Goal: Task Accomplishment & Management: Manage account settings

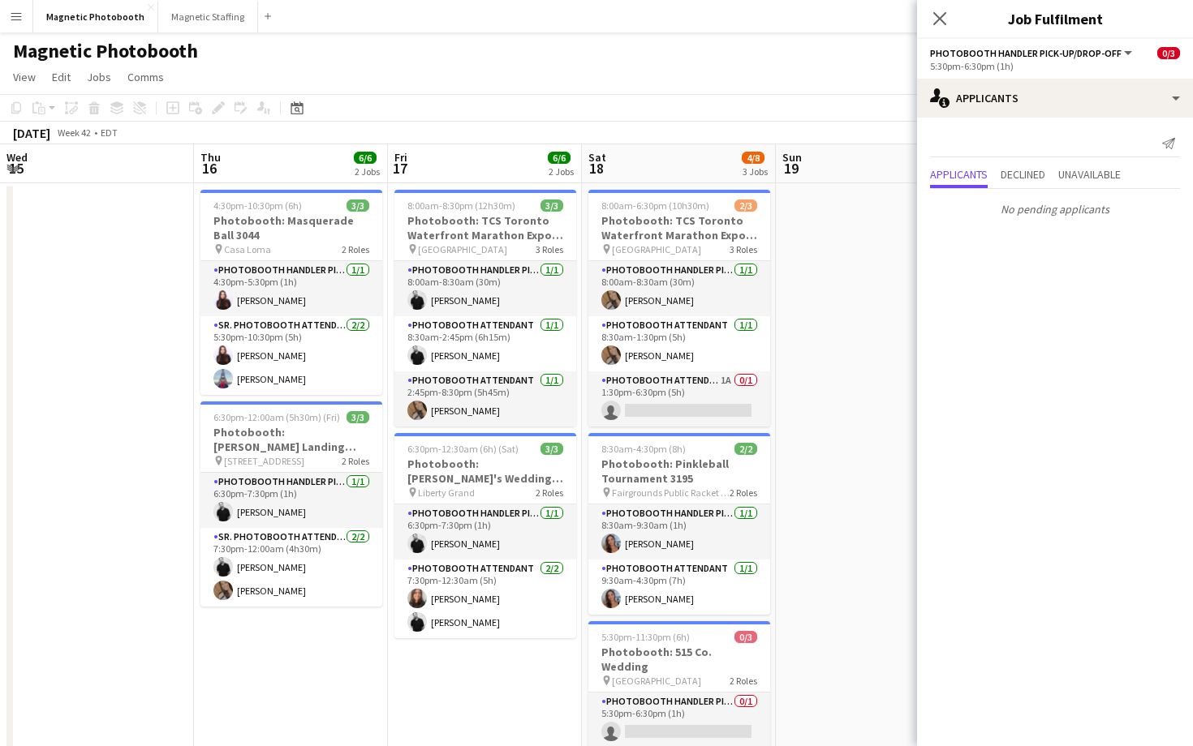
scroll to position [0, 465]
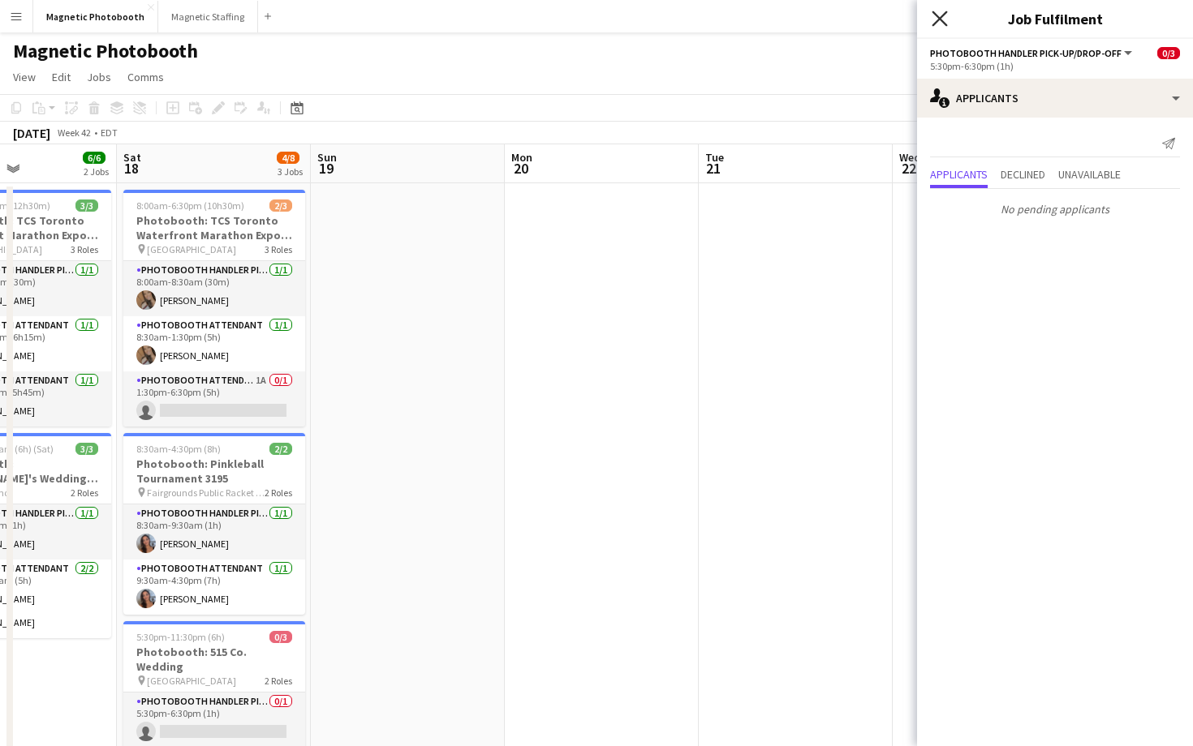
click at [943, 15] on icon at bounding box center [938, 18] width 15 height 15
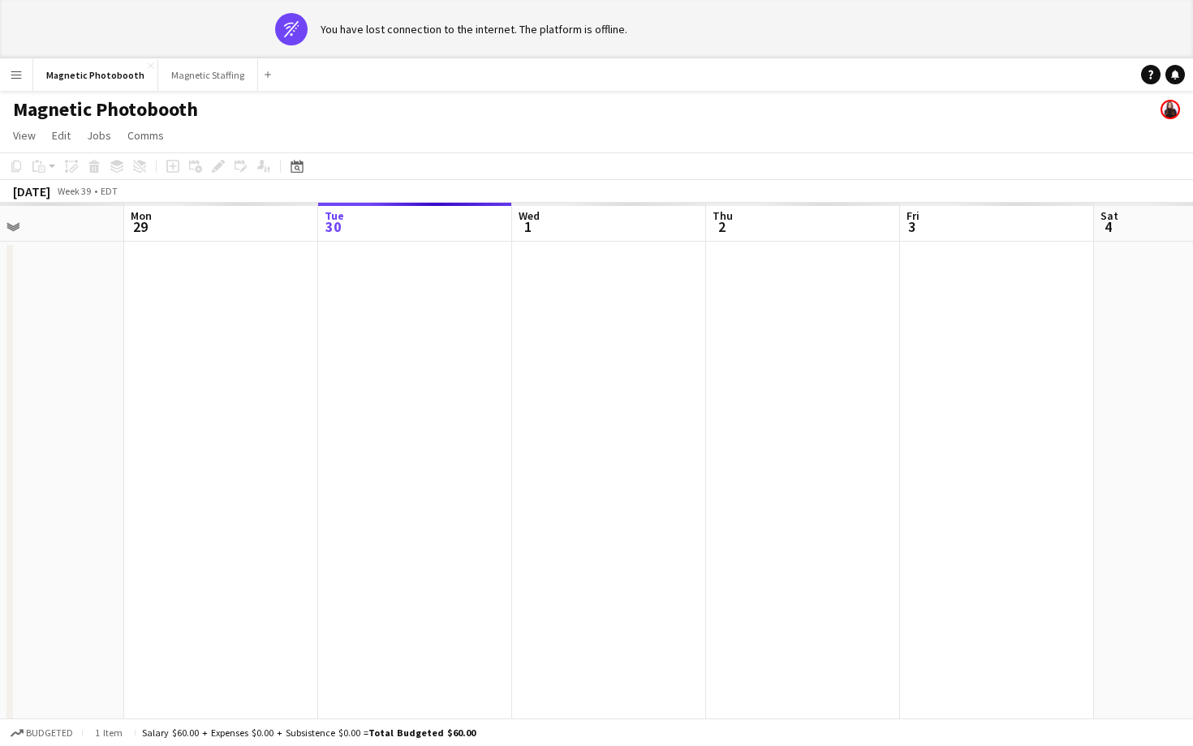
scroll to position [0, 686]
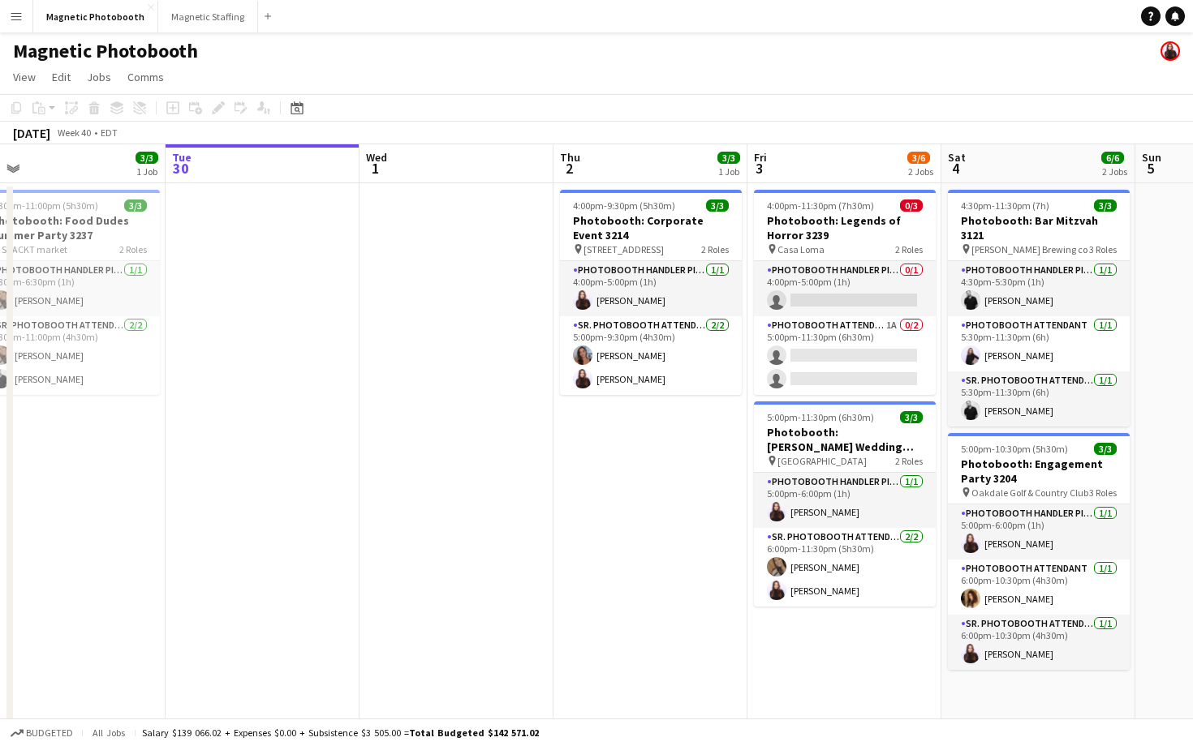
scroll to position [0, 428]
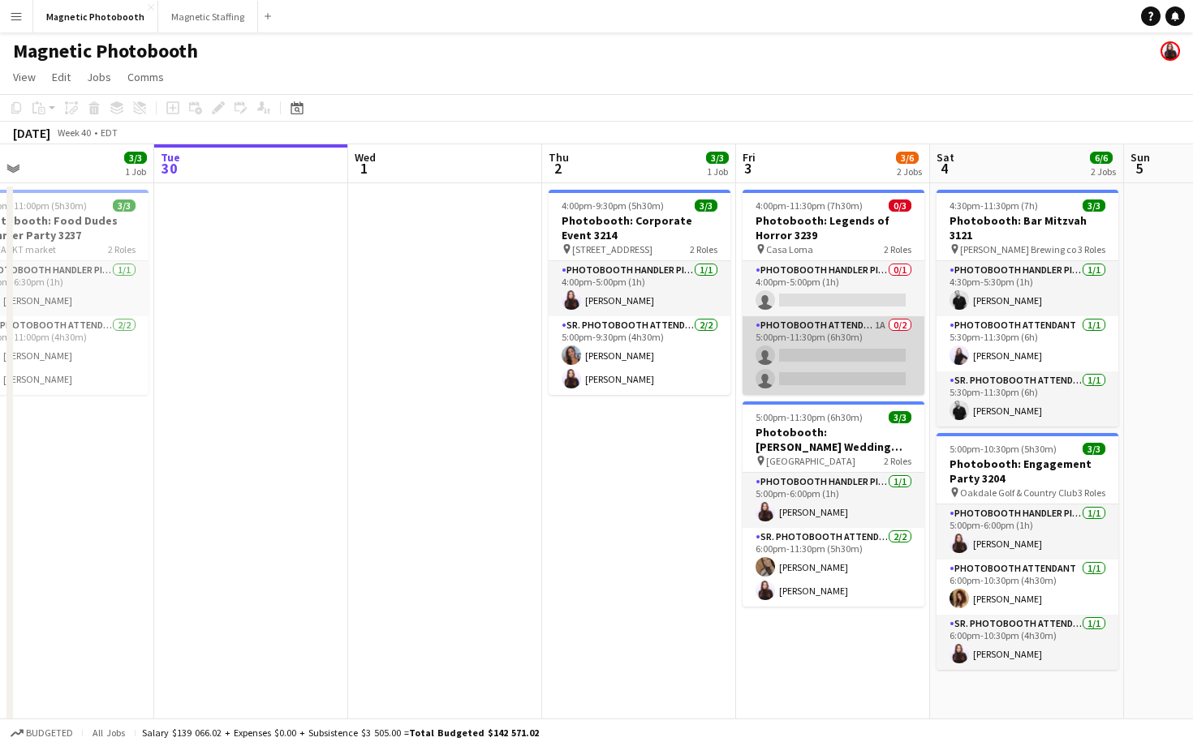
click at [786, 378] on app-card-role "Photobooth Attendant 1A 0/2 5:00pm-11:30pm (6h30m) single-neutral-actions singl…" at bounding box center [833, 355] width 182 height 79
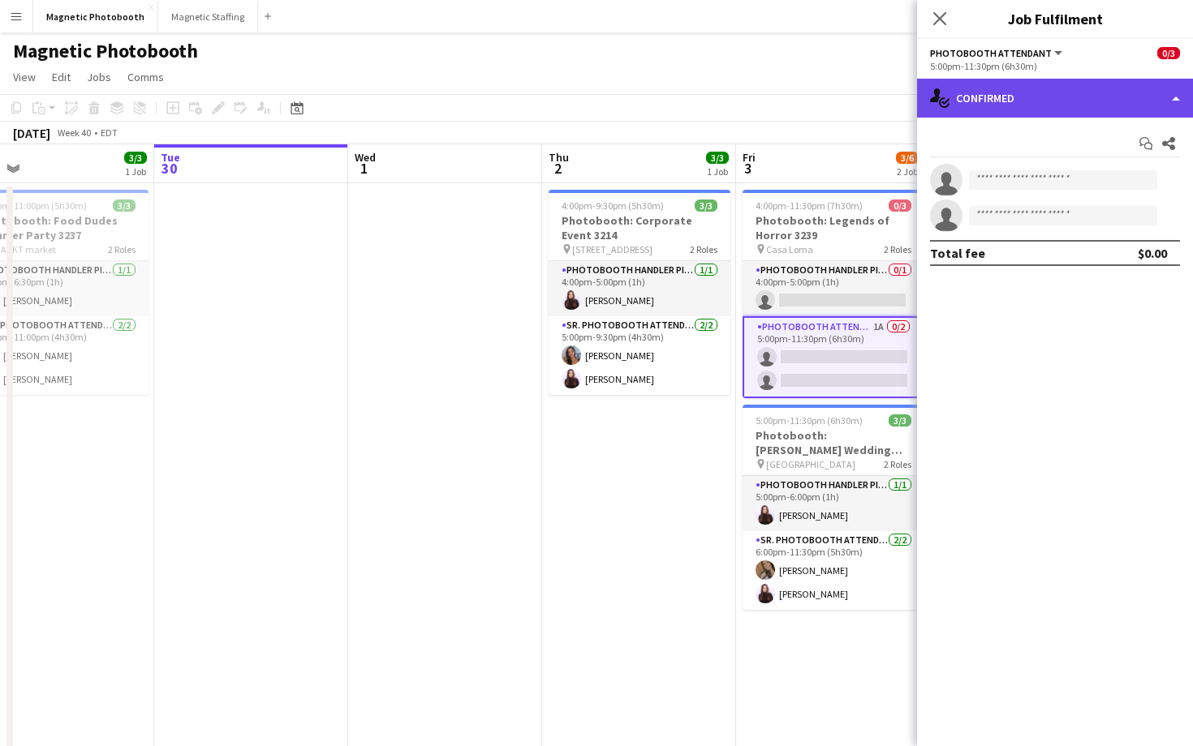
click at [997, 95] on div "single-neutral-actions-check-2 Confirmed" at bounding box center [1055, 98] width 276 height 39
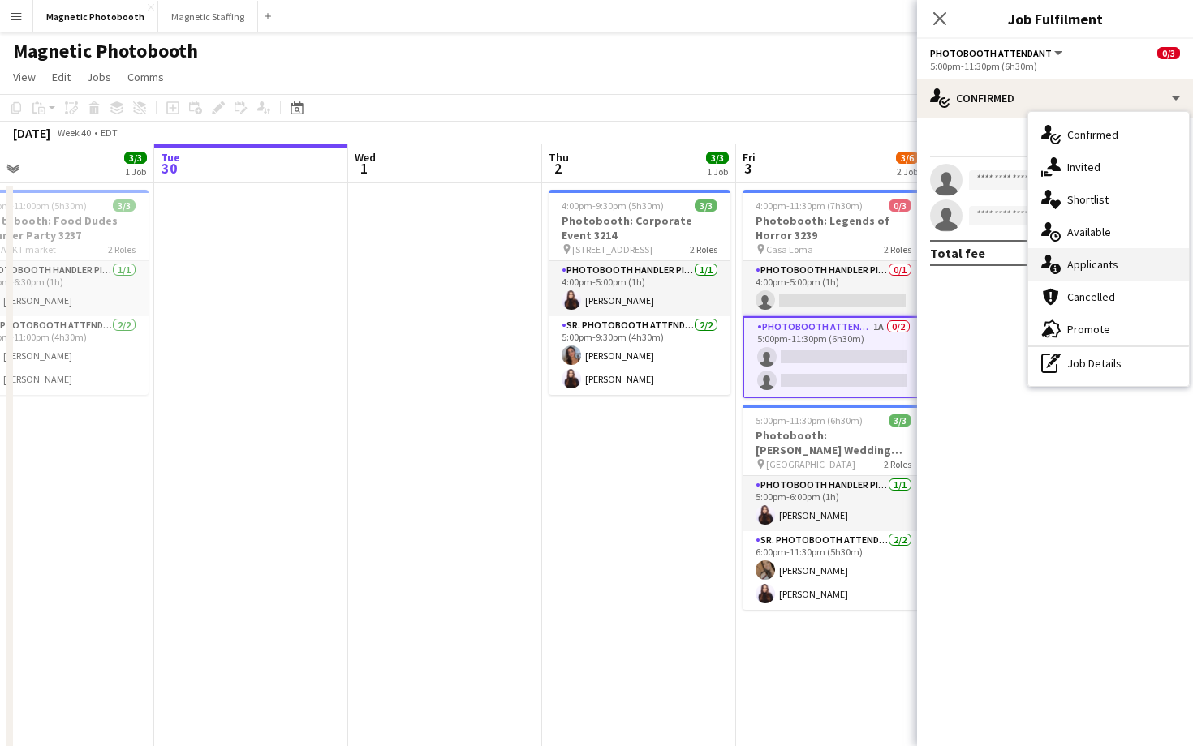
click at [1051, 260] on icon "single-neutral-actions-information" at bounding box center [1050, 264] width 19 height 19
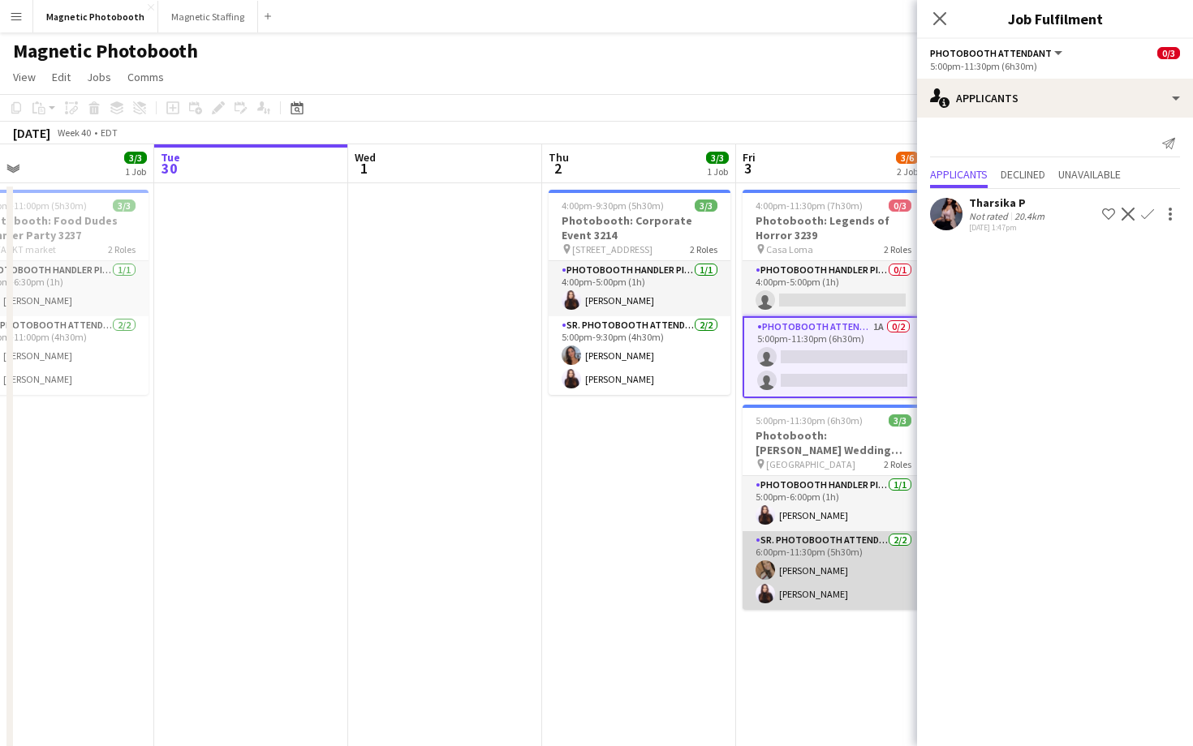
click at [821, 573] on app-card-role "Sr. Photobooth Attendant [DATE] 6:00pm-11:30pm (5h30m) [PERSON_NAME] [PERSON_NA…" at bounding box center [833, 570] width 182 height 79
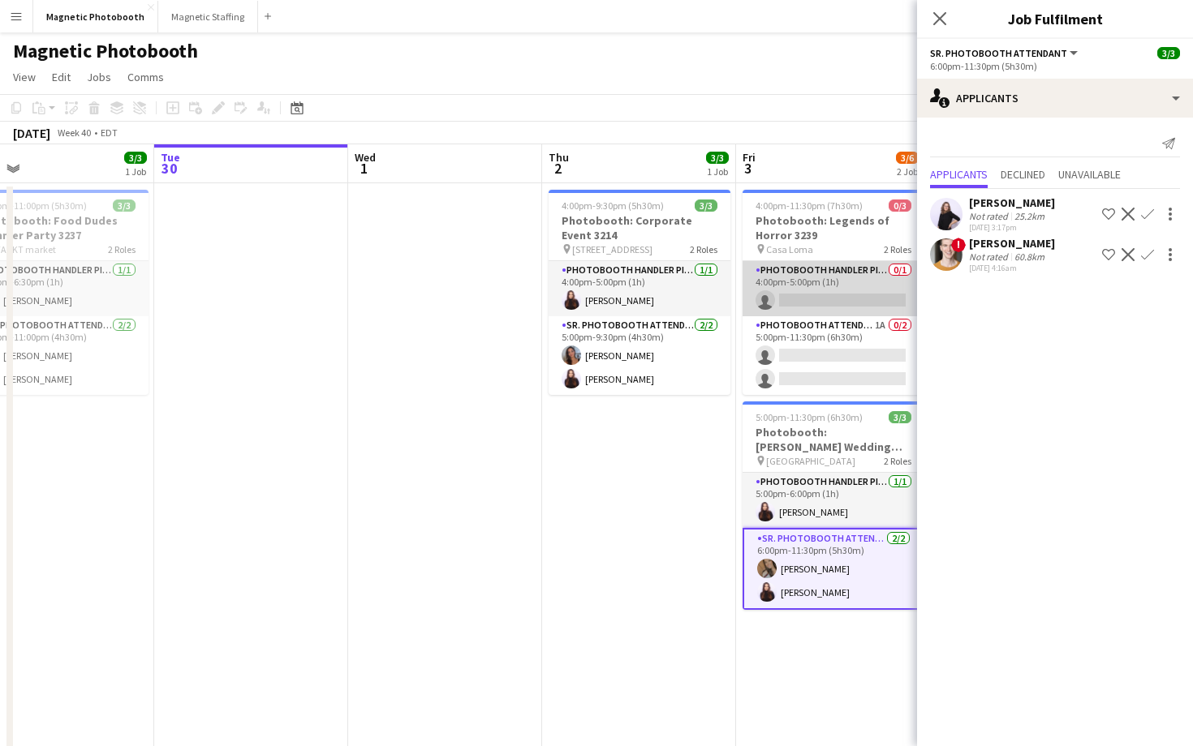
click at [816, 266] on app-card-role "Photobooth Handler Pick-Up/Drop-Off 0/1 4:00pm-5:00pm (1h) single-neutral-actio…" at bounding box center [833, 288] width 182 height 55
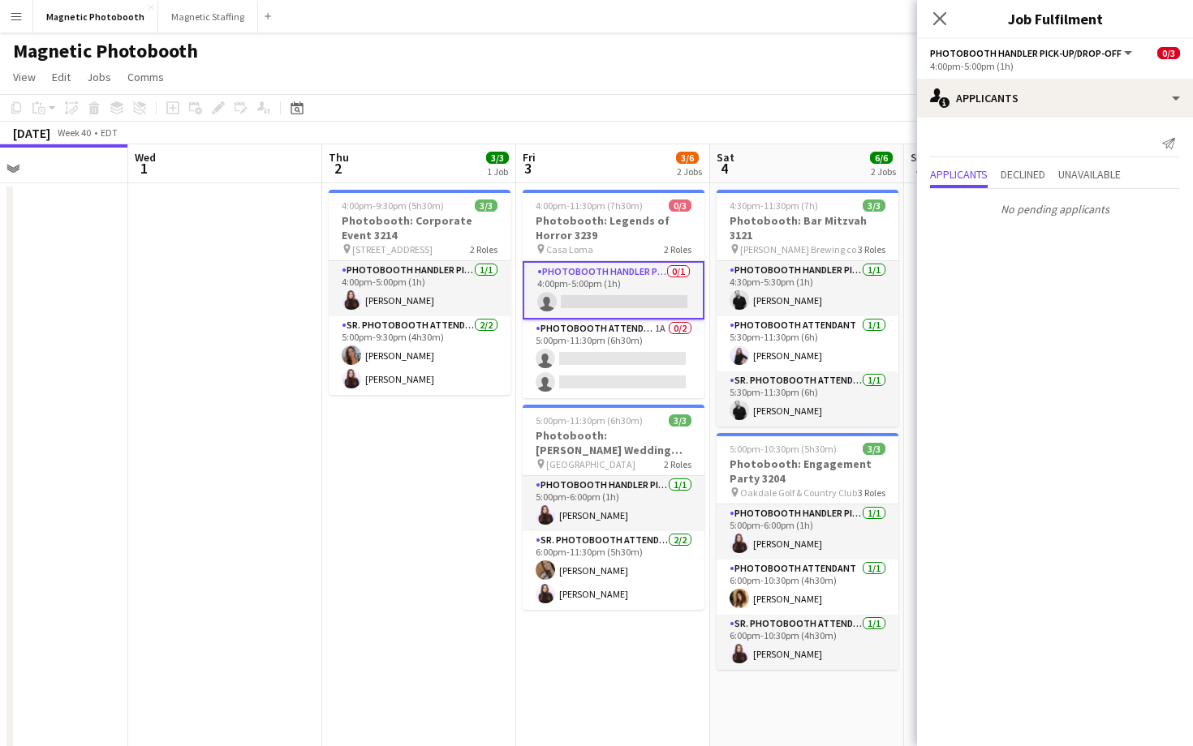
scroll to position [0, 675]
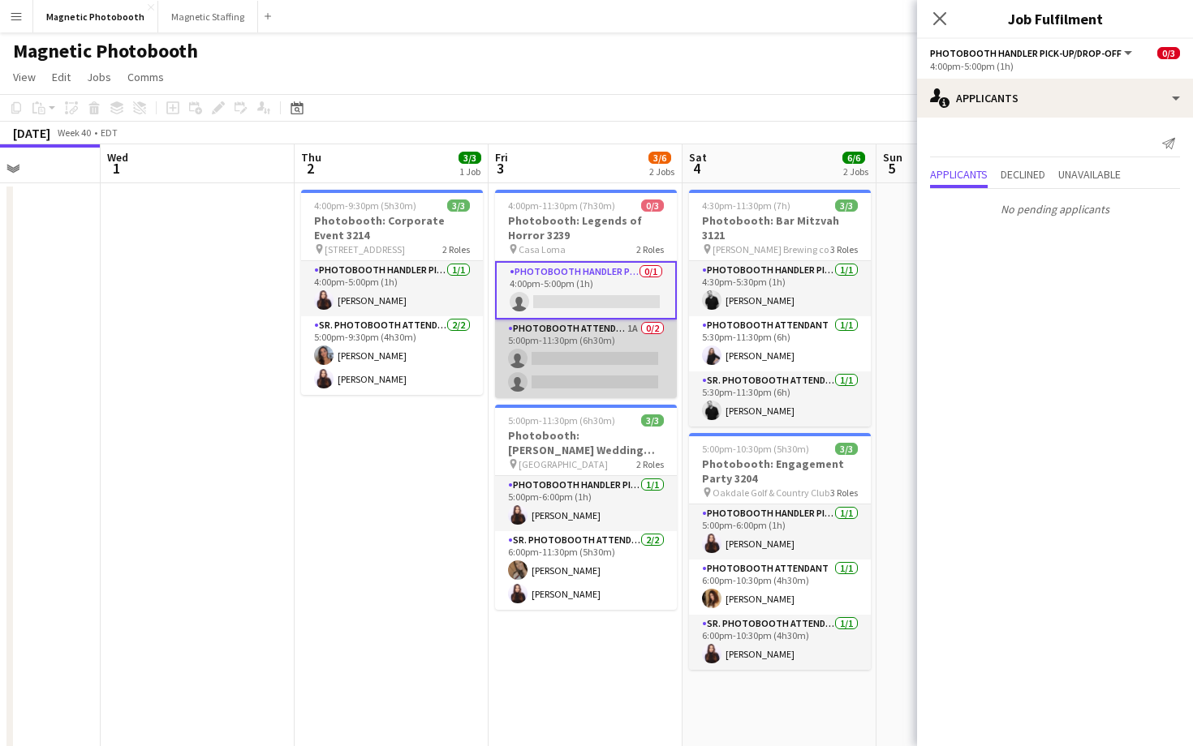
click at [621, 349] on app-card-role "Photobooth Attendant 1A 0/2 5:00pm-11:30pm (6h30m) single-neutral-actions singl…" at bounding box center [586, 359] width 182 height 79
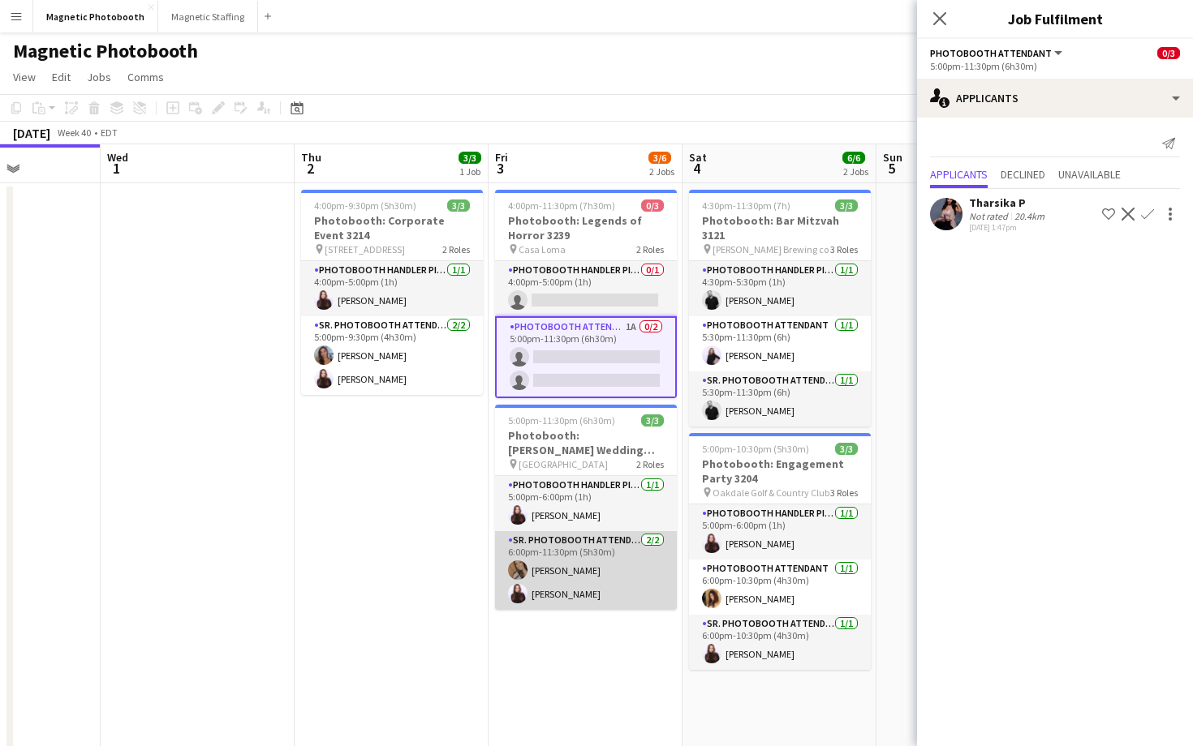
click at [592, 597] on app-card-role "Sr. Photobooth Attendant [DATE] 6:00pm-11:30pm (5h30m) [PERSON_NAME] [PERSON_NA…" at bounding box center [586, 570] width 182 height 79
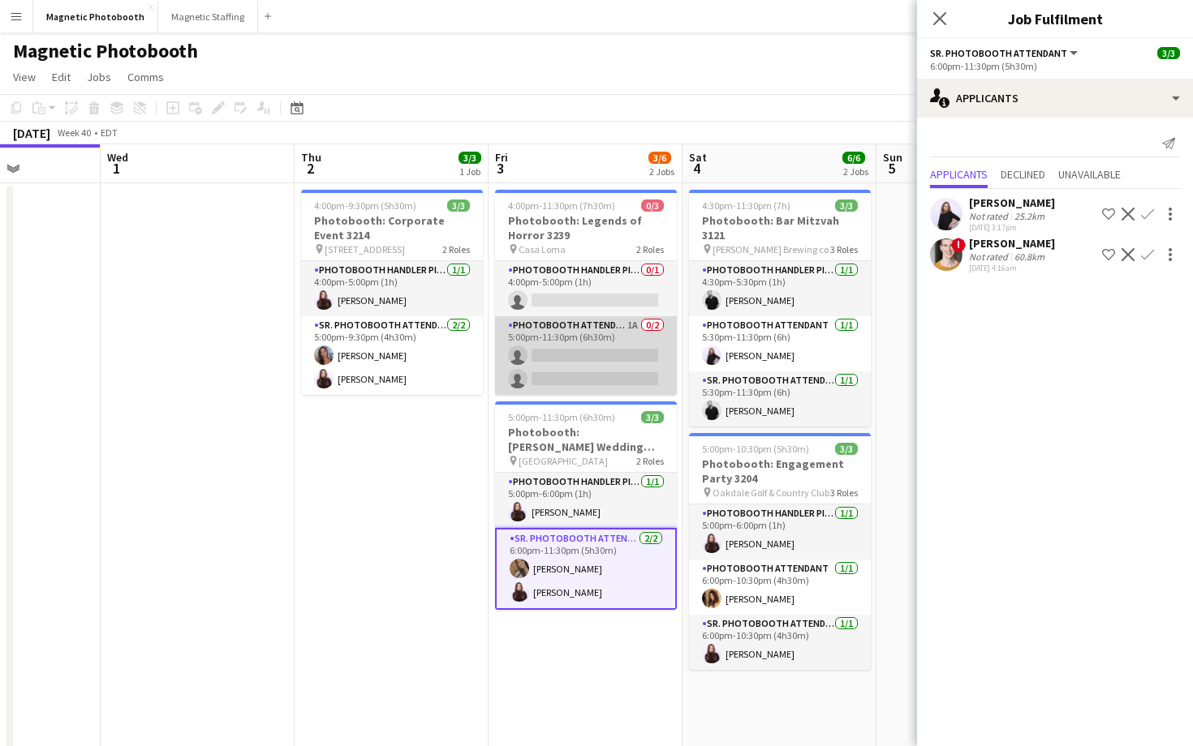
click at [629, 346] on app-card-role "Photobooth Attendant 1A 0/2 5:00pm-11:30pm (6h30m) single-neutral-actions singl…" at bounding box center [586, 355] width 182 height 79
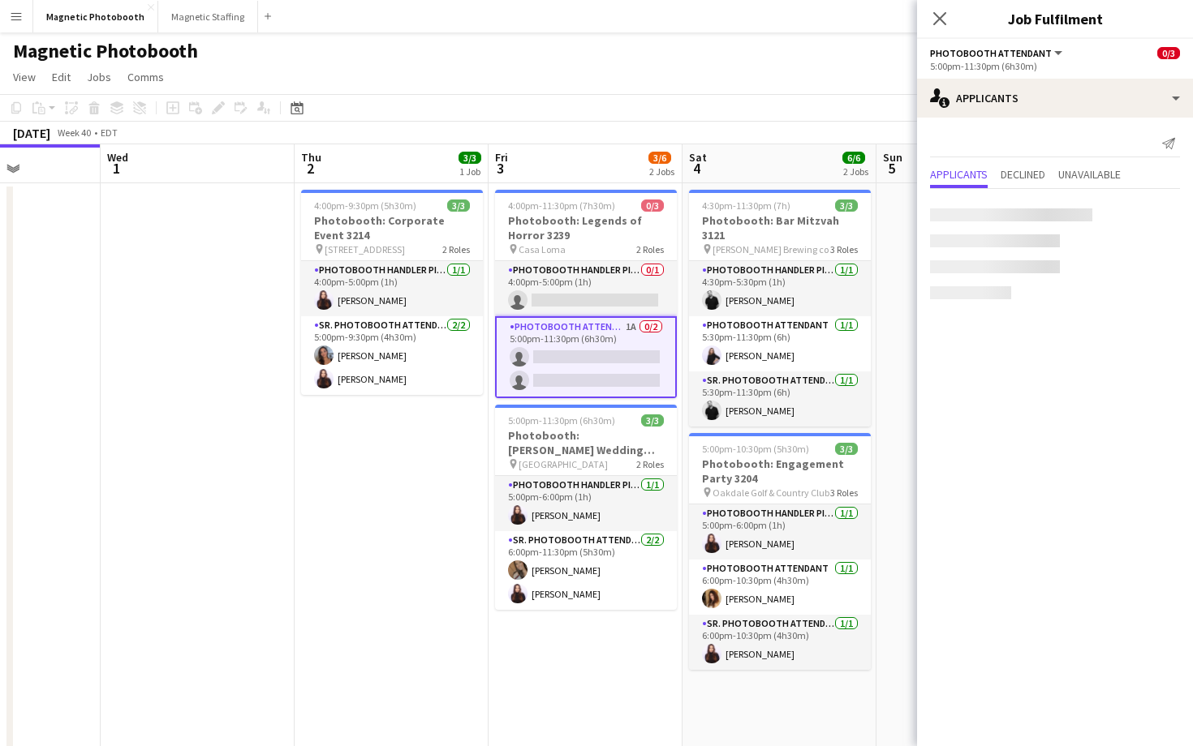
click at [629, 346] on app-card-role "Photobooth Attendant 1A 0/2 5:00pm-11:30pm (6h30m) single-neutral-actions singl…" at bounding box center [586, 357] width 182 height 82
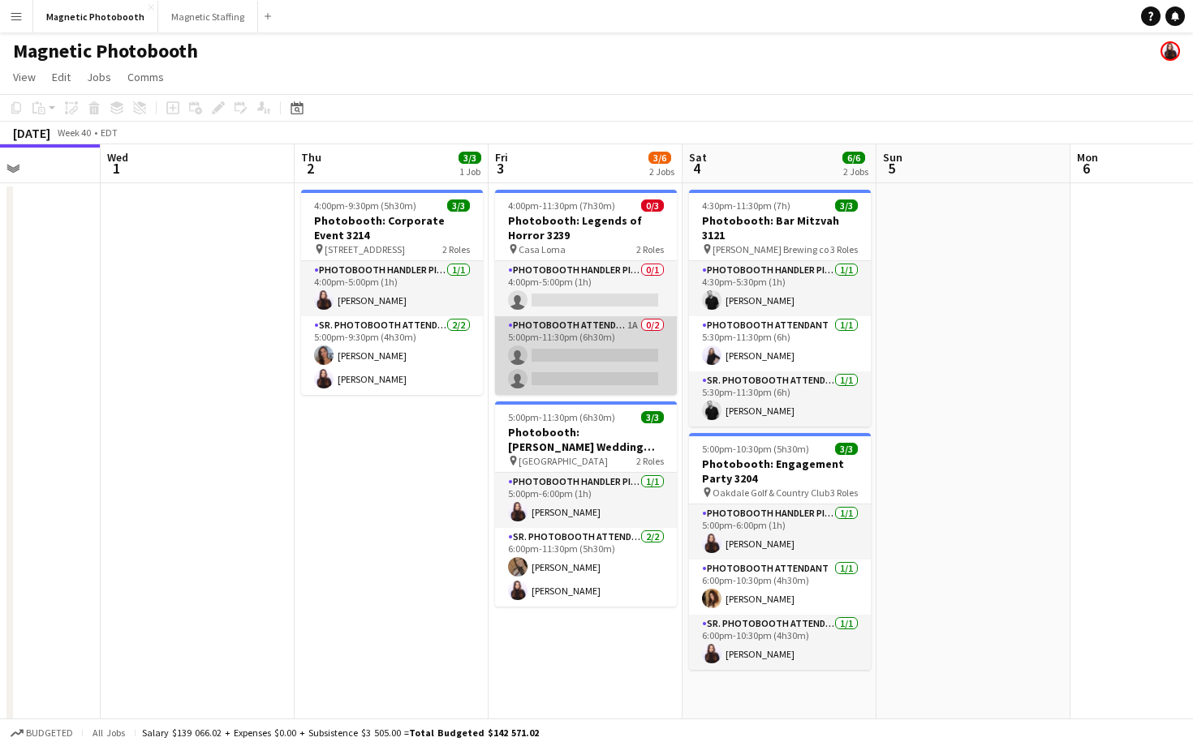
click at [629, 346] on app-card-role "Photobooth Attendant 1A 0/2 5:00pm-11:30pm (6h30m) single-neutral-actions singl…" at bounding box center [586, 355] width 182 height 79
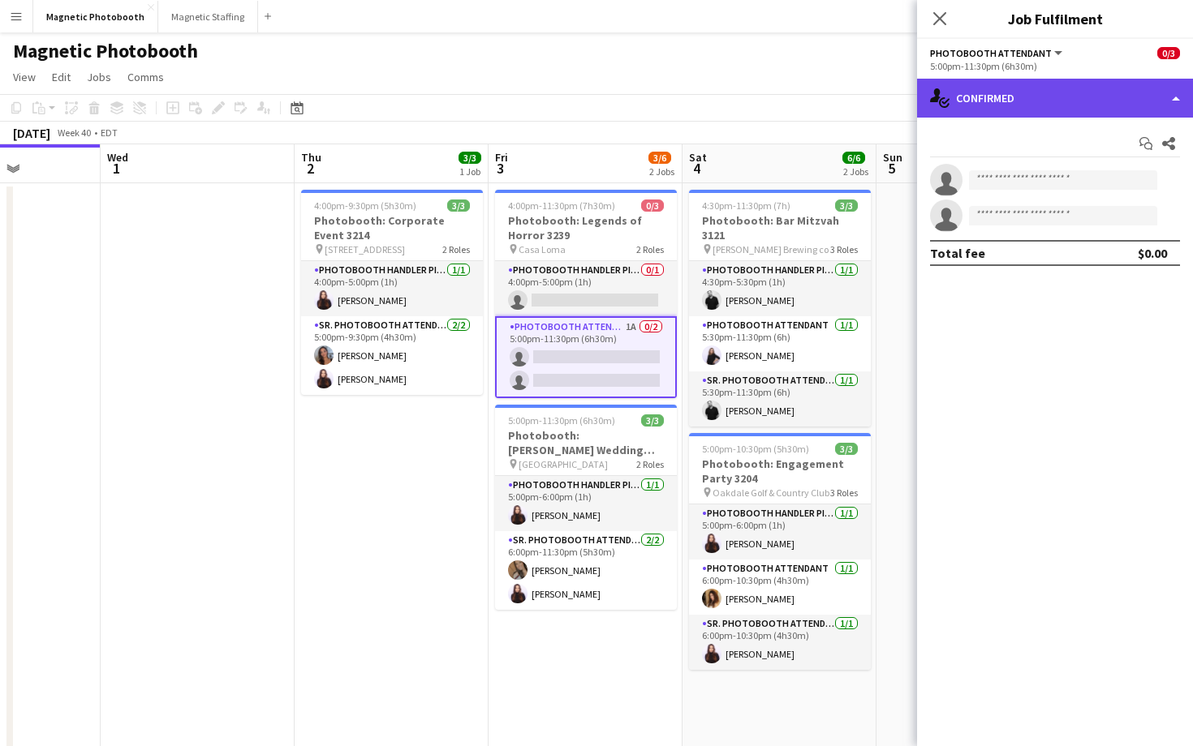
click at [1016, 110] on div "single-neutral-actions-check-2 Confirmed" at bounding box center [1055, 98] width 276 height 39
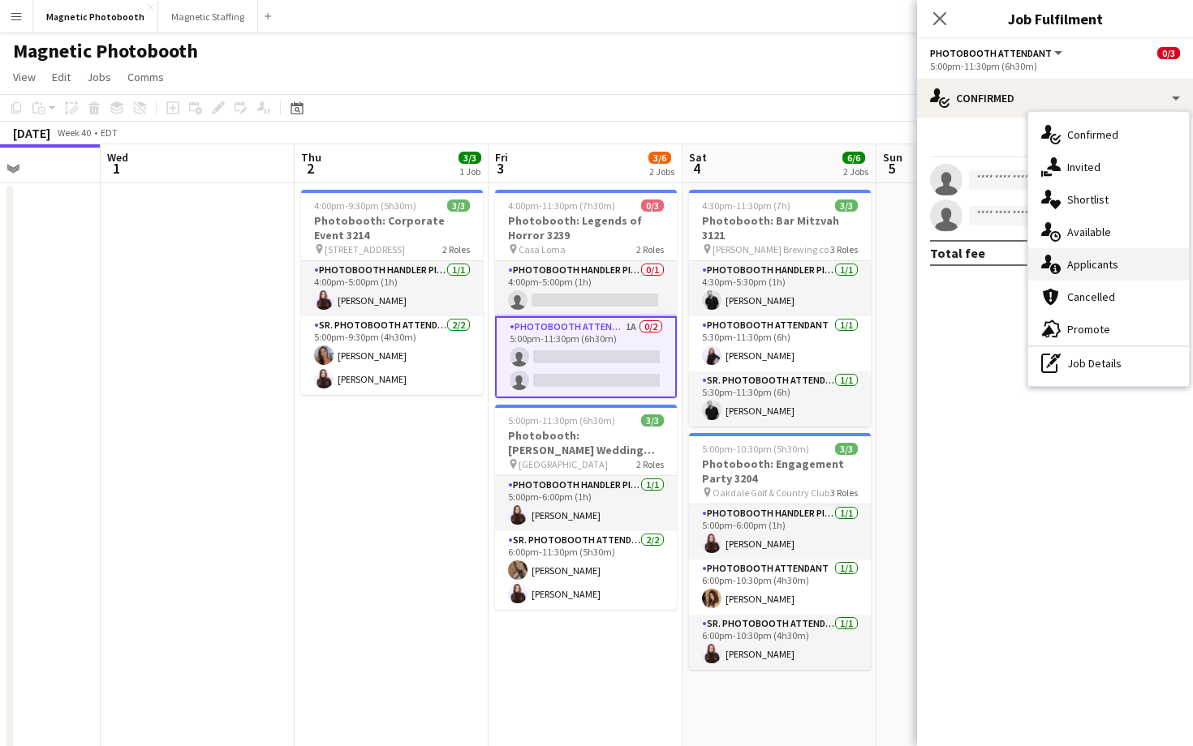
click at [1070, 256] on div "single-neutral-actions-information Applicants" at bounding box center [1108, 264] width 161 height 32
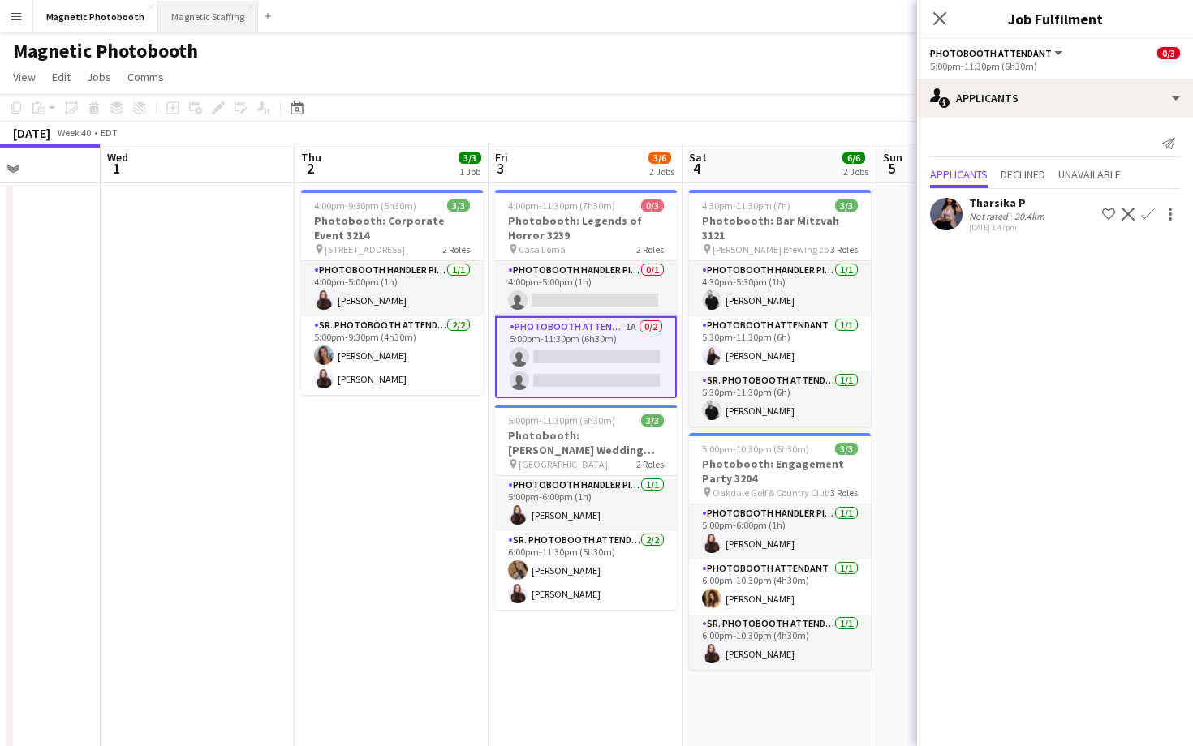
click at [200, 21] on button "Magnetic Staffing Close" at bounding box center [208, 17] width 100 height 32
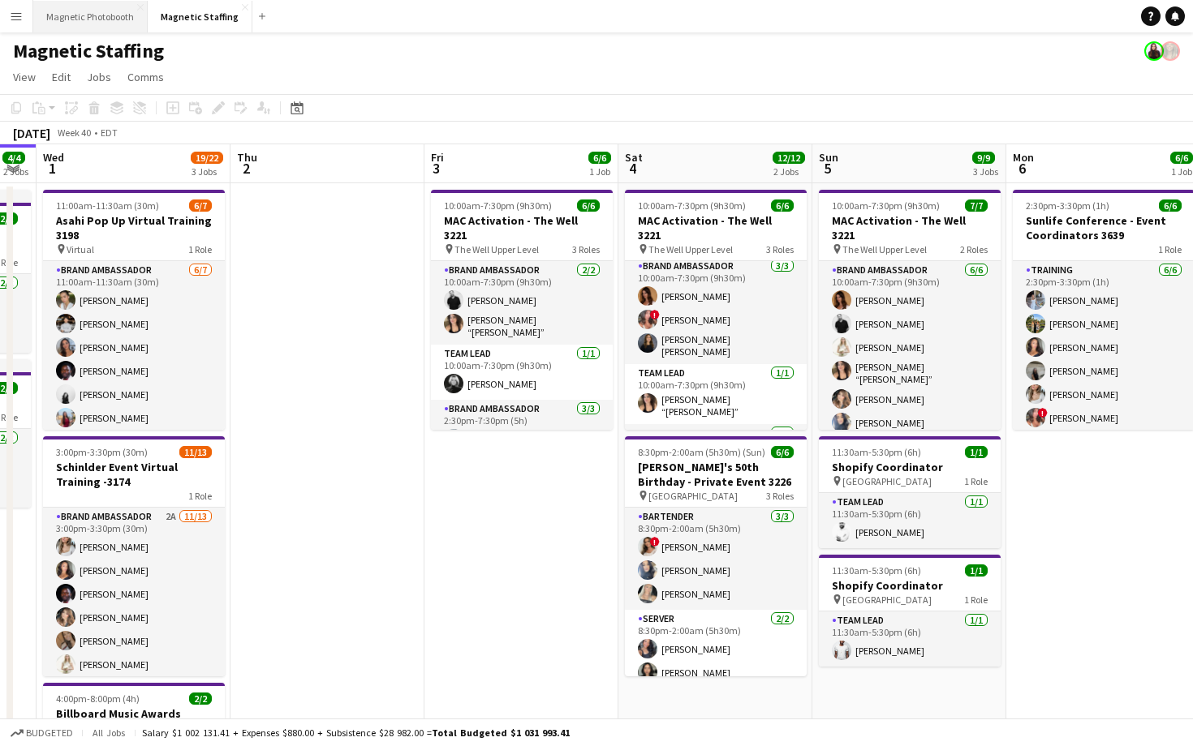
click at [113, 21] on button "Magnetic Photobooth Close" at bounding box center [90, 17] width 114 height 32
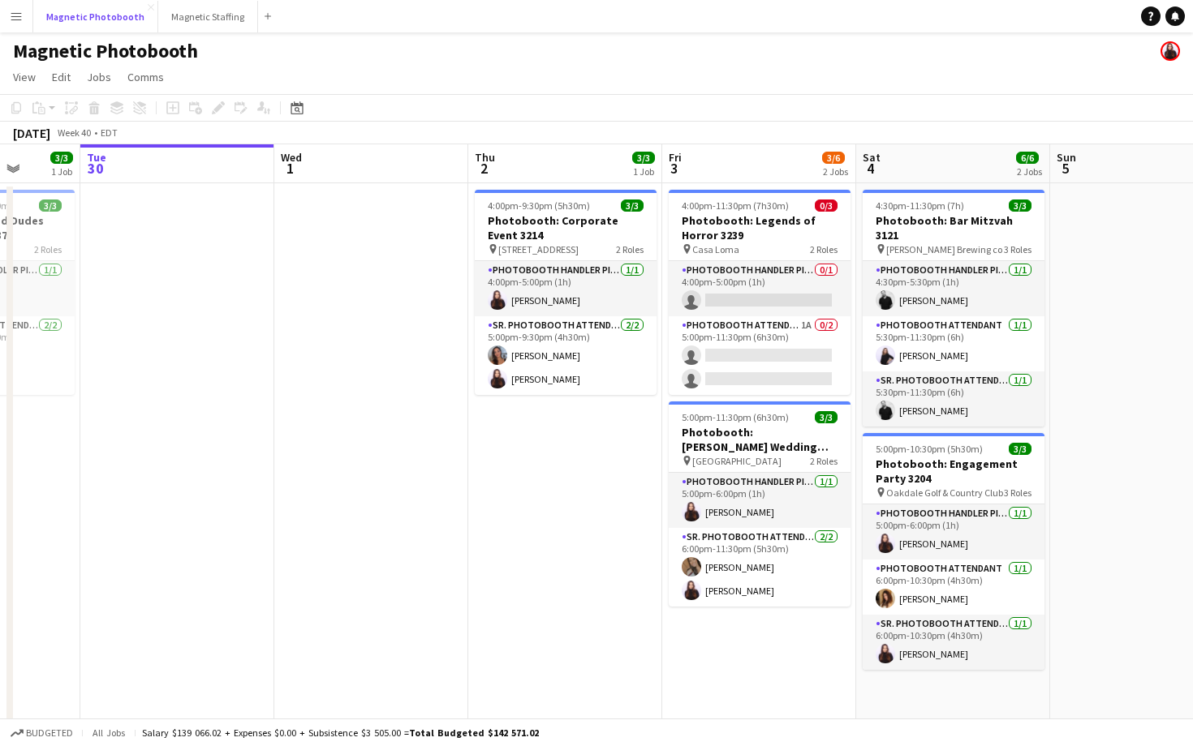
scroll to position [0, 545]
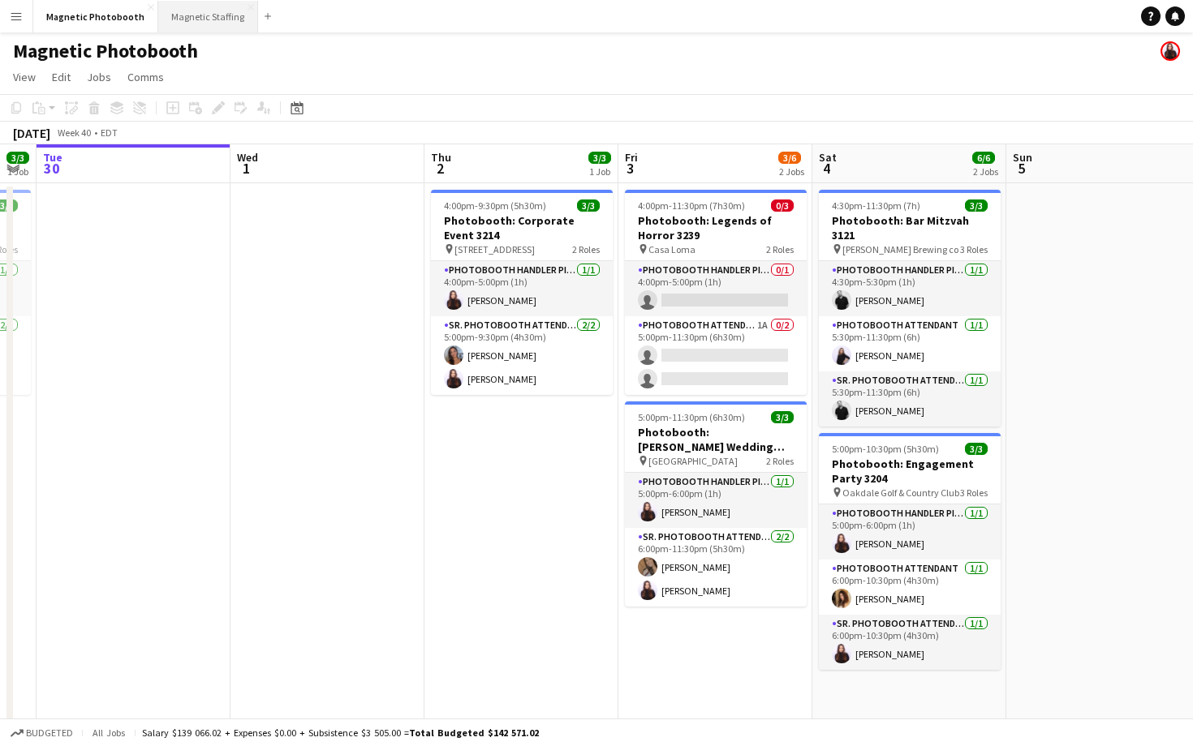
click at [187, 25] on button "Magnetic Staffing Close" at bounding box center [208, 17] width 100 height 32
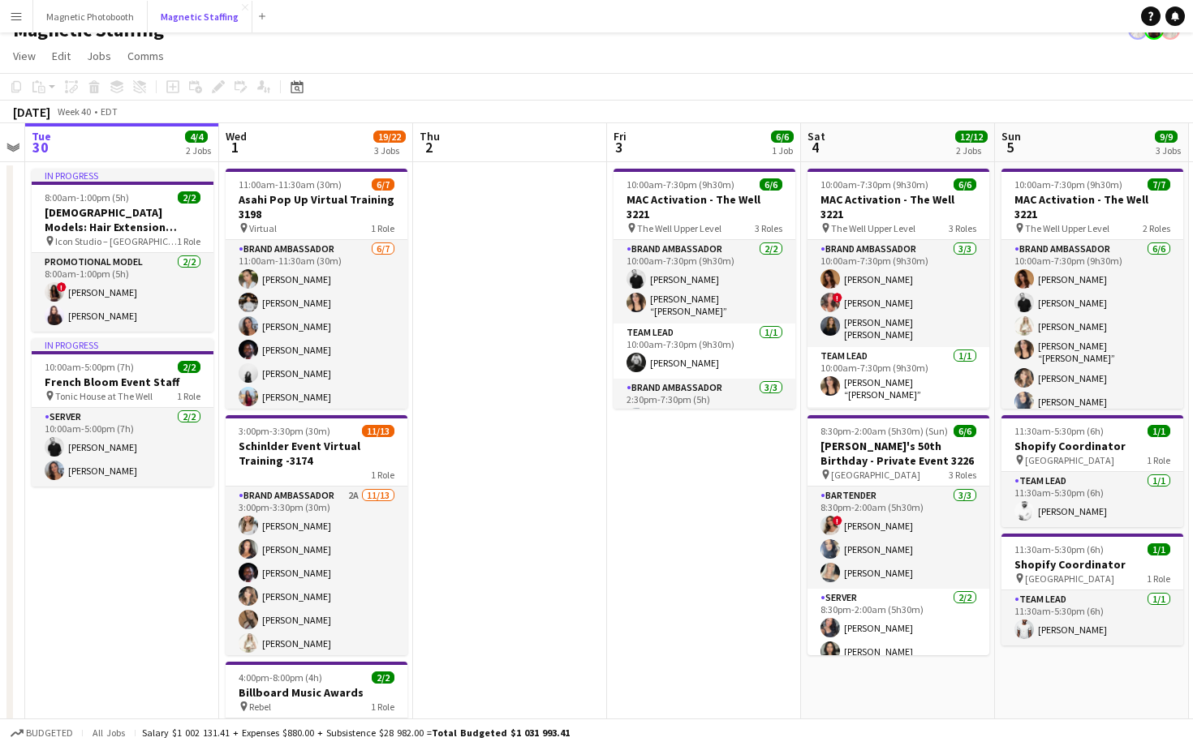
scroll to position [0, 539]
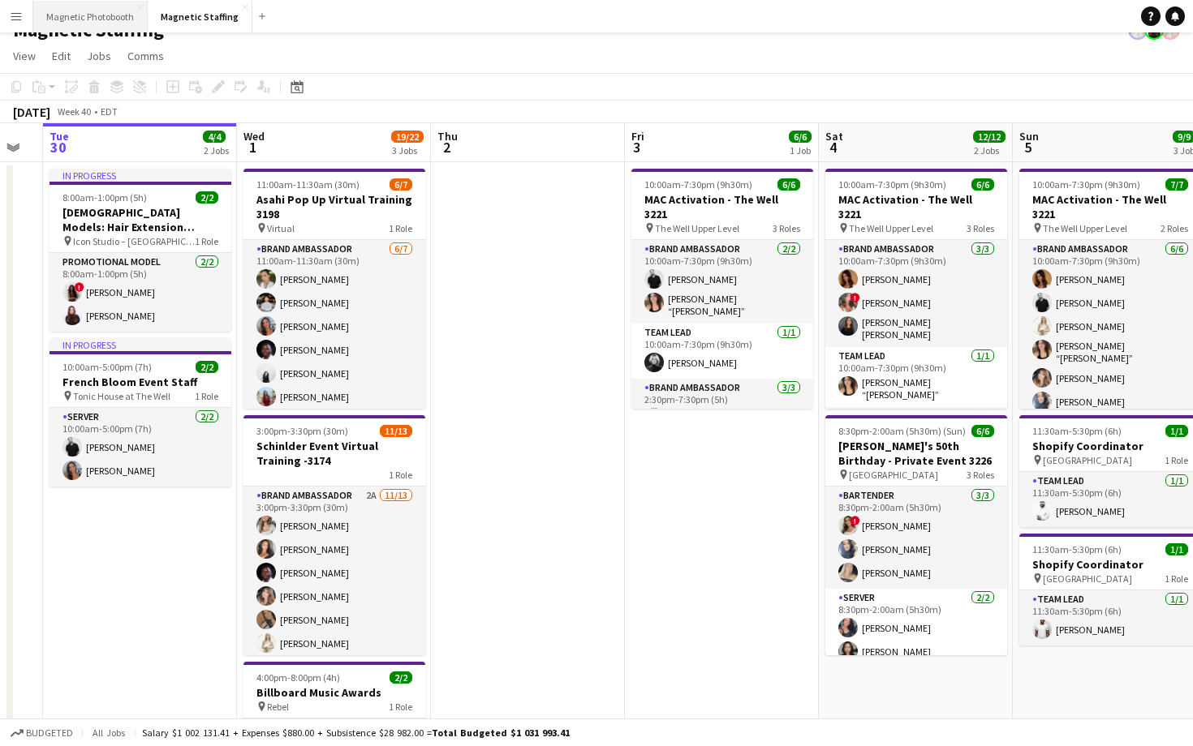
click at [93, 12] on button "Magnetic Photobooth Close" at bounding box center [90, 17] width 114 height 32
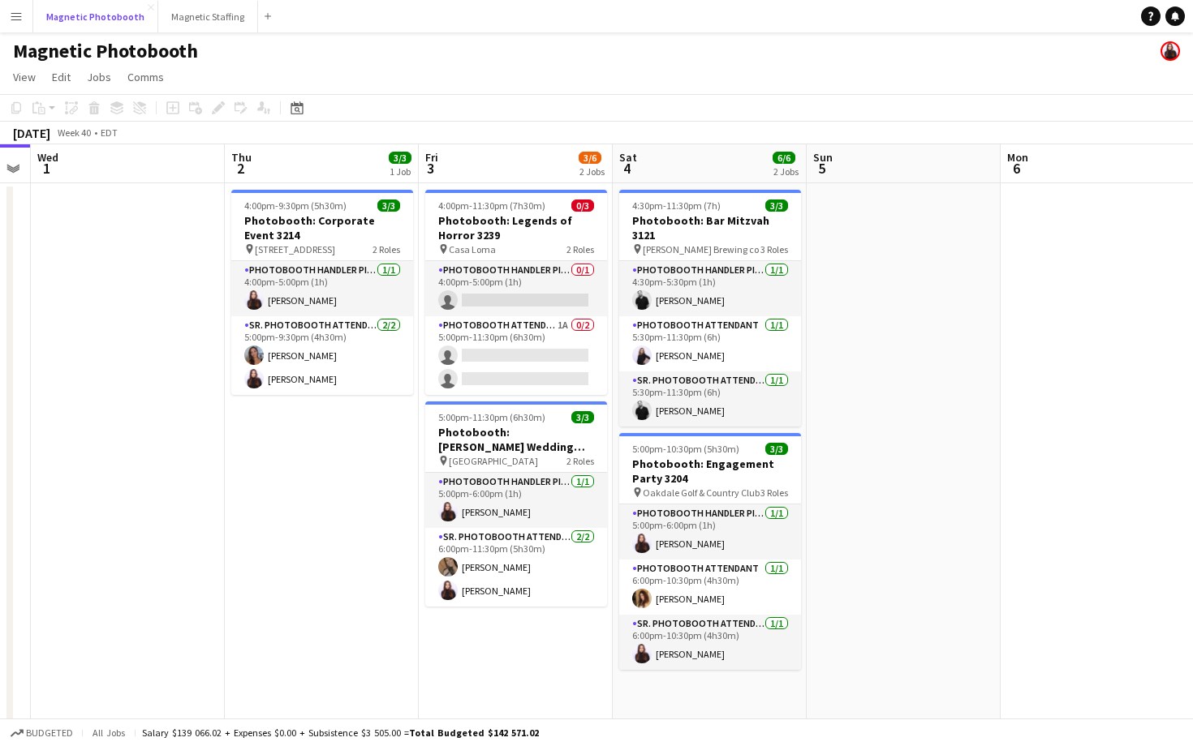
scroll to position [0, 750]
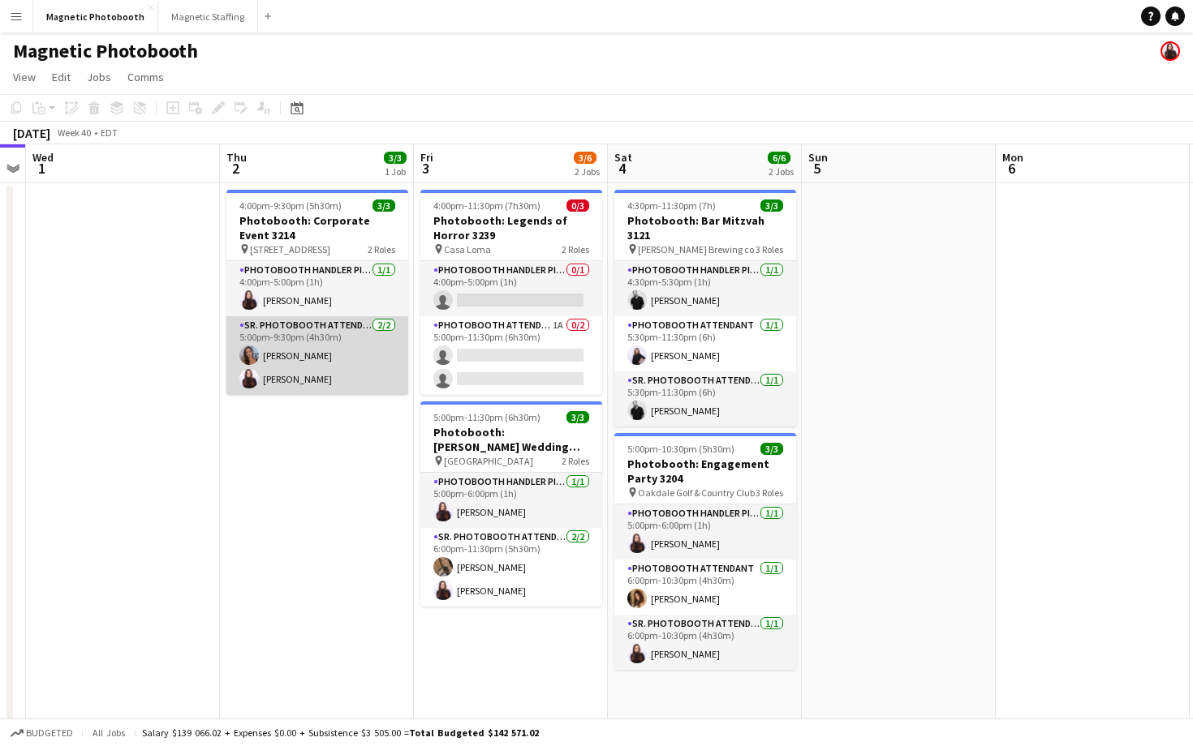
click at [357, 376] on app-card-role "Sr. Photobooth Attendant [DATE] 5:00pm-9:30pm (4h30m) [PERSON_NAME] [PERSON_NAM…" at bounding box center [317, 355] width 182 height 79
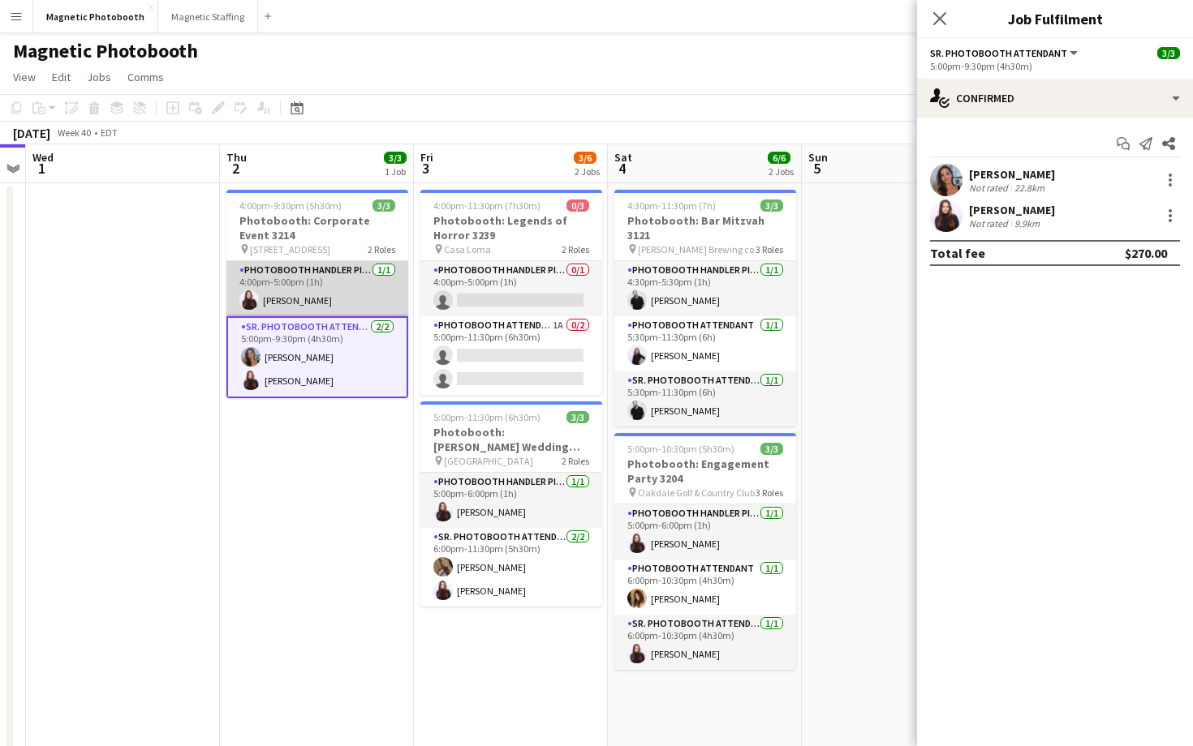
click at [338, 284] on app-card-role "Photobooth Handler Pick-Up/Drop-Off [DATE] 4:00pm-5:00pm (1h) [PERSON_NAME]" at bounding box center [317, 288] width 182 height 55
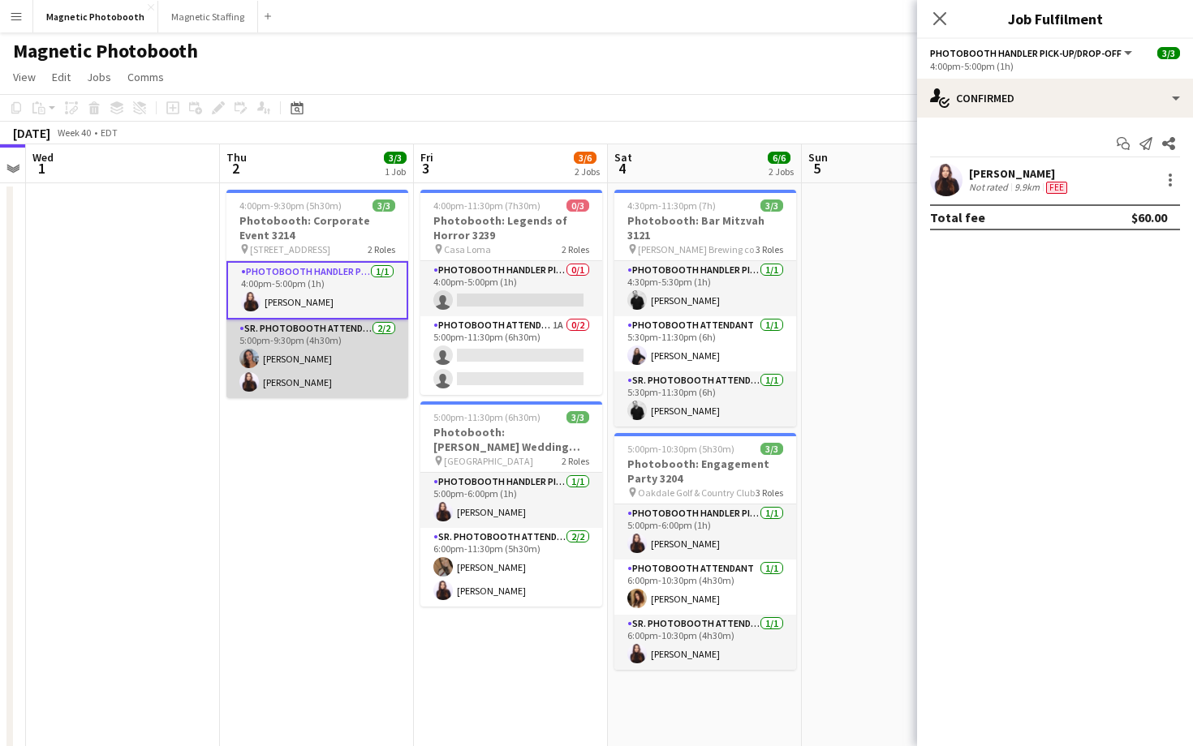
click at [339, 342] on app-card-role "Sr. Photobooth Attendant [DATE] 5:00pm-9:30pm (4h30m) [PERSON_NAME] [PERSON_NAM…" at bounding box center [317, 359] width 182 height 79
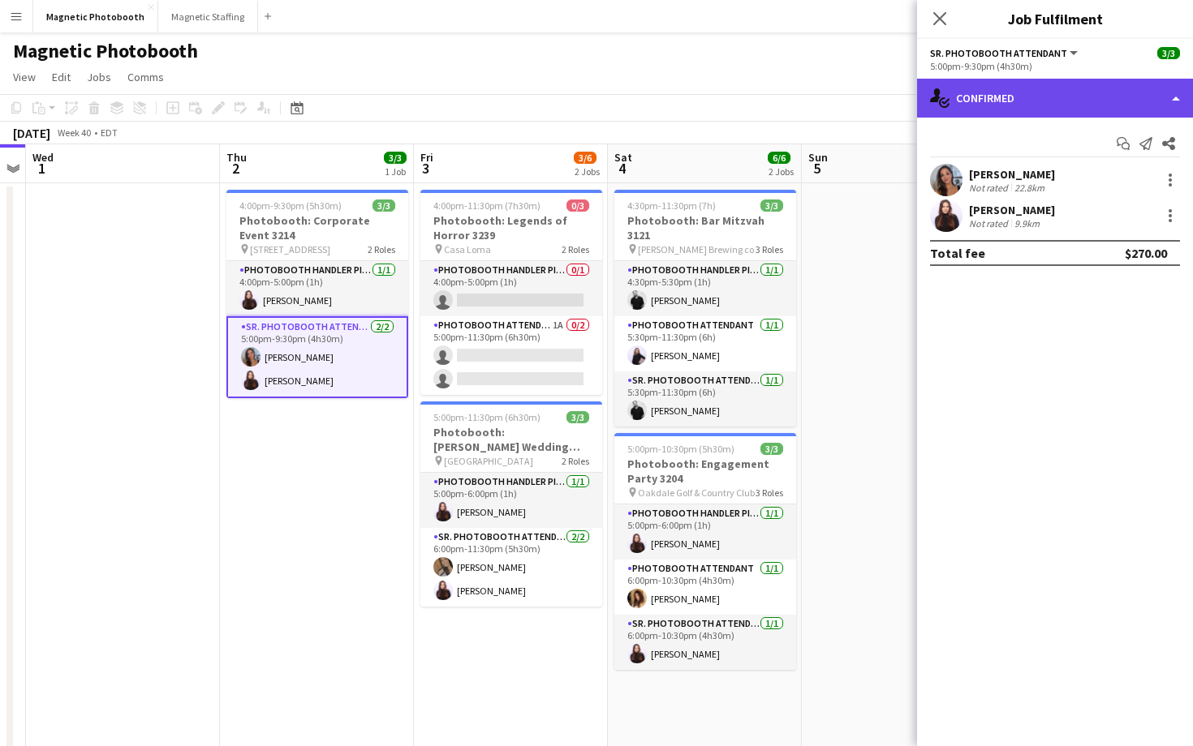
click at [1081, 87] on div "single-neutral-actions-check-2 Confirmed" at bounding box center [1055, 98] width 276 height 39
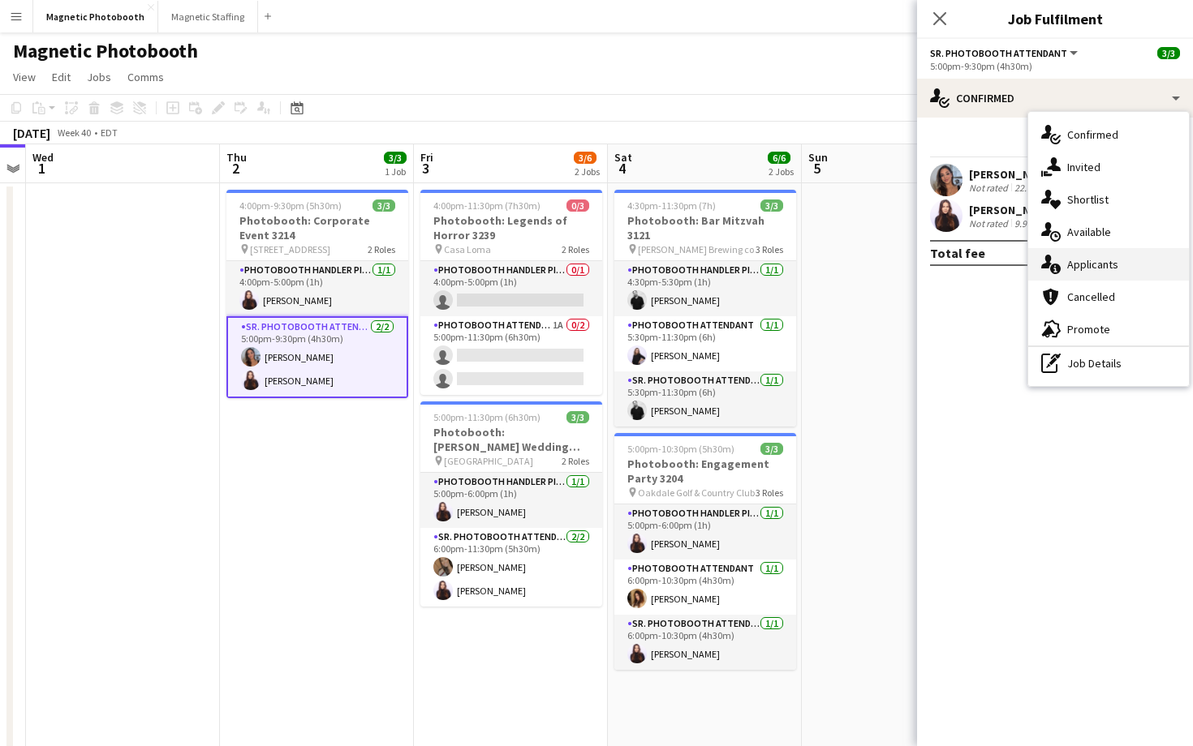
click at [1086, 271] on span "Applicants" at bounding box center [1092, 264] width 51 height 15
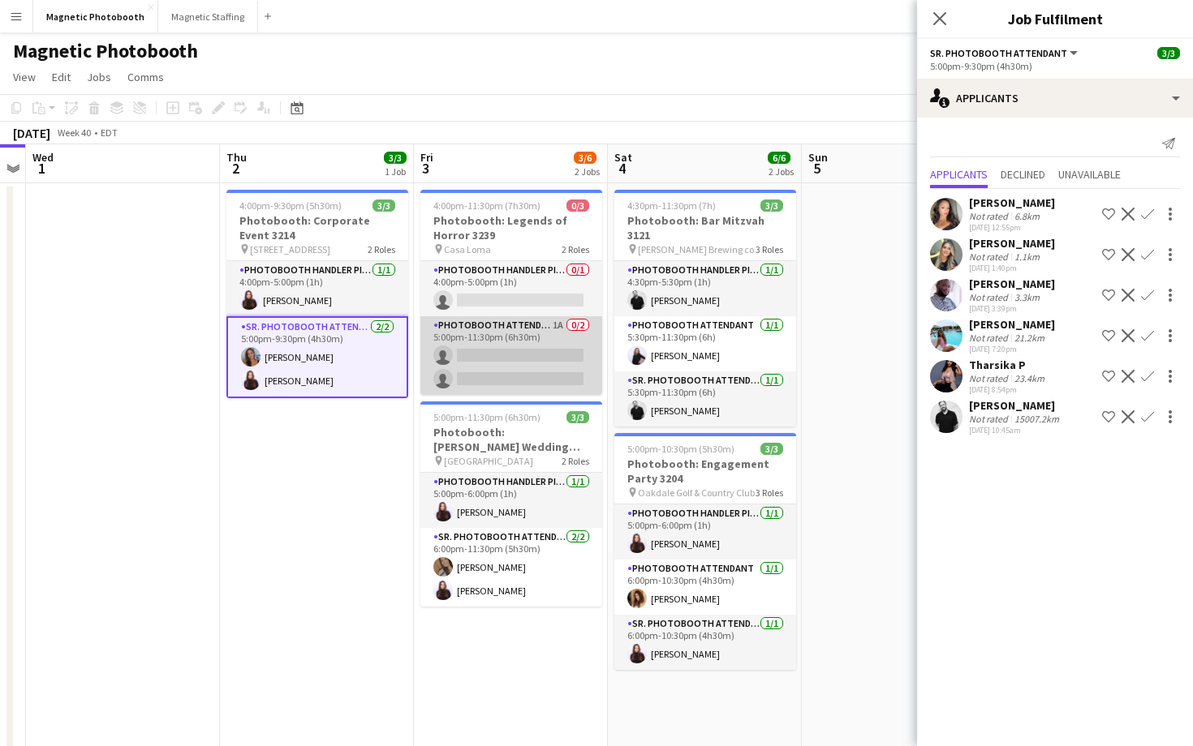
click at [485, 394] on app-card-role "Photobooth Attendant 1A 0/2 5:00pm-11:30pm (6h30m) single-neutral-actions singl…" at bounding box center [511, 355] width 182 height 79
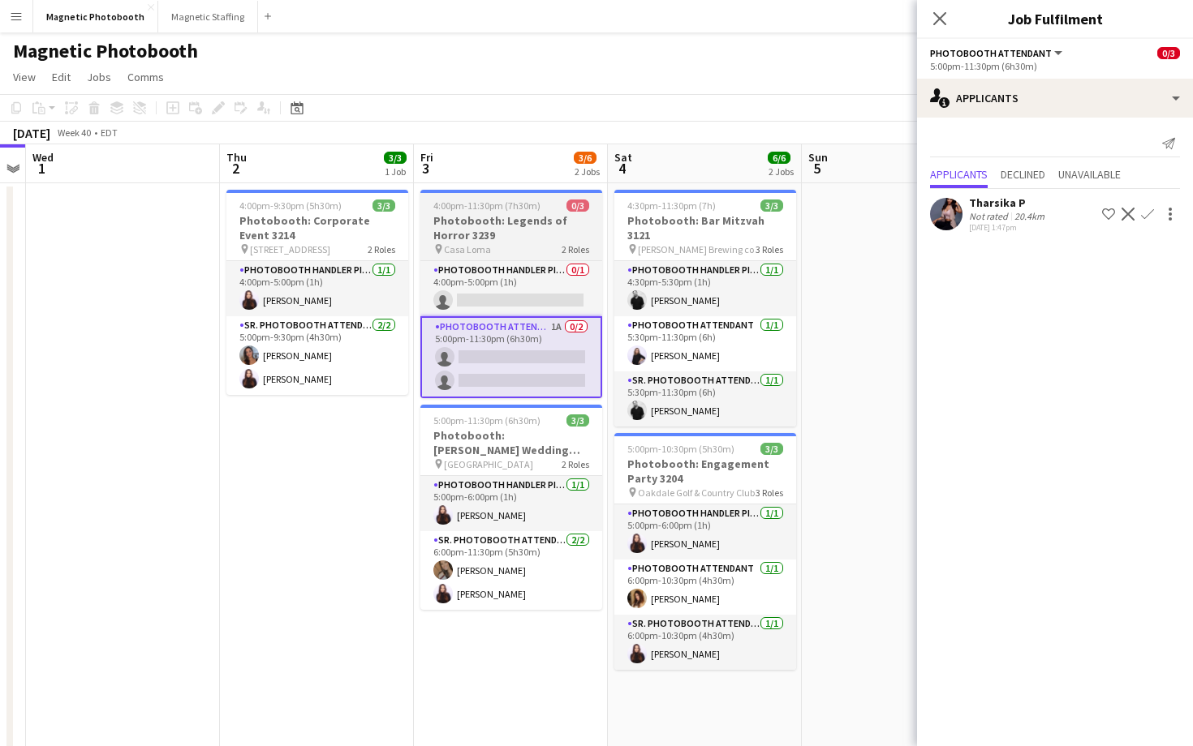
click at [534, 217] on h3 "Photobooth: Legends of Horror 3239" at bounding box center [511, 227] width 182 height 29
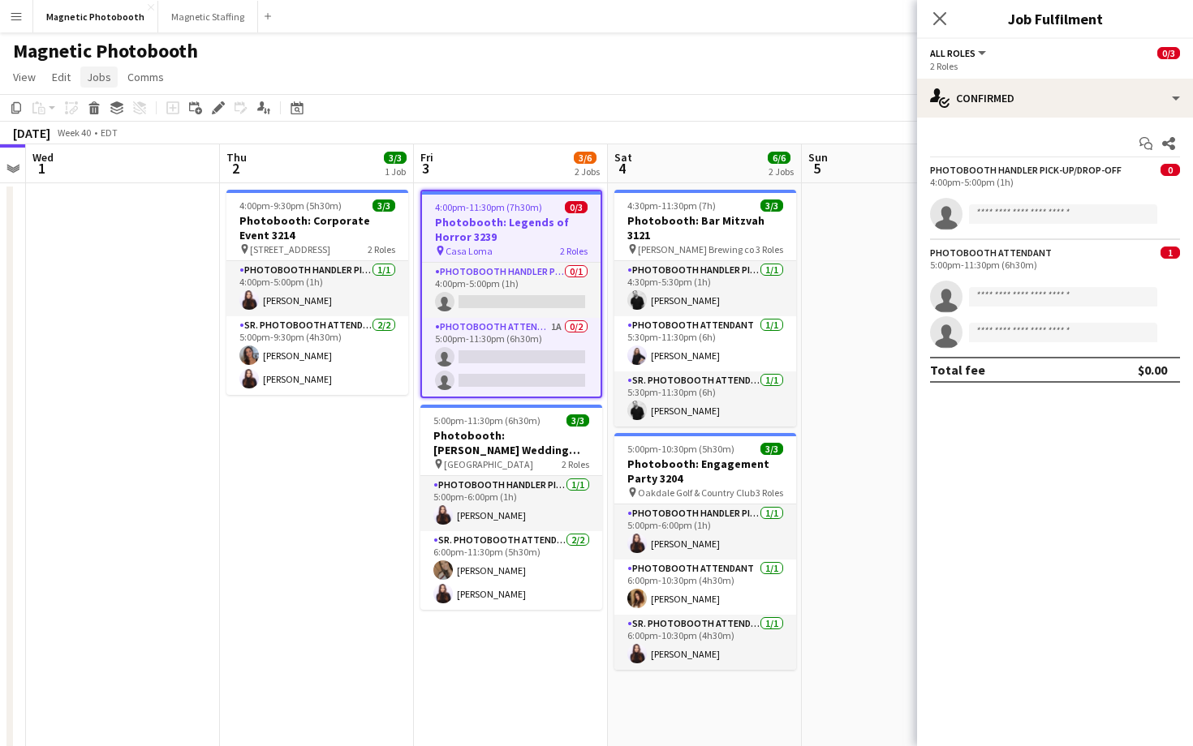
click at [101, 79] on span "Jobs" at bounding box center [99, 77] width 24 height 15
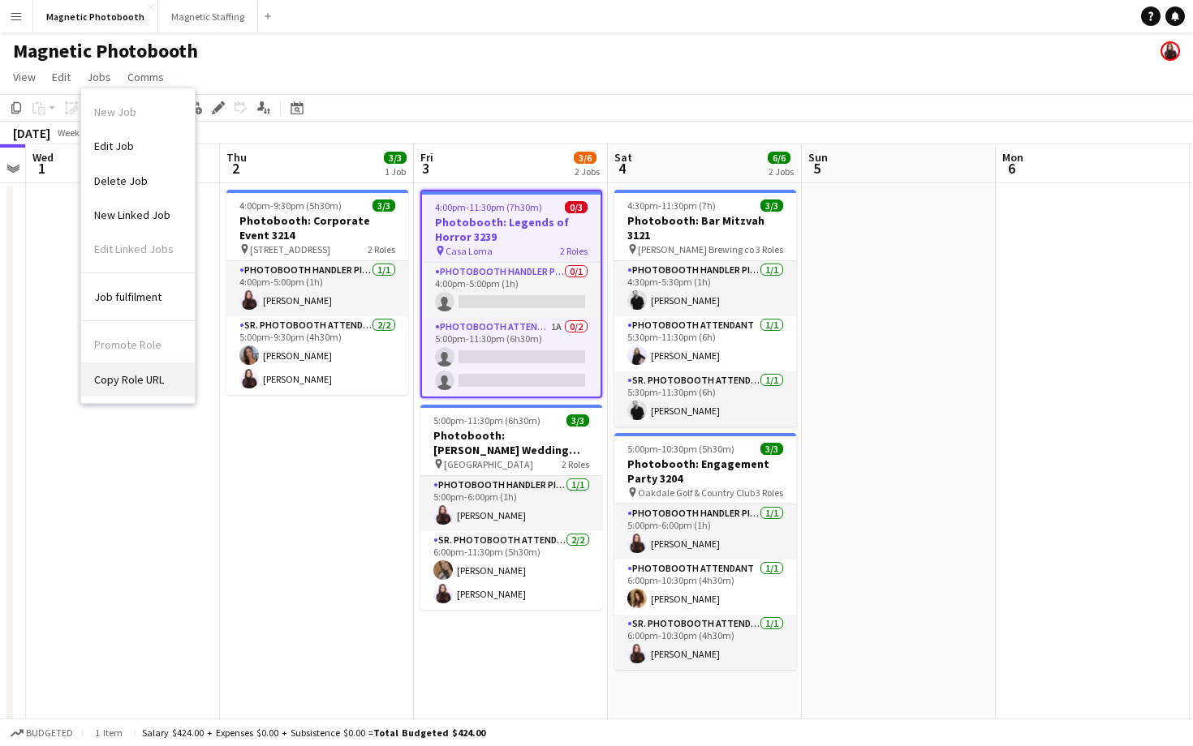
click at [157, 388] on link "Copy Role URL" at bounding box center [138, 380] width 114 height 34
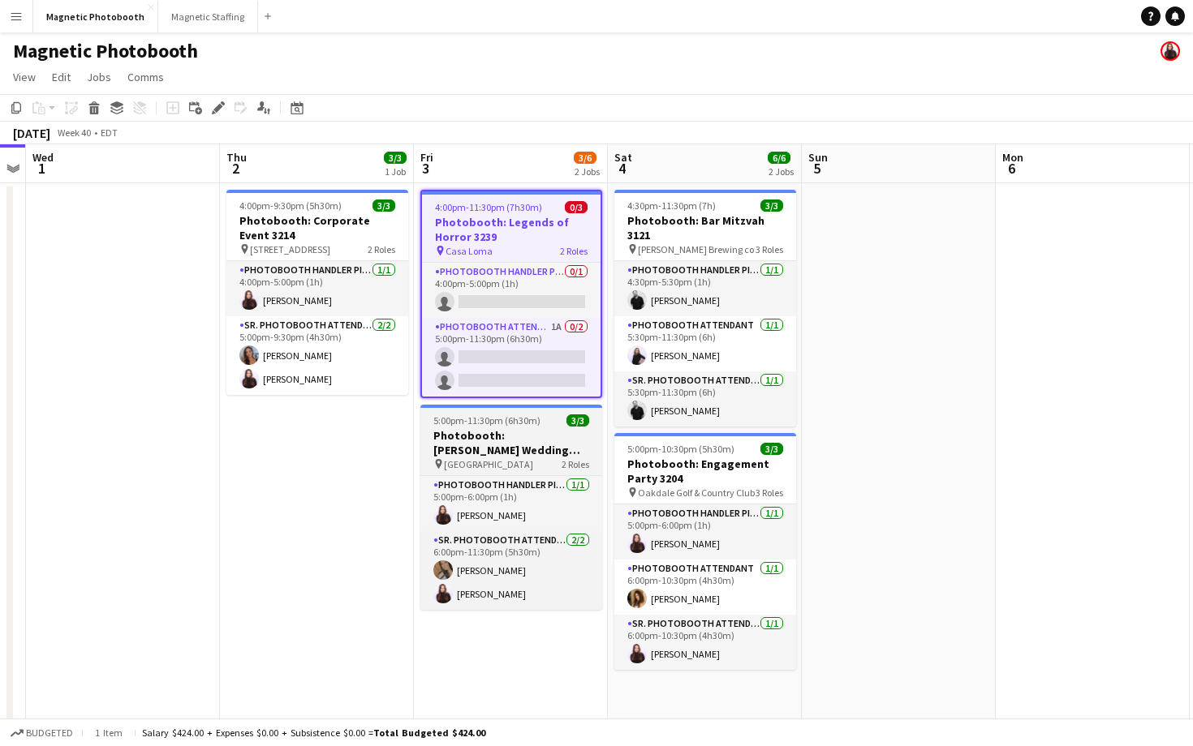
click at [508, 463] on span "[GEOGRAPHIC_DATA]" at bounding box center [488, 464] width 89 height 12
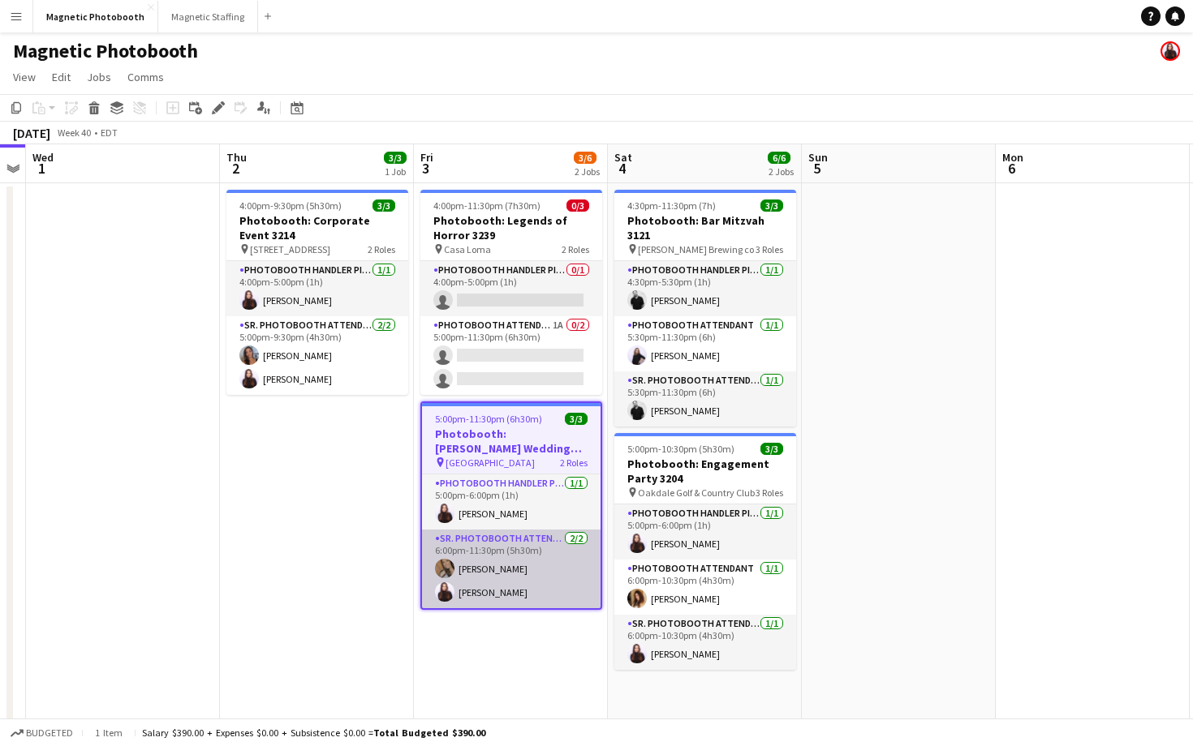
click at [560, 597] on app-card-role "Sr. Photobooth Attendant [DATE] 6:00pm-11:30pm (5h30m) [PERSON_NAME] [PERSON_NA…" at bounding box center [511, 569] width 178 height 79
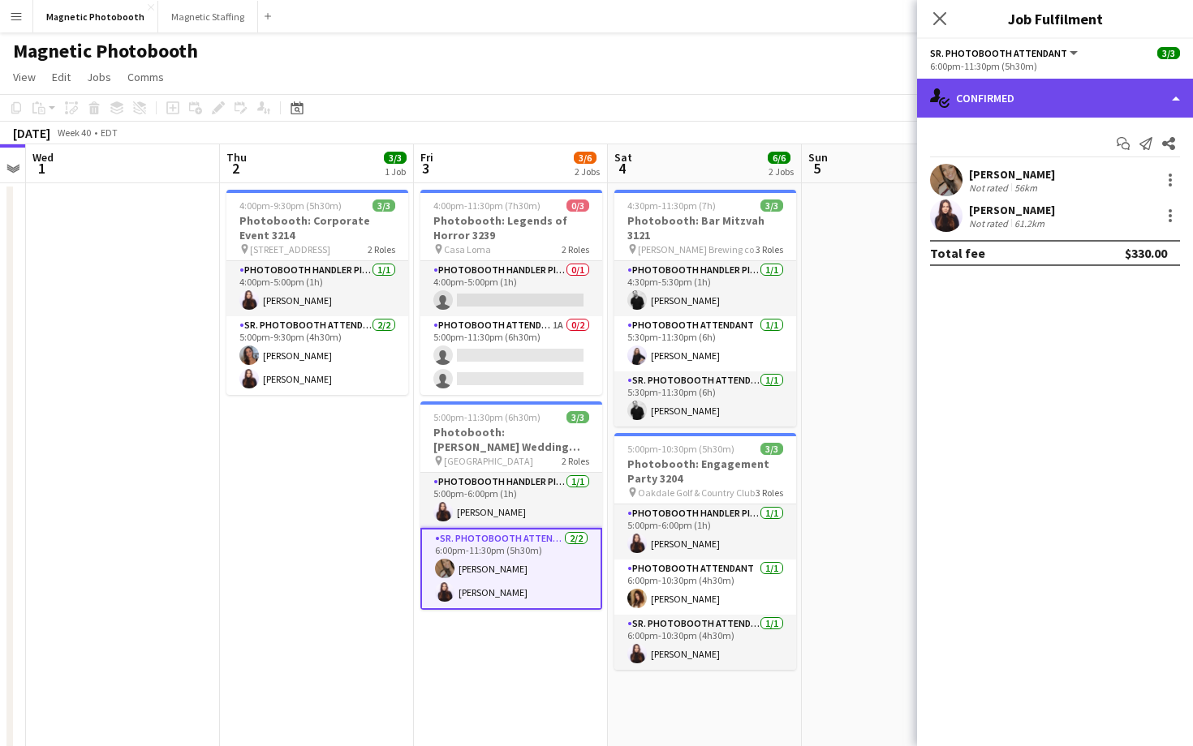
click at [1017, 103] on div "single-neutral-actions-check-2 Confirmed" at bounding box center [1055, 98] width 276 height 39
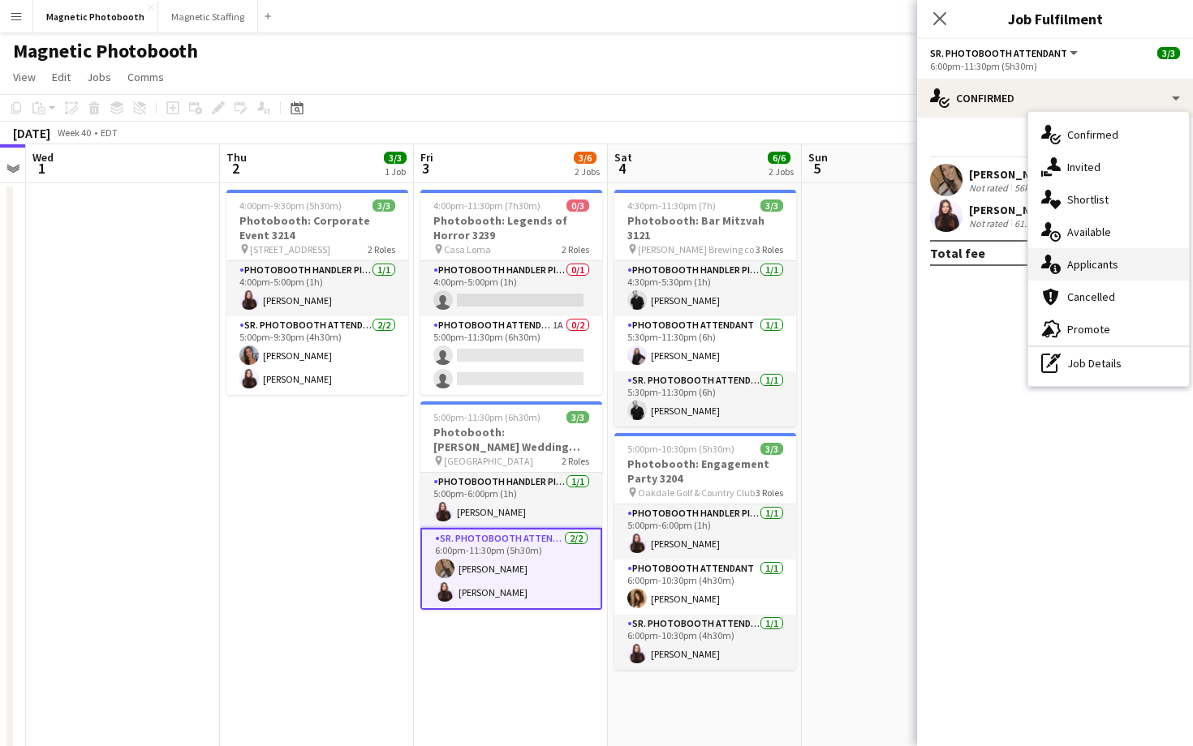
click at [1088, 264] on span "Applicants" at bounding box center [1092, 264] width 51 height 15
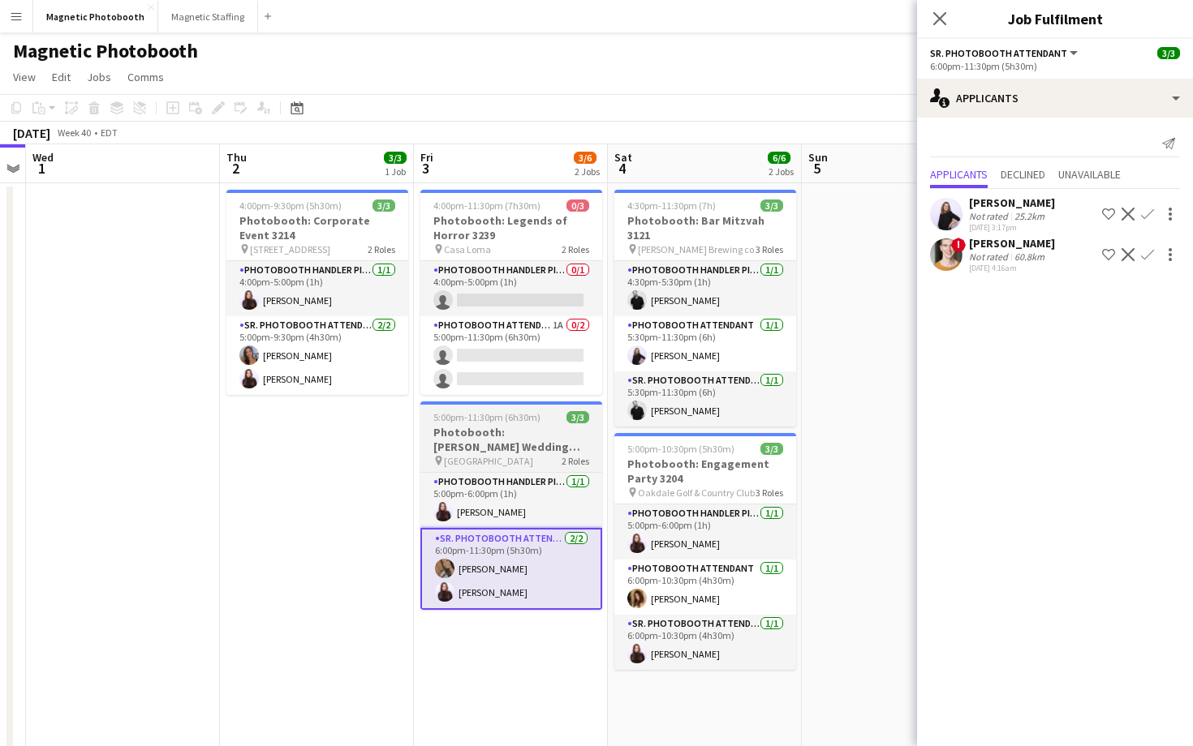
click at [523, 461] on span "[GEOGRAPHIC_DATA]" at bounding box center [488, 461] width 89 height 12
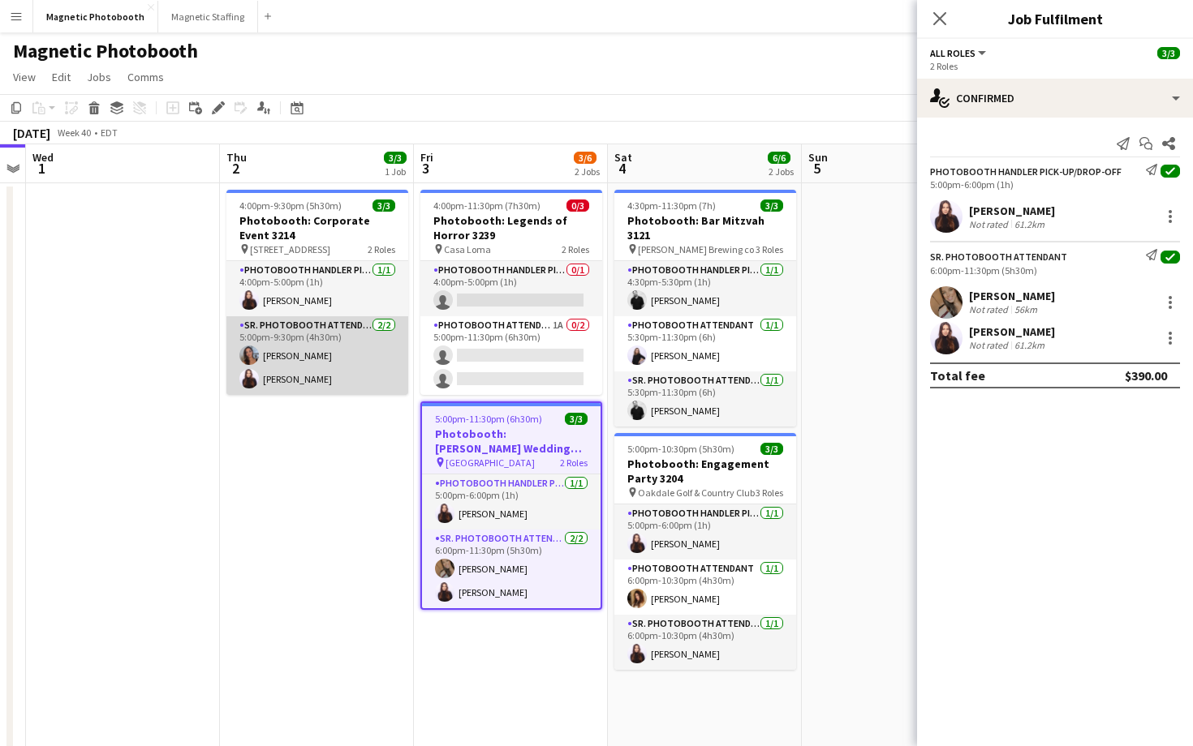
click at [349, 355] on app-card-role "Sr. Photobooth Attendant [DATE] 5:00pm-9:30pm (4h30m) [PERSON_NAME] [PERSON_NAM…" at bounding box center [317, 355] width 182 height 79
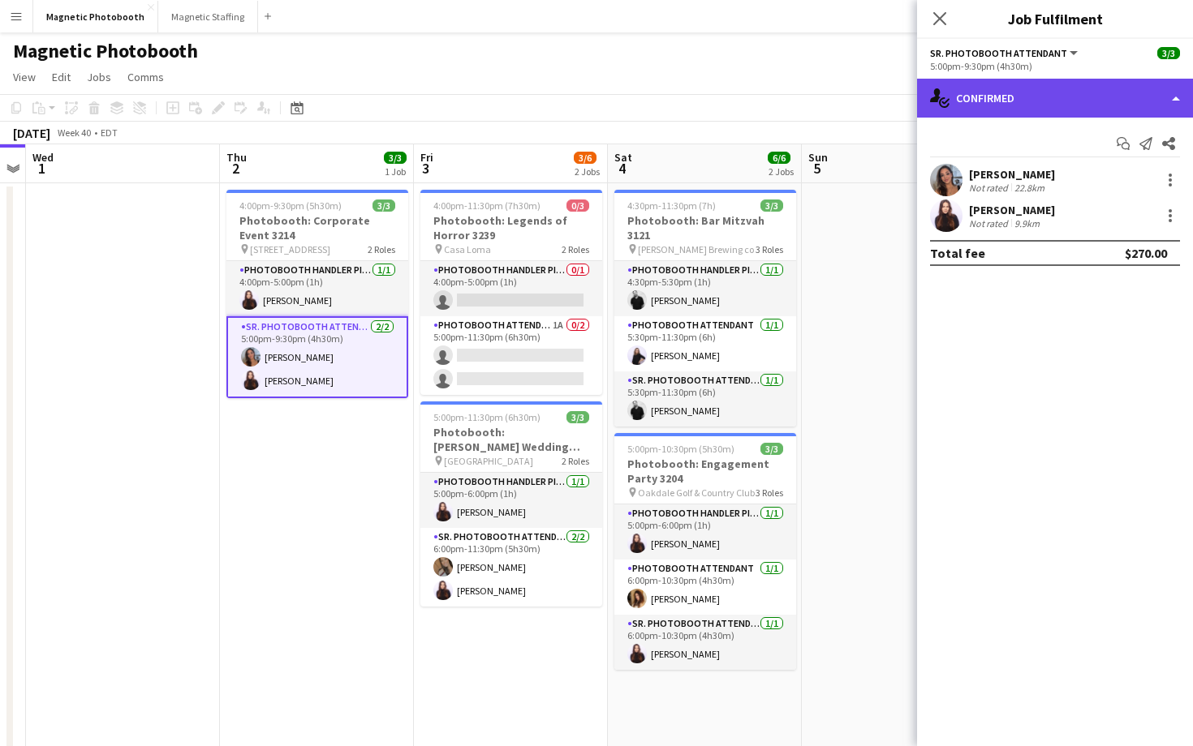
click at [997, 113] on div "single-neutral-actions-check-2 Confirmed" at bounding box center [1055, 98] width 276 height 39
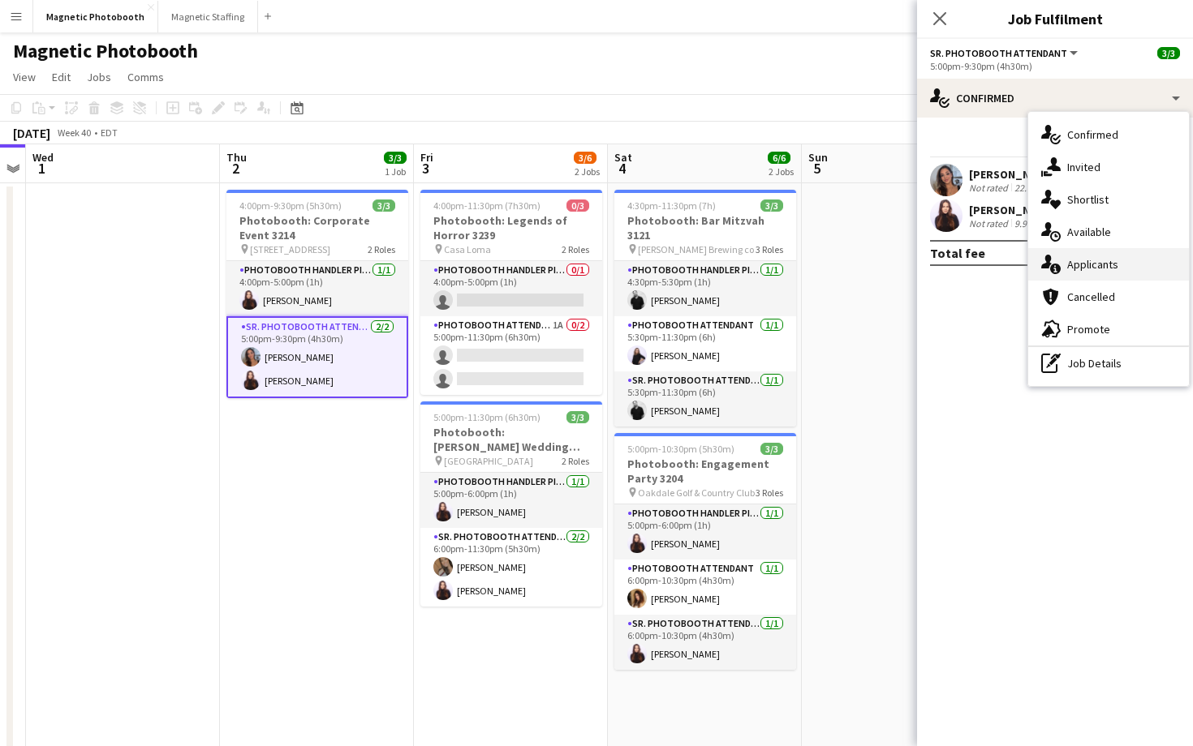
click at [1068, 269] on span "Applicants" at bounding box center [1092, 264] width 51 height 15
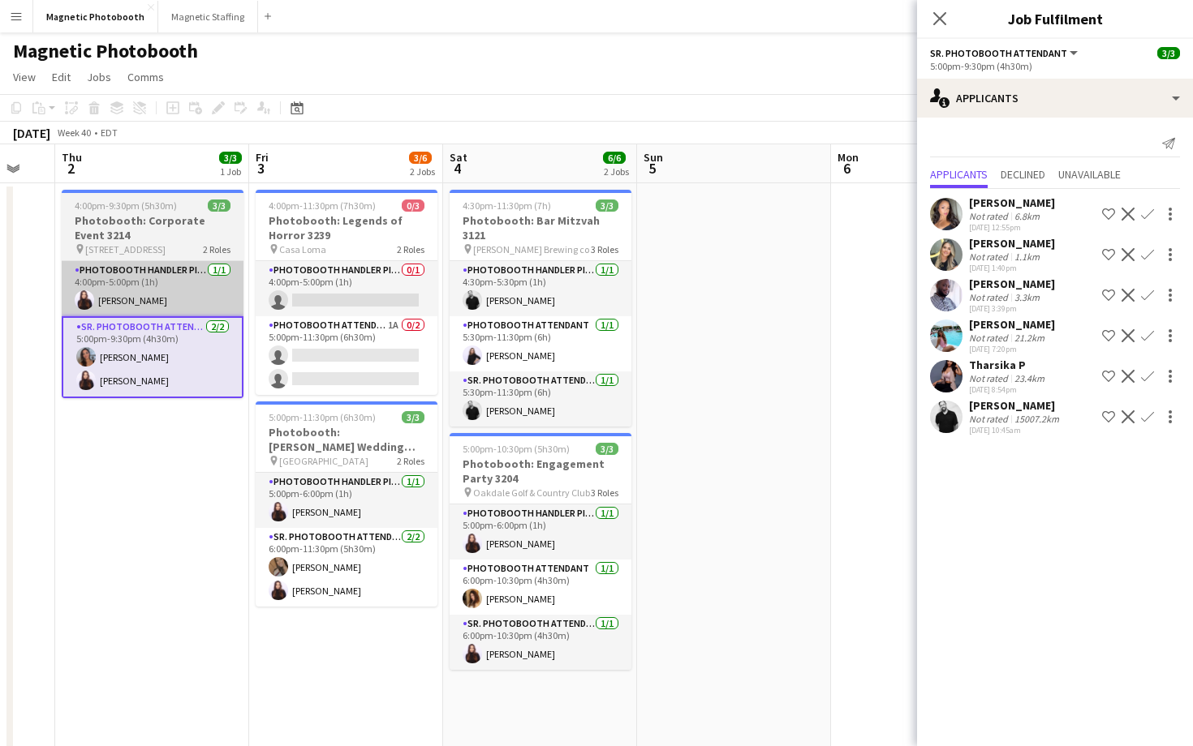
scroll to position [0, 529]
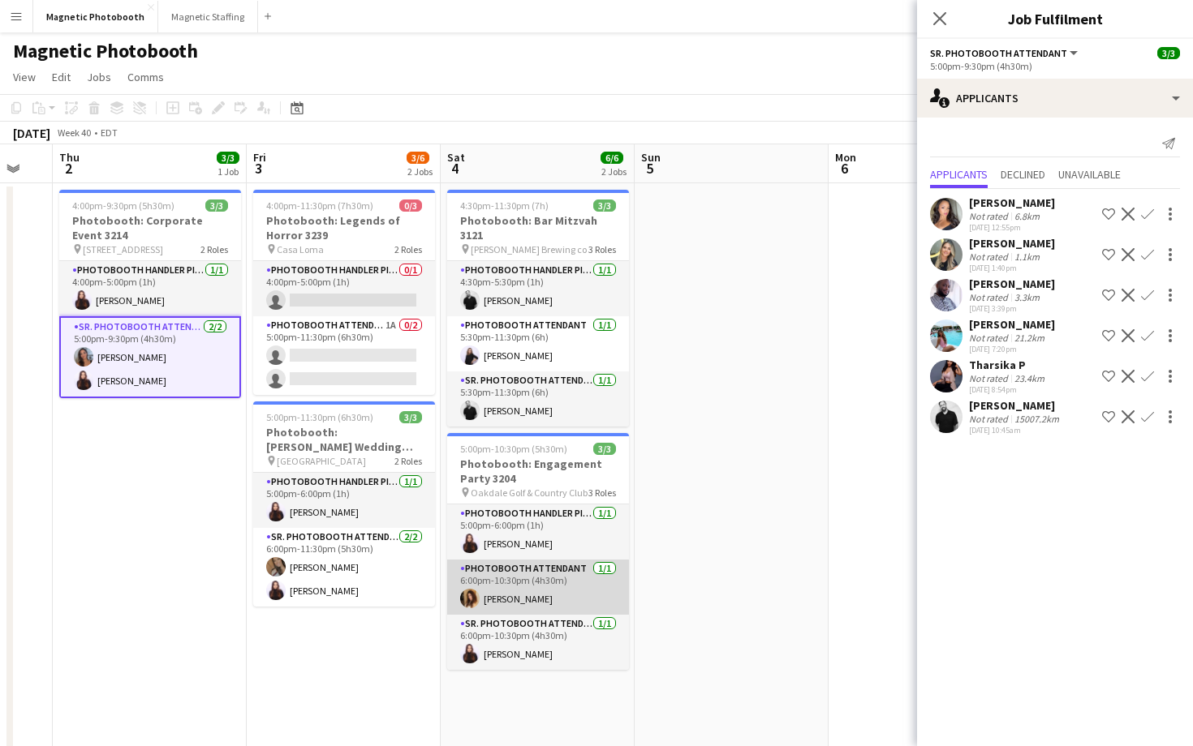
click at [533, 562] on app-card-role "Photobooth Attendant [DATE] 6:00pm-10:30pm (4h30m) [PERSON_NAME]" at bounding box center [538, 587] width 182 height 55
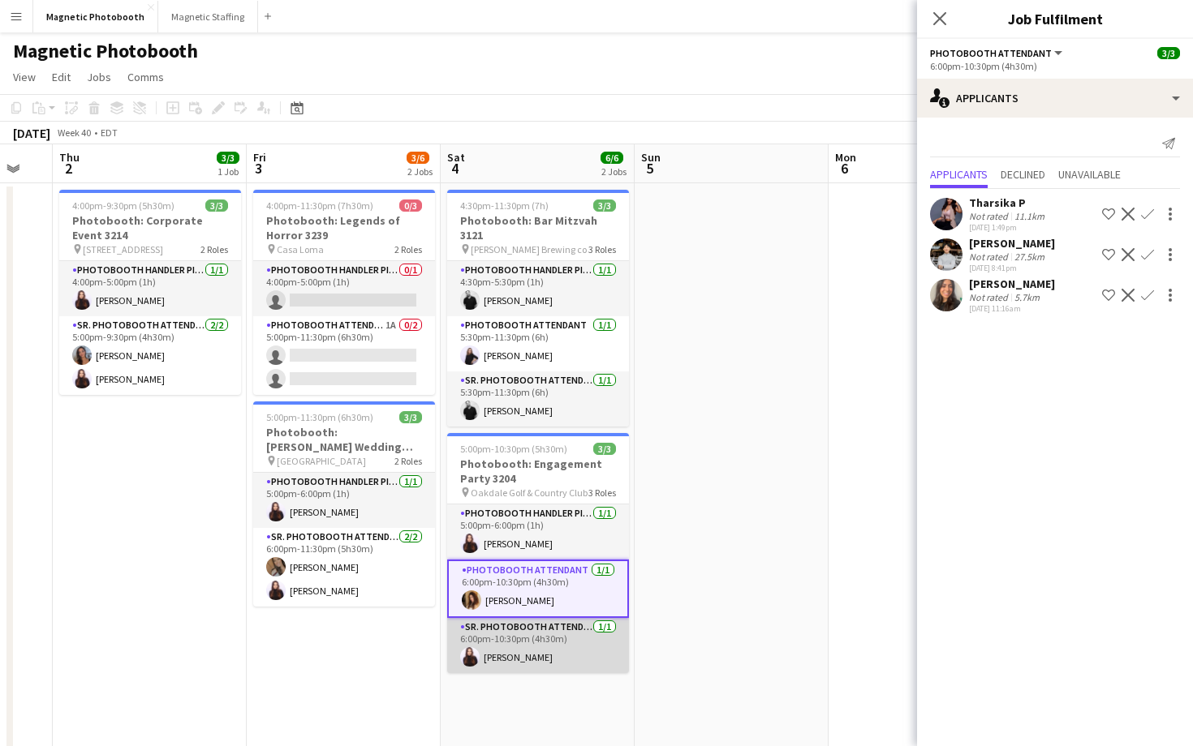
click at [551, 641] on app-card-role "Sr. Photobooth Attendant [DATE] 6:00pm-10:30pm (4h30m) [PERSON_NAME]" at bounding box center [538, 645] width 182 height 55
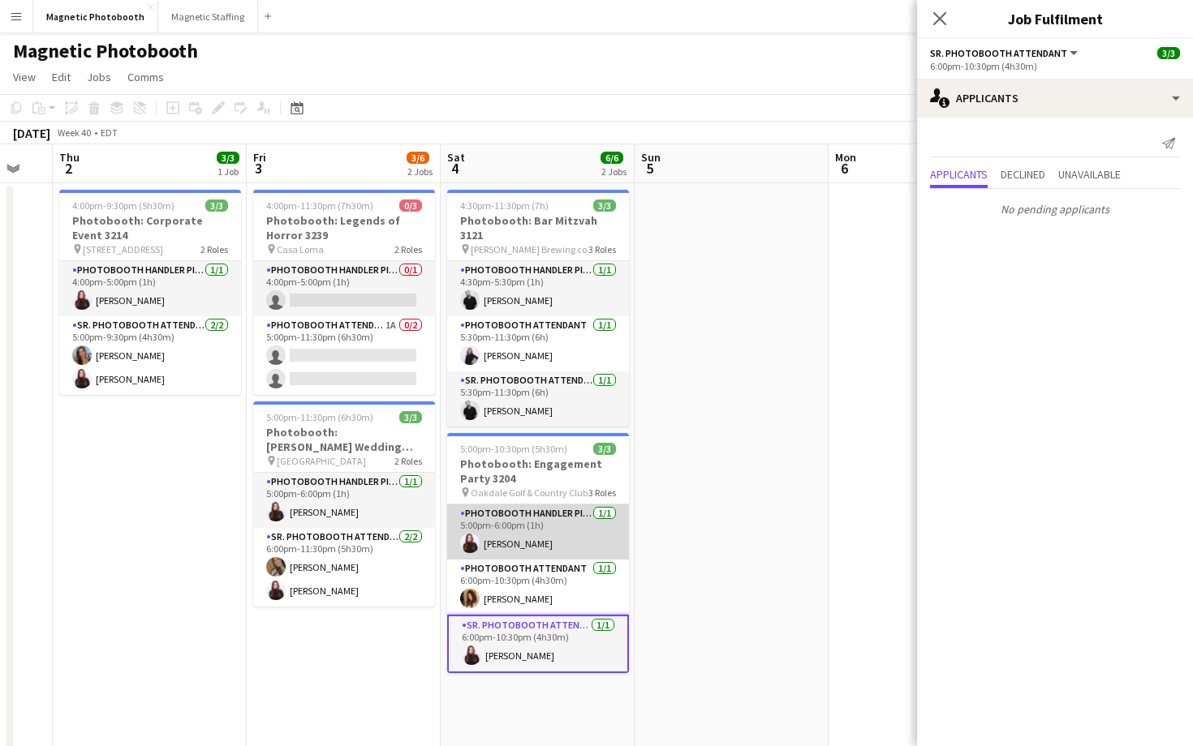
click at [573, 544] on app-card-role "Photobooth Handler Pick-Up/Drop-Off [DATE] 5:00pm-6:00pm (1h) [PERSON_NAME]" at bounding box center [538, 532] width 182 height 55
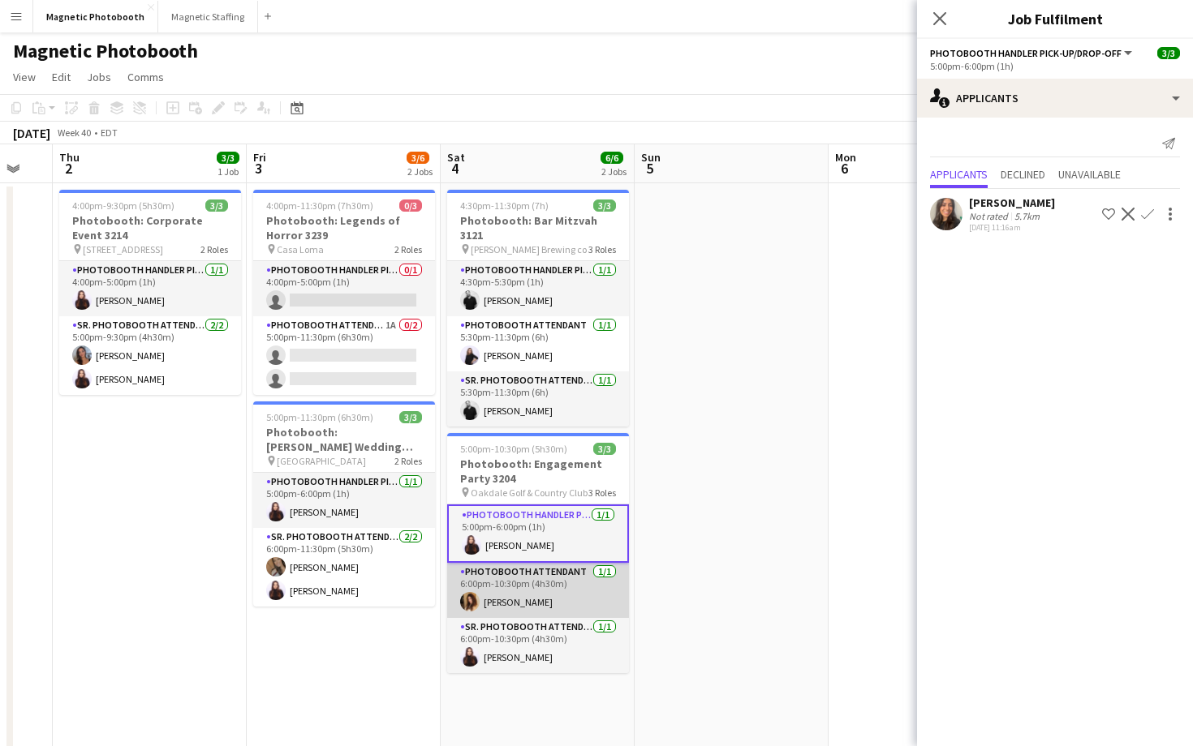
click at [564, 584] on app-card-role "Photobooth Attendant [DATE] 6:00pm-10:30pm (4h30m) [PERSON_NAME]" at bounding box center [538, 590] width 182 height 55
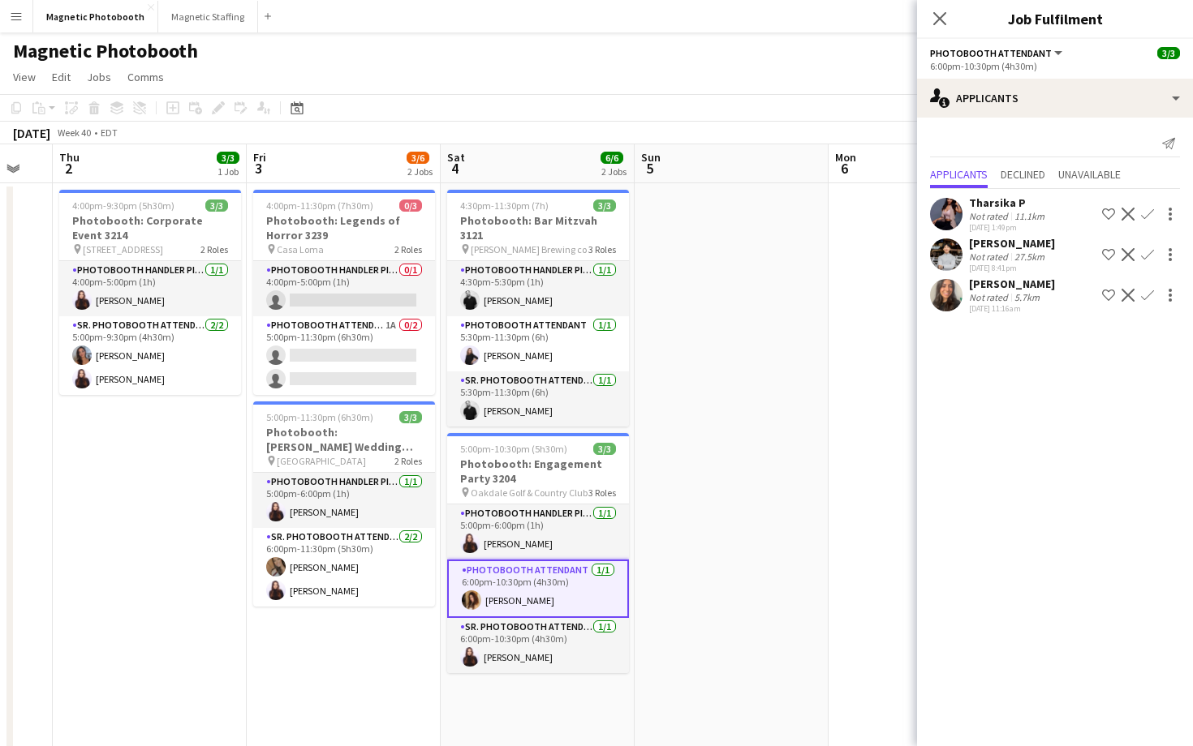
click at [674, 535] on app-date-cell at bounding box center [731, 538] width 194 height 711
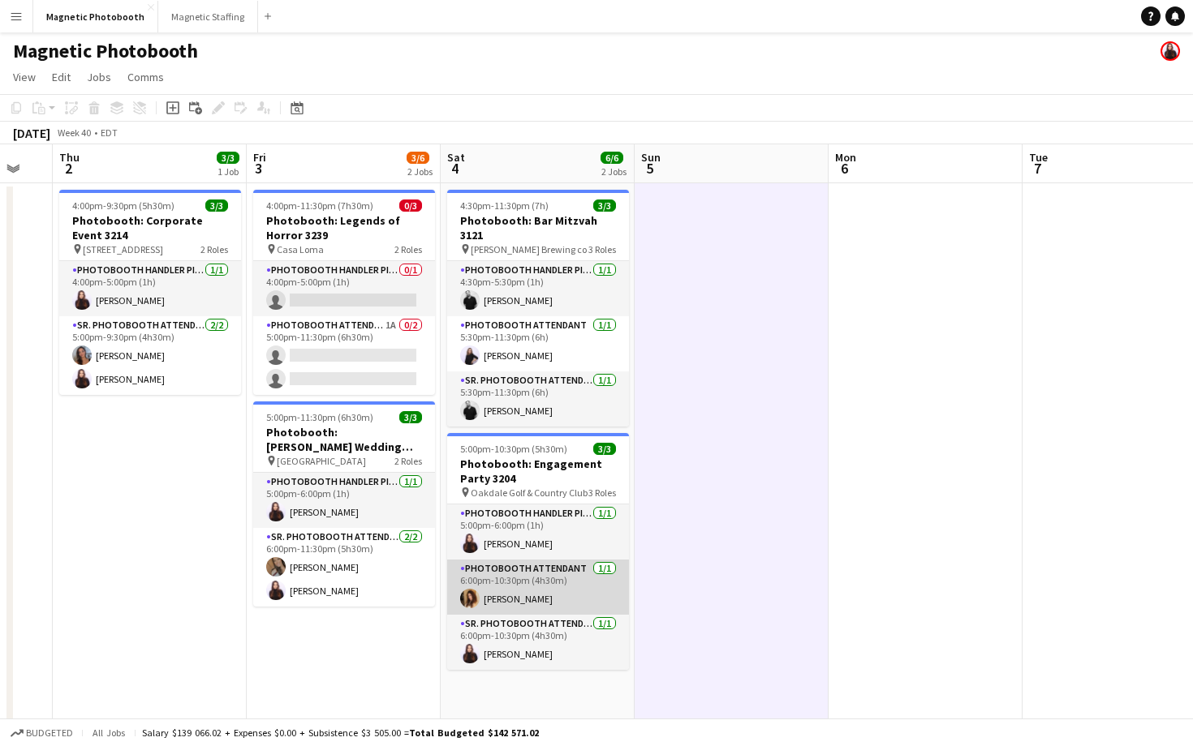
click at [599, 562] on app-card-role "Photobooth Attendant [DATE] 6:00pm-10:30pm (4h30m) [PERSON_NAME]" at bounding box center [538, 587] width 182 height 55
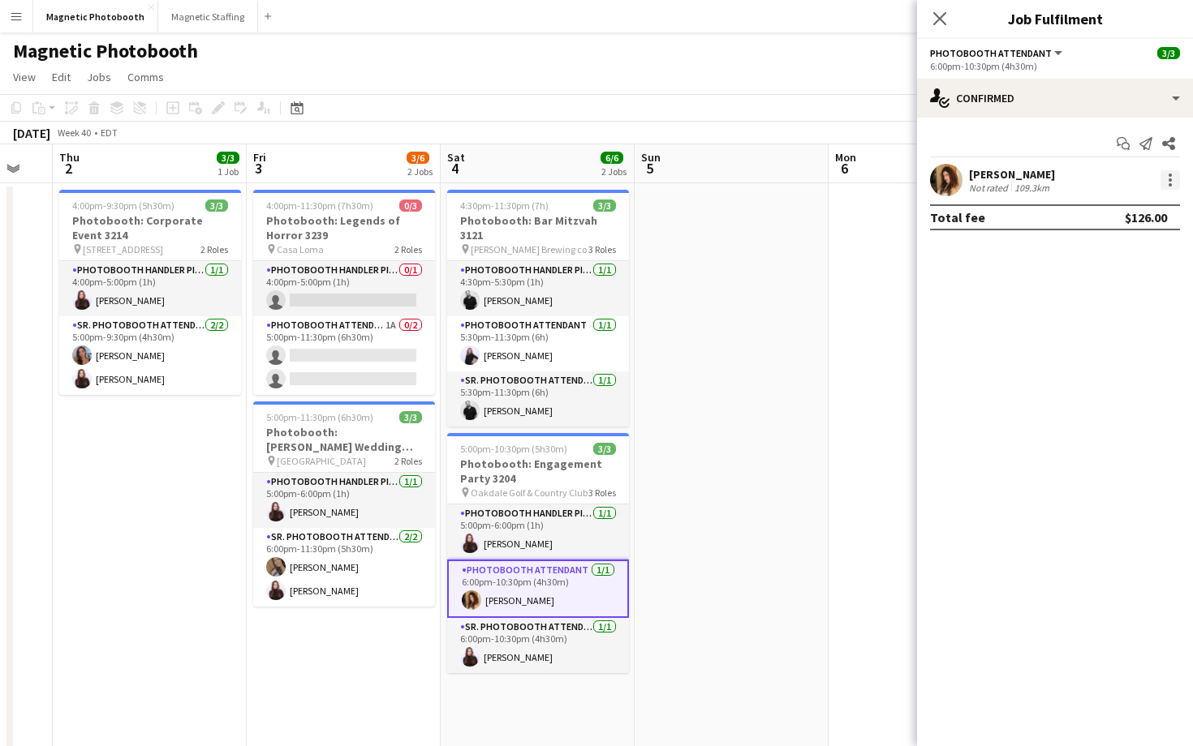
click at [1177, 182] on div at bounding box center [1169, 179] width 19 height 19
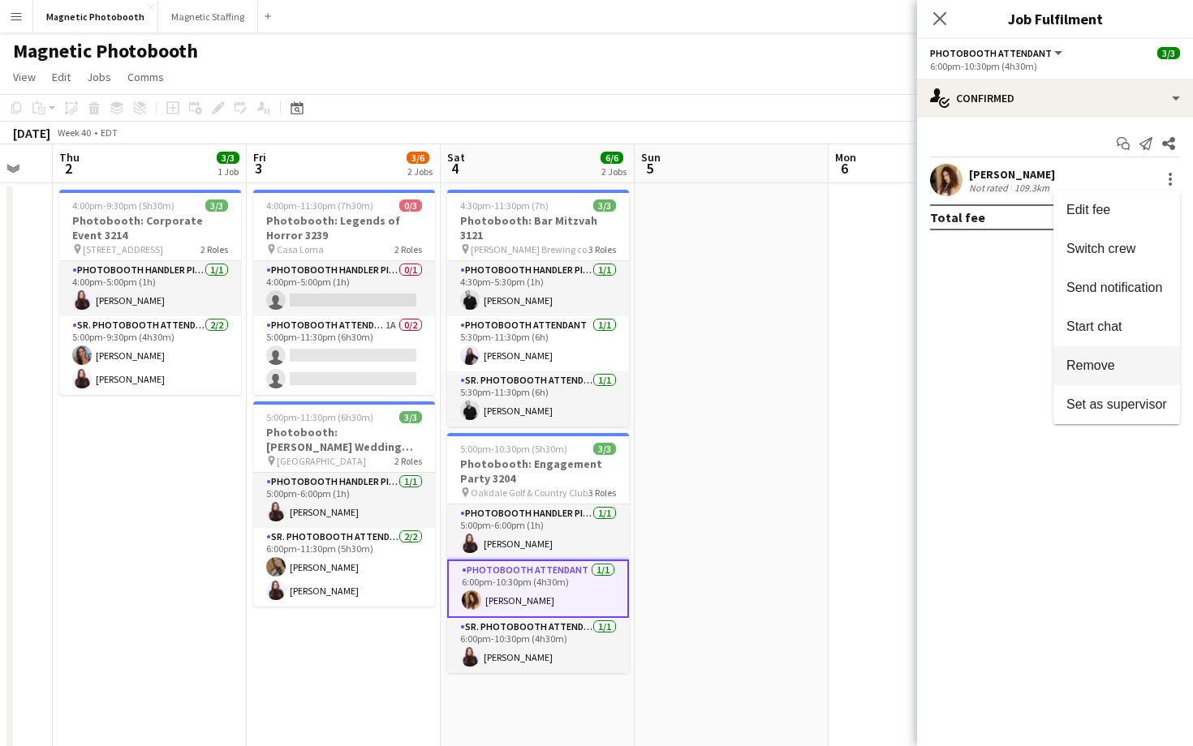
click at [1115, 367] on span "Remove" at bounding box center [1090, 366] width 49 height 14
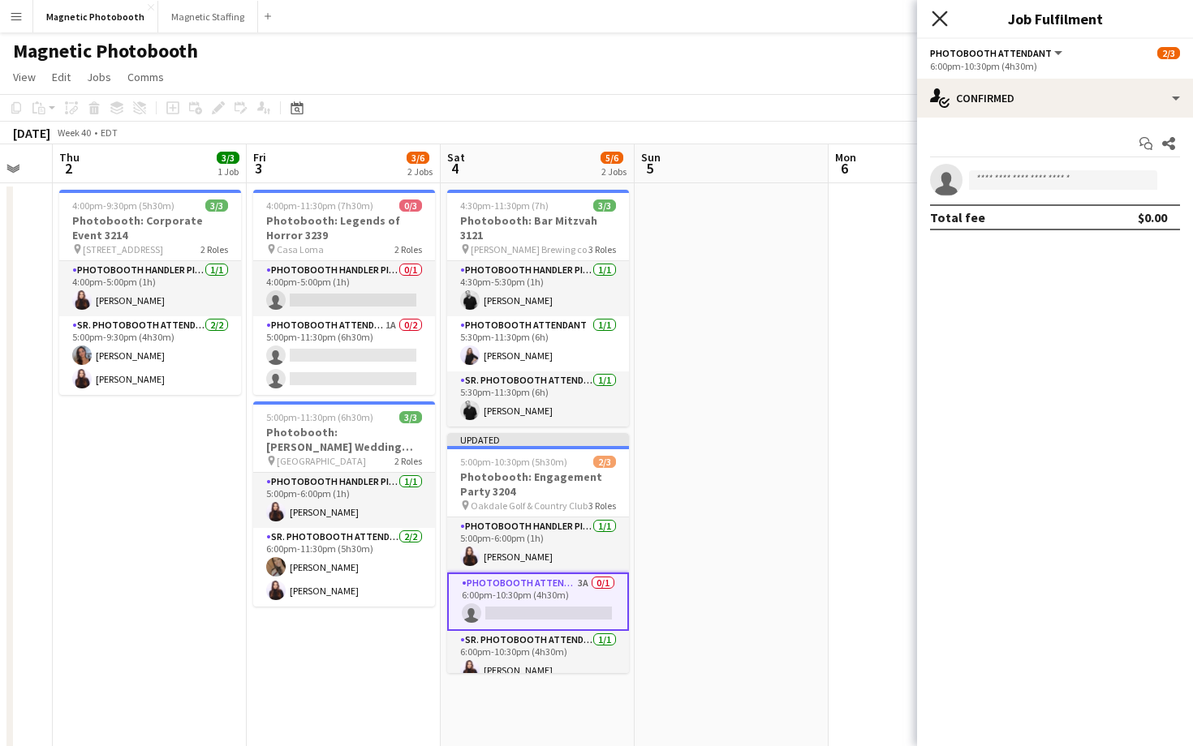
click at [938, 17] on icon at bounding box center [938, 18] width 15 height 15
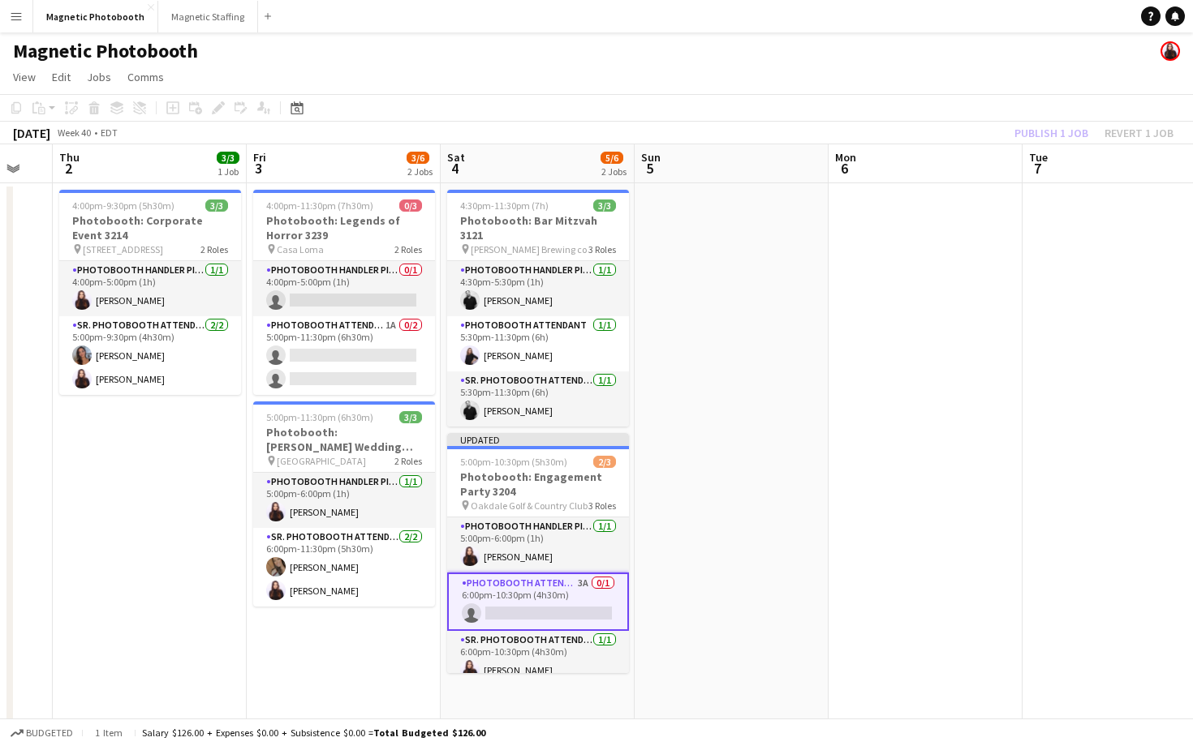
click at [1045, 107] on app-toolbar "Copy Paste Paste Command V Paste with crew Command Shift V Paste linked Job [GE…" at bounding box center [596, 108] width 1193 height 28
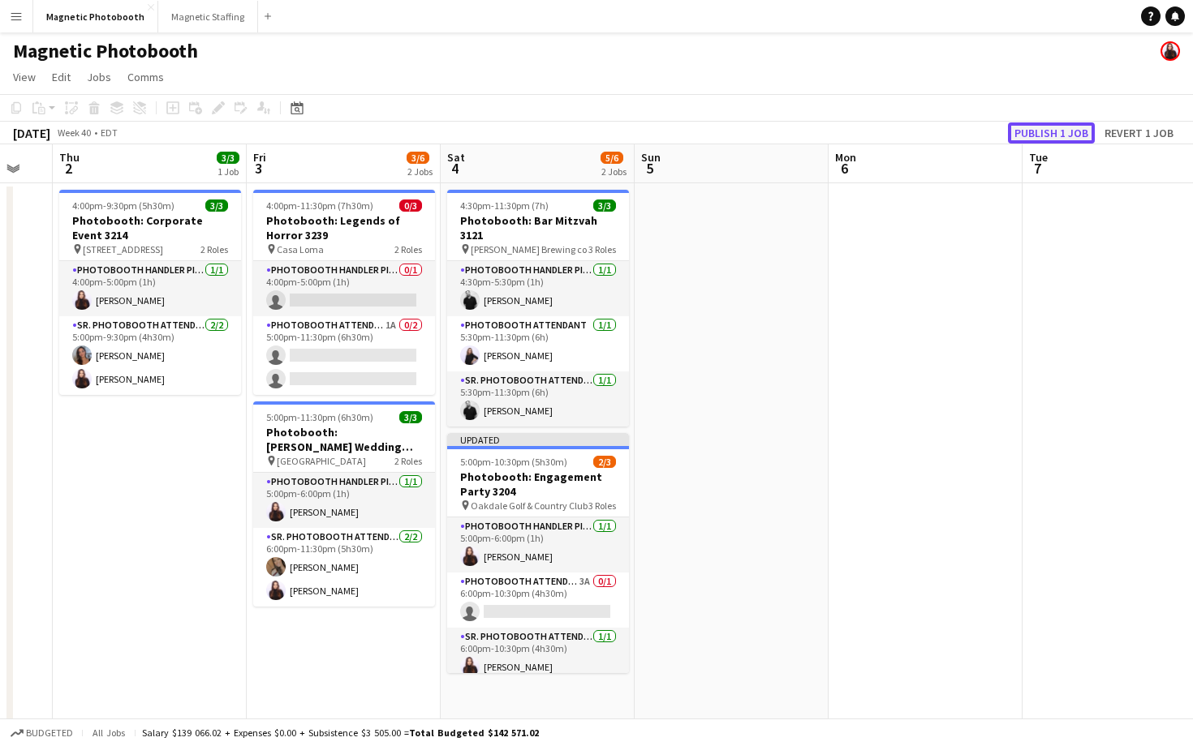
click at [1046, 135] on button "Publish 1 job" at bounding box center [1051, 132] width 87 height 21
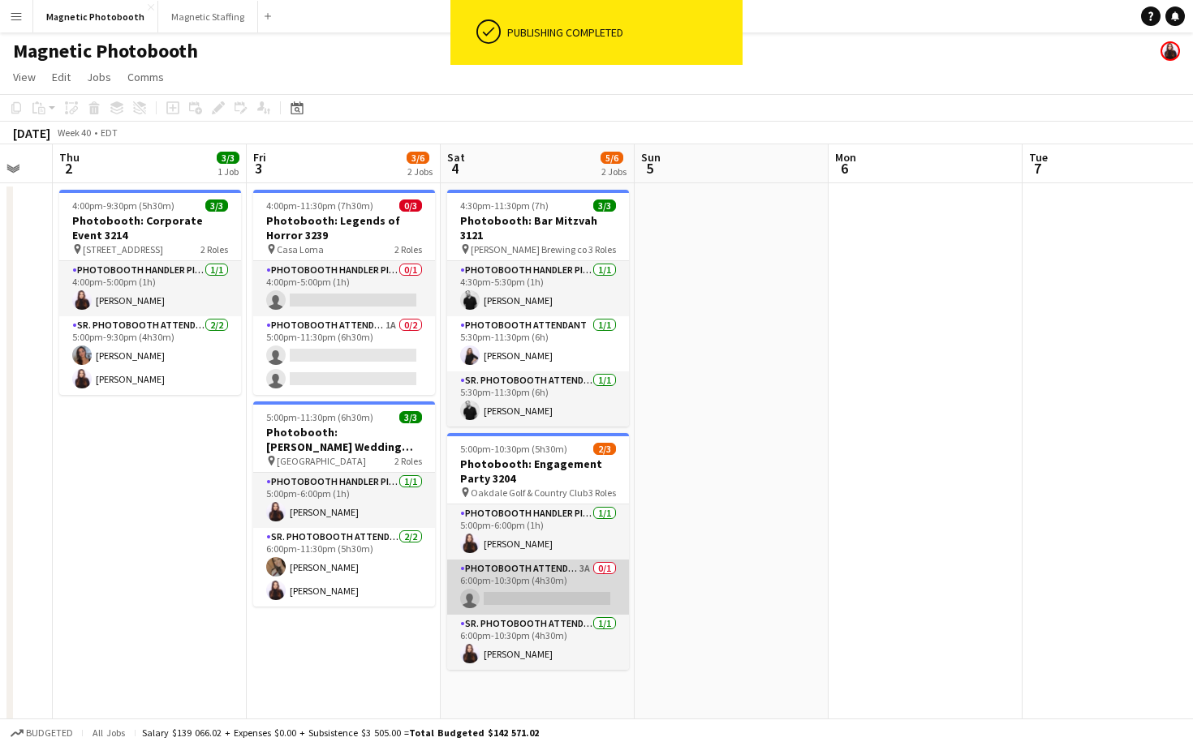
click at [589, 561] on app-card-role "Photobooth Attendant 3A 0/1 6:00pm-10:30pm (4h30m) single-neutral-actions" at bounding box center [538, 587] width 182 height 55
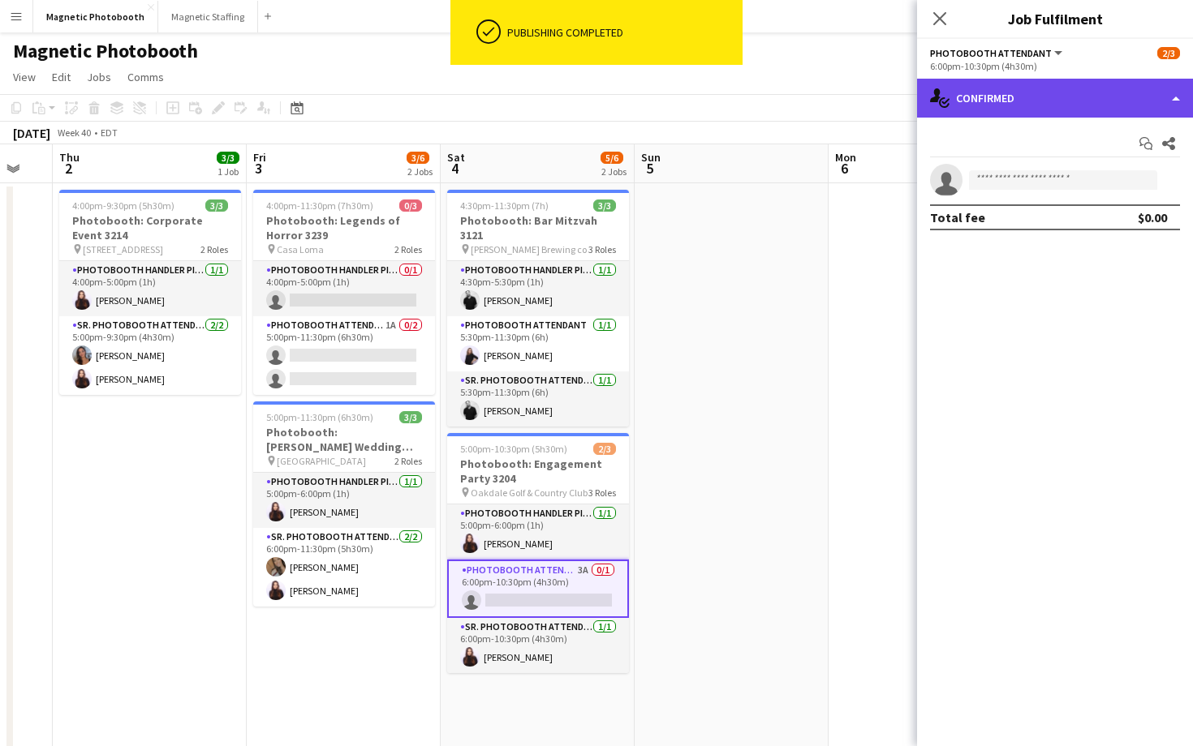
click at [994, 104] on div "single-neutral-actions-check-2 Confirmed" at bounding box center [1055, 98] width 276 height 39
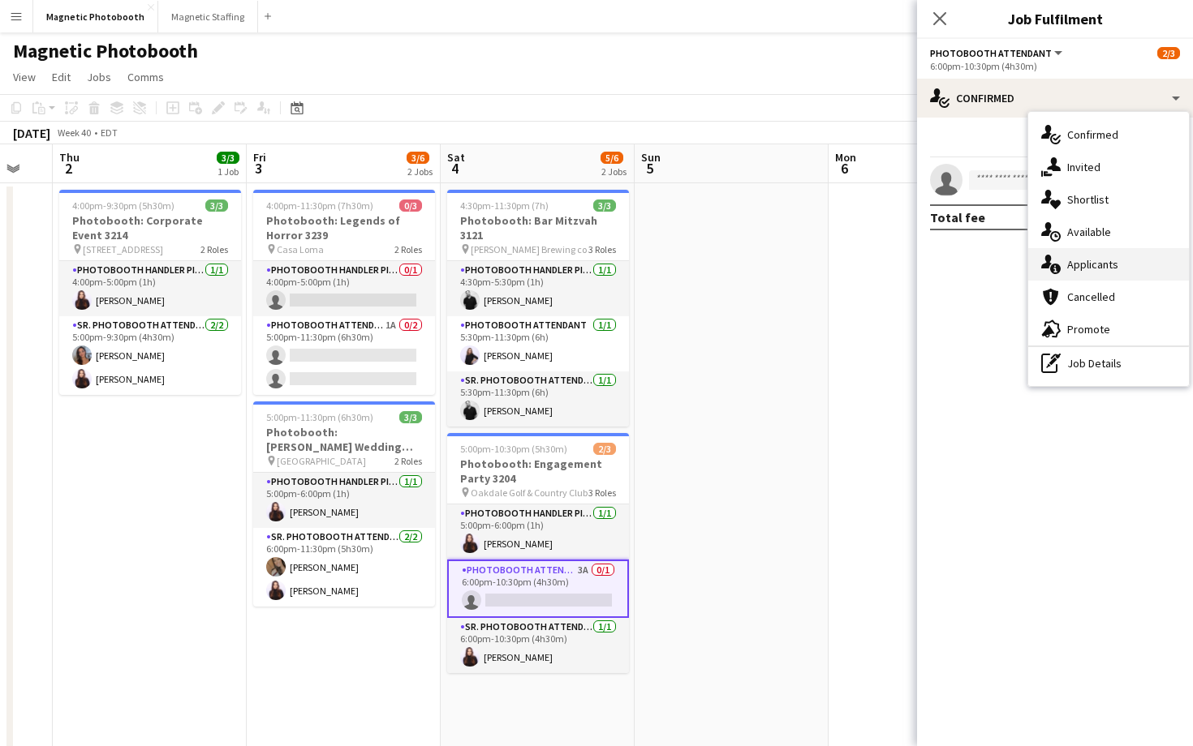
click at [1129, 264] on div "single-neutral-actions-information Applicants" at bounding box center [1108, 264] width 161 height 32
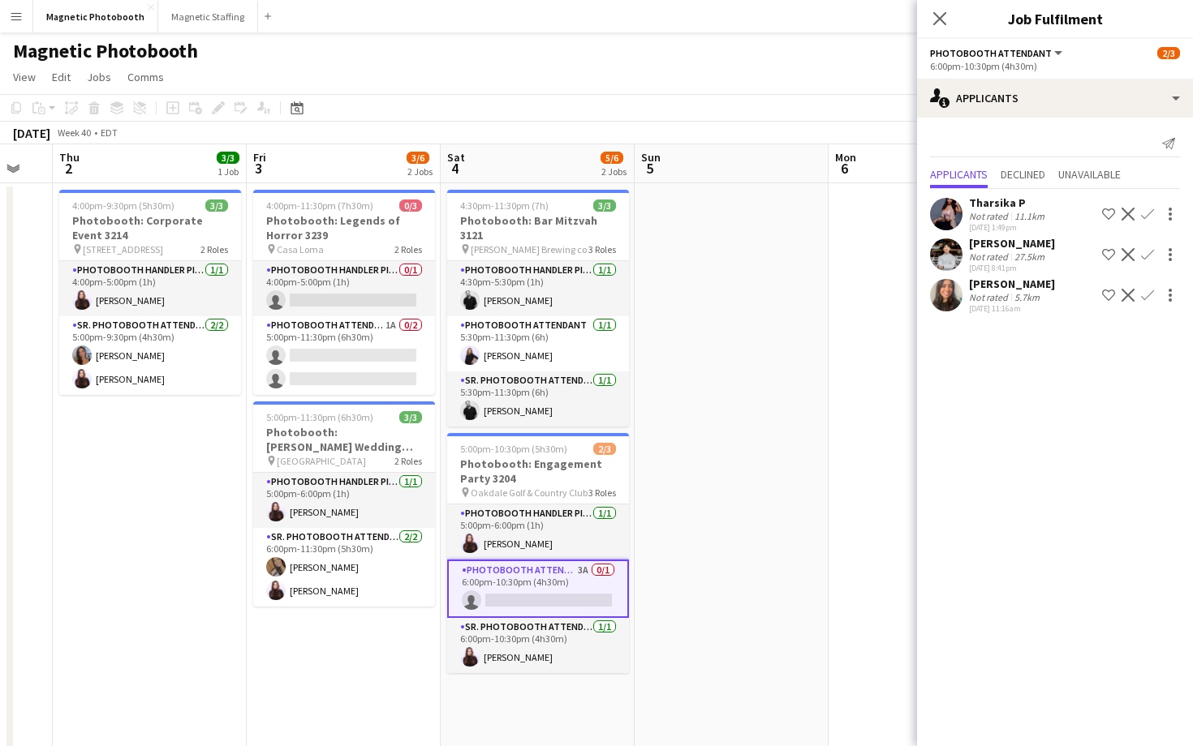
click at [1151, 295] on app-icon "Confirm" at bounding box center [1147, 295] width 13 height 13
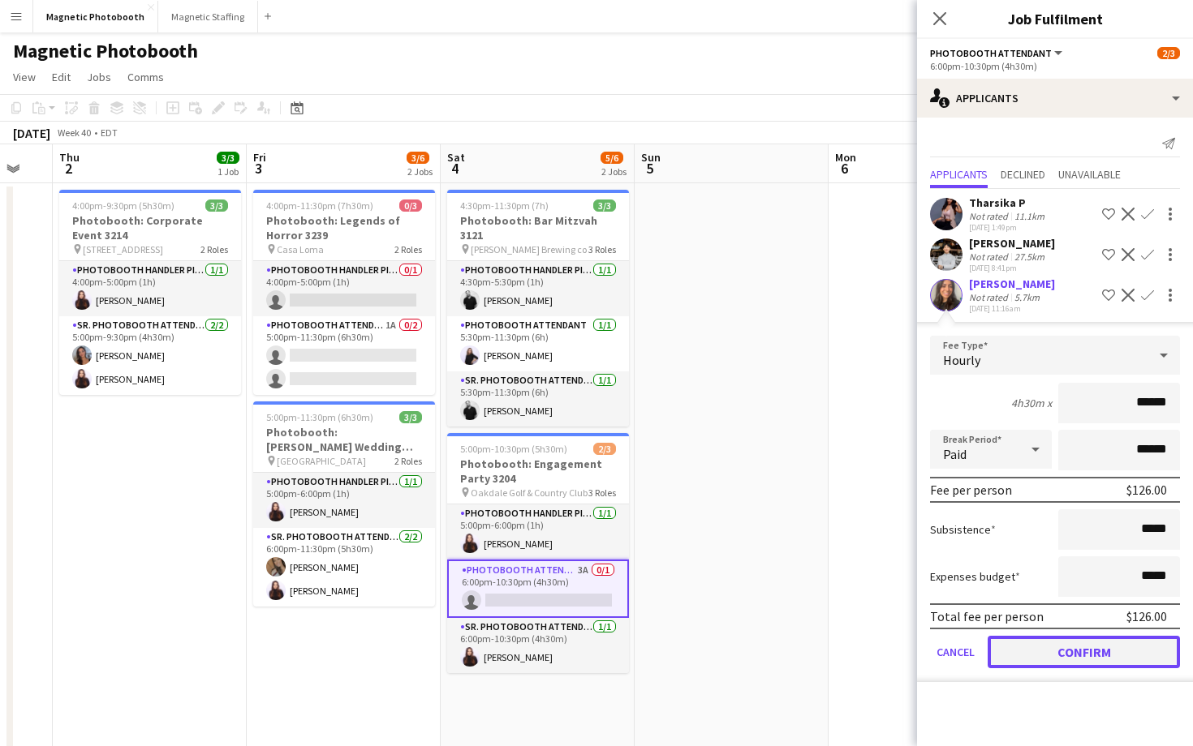
click at [1067, 640] on button "Confirm" at bounding box center [1083, 652] width 192 height 32
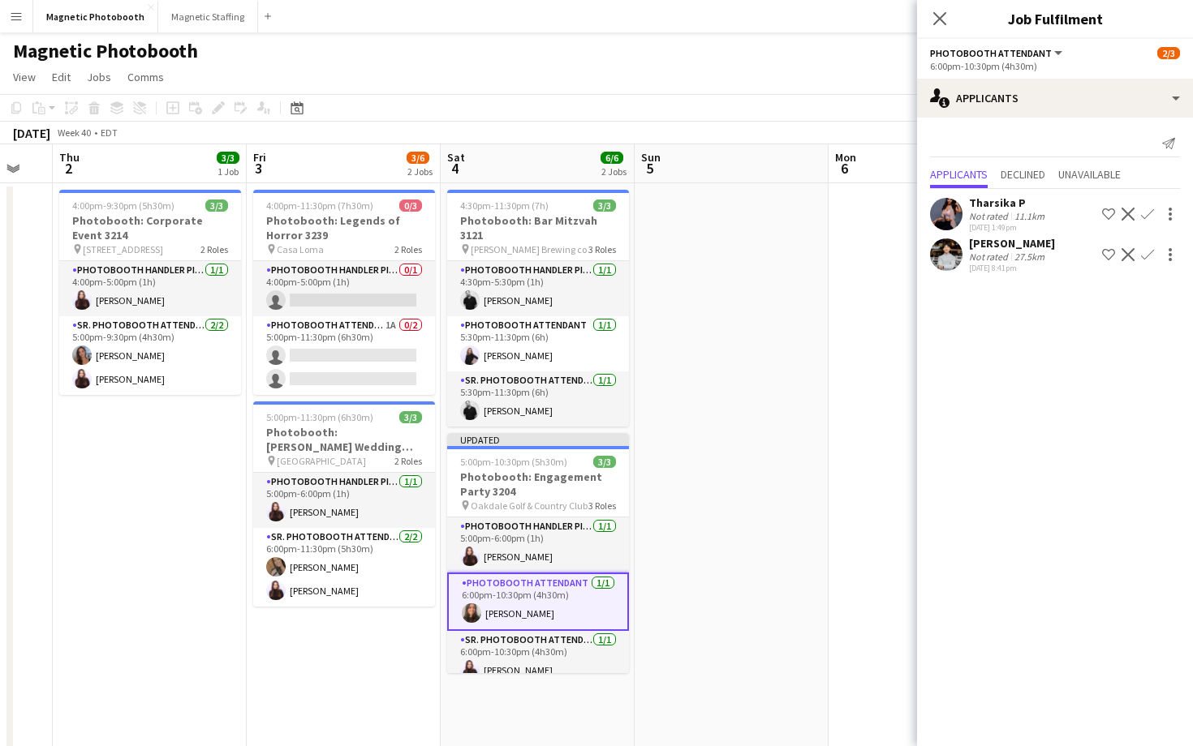
click at [749, 221] on app-date-cell at bounding box center [731, 538] width 194 height 711
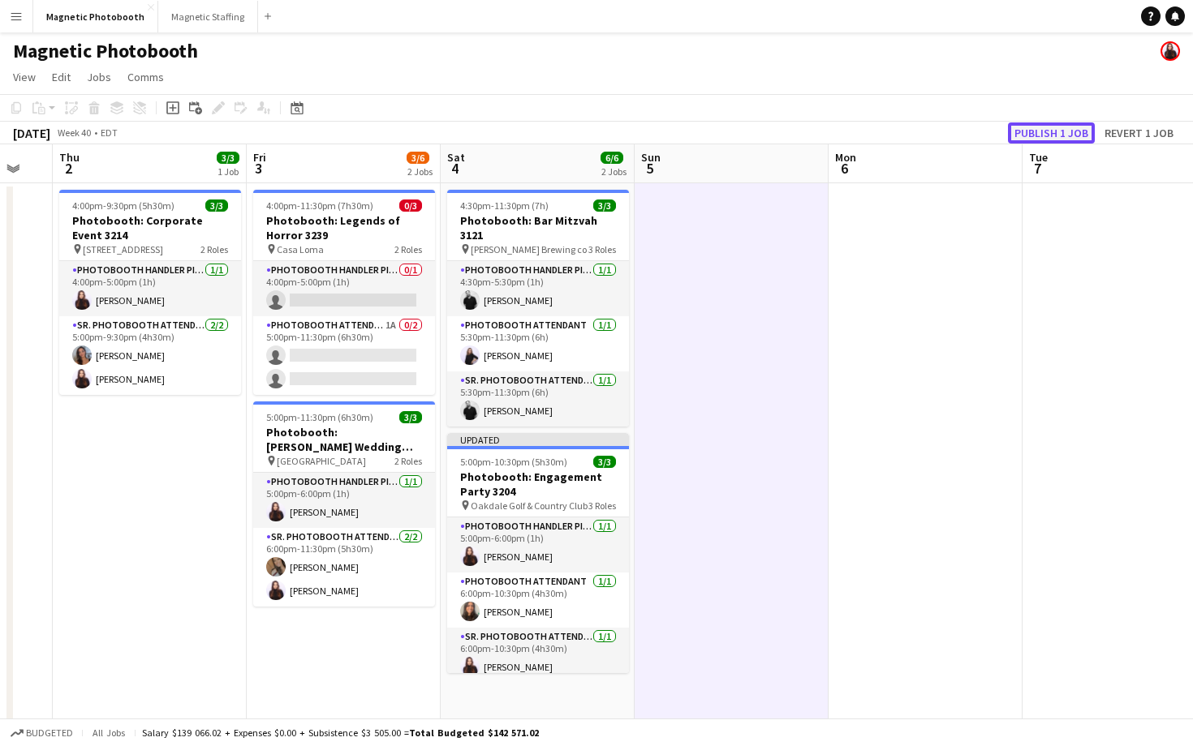
click at [1029, 127] on button "Publish 1 job" at bounding box center [1051, 132] width 87 height 21
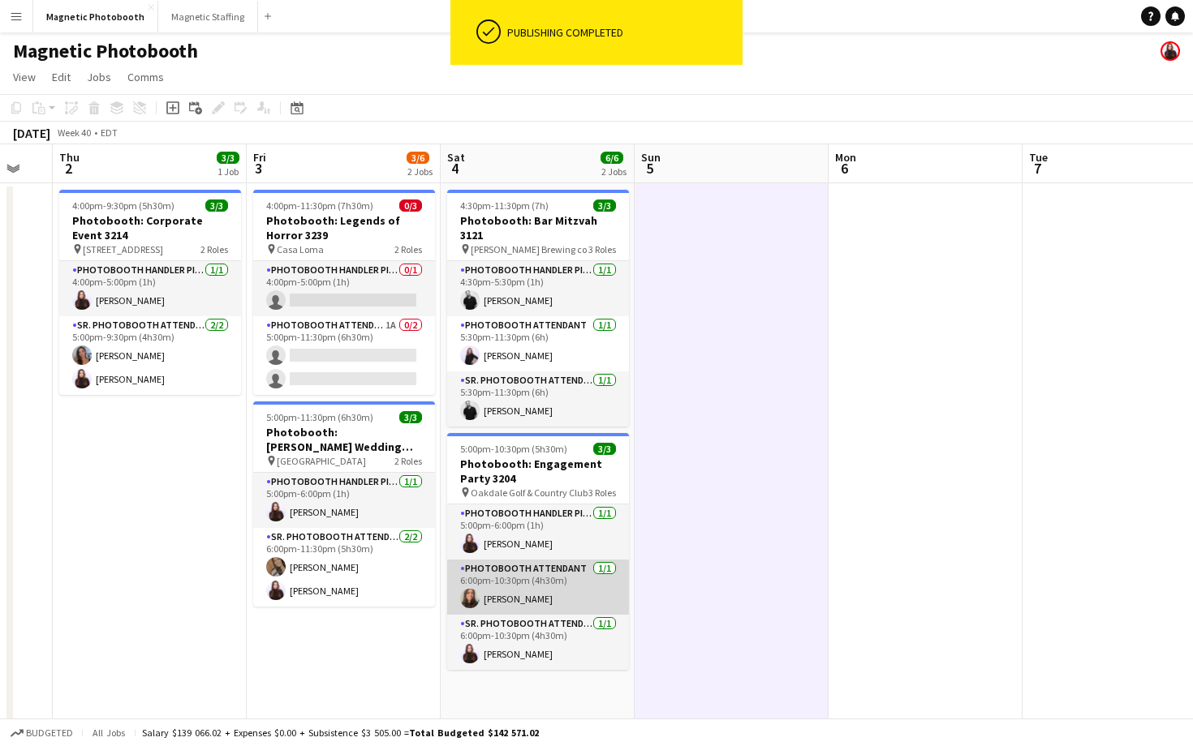
click at [469, 589] on app-user-avatar at bounding box center [469, 598] width 19 height 19
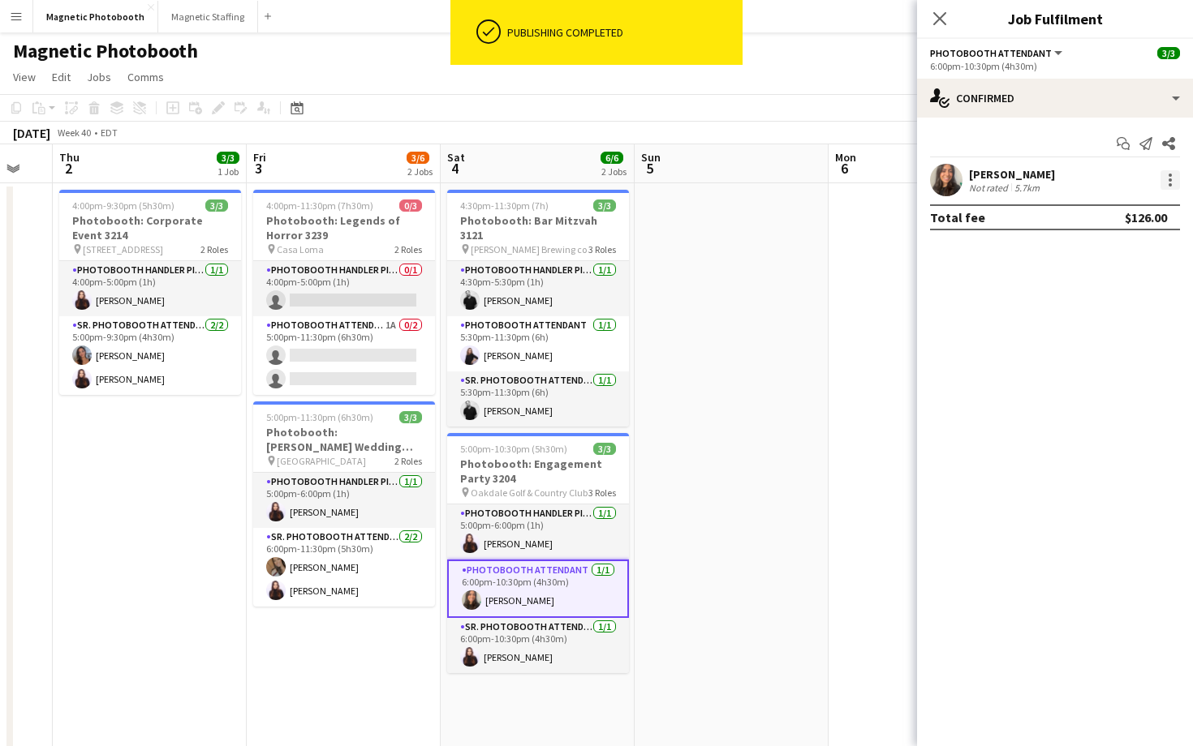
click at [1179, 178] on div at bounding box center [1169, 179] width 19 height 19
click at [928, 178] on div at bounding box center [596, 373] width 1193 height 746
click at [943, 179] on app-user-avatar at bounding box center [946, 180] width 32 height 32
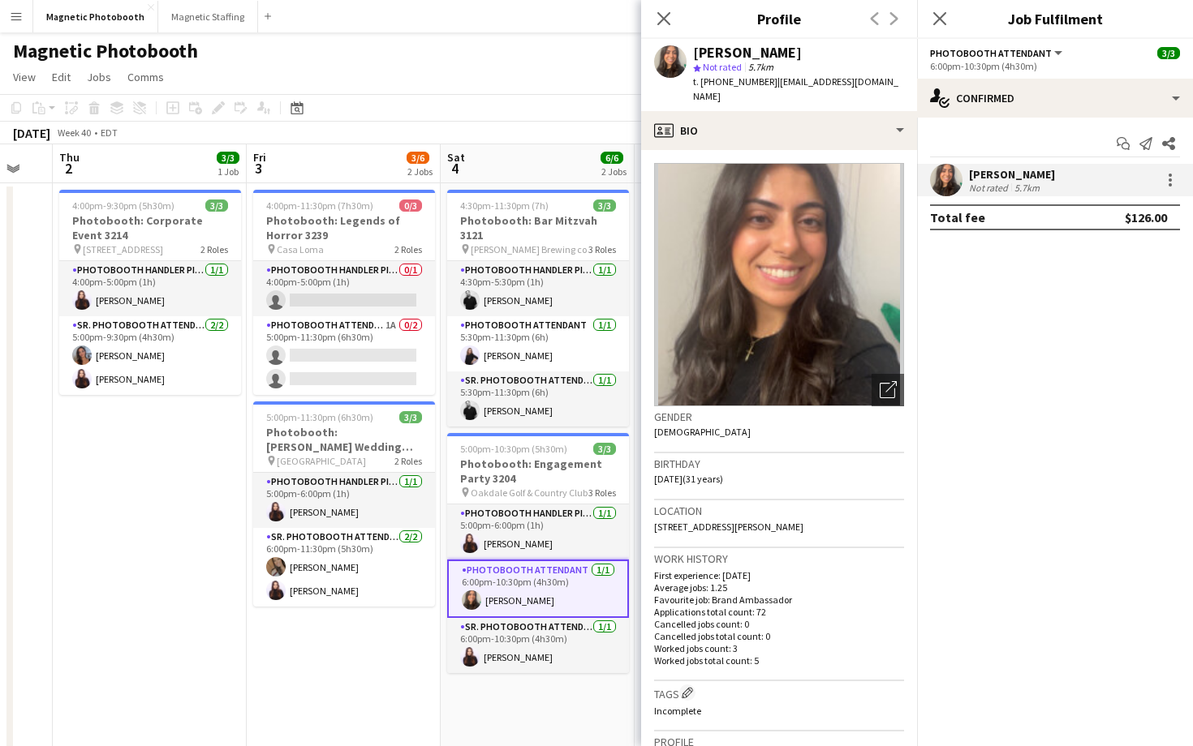
click at [741, 80] on span "t. [PHONE_NUMBER]" at bounding box center [735, 81] width 84 height 12
copy span "16479190388"
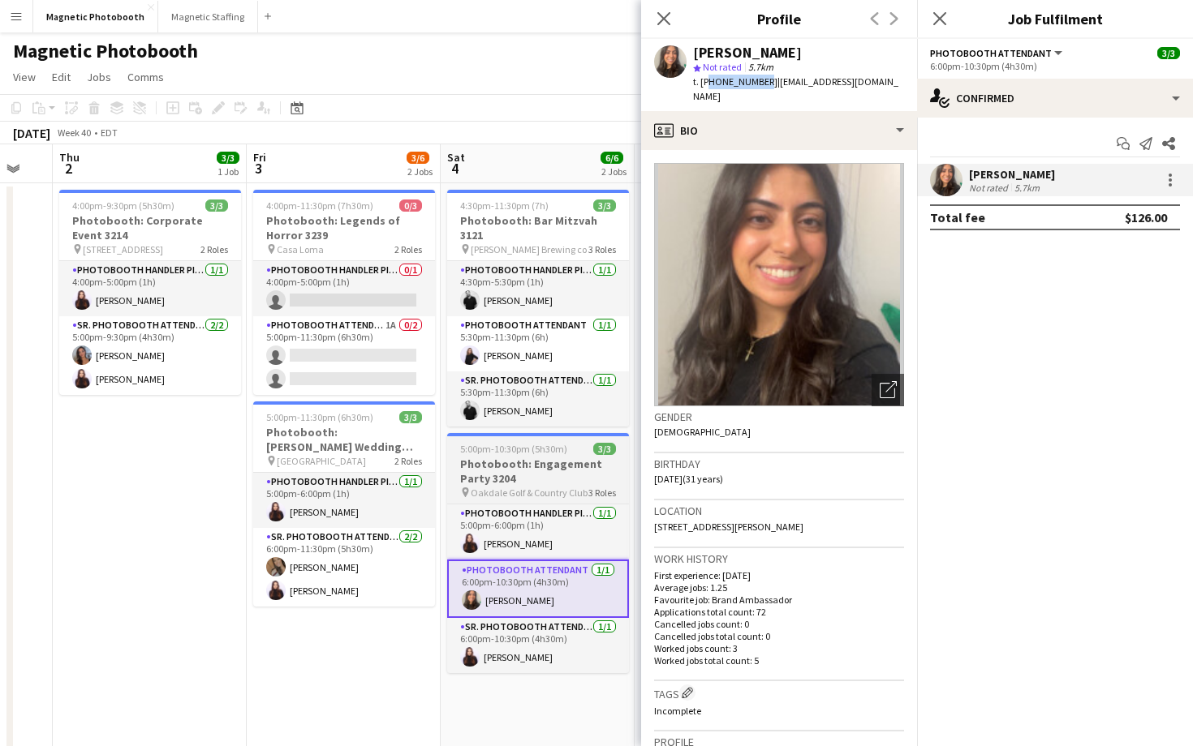
click at [494, 457] on h3 "Photobooth: Engagement Party 3204" at bounding box center [538, 471] width 182 height 29
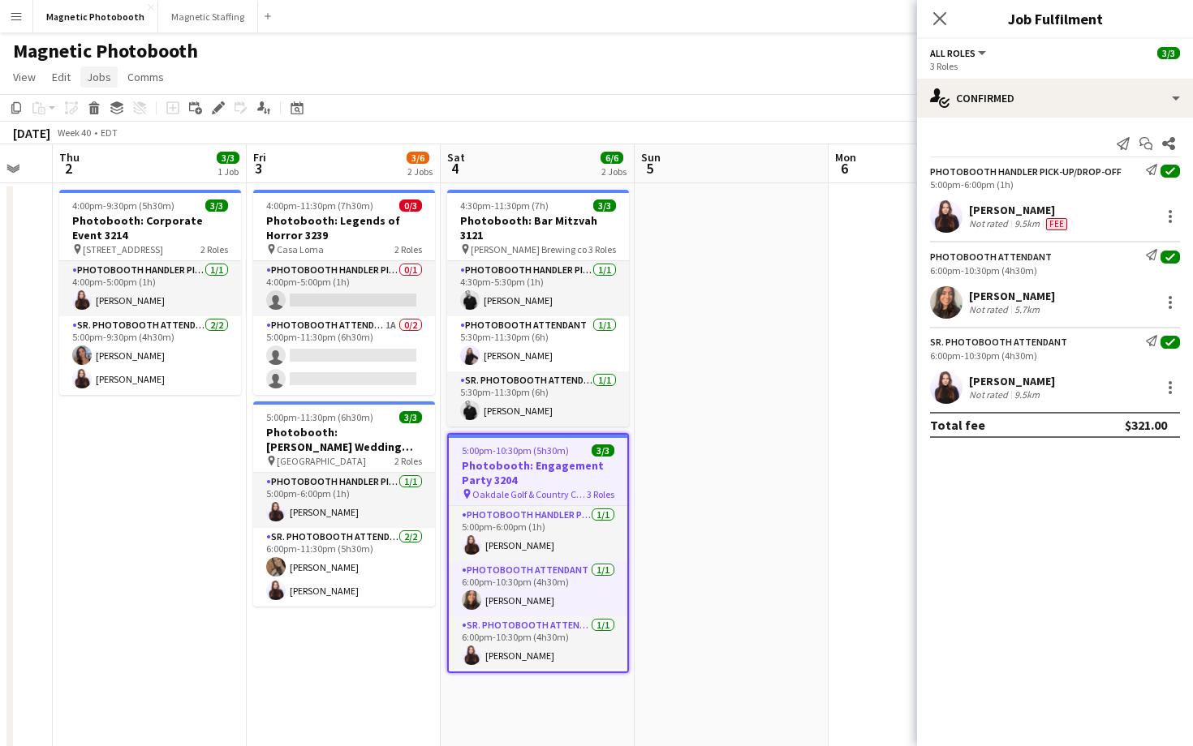
click at [110, 84] on link "Jobs" at bounding box center [98, 77] width 37 height 21
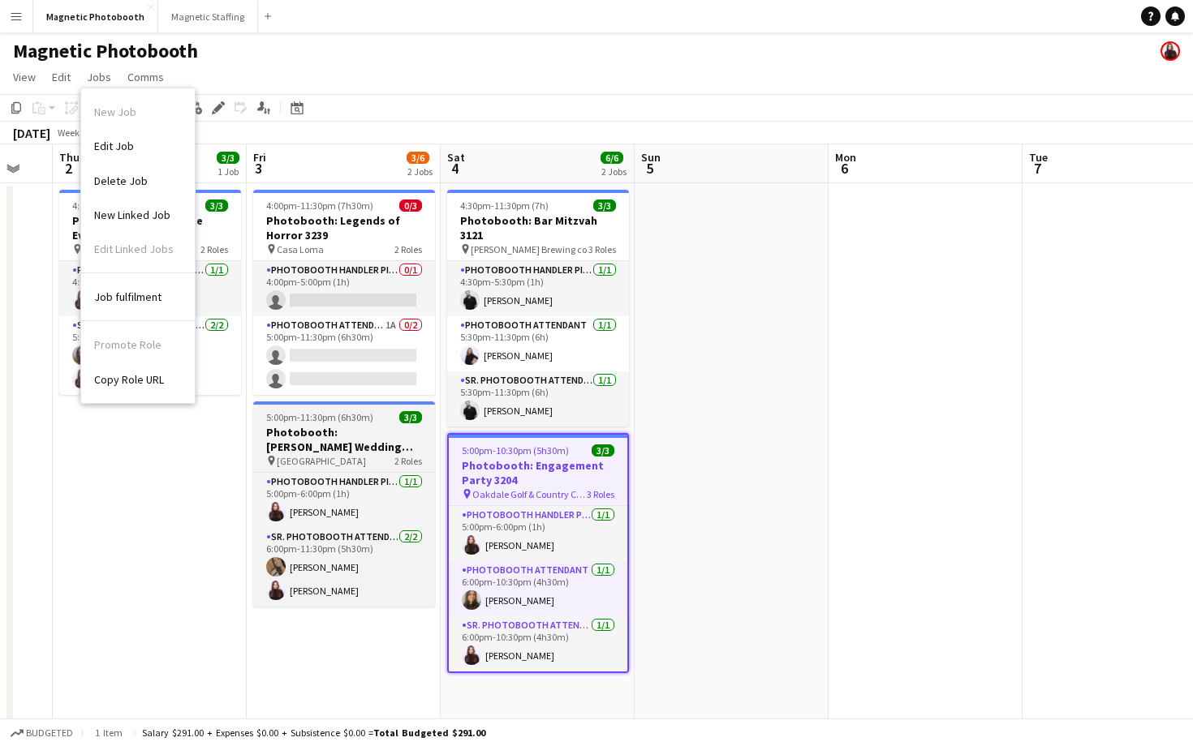
click at [359, 445] on h3 "Photobooth: [PERSON_NAME] Wedding 2721" at bounding box center [344, 439] width 182 height 29
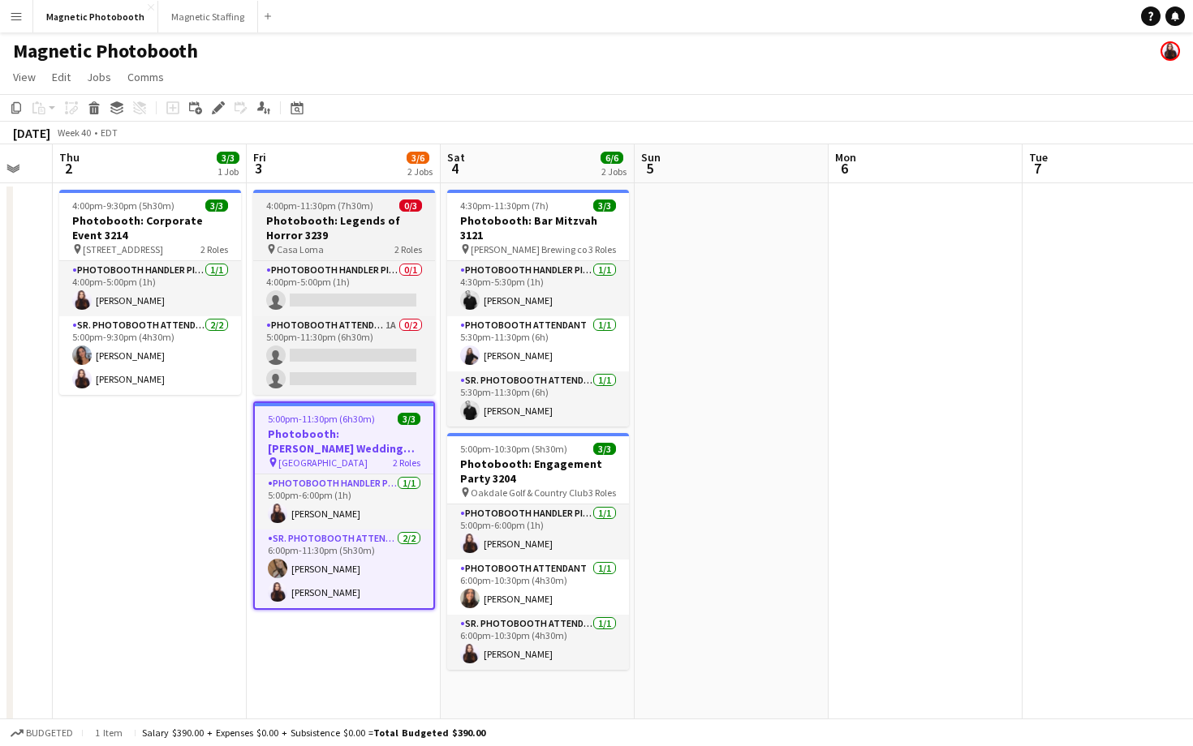
click at [364, 243] on div "pin Casa Loma 2 Roles" at bounding box center [344, 249] width 182 height 13
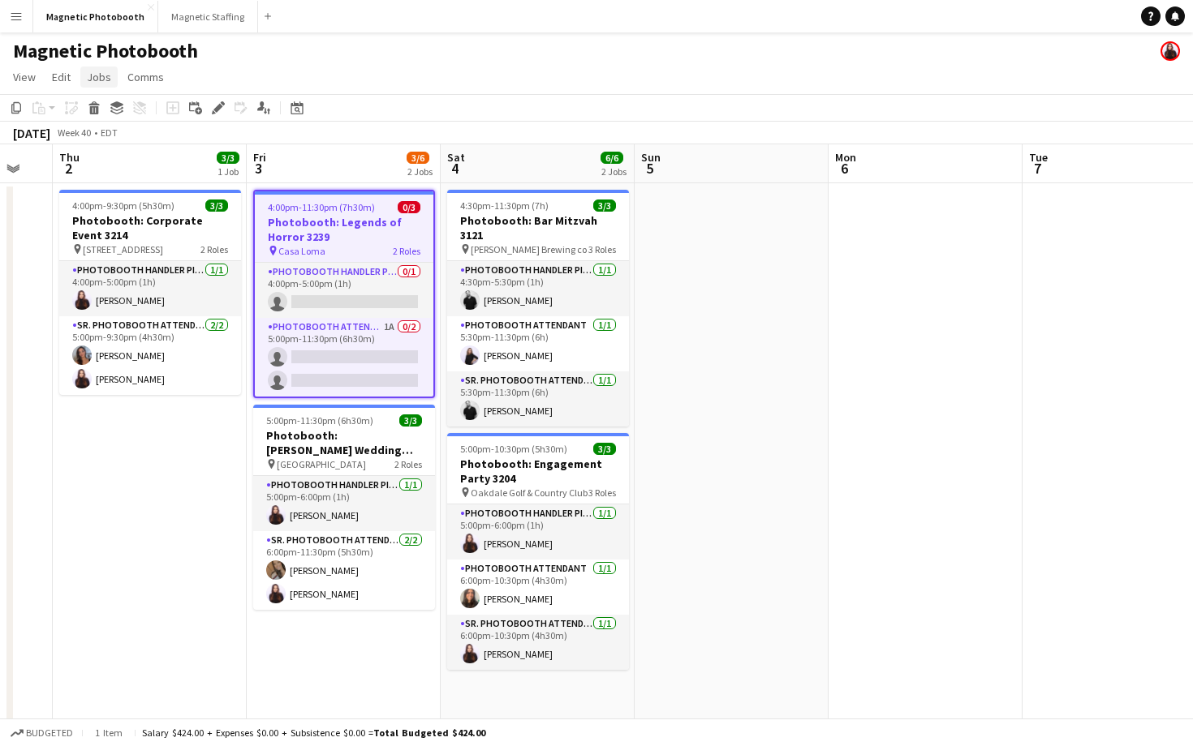
click at [111, 80] on link "Jobs" at bounding box center [98, 77] width 37 height 21
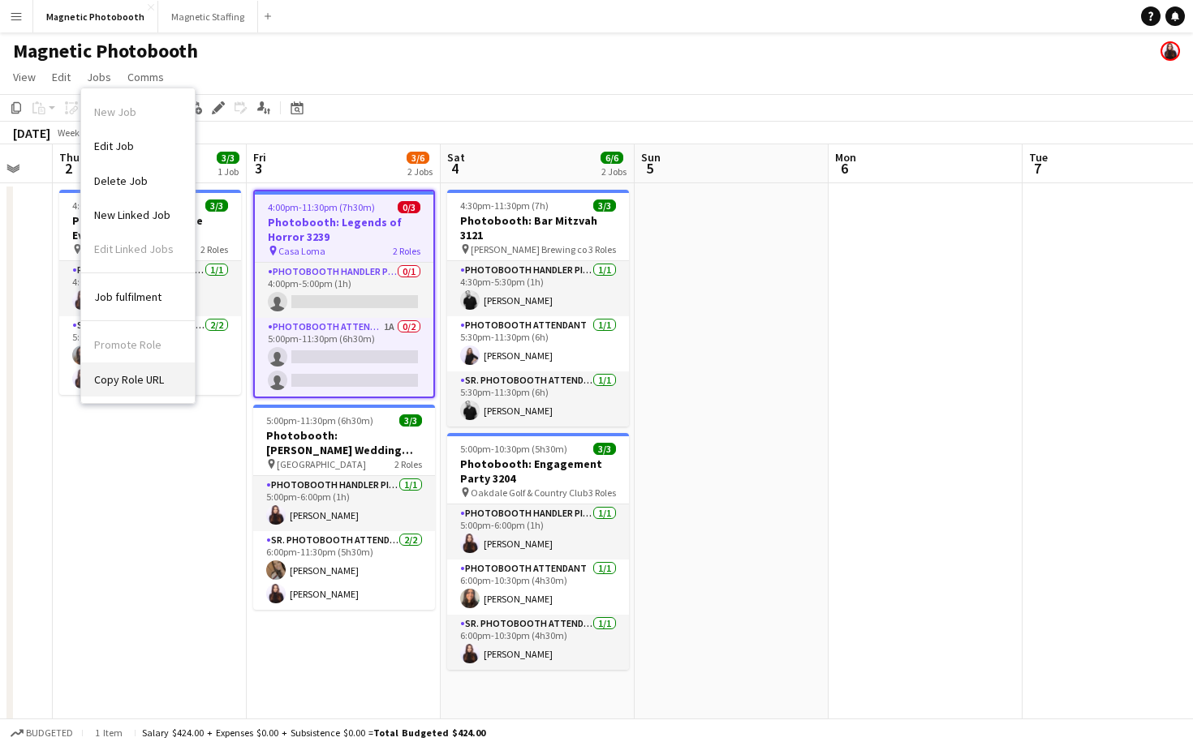
click at [151, 385] on span "Copy Role URL" at bounding box center [129, 379] width 70 height 15
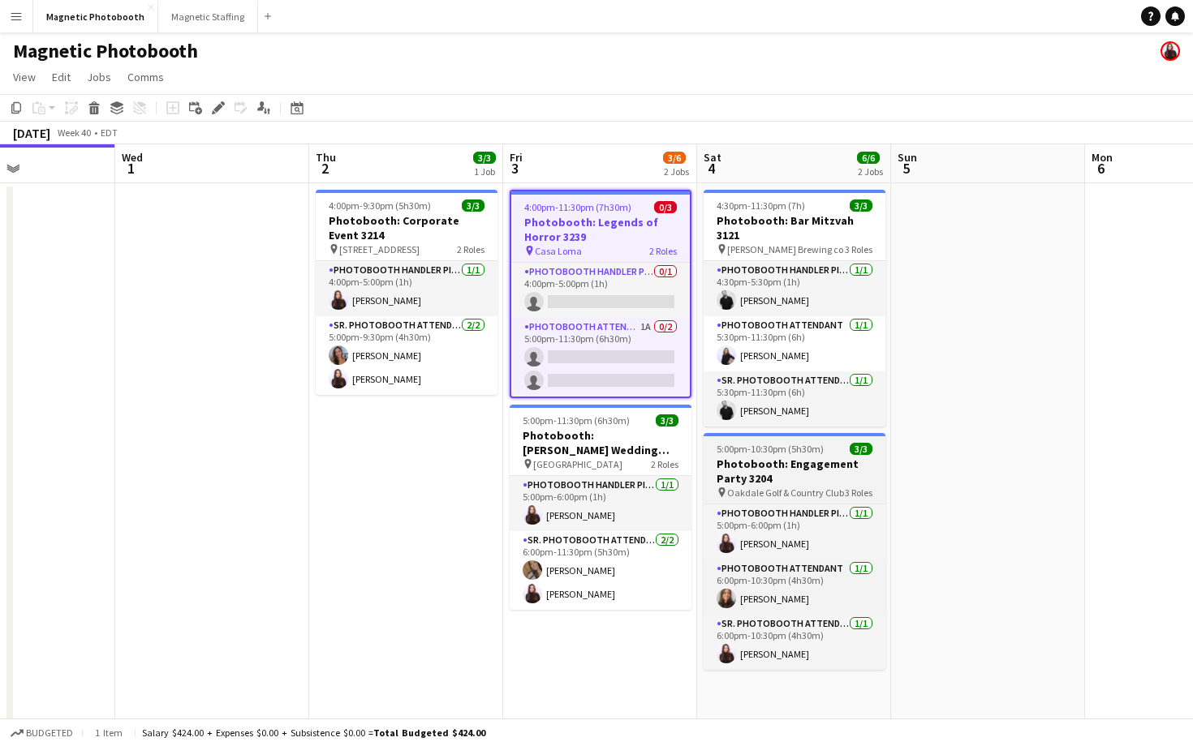
scroll to position [14, 0]
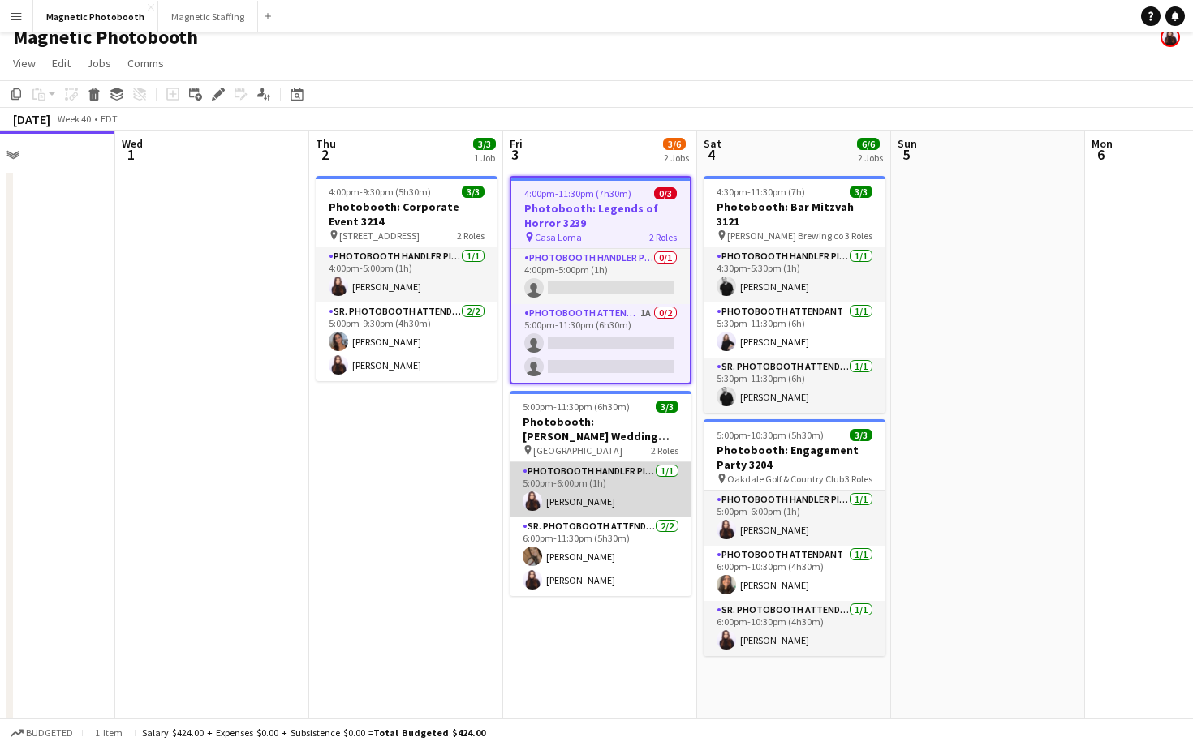
click at [646, 505] on app-card-role "Photobooth Handler Pick-Up/Drop-Off [DATE] 5:00pm-6:00pm (1h) [PERSON_NAME]" at bounding box center [600, 489] width 182 height 55
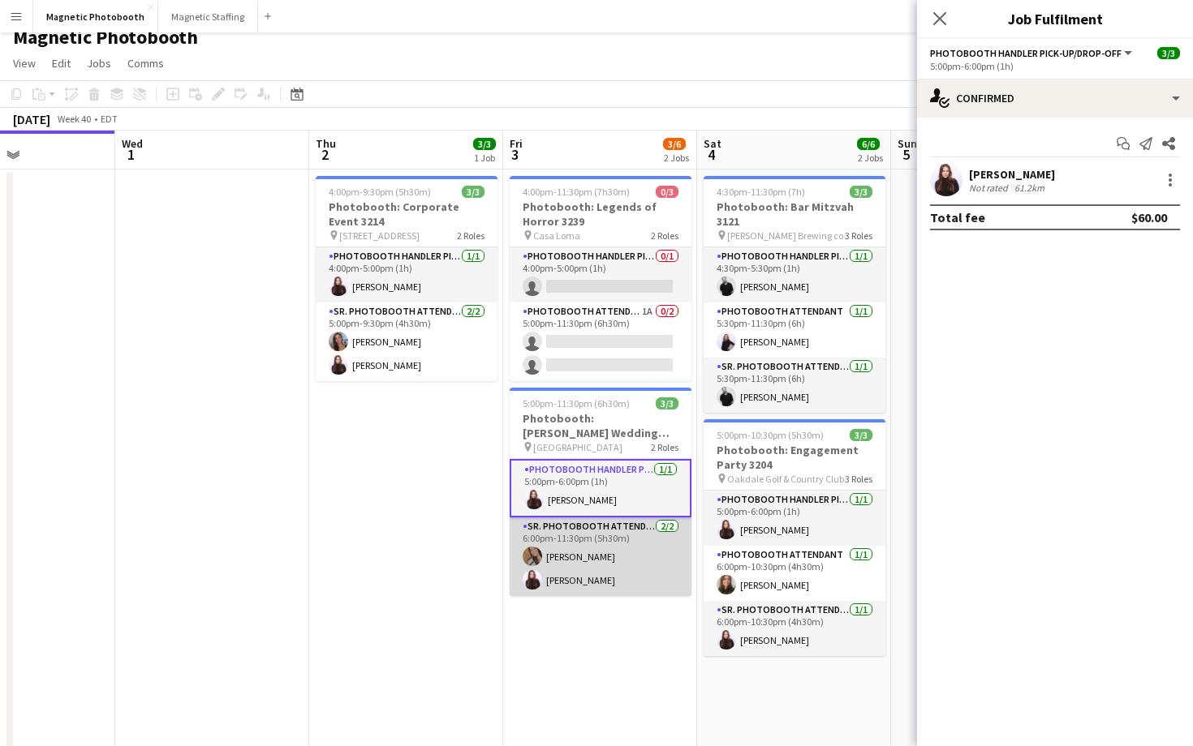
click at [625, 558] on app-card-role "Sr. Photobooth Attendant [DATE] 6:00pm-11:30pm (5h30m) [PERSON_NAME] [PERSON_NA…" at bounding box center [600, 557] width 182 height 79
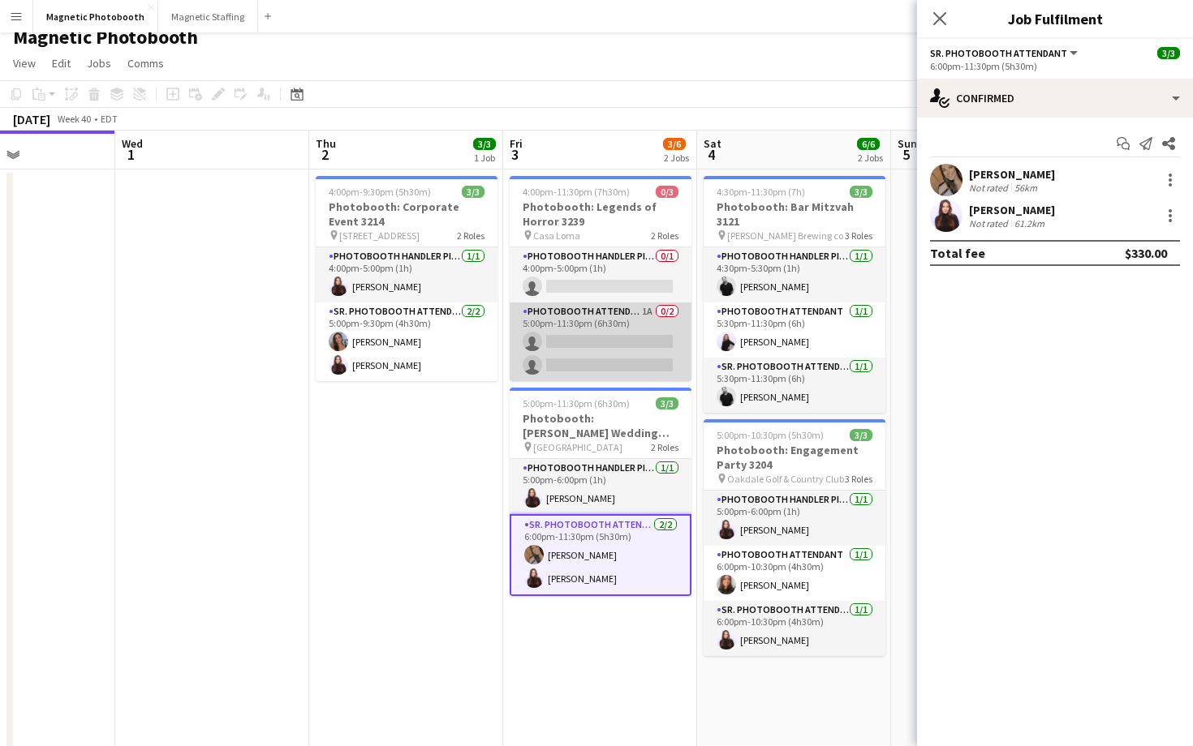
click at [662, 335] on app-card-role "Photobooth Attendant 1A 0/2 5:00pm-11:30pm (6h30m) single-neutral-actions singl…" at bounding box center [600, 342] width 182 height 79
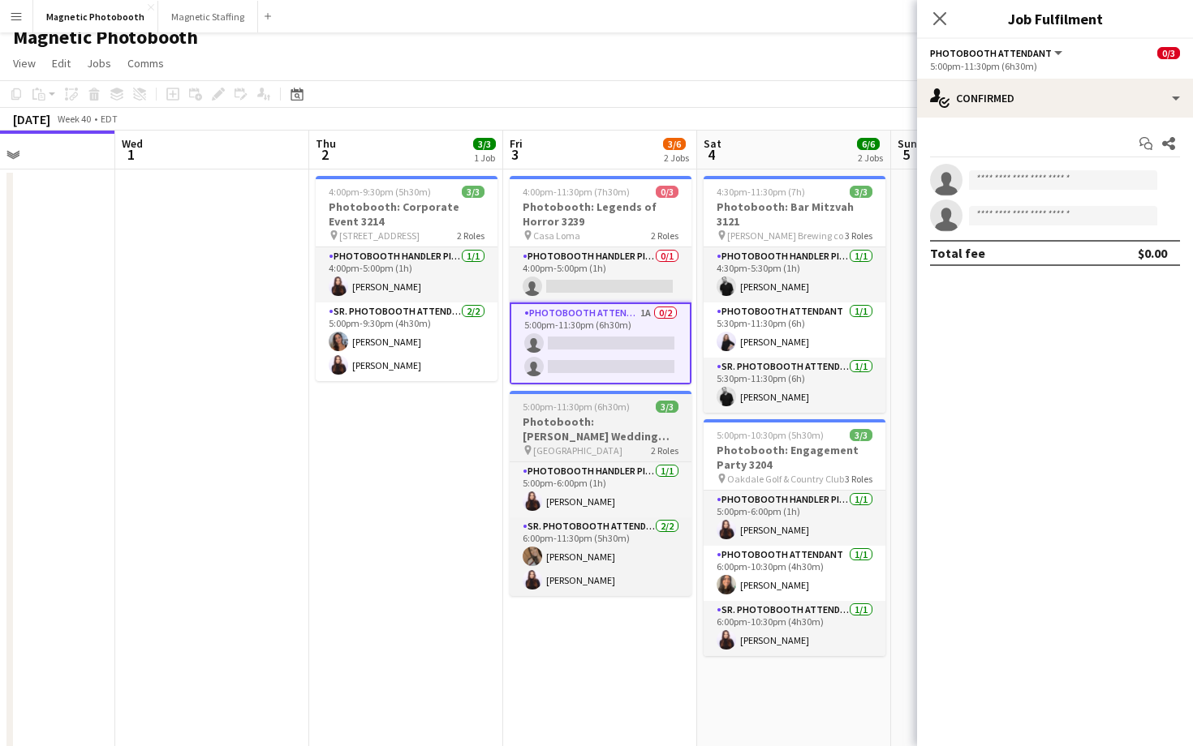
click at [604, 456] on span "[GEOGRAPHIC_DATA]" at bounding box center [577, 451] width 89 height 12
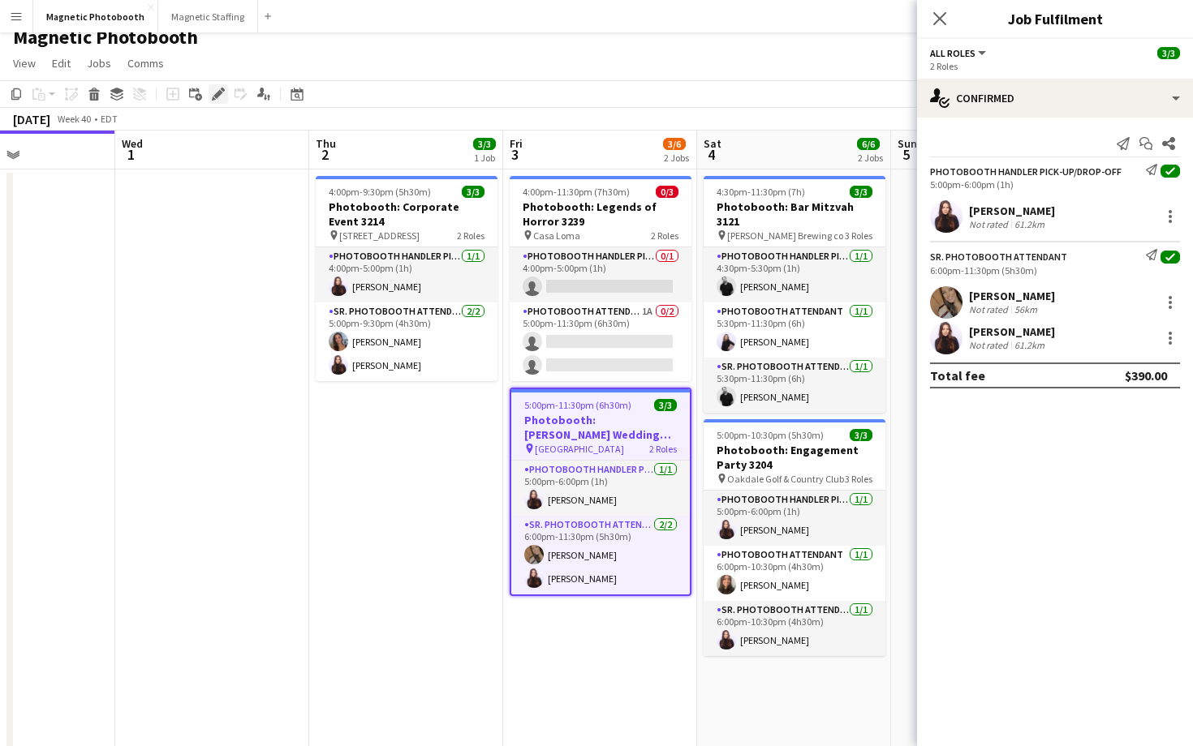
click at [225, 91] on div "Edit" at bounding box center [217, 93] width 19 height 19
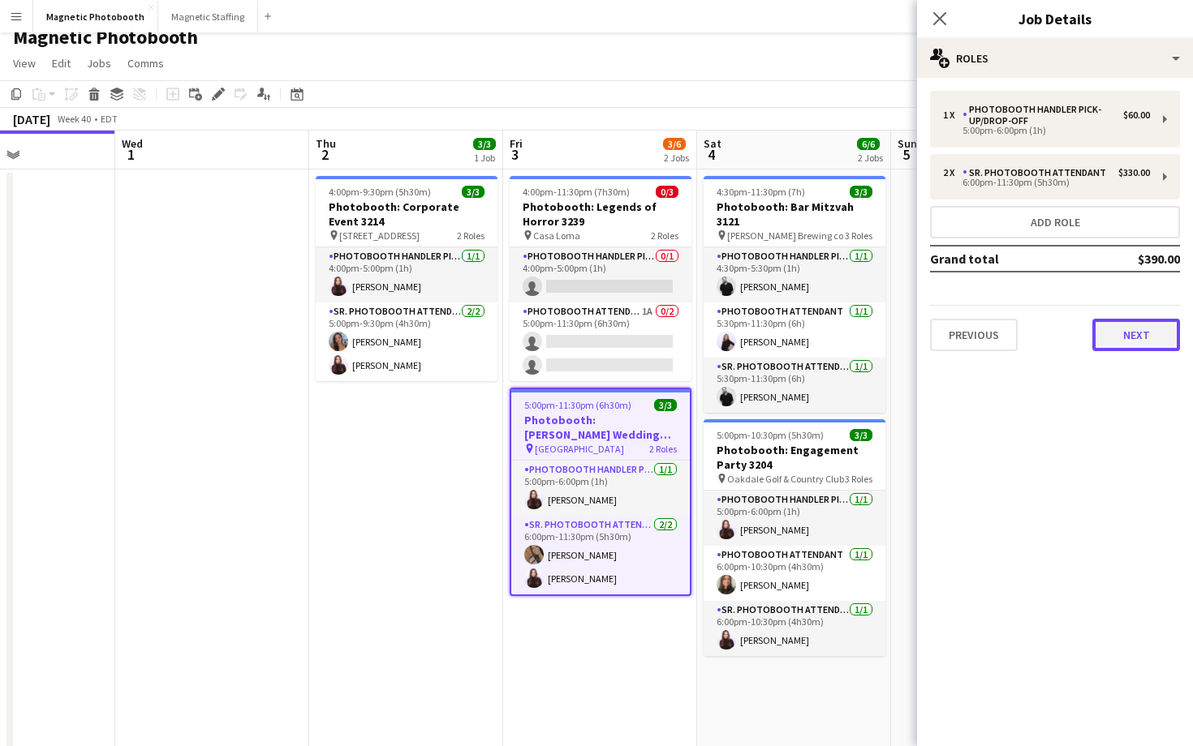
click at [1158, 333] on button "Next" at bounding box center [1136, 335] width 88 height 32
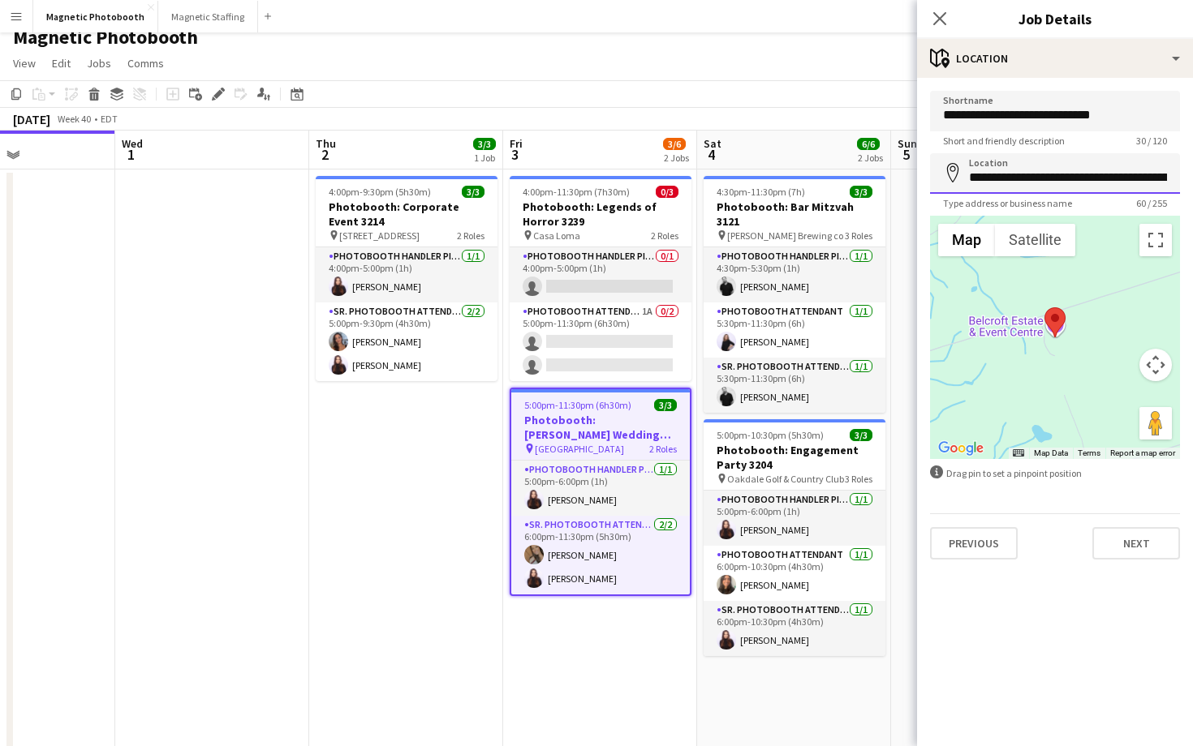
click at [1107, 170] on input "**********" at bounding box center [1055, 173] width 250 height 41
click at [894, 96] on app-toolbar "Copy Paste Paste Command V Paste with crew Command Shift V Paste linked Job [GE…" at bounding box center [596, 94] width 1193 height 28
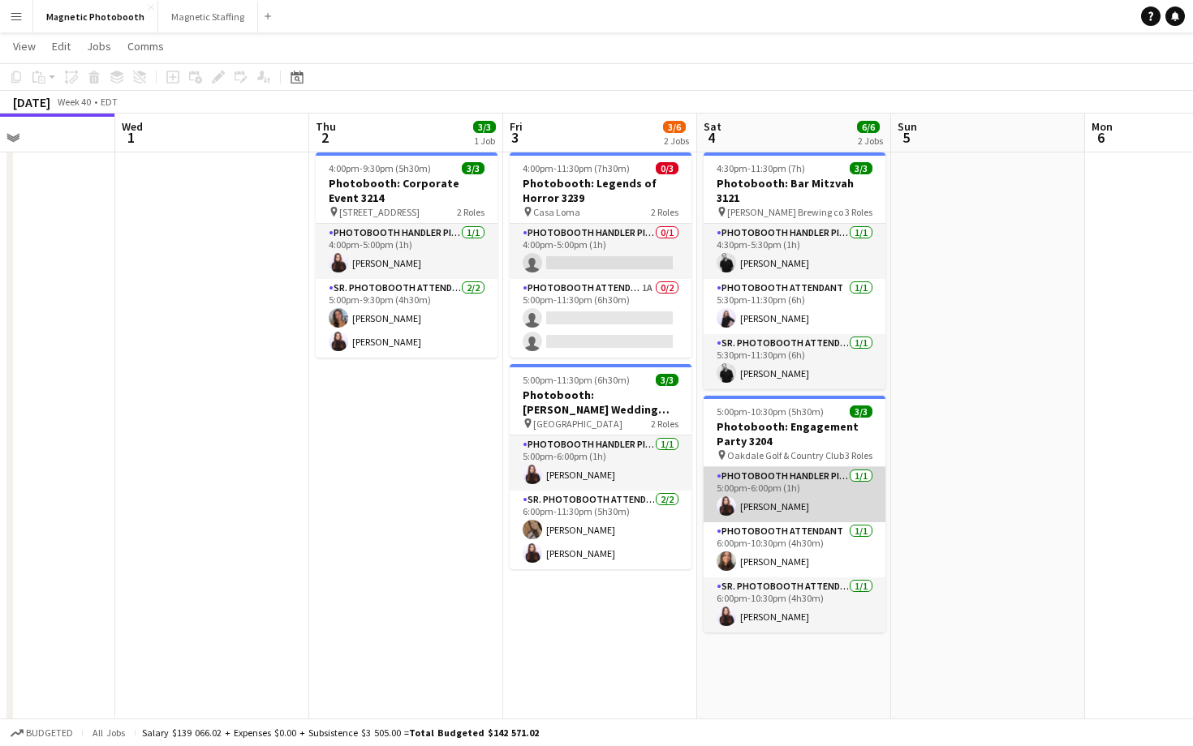
scroll to position [37, 0]
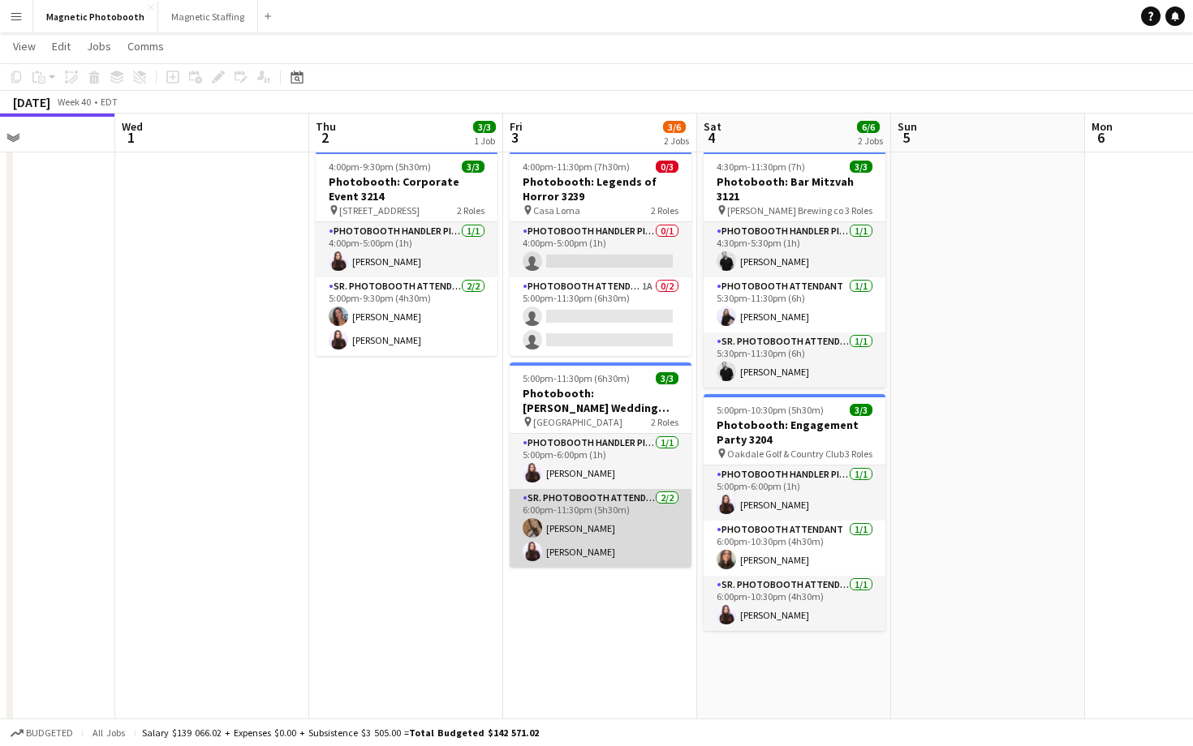
click at [618, 548] on app-card-role "Sr. Photobooth Attendant [DATE] 6:00pm-11:30pm (5h30m) [PERSON_NAME] [PERSON_NA…" at bounding box center [600, 528] width 182 height 79
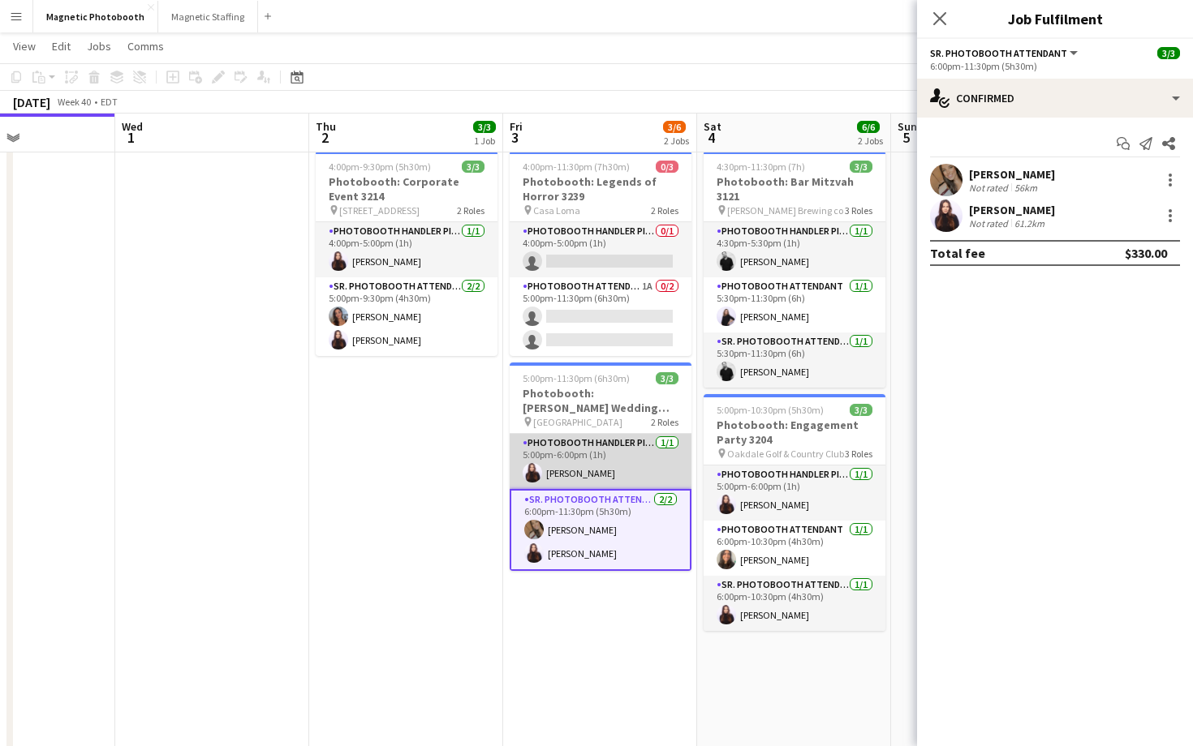
click at [637, 481] on app-card-role "Photobooth Handler Pick-Up/Drop-Off [DATE] 5:00pm-6:00pm (1h) [PERSON_NAME]" at bounding box center [600, 461] width 182 height 55
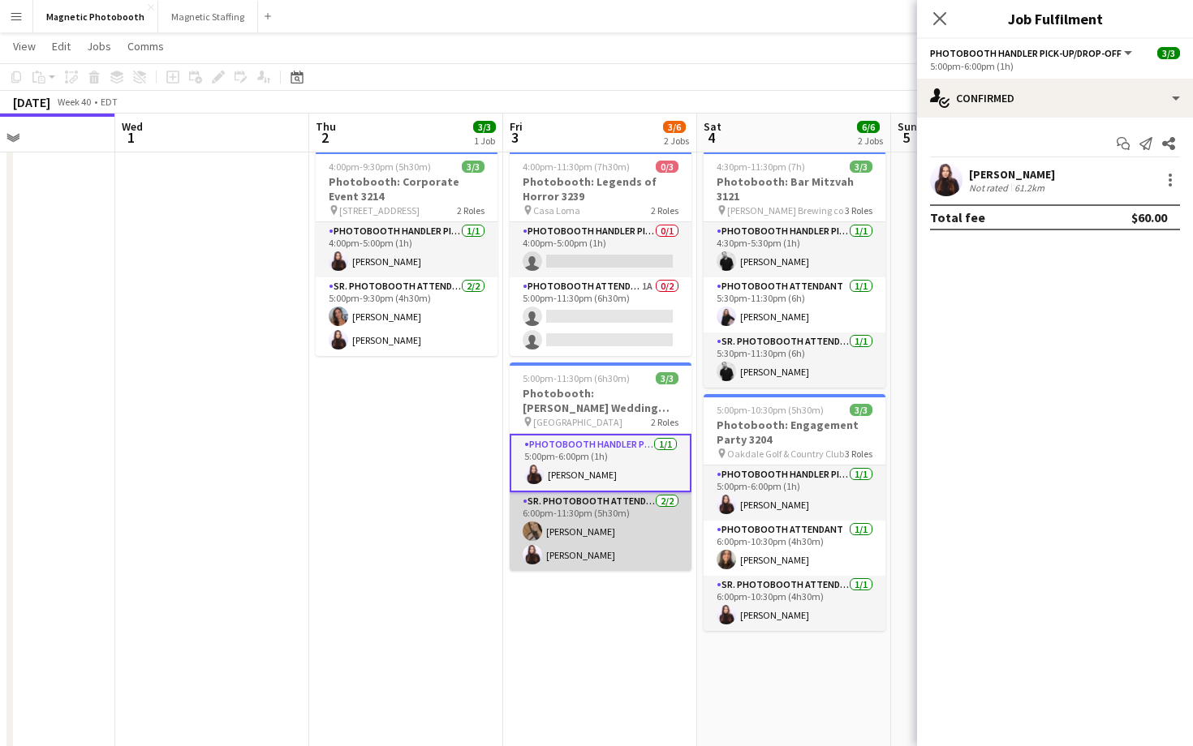
click at [626, 518] on app-card-role "Sr. Photobooth Attendant [DATE] 6:00pm-11:30pm (5h30m) [PERSON_NAME] [PERSON_NA…" at bounding box center [600, 531] width 182 height 79
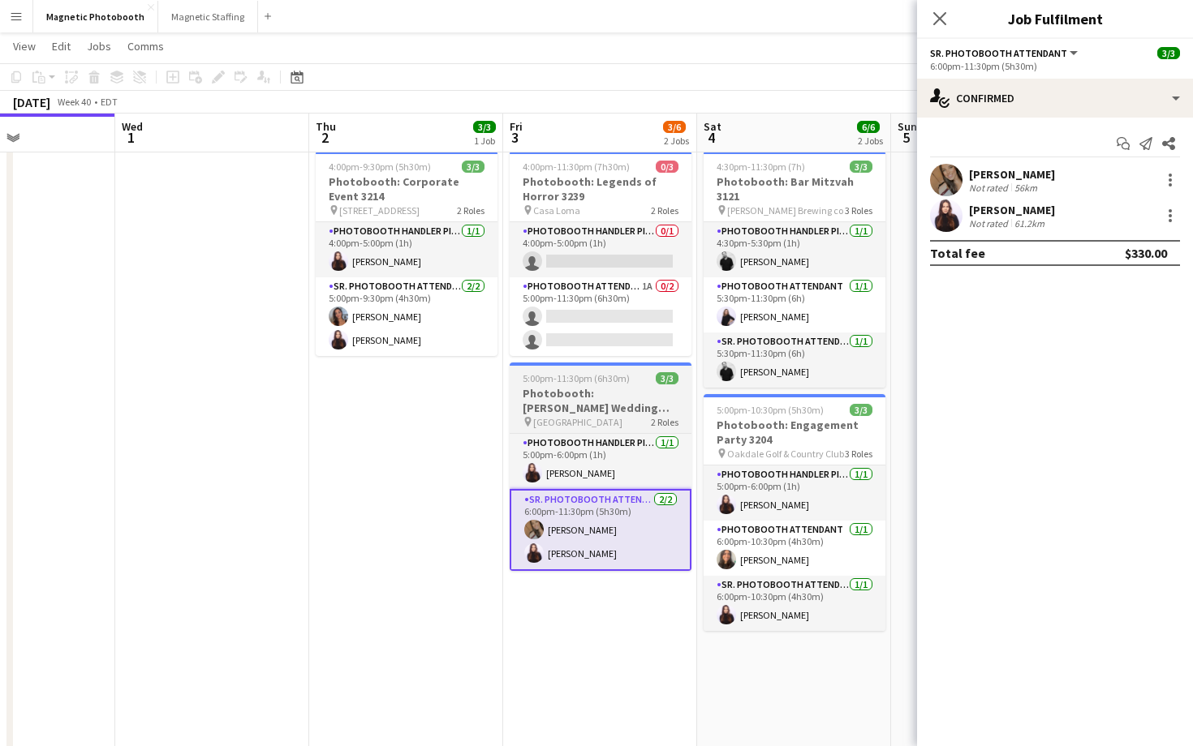
click at [688, 400] on h3 "Photobooth: [PERSON_NAME] Wedding 2721" at bounding box center [600, 400] width 182 height 29
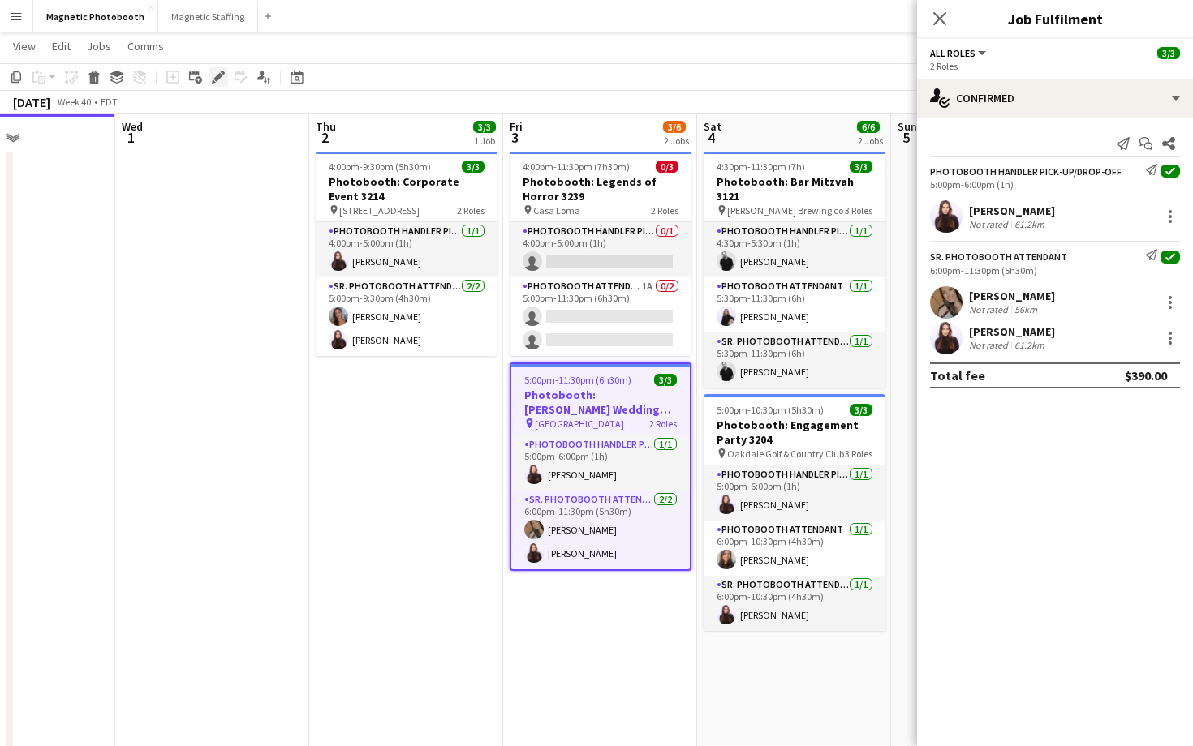
click at [219, 74] on icon at bounding box center [217, 77] width 9 height 9
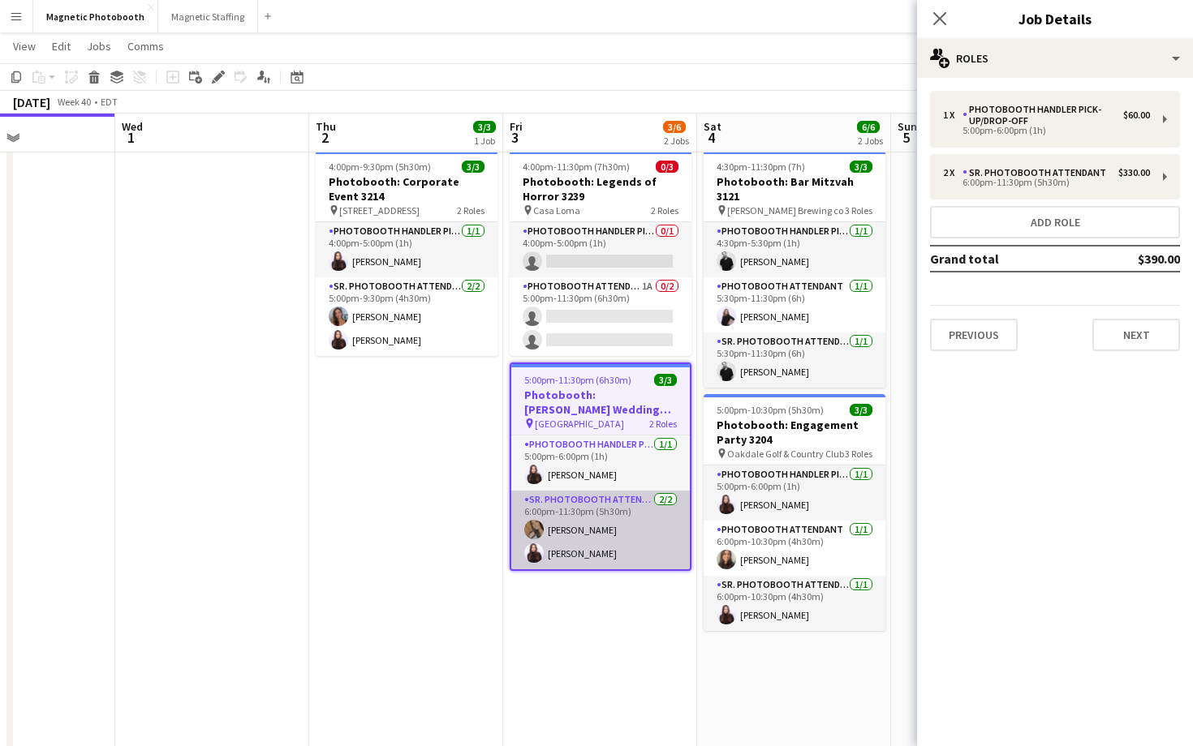
click at [578, 535] on app-card-role "Sr. Photobooth Attendant [DATE] 6:00pm-11:30pm (5h30m) [PERSON_NAME] [PERSON_NA…" at bounding box center [600, 530] width 178 height 79
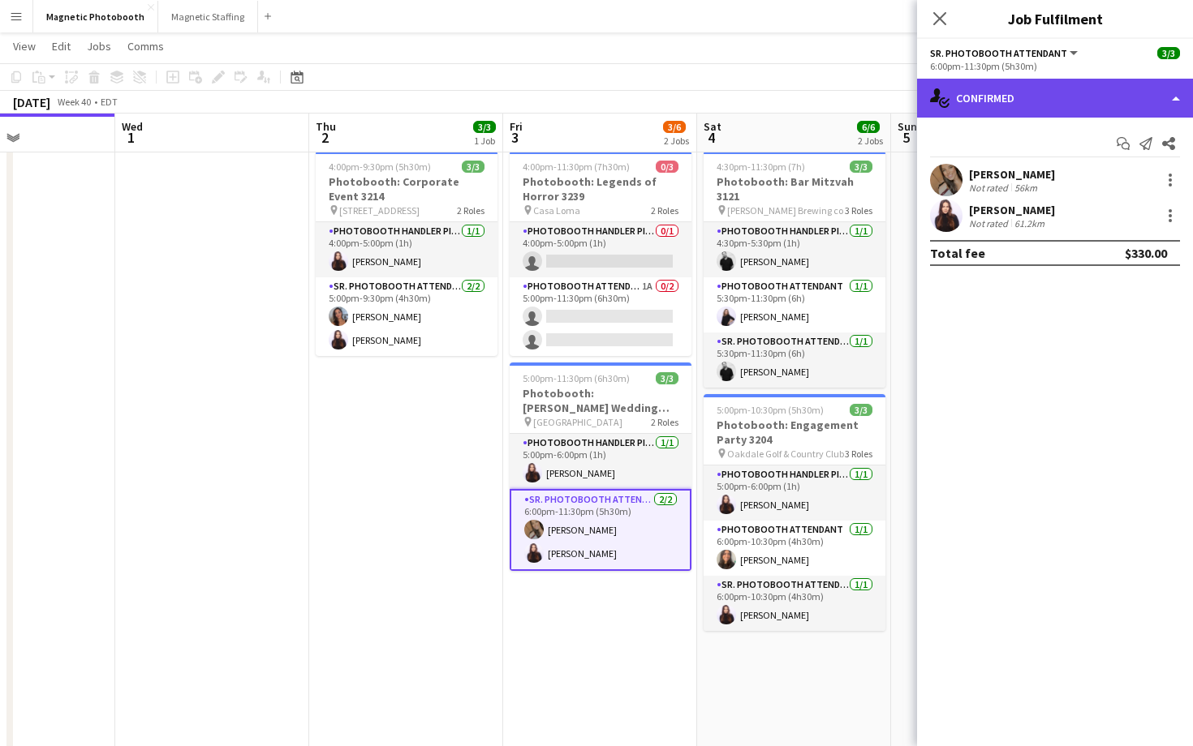
click at [1067, 90] on div "single-neutral-actions-check-2 Confirmed" at bounding box center [1055, 98] width 276 height 39
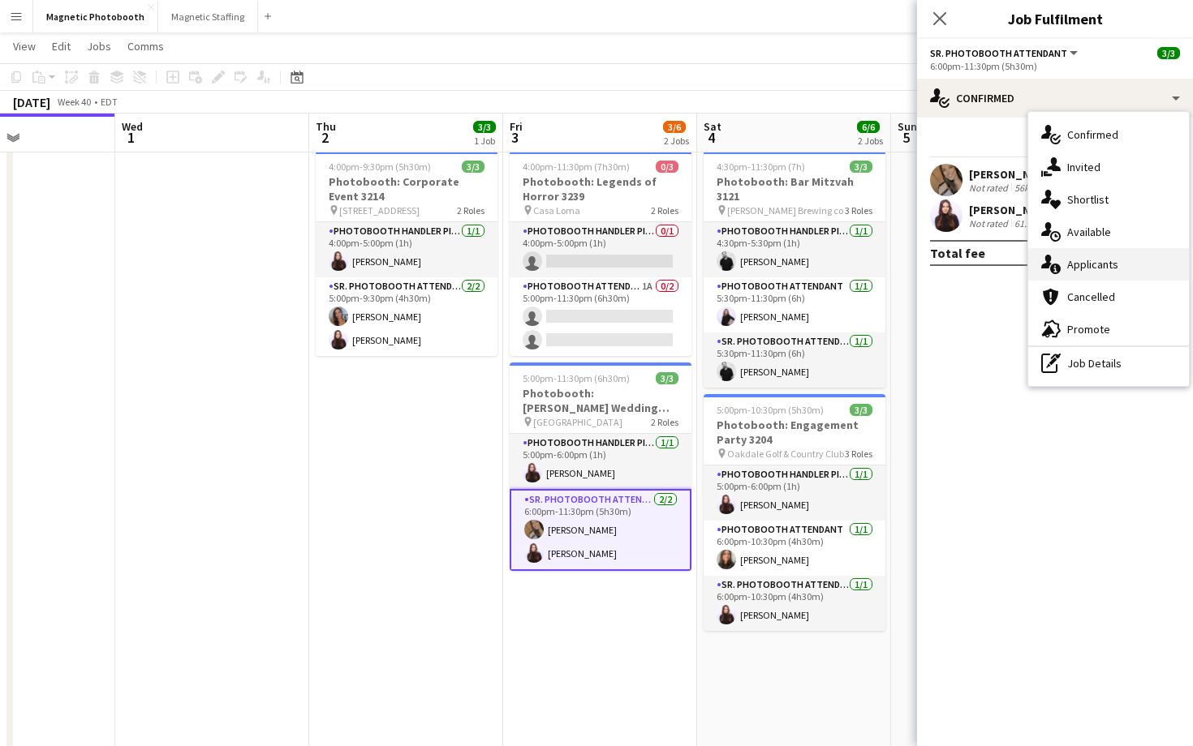
click at [1096, 251] on div "single-neutral-actions-information Applicants" at bounding box center [1108, 264] width 161 height 32
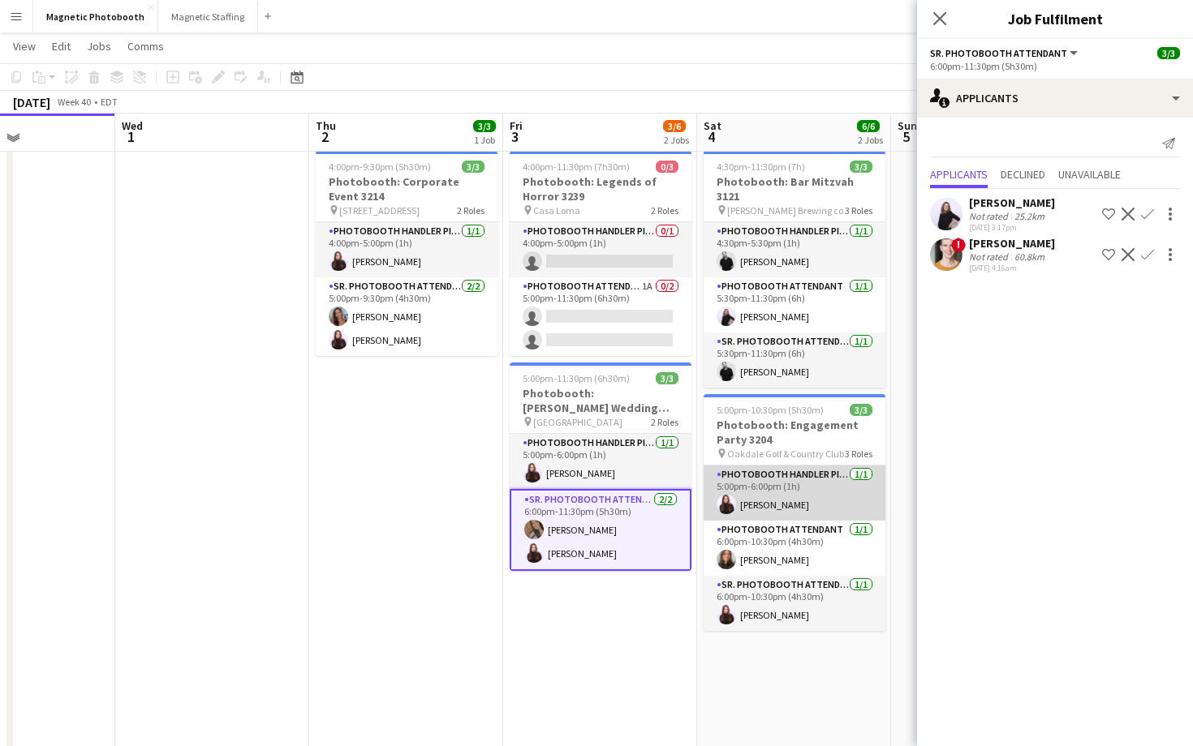
scroll to position [32, 0]
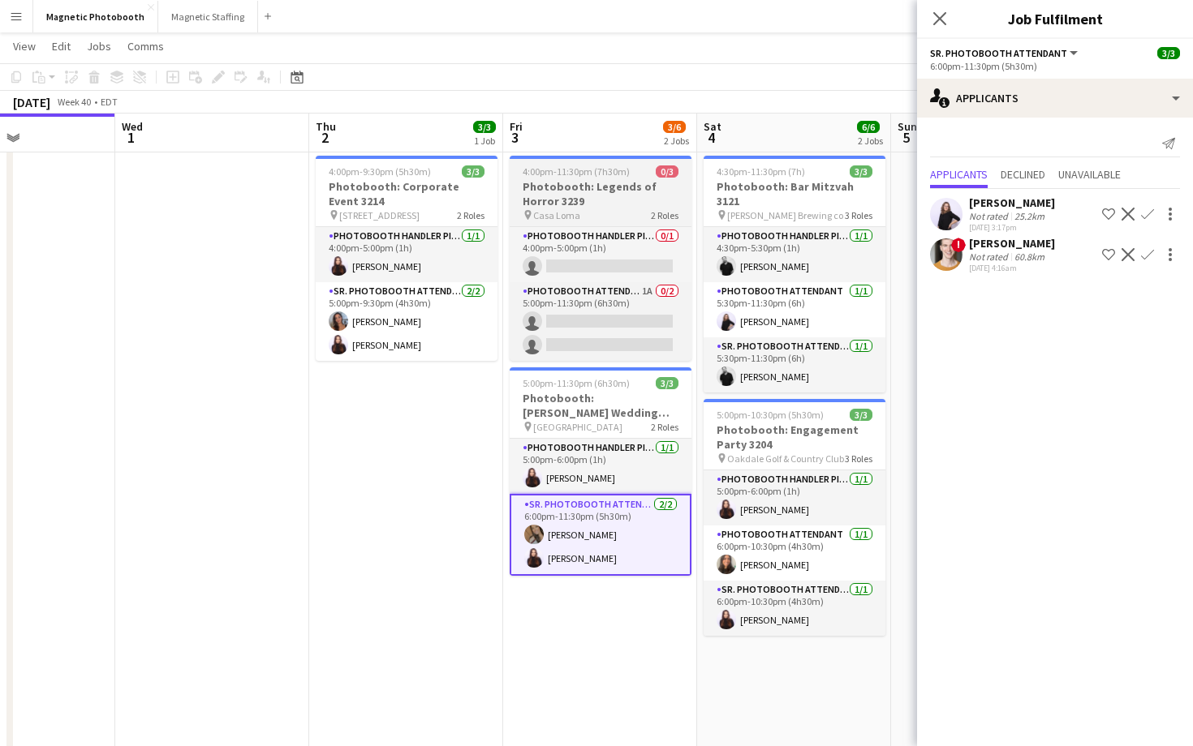
click at [653, 167] on div "4:00pm-11:30pm (7h30m) 0/3" at bounding box center [600, 171] width 182 height 12
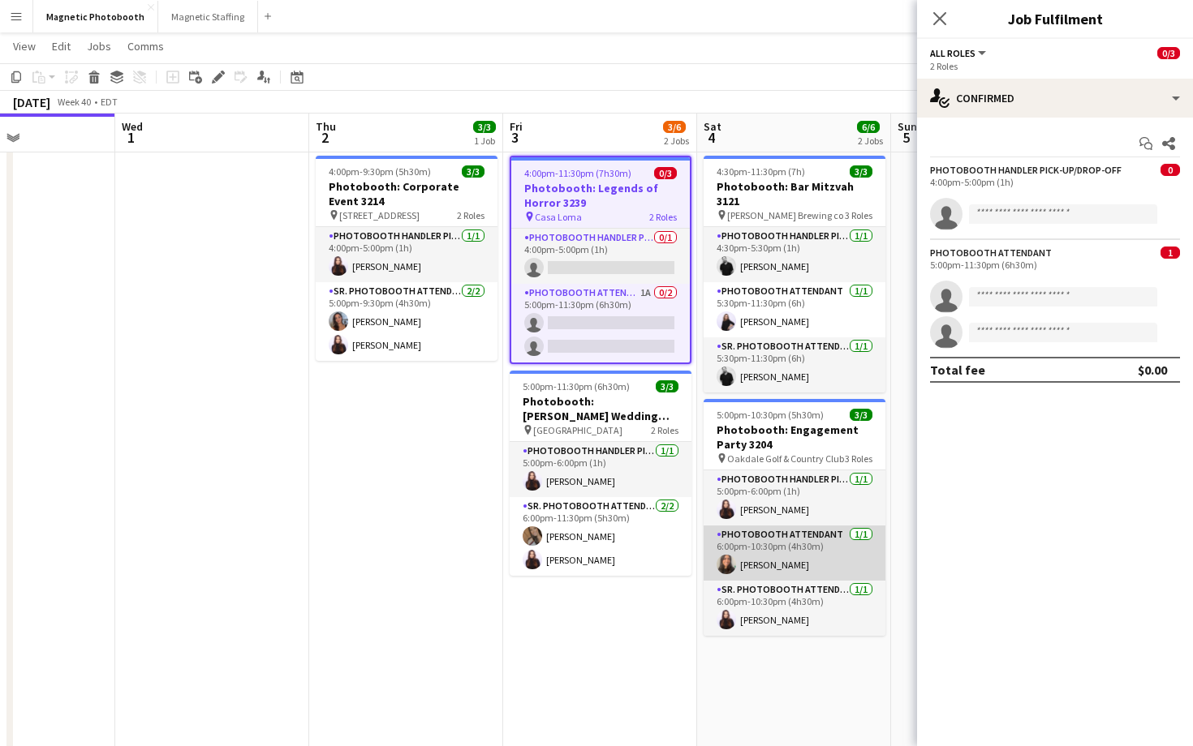
click at [763, 534] on app-card-role "Photobooth Attendant [DATE] 6:00pm-10:30pm (4h30m) [PERSON_NAME]" at bounding box center [794, 553] width 182 height 55
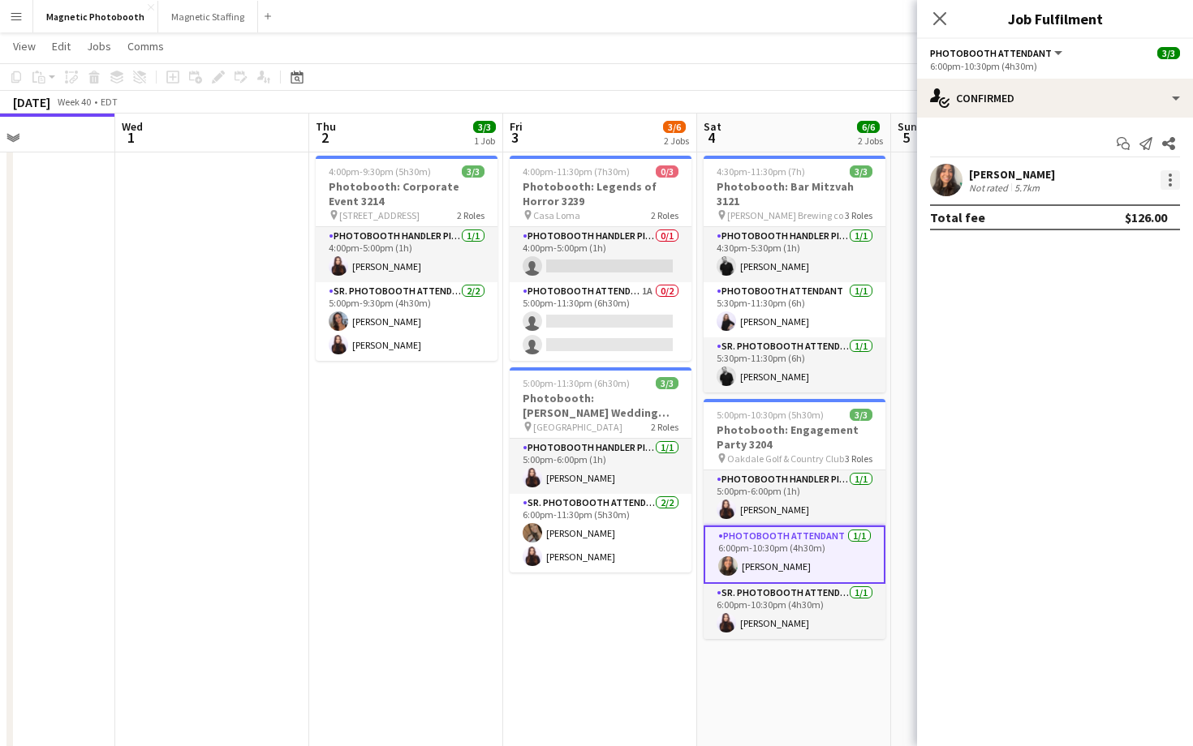
click at [1165, 175] on div at bounding box center [1169, 179] width 19 height 19
click at [936, 175] on div at bounding box center [596, 373] width 1193 height 746
click at [936, 175] on app-user-avatar at bounding box center [946, 180] width 32 height 32
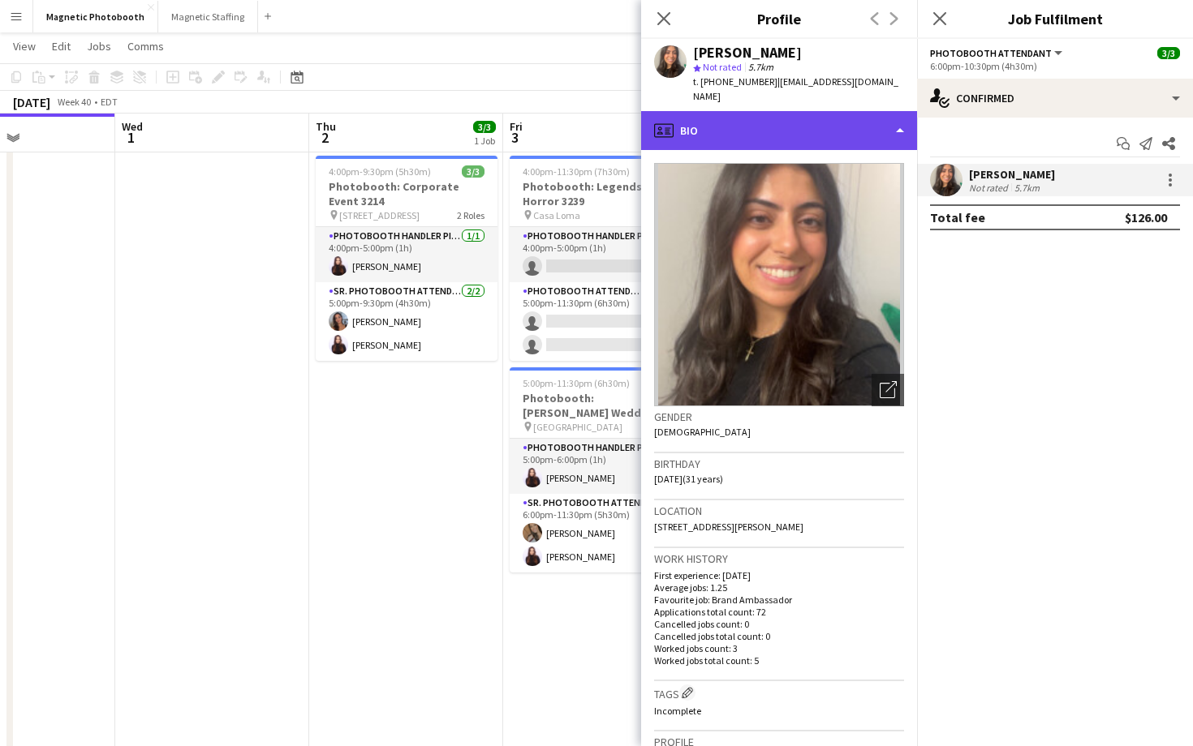
click at [846, 111] on div "profile Bio" at bounding box center [779, 130] width 276 height 39
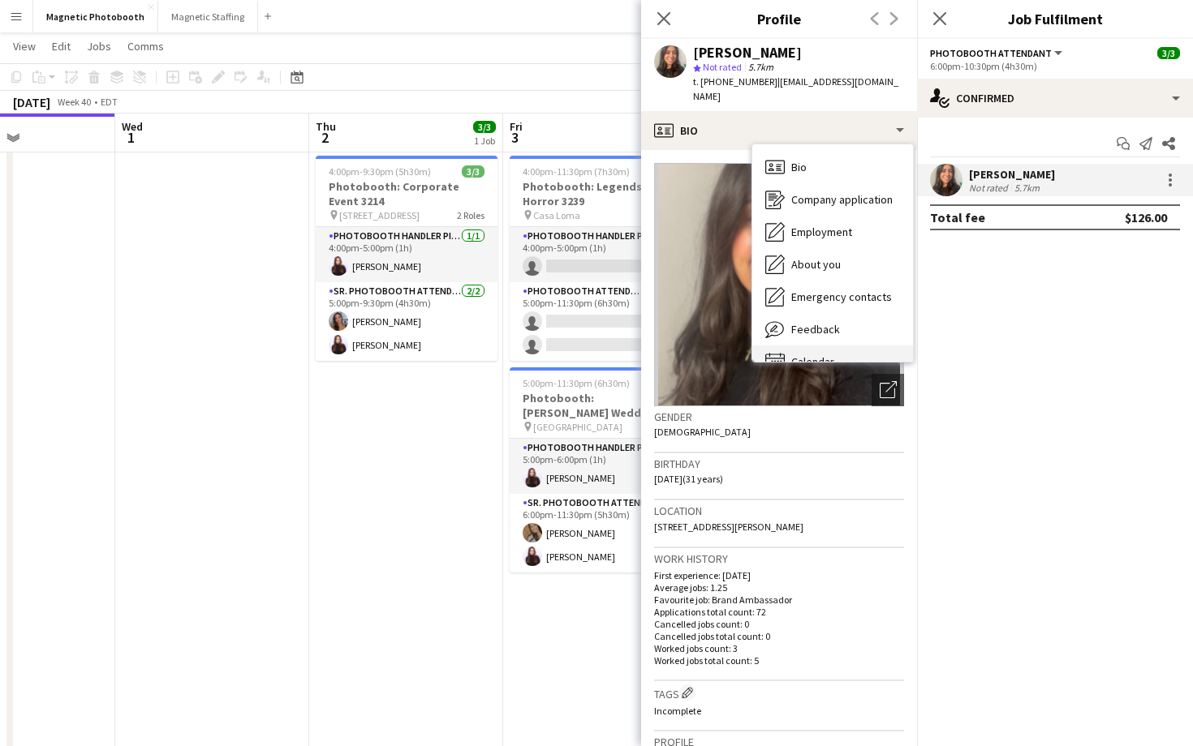
click at [817, 346] on div "Calendar Calendar" at bounding box center [832, 362] width 161 height 32
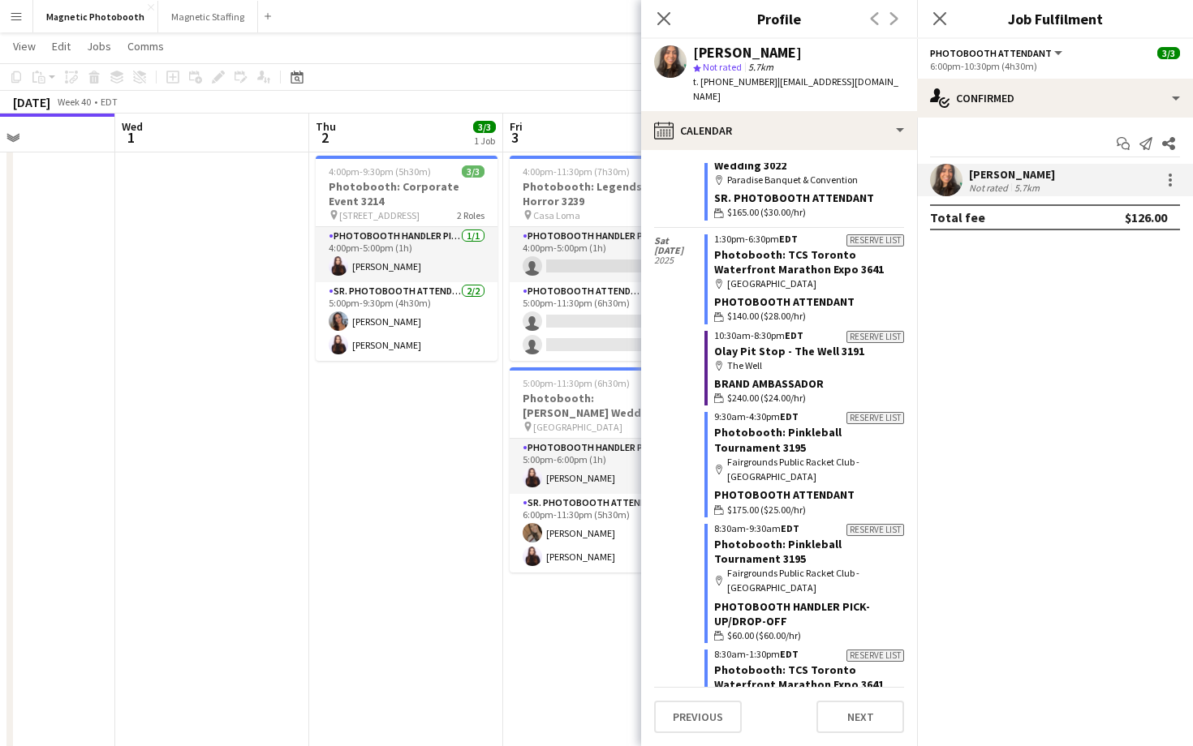
scroll to position [0, 0]
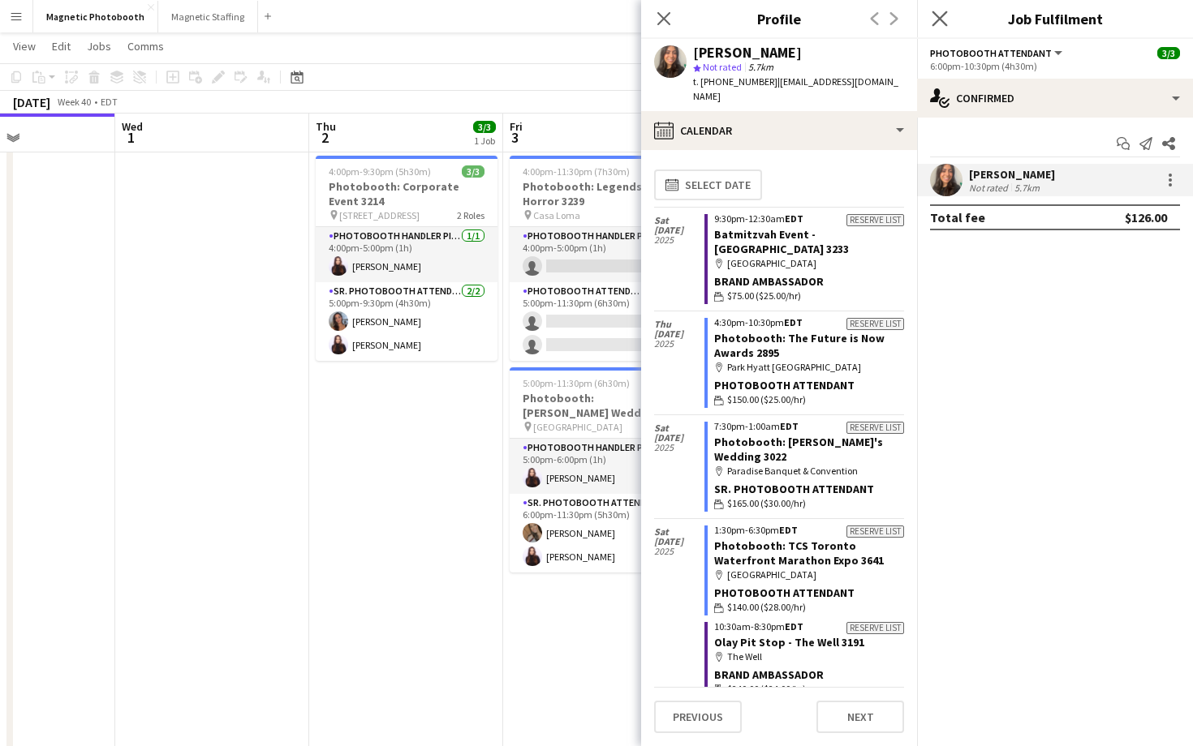
click at [948, 23] on app-icon "Close pop-in" at bounding box center [940, 19] width 24 height 24
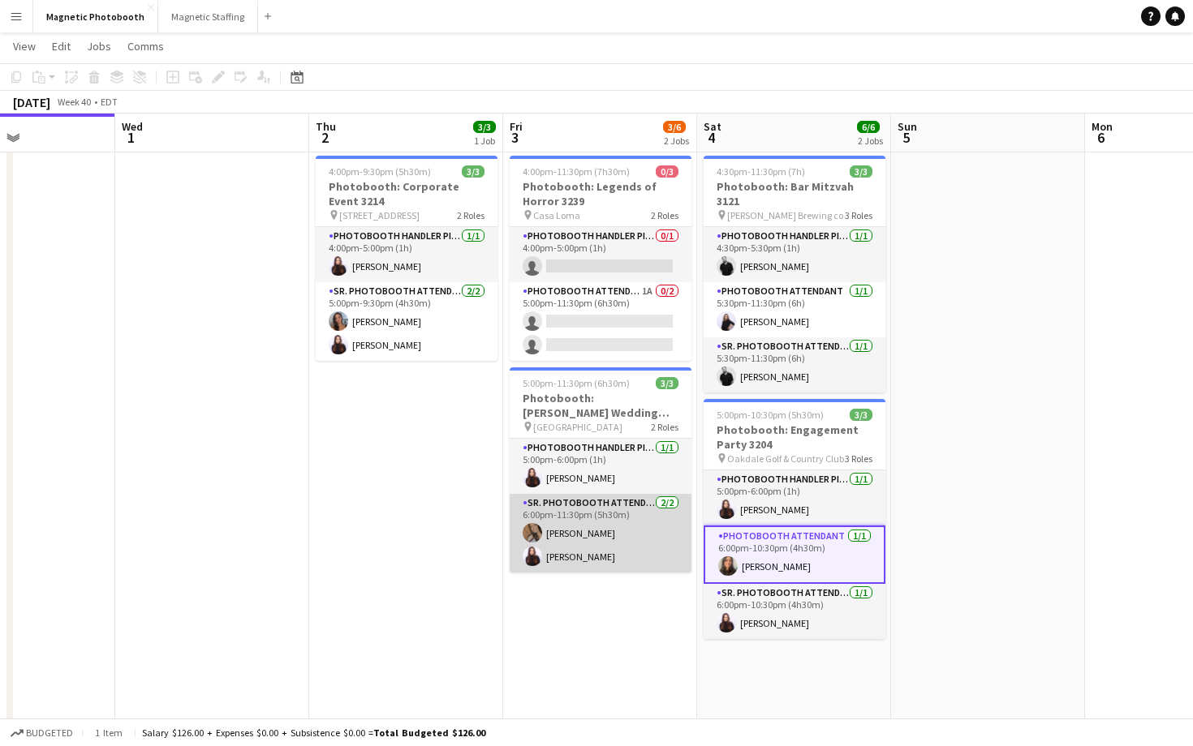
click at [641, 539] on app-card-role "Sr. Photobooth Attendant [DATE] 6:00pm-11:30pm (5h30m) [PERSON_NAME] [PERSON_NA…" at bounding box center [600, 533] width 182 height 79
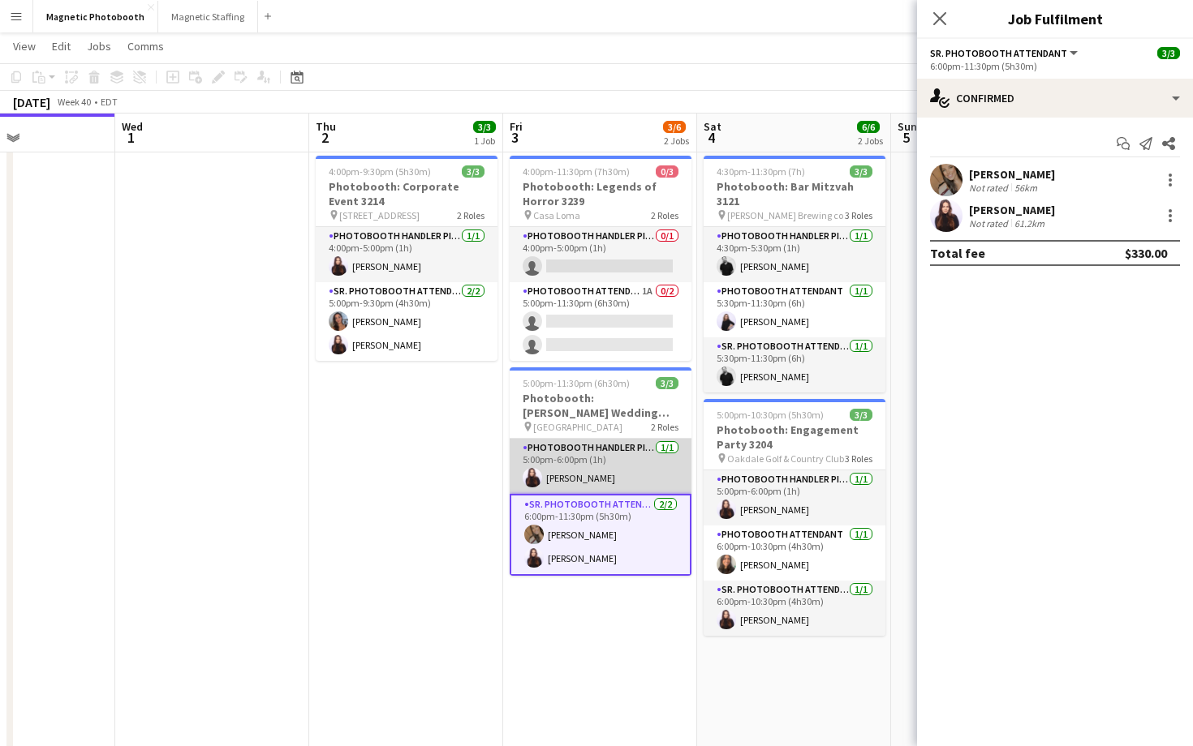
click at [665, 458] on app-card-role "Photobooth Handler Pick-Up/Drop-Off [DATE] 5:00pm-6:00pm (1h) [PERSON_NAME]" at bounding box center [600, 466] width 182 height 55
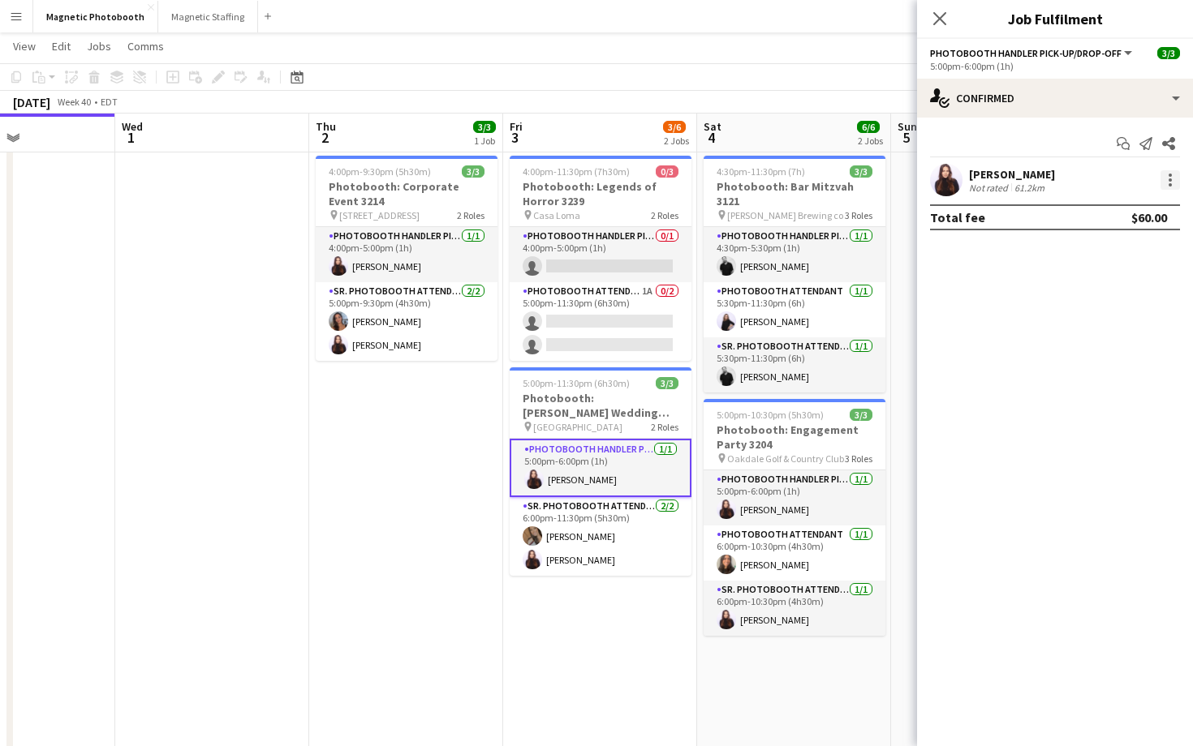
click at [1177, 183] on div at bounding box center [1169, 179] width 19 height 19
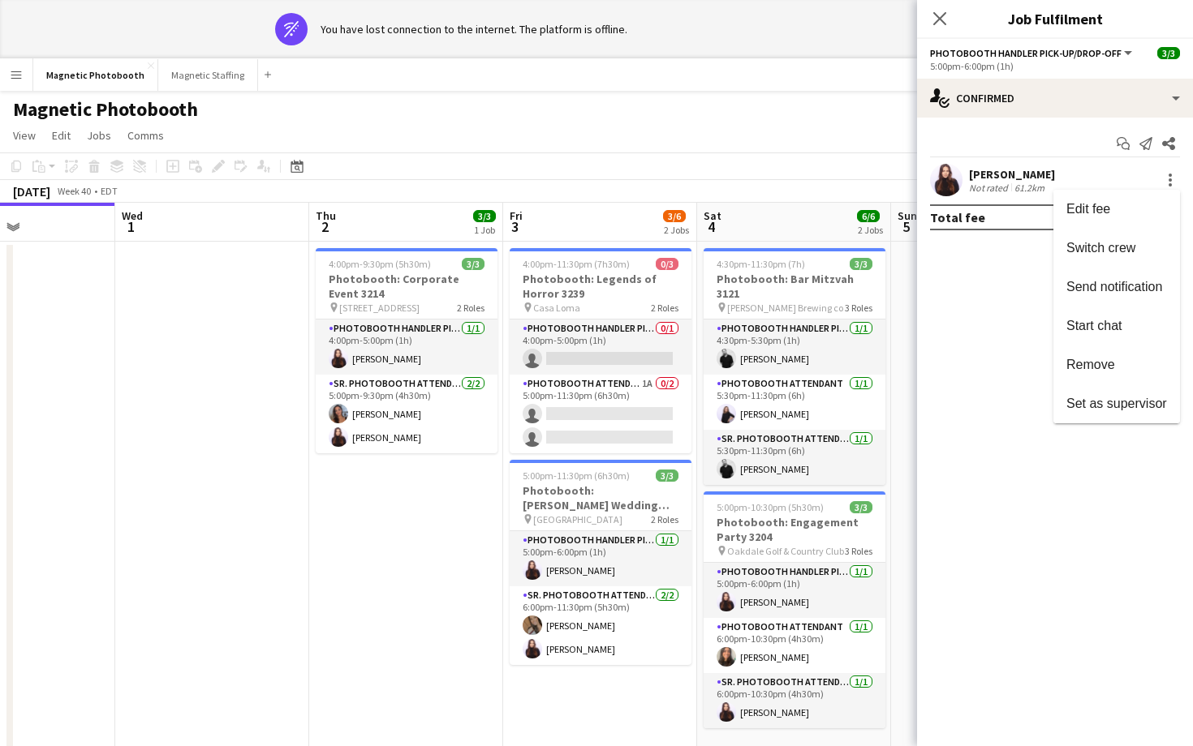
click at [584, 438] on div at bounding box center [596, 373] width 1193 height 746
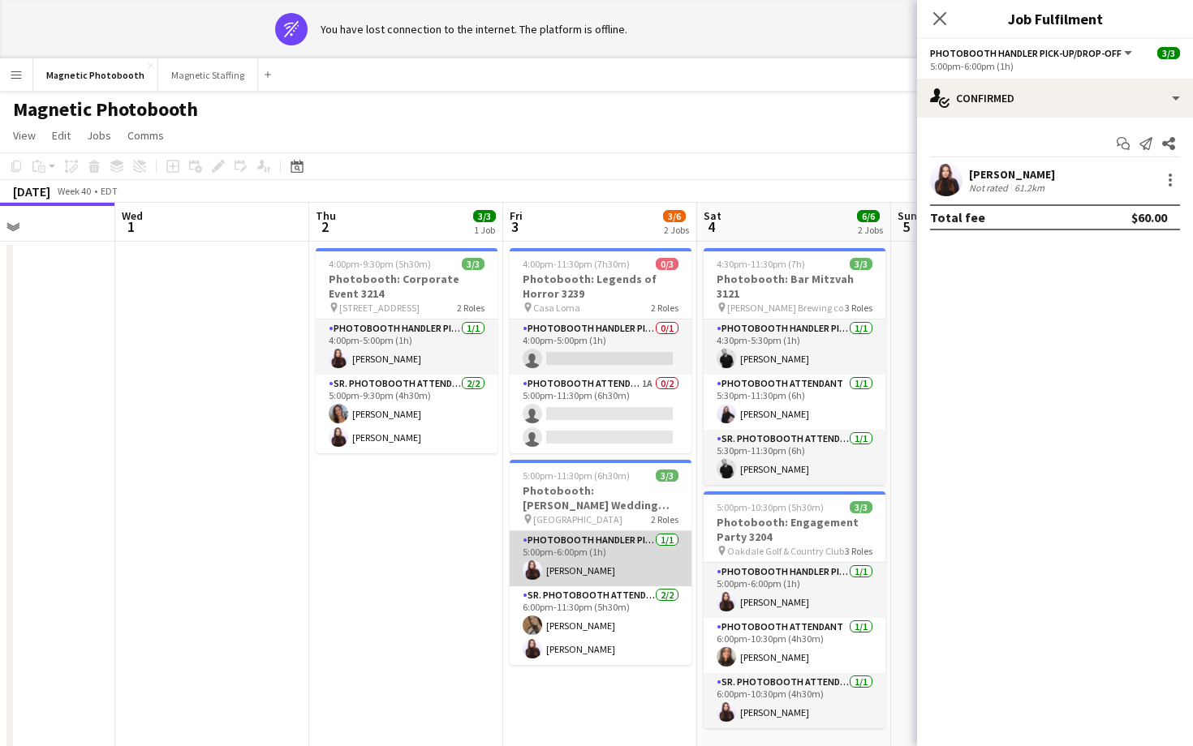
click at [588, 569] on app-card-role "Photobooth Handler Pick-Up/Drop-Off [DATE] 5:00pm-6:00pm (1h) [PERSON_NAME]" at bounding box center [600, 558] width 182 height 55
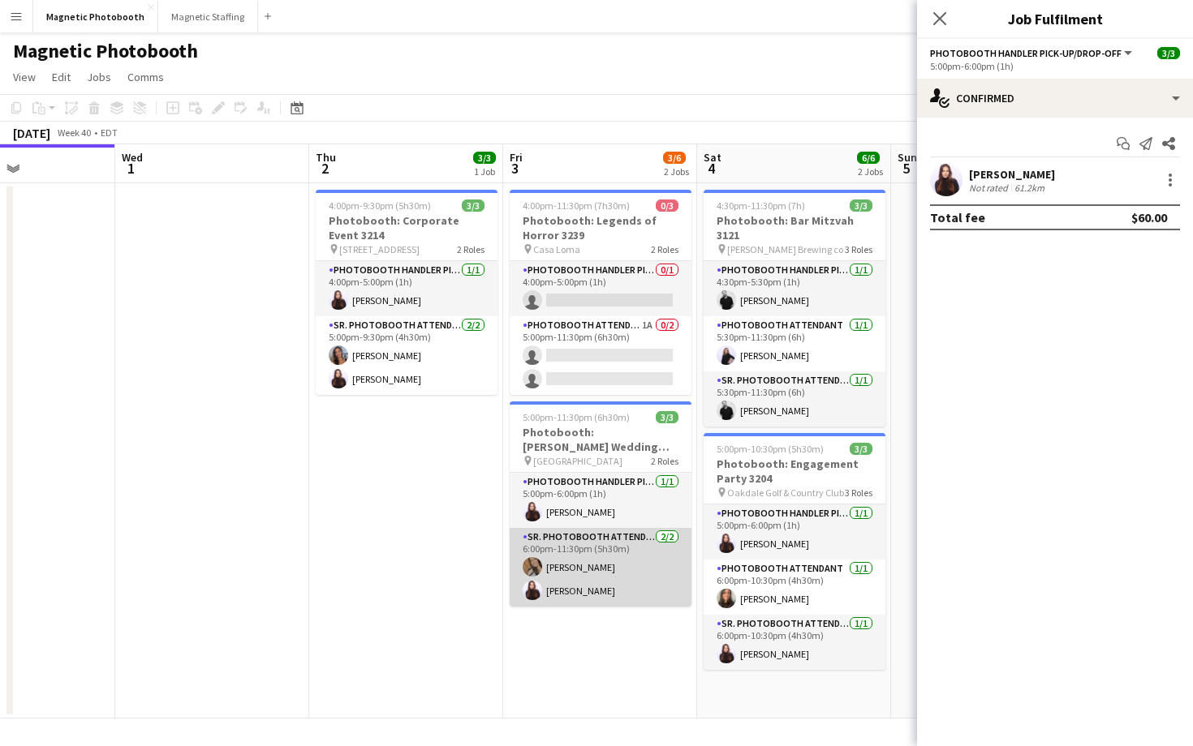
click at [605, 552] on app-card-role "Sr. Photobooth Attendant [DATE] 6:00pm-11:30pm (5h30m) [PERSON_NAME] [PERSON_NA…" at bounding box center [600, 567] width 182 height 79
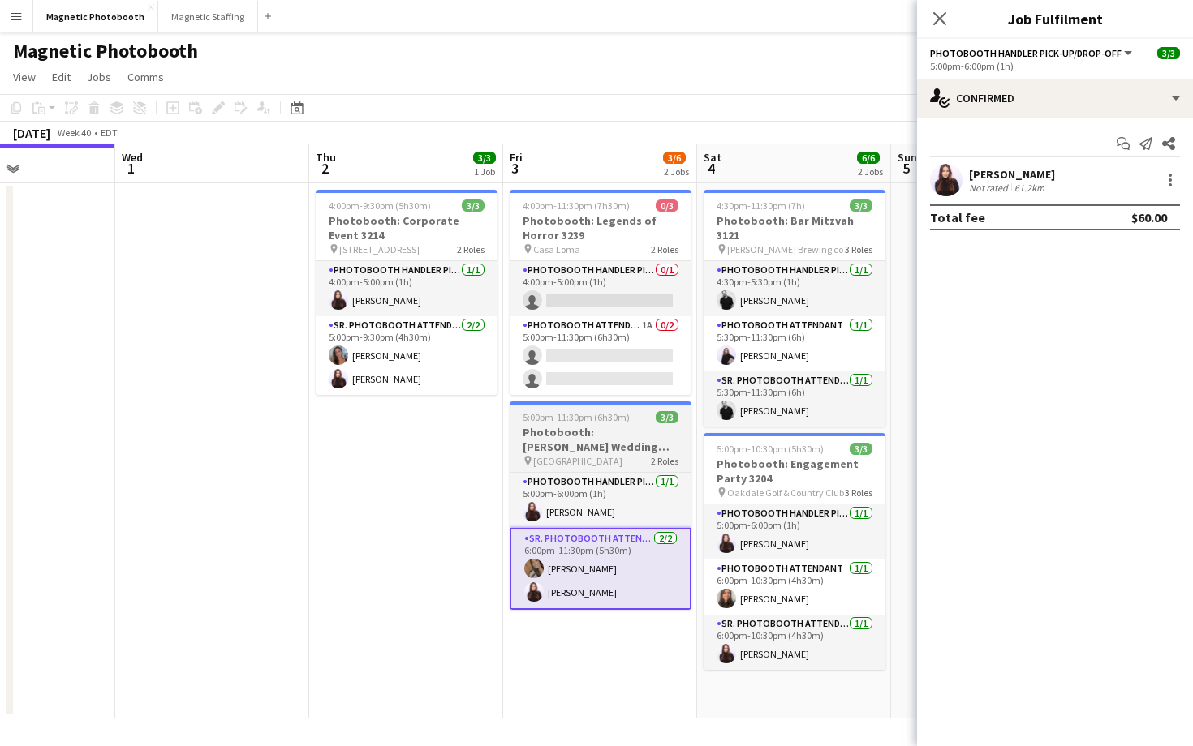
click at [594, 441] on h3 "Photobooth: [PERSON_NAME] Wedding 2721" at bounding box center [600, 439] width 182 height 29
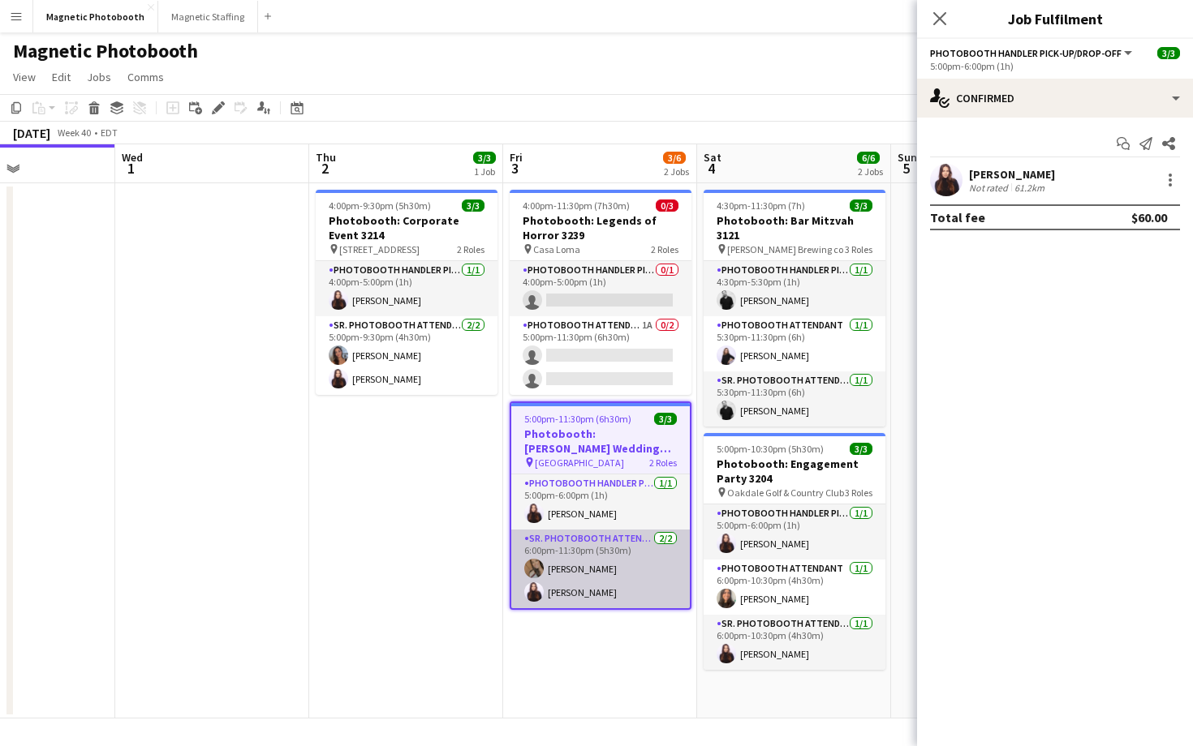
click at [590, 548] on app-card-role "Sr. Photobooth Attendant [DATE] 6:00pm-11:30pm (5h30m) [PERSON_NAME] [PERSON_NA…" at bounding box center [600, 569] width 178 height 79
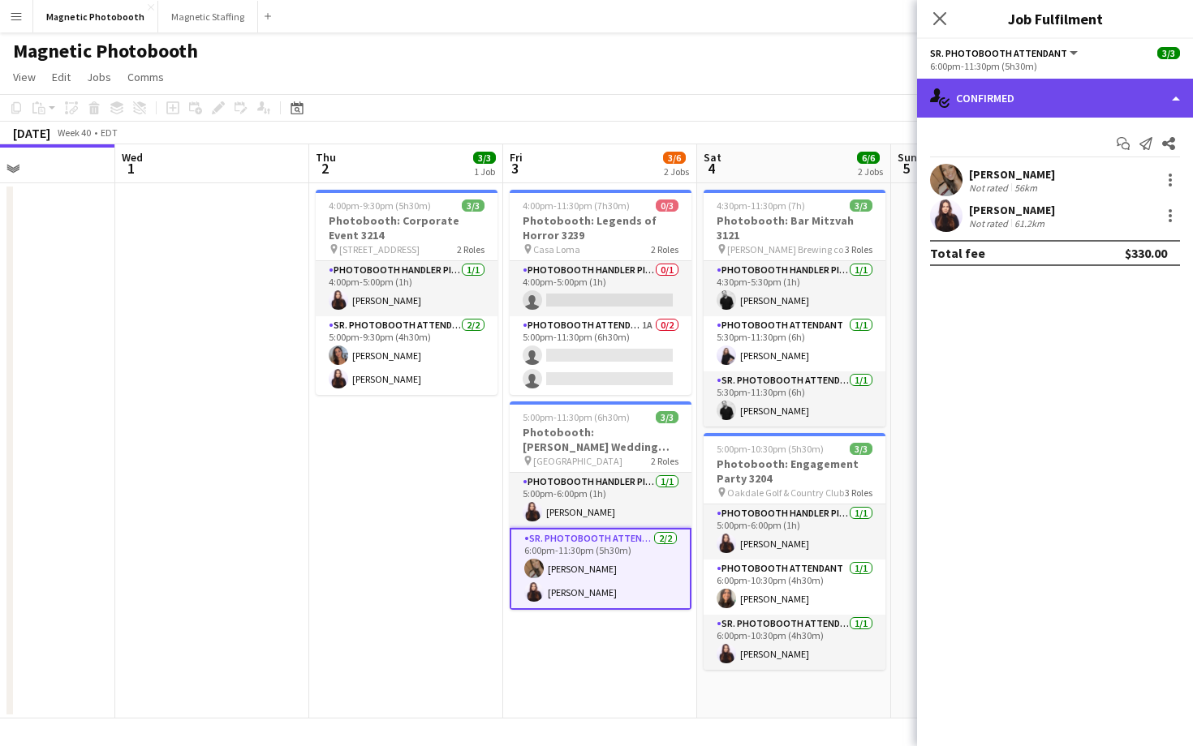
click at [966, 94] on div "single-neutral-actions-check-2 Confirmed" at bounding box center [1055, 98] width 276 height 39
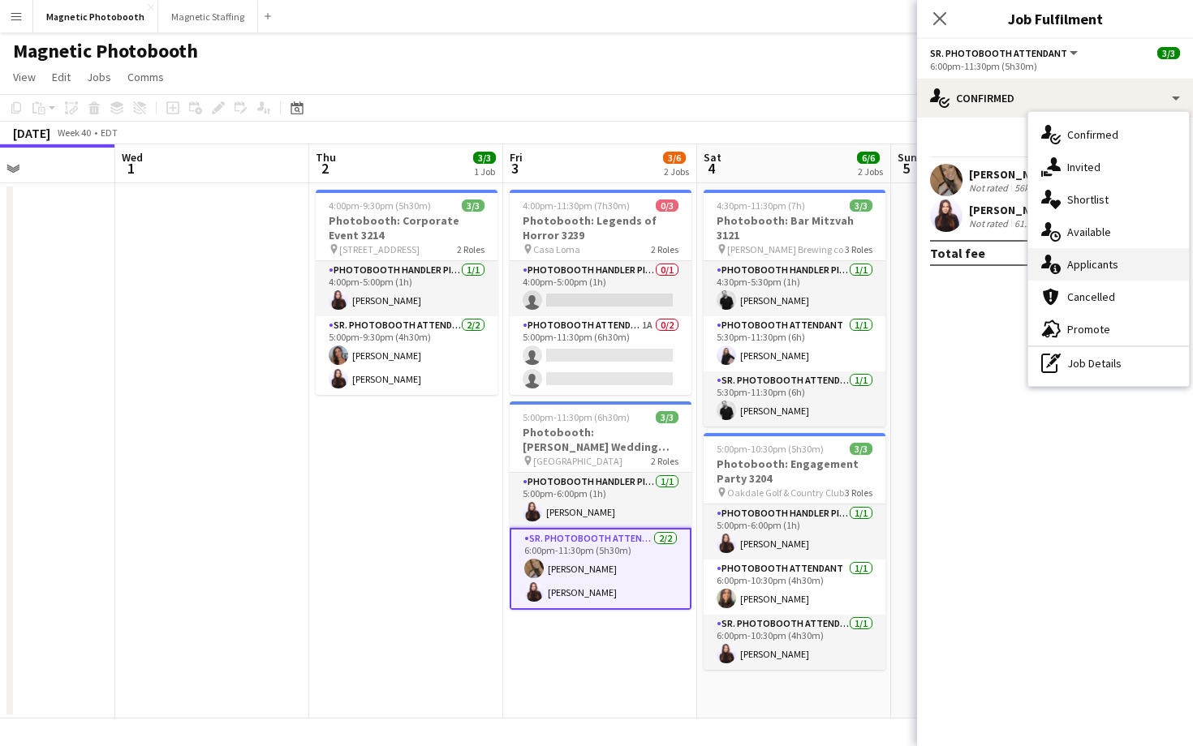
click at [1095, 262] on span "Applicants" at bounding box center [1092, 264] width 51 height 15
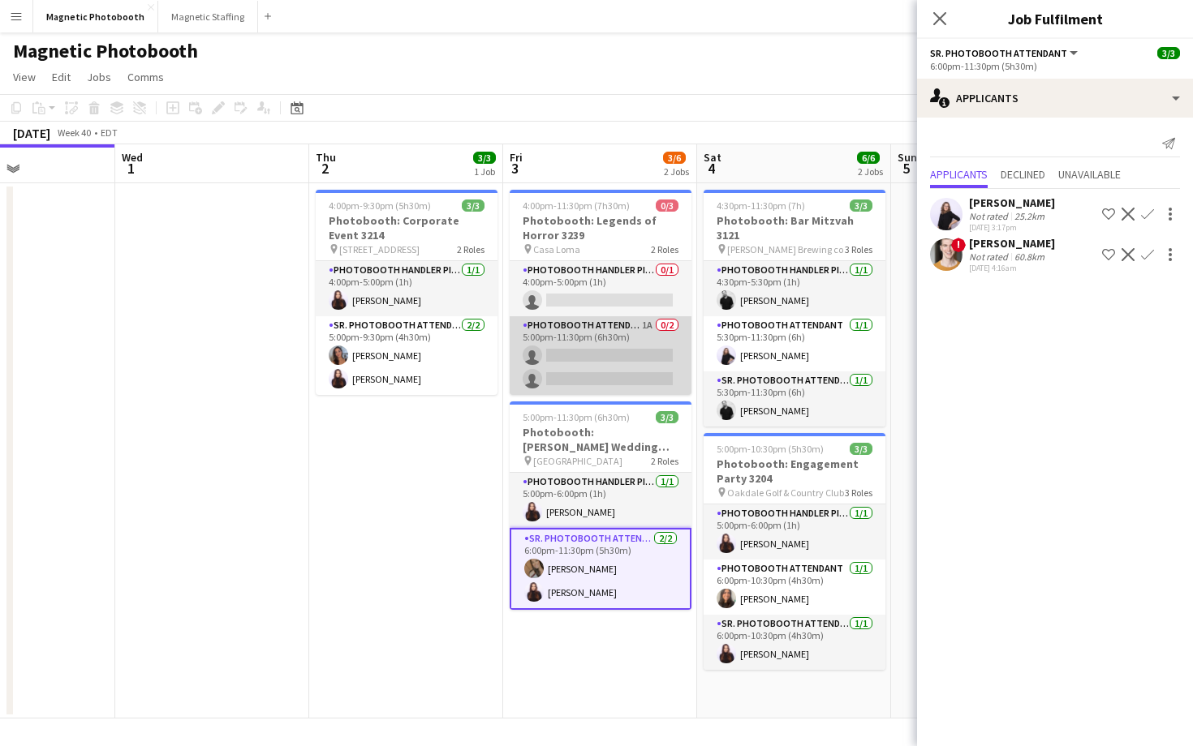
click at [635, 372] on app-card-role "Photobooth Attendant 1A 0/2 5:00pm-11:30pm (6h30m) single-neutral-actions singl…" at bounding box center [600, 355] width 182 height 79
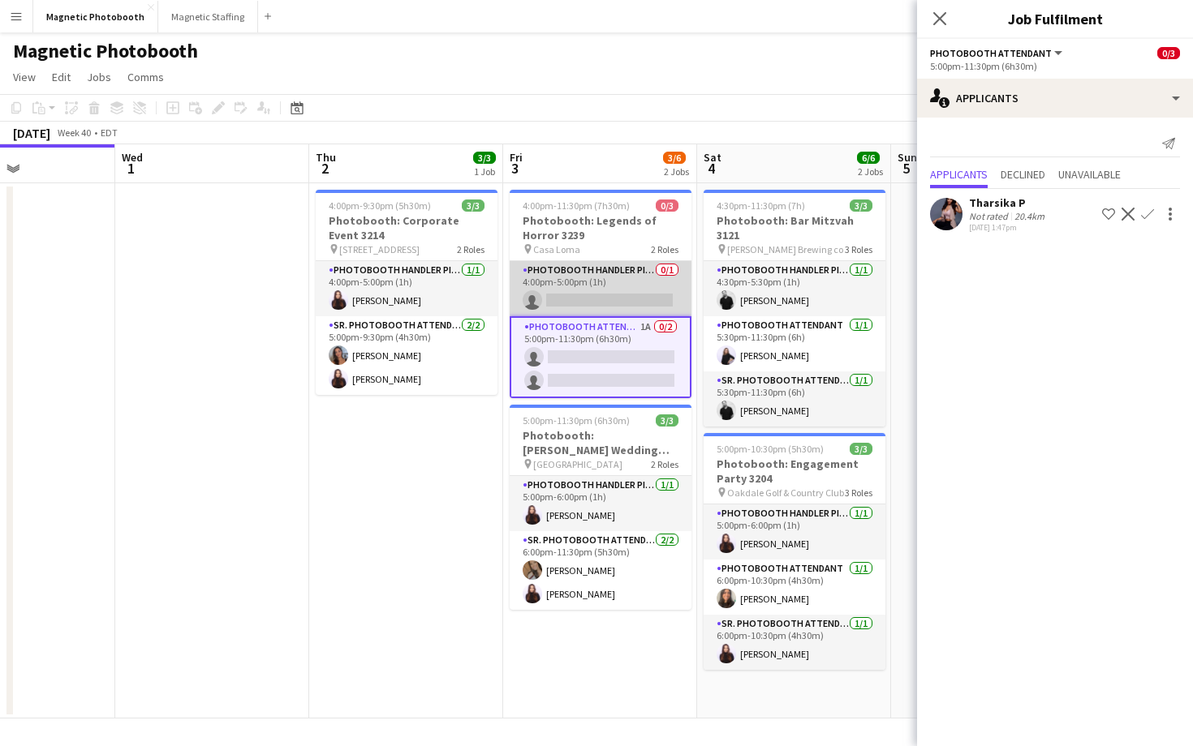
click at [637, 304] on app-card-role "Photobooth Handler Pick-Up/Drop-Off 0/1 4:00pm-5:00pm (1h) single-neutral-actio…" at bounding box center [600, 288] width 182 height 55
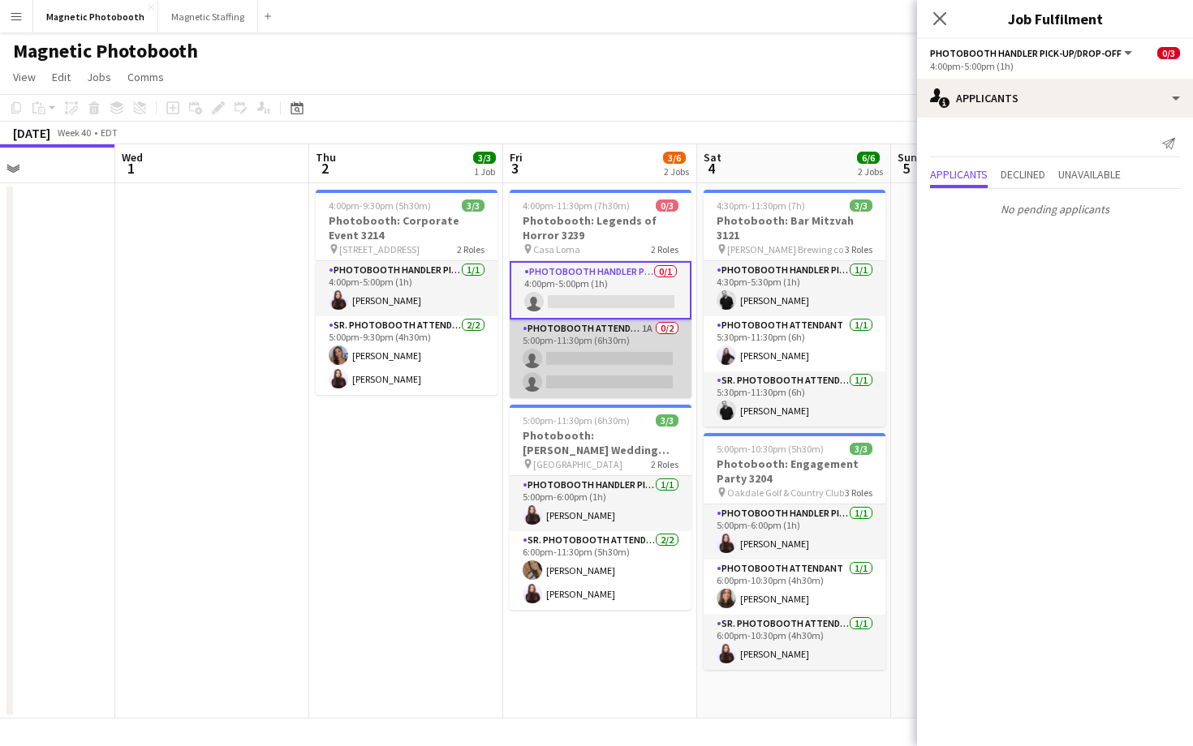
click at [641, 370] on app-card-role "Photobooth Attendant 1A 0/2 5:00pm-11:30pm (6h30m) single-neutral-actions singl…" at bounding box center [600, 359] width 182 height 79
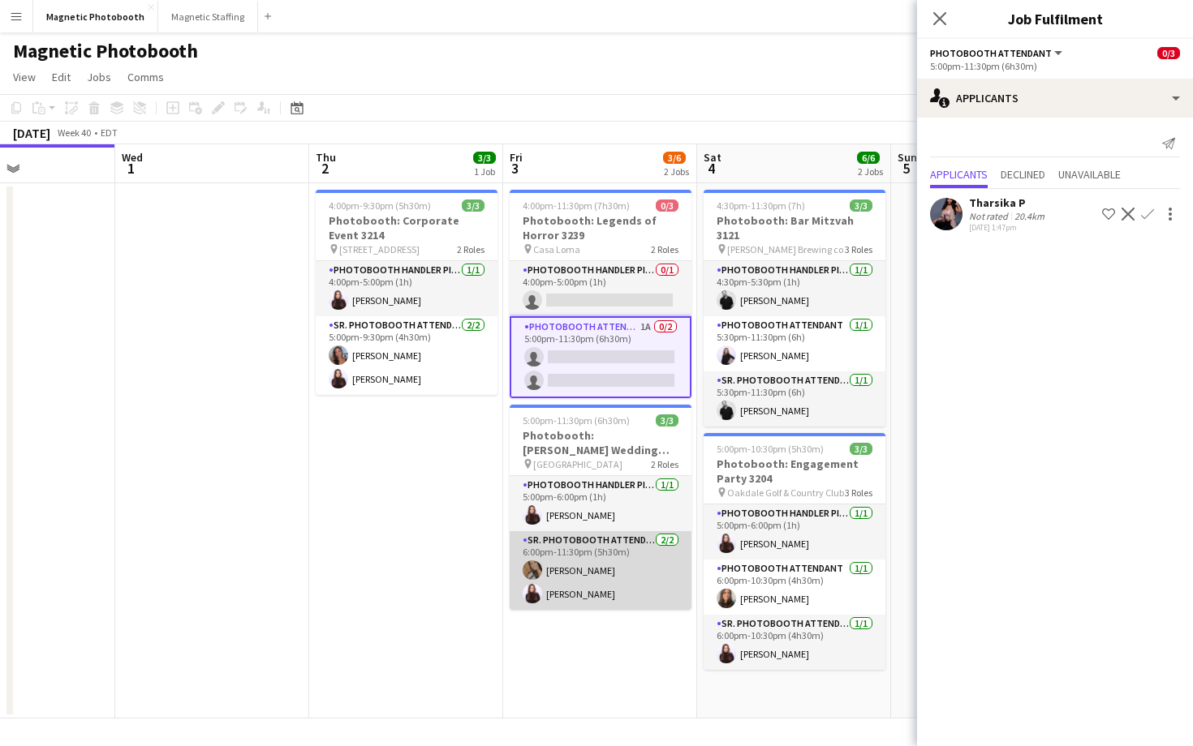
click at [638, 589] on app-card-role "Sr. Photobooth Attendant [DATE] 6:00pm-11:30pm (5h30m) [PERSON_NAME] [PERSON_NA…" at bounding box center [600, 570] width 182 height 79
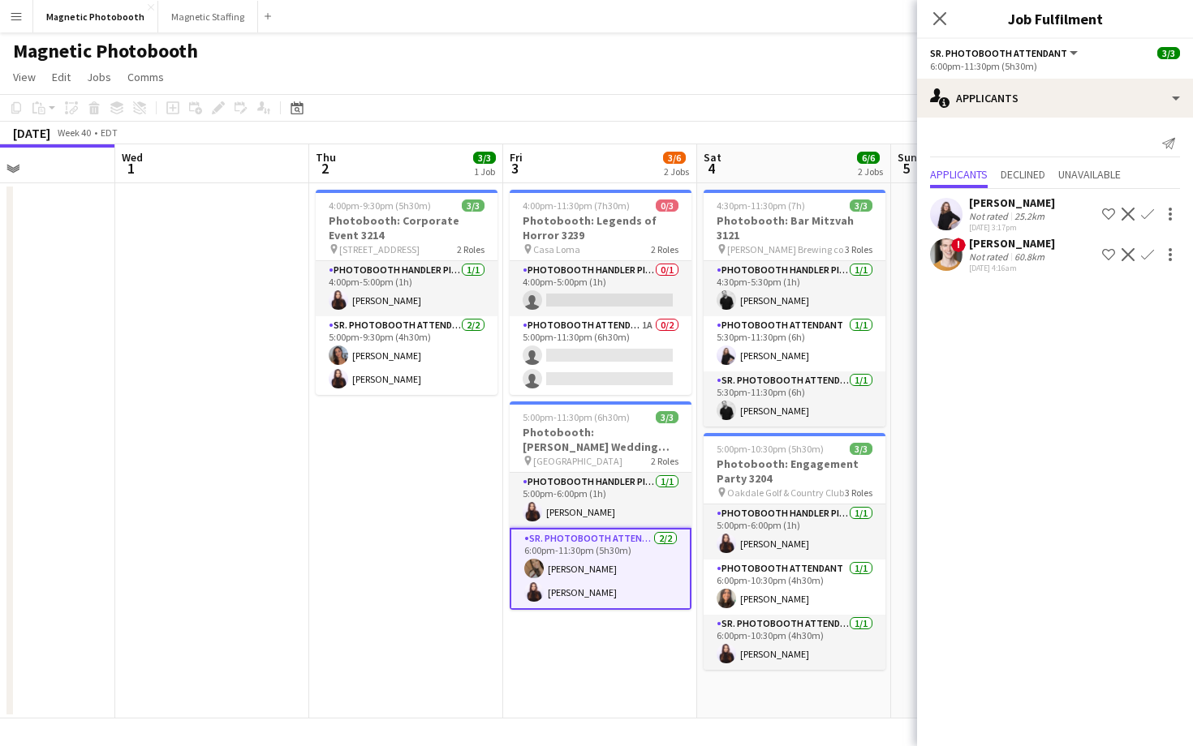
click at [646, 577] on app-card-role "Sr. Photobooth Attendant [DATE] 6:00pm-11:30pm (5h30m) [PERSON_NAME] [PERSON_NA…" at bounding box center [600, 569] width 182 height 82
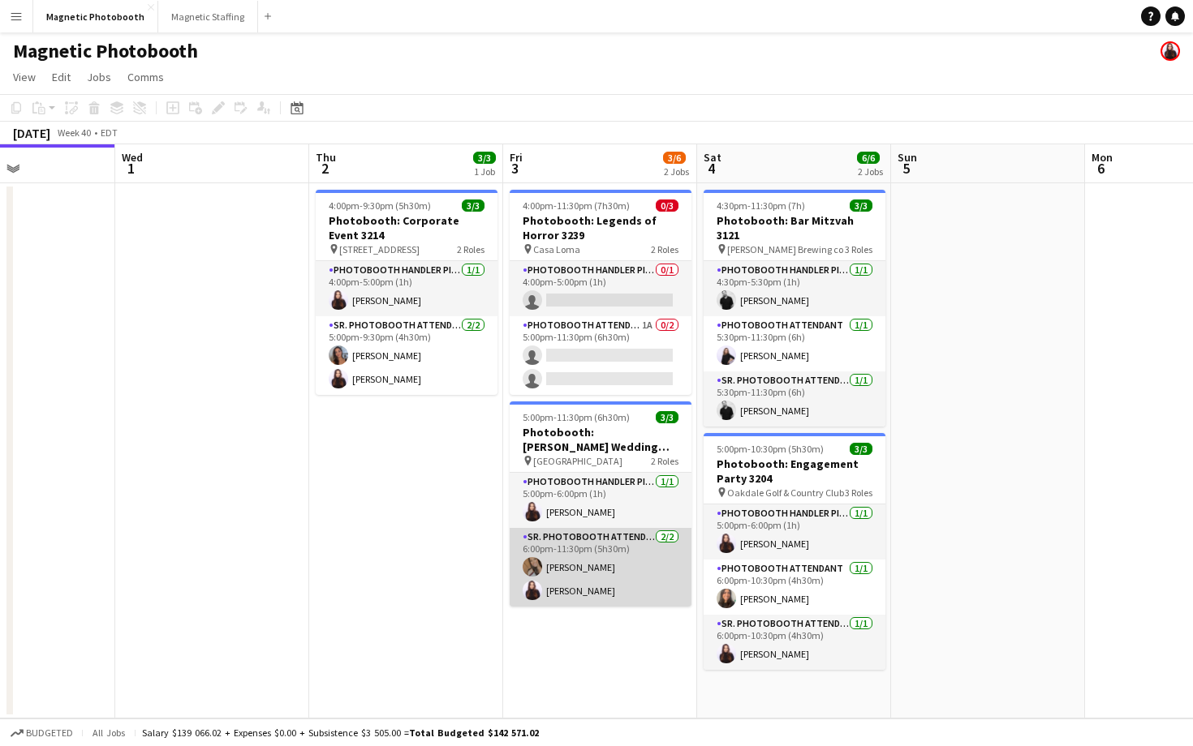
click at [646, 577] on app-card-role "Sr. Photobooth Attendant [DATE] 6:00pm-11:30pm (5h30m) [PERSON_NAME] [PERSON_NA…" at bounding box center [600, 567] width 182 height 79
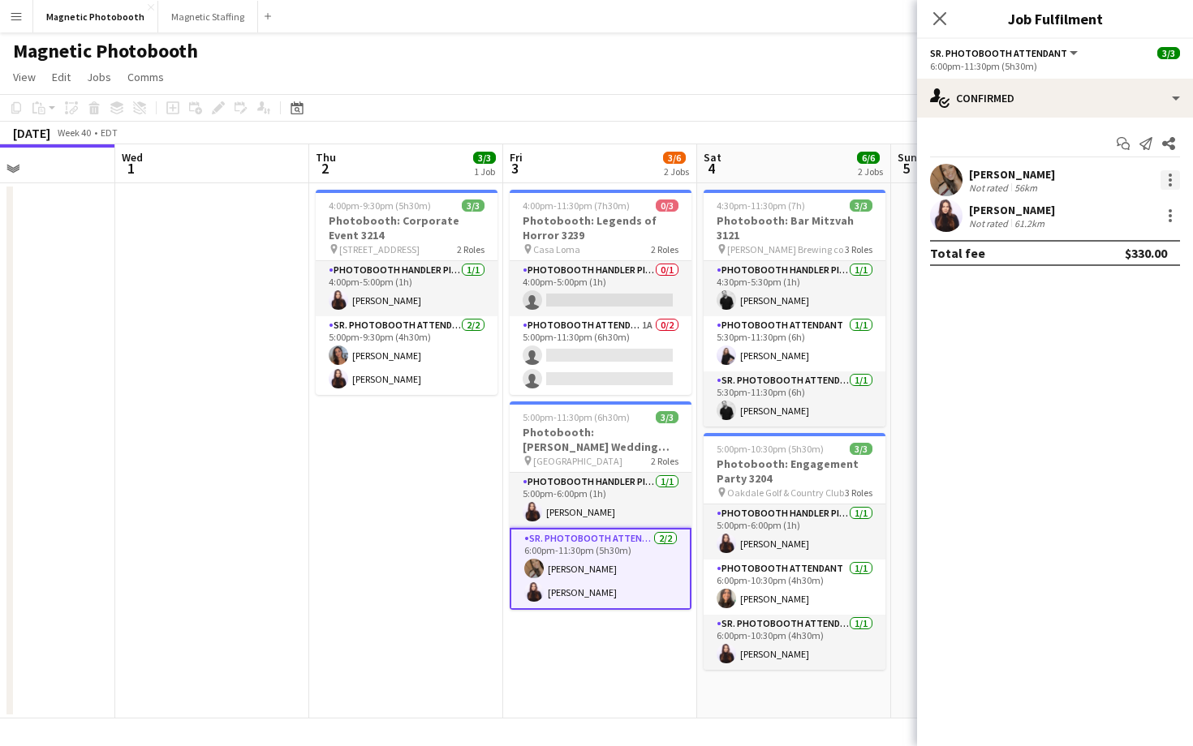
click at [1168, 183] on div at bounding box center [1169, 184] width 3 height 3
click at [1127, 251] on span "Switch crew" at bounding box center [1100, 249] width 69 height 14
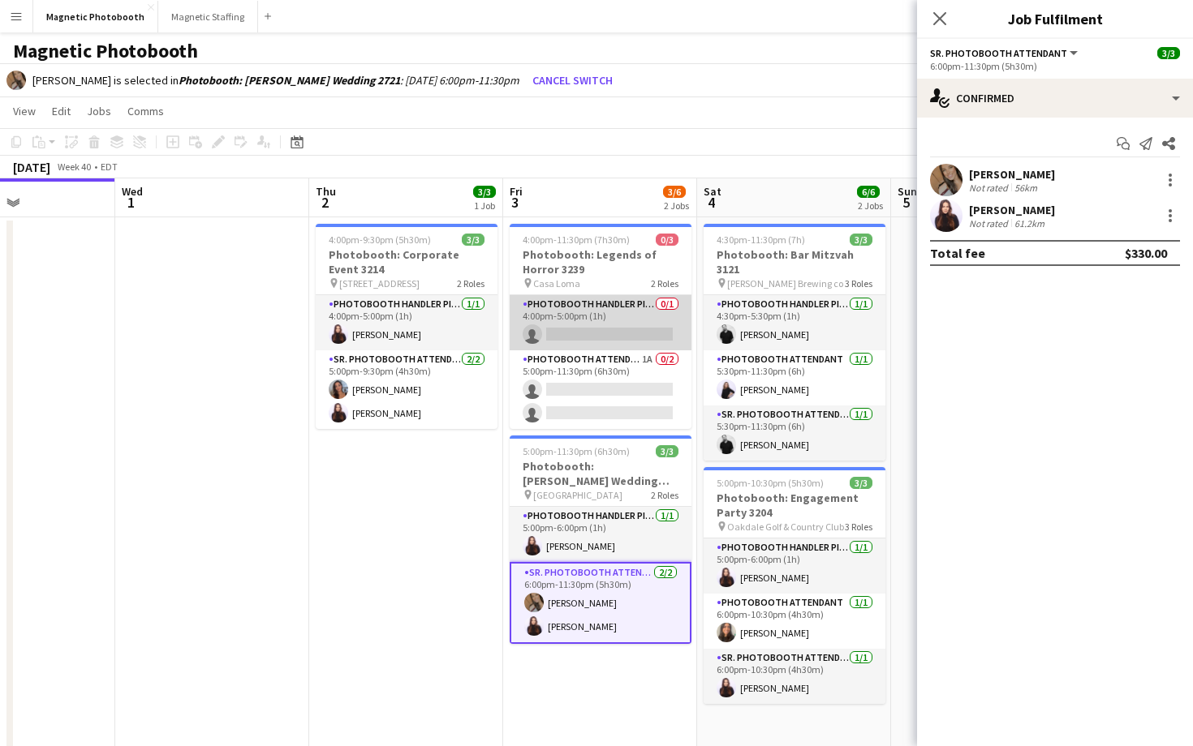
click at [661, 339] on app-card-role "Photobooth Handler Pick-Up/Drop-Off 0/1 4:00pm-5:00pm (1h) single-neutral-actio…" at bounding box center [600, 322] width 182 height 55
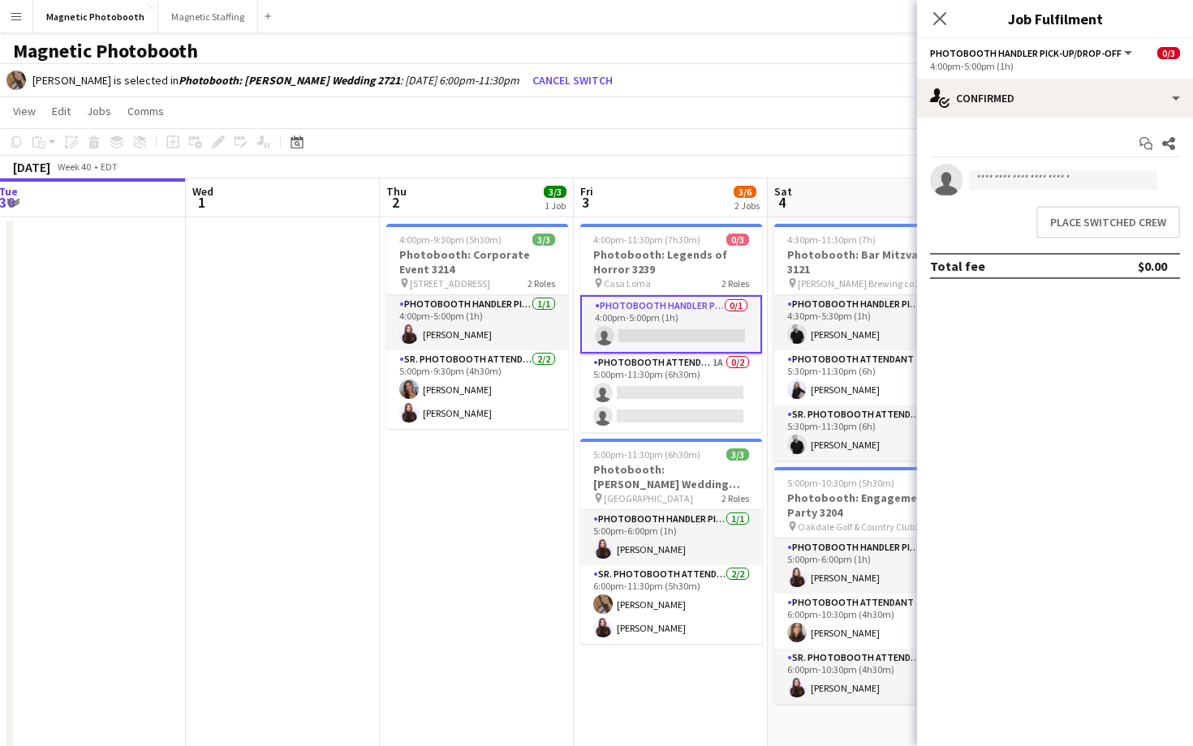
scroll to position [0, 593]
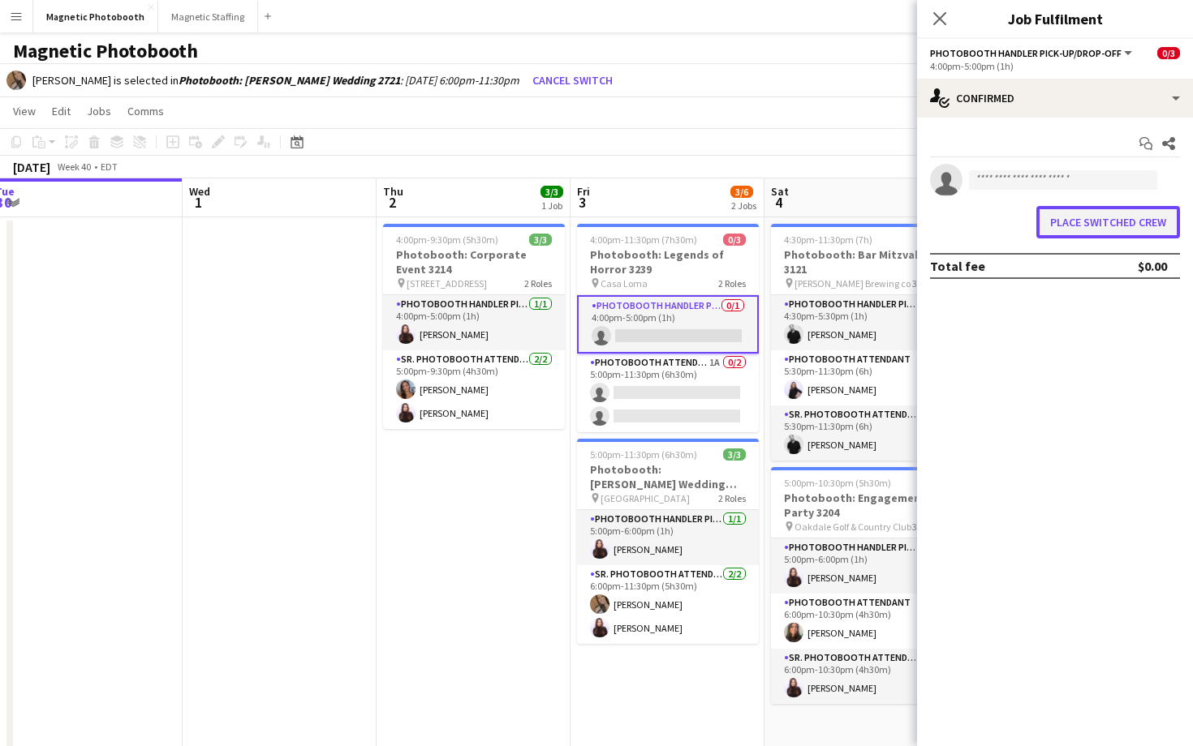
click at [1161, 232] on button "Place switched crew" at bounding box center [1108, 222] width 144 height 32
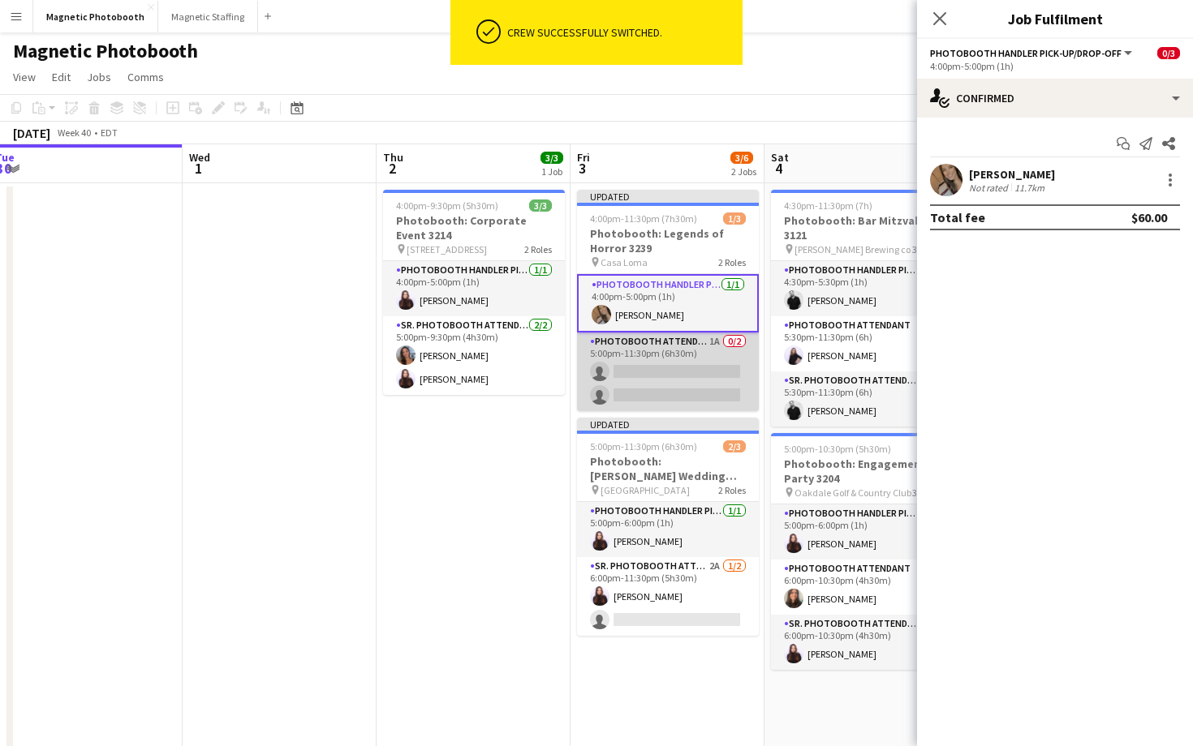
click at [735, 369] on app-card-role "Photobooth Attendant 1A 0/2 5:00pm-11:30pm (6h30m) single-neutral-actions singl…" at bounding box center [668, 372] width 182 height 79
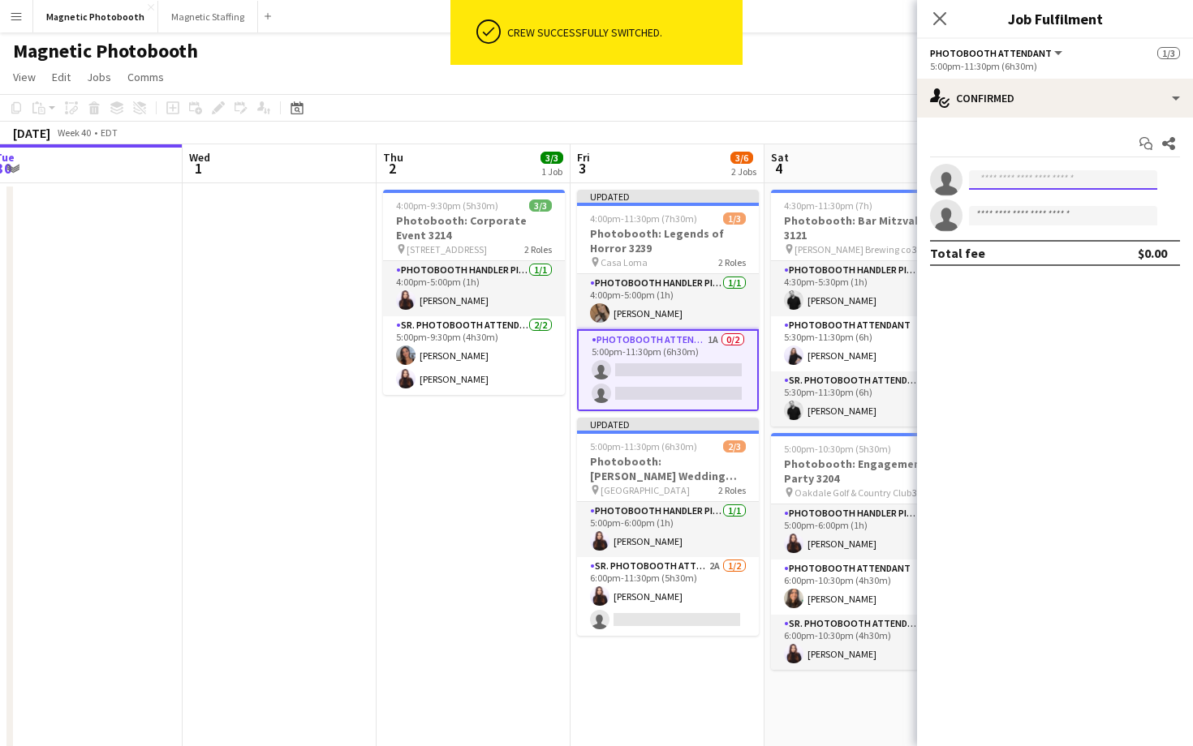
click at [1034, 176] on input at bounding box center [1063, 179] width 188 height 19
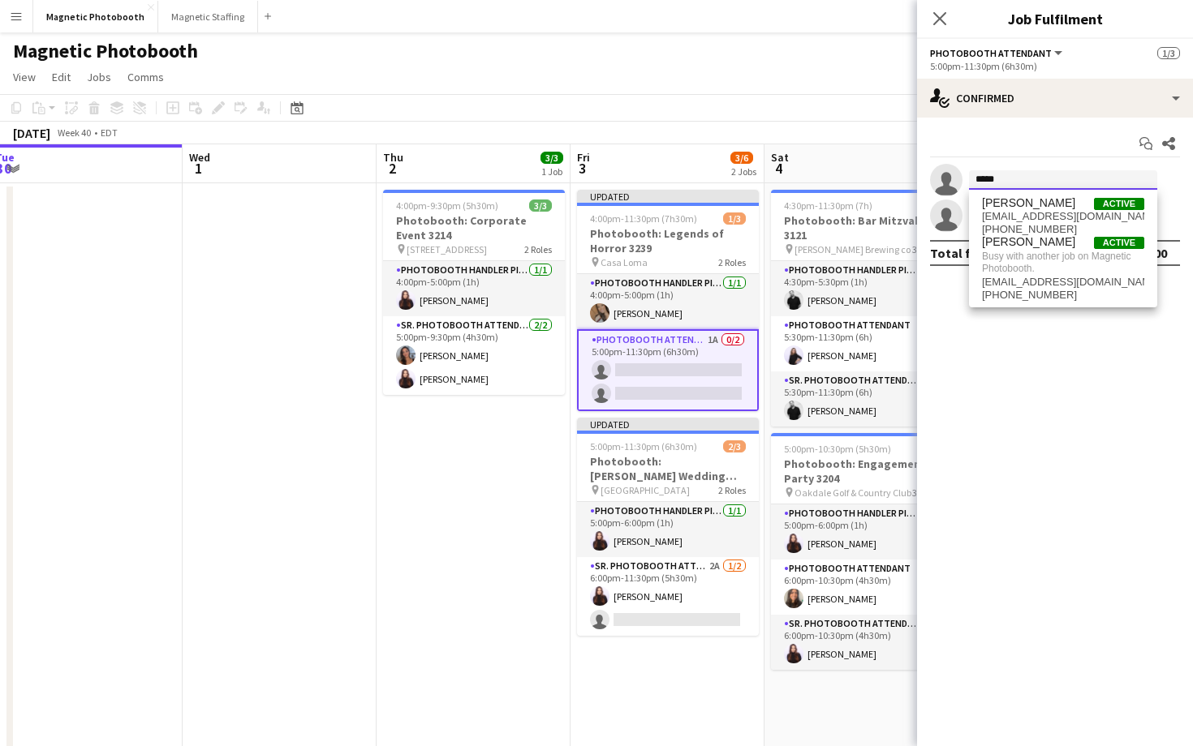
type input "*****"
click at [804, 100] on app-toolbar "Copy Paste Paste Command V Paste with crew Command Shift V Paste linked Job [GE…" at bounding box center [596, 108] width 1193 height 28
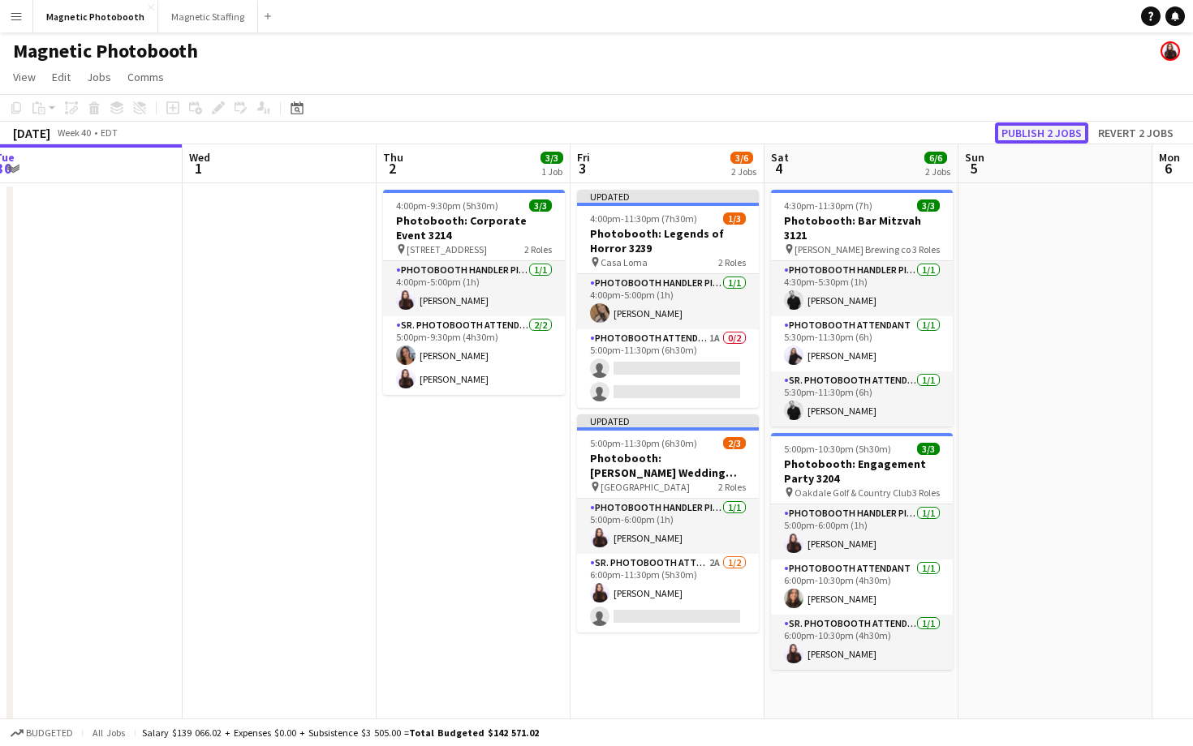
click at [1036, 139] on button "Publish 2 jobs" at bounding box center [1041, 132] width 93 height 21
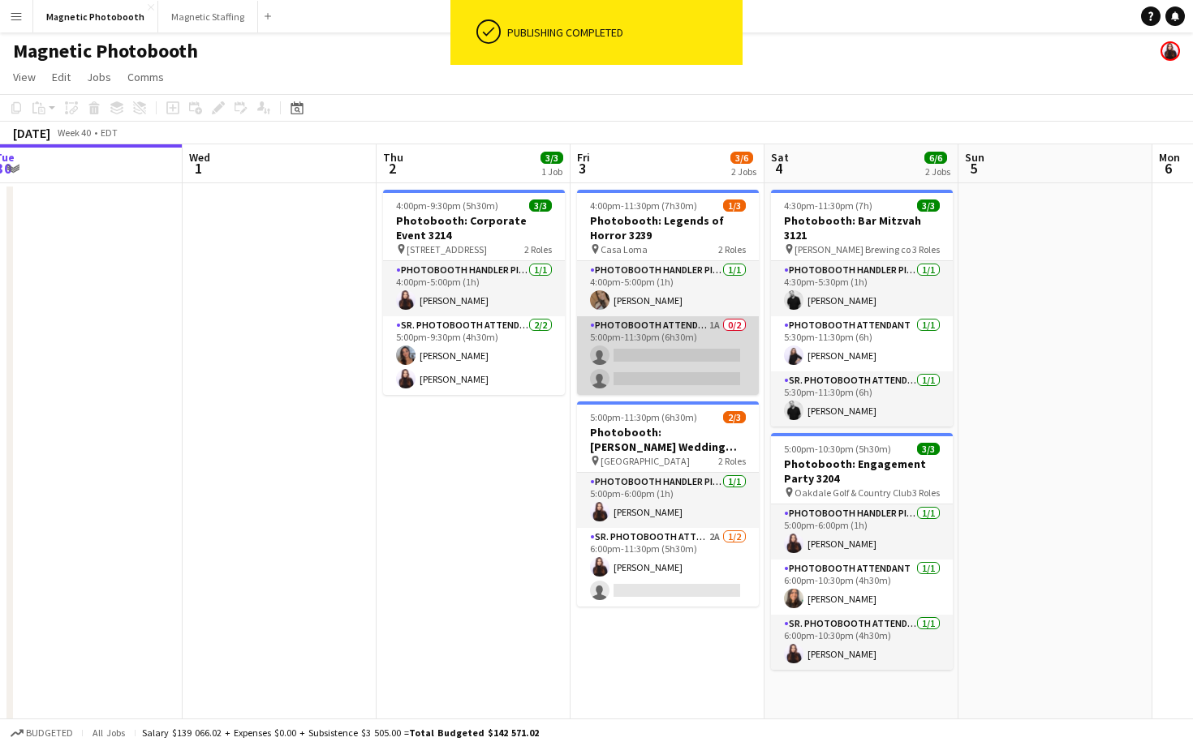
click at [663, 356] on app-card-role "Photobooth Attendant 1A 0/2 5:00pm-11:30pm (6h30m) single-neutral-actions singl…" at bounding box center [668, 355] width 182 height 79
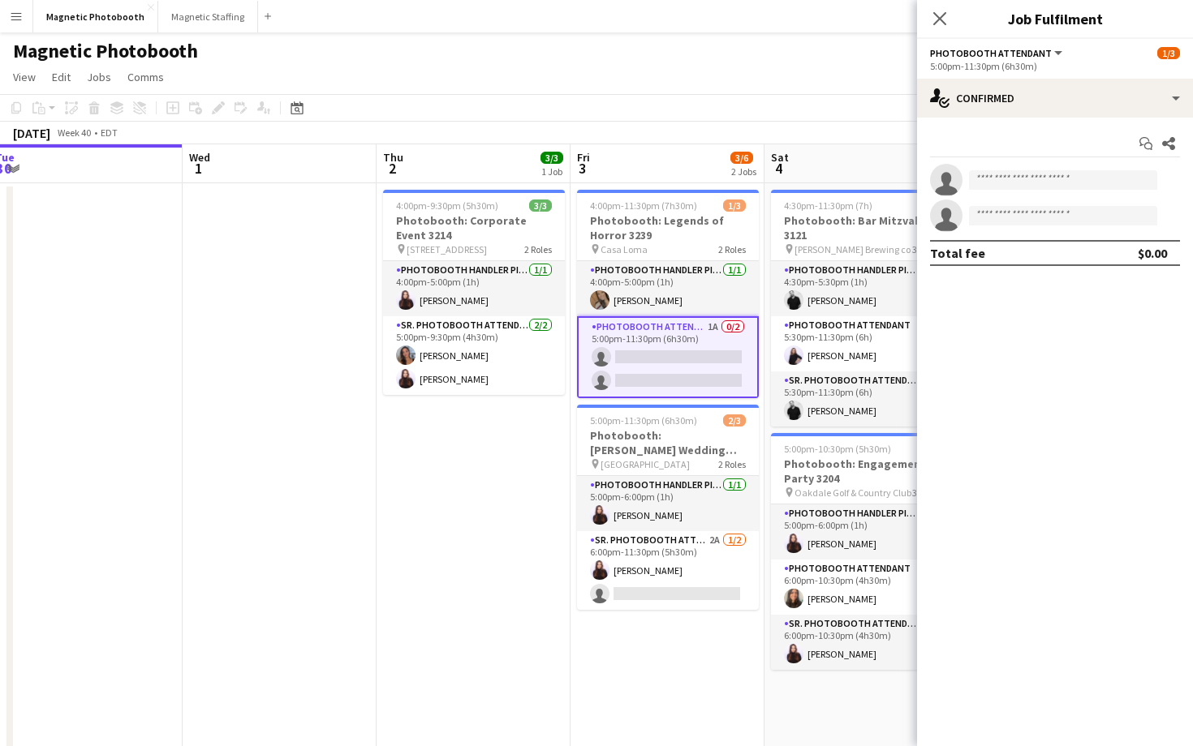
click at [1024, 190] on form at bounding box center [1070, 180] width 217 height 20
click at [1026, 179] on input at bounding box center [1063, 179] width 188 height 19
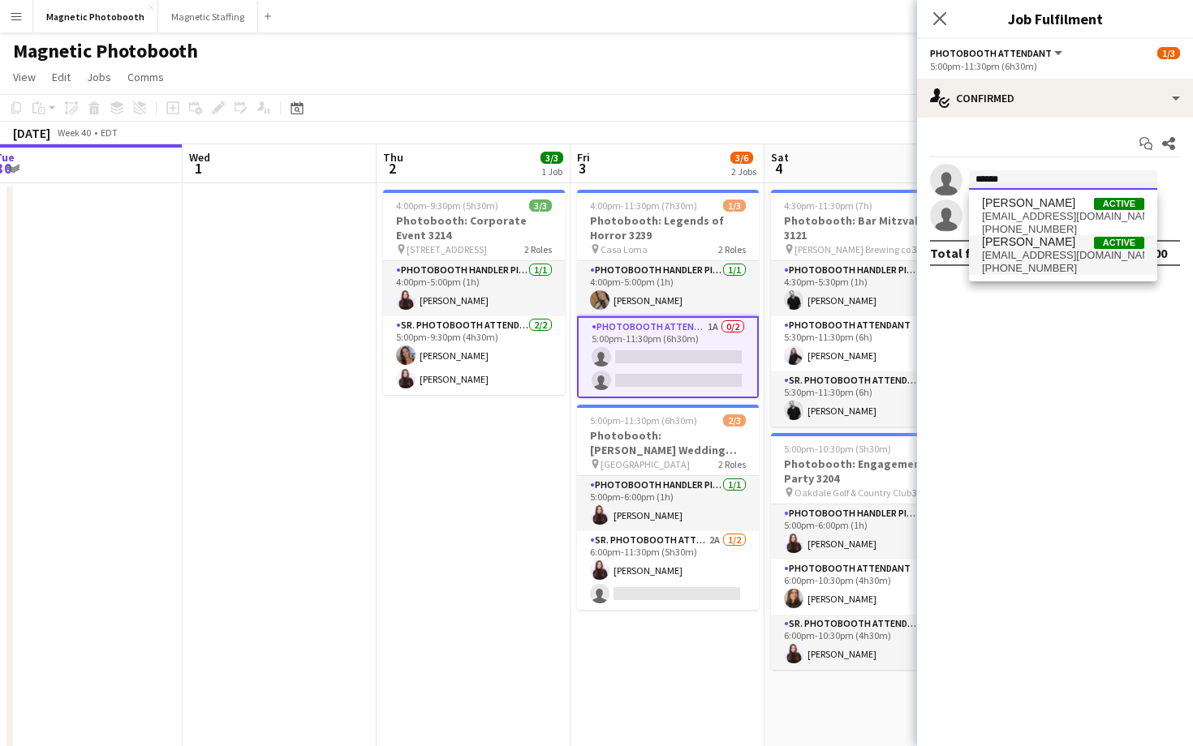
type input "*****"
click at [1050, 243] on span "[PERSON_NAME] Active" at bounding box center [1063, 242] width 162 height 14
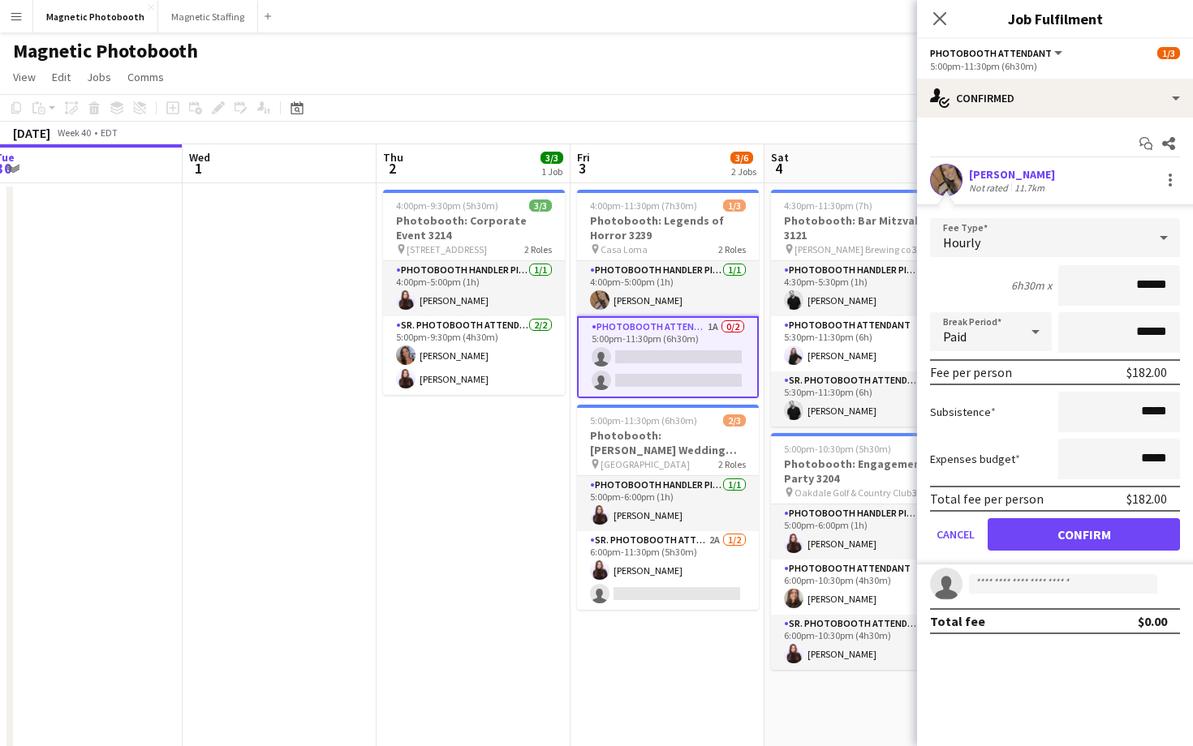
click at [1141, 287] on input "******" at bounding box center [1119, 285] width 122 height 41
type input "***"
click at [1053, 532] on button "Confirm" at bounding box center [1083, 534] width 192 height 32
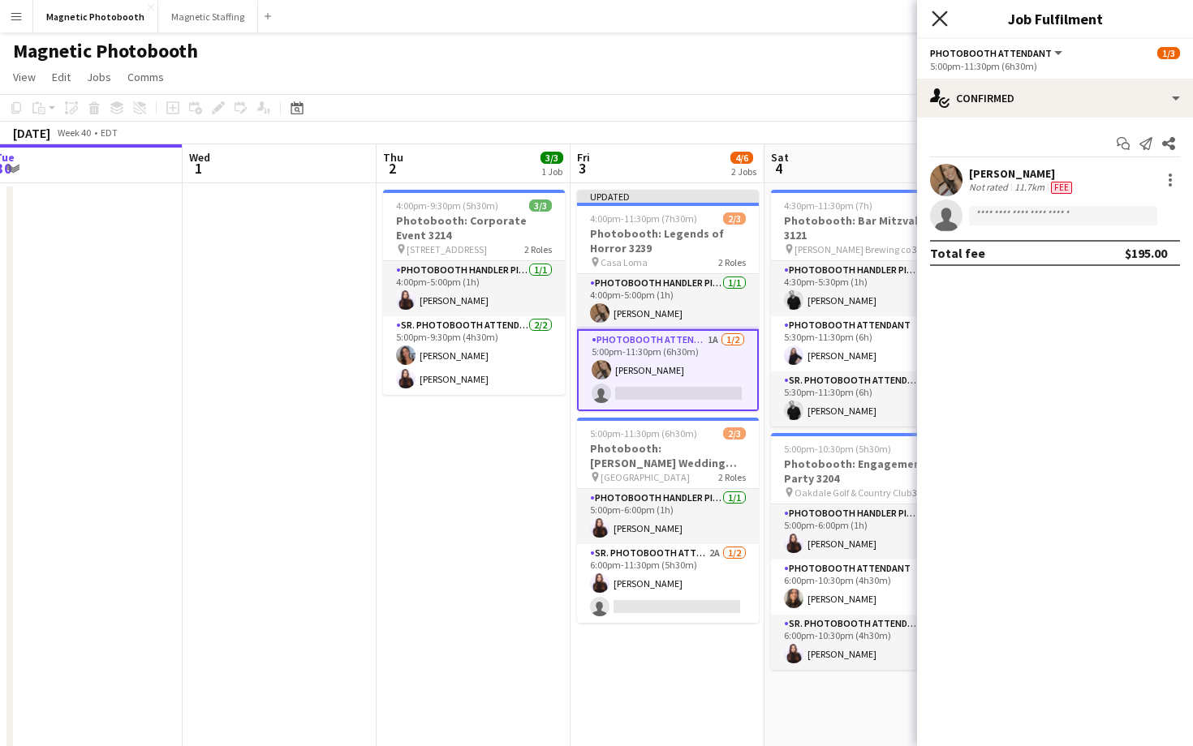
click at [938, 24] on icon "Close pop-in" at bounding box center [938, 18] width 15 height 15
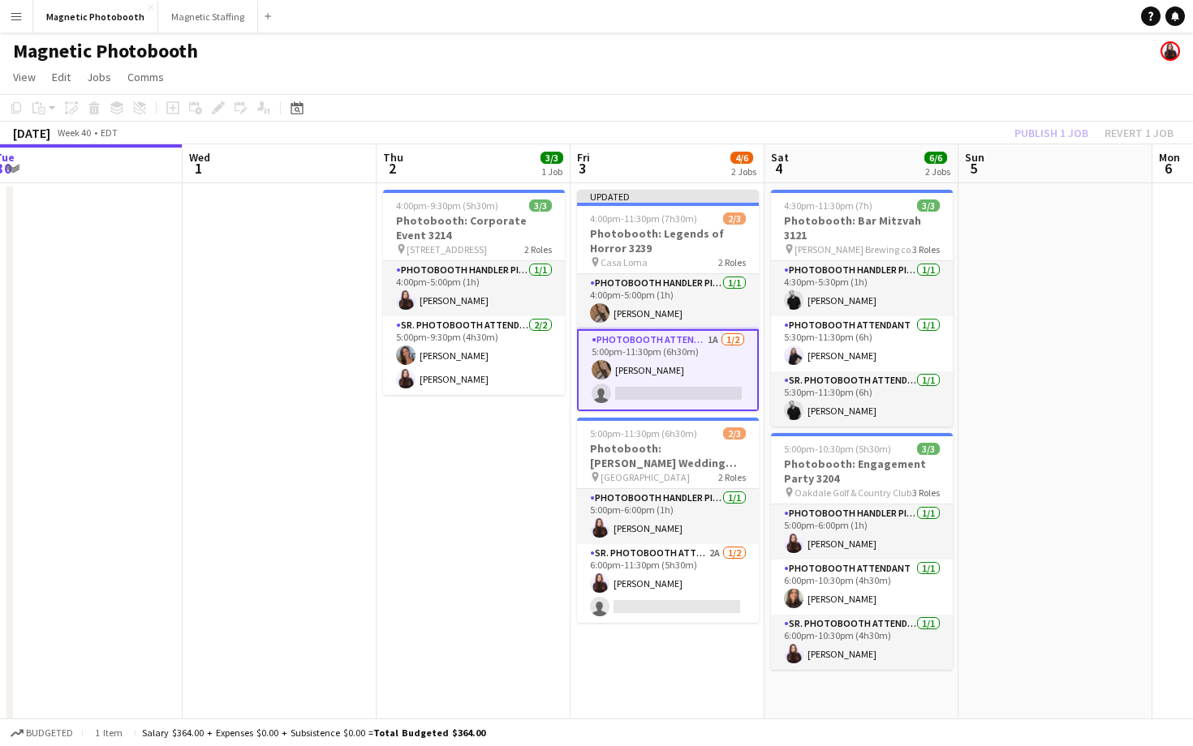
click at [916, 73] on app-page-menu "View Day view expanded Day view collapsed Month view Date picker Jump to [DATE]…" at bounding box center [596, 78] width 1193 height 31
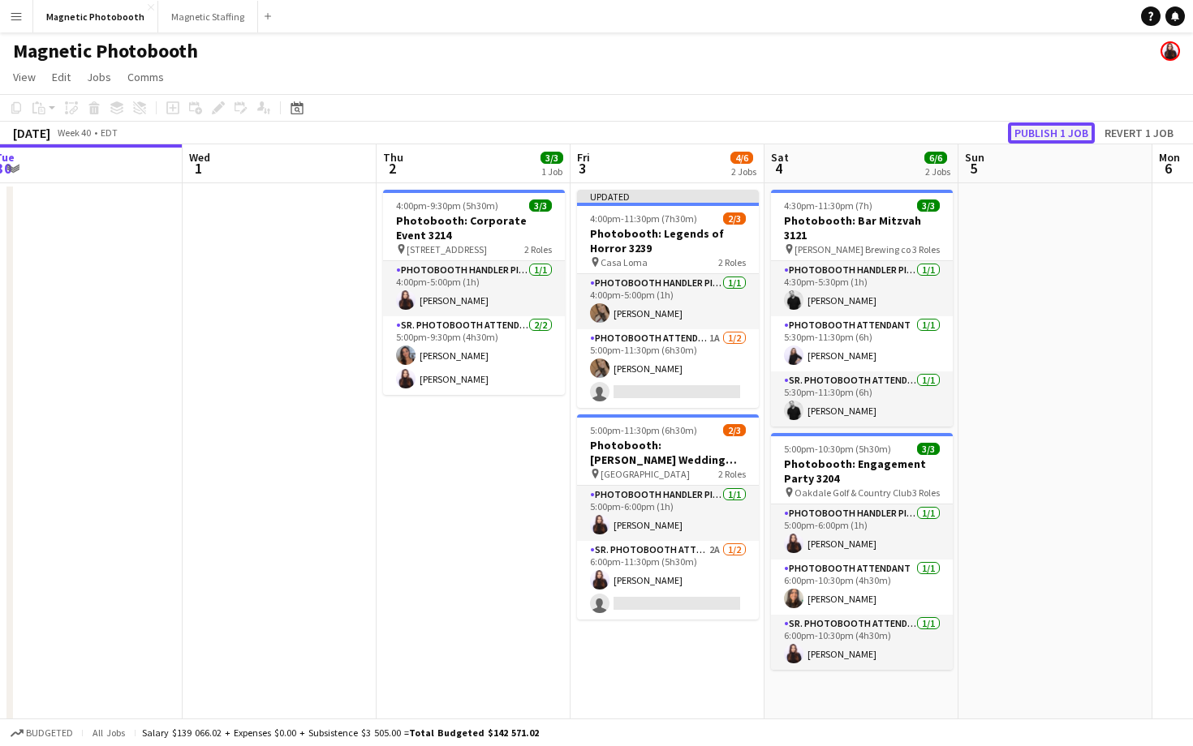
click at [1036, 128] on button "Publish 1 job" at bounding box center [1051, 132] width 87 height 21
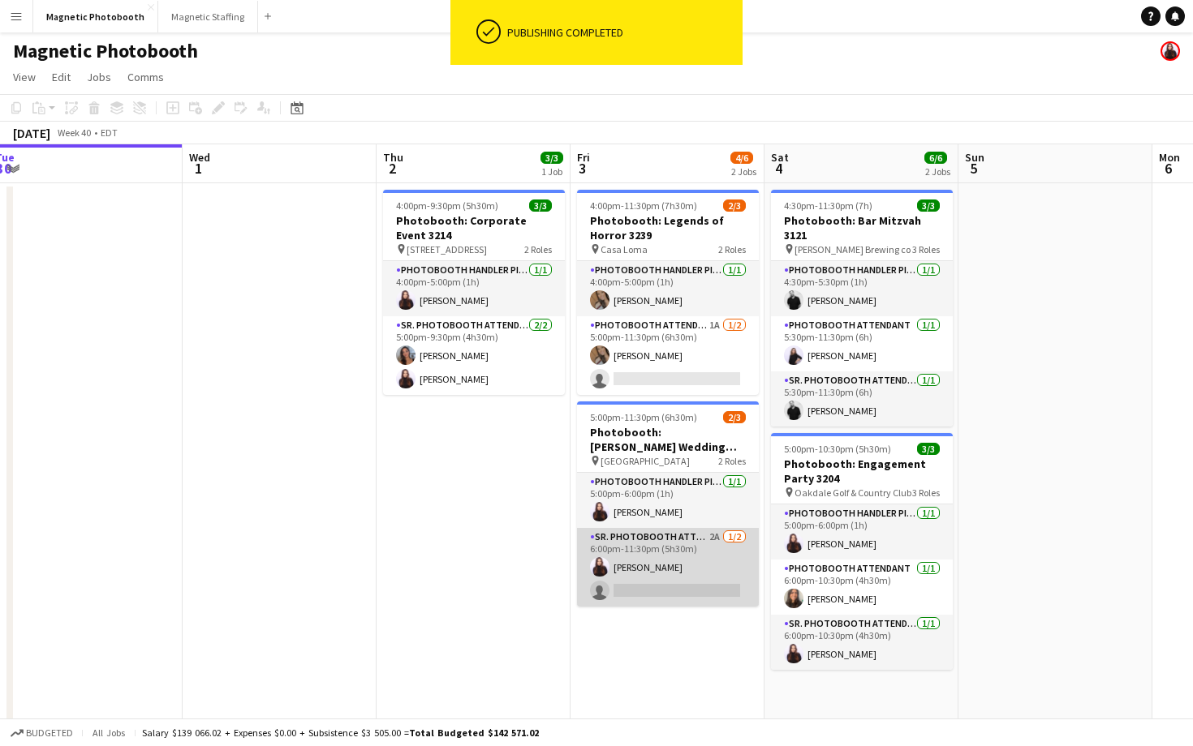
click at [595, 587] on app-card-role "Sr. Photobooth Attendant 2A [DATE] 6:00pm-11:30pm (5h30m) [PERSON_NAME] single-…" at bounding box center [668, 567] width 182 height 79
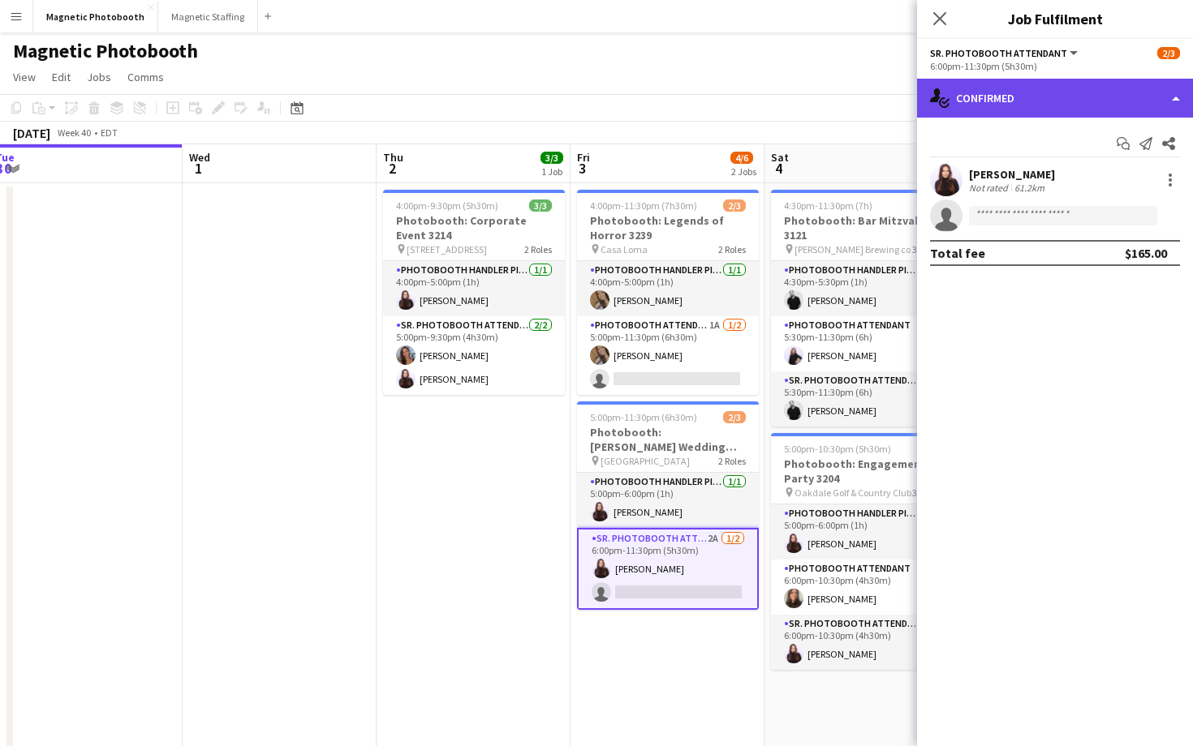
click at [1019, 106] on div "single-neutral-actions-check-2 Confirmed" at bounding box center [1055, 98] width 276 height 39
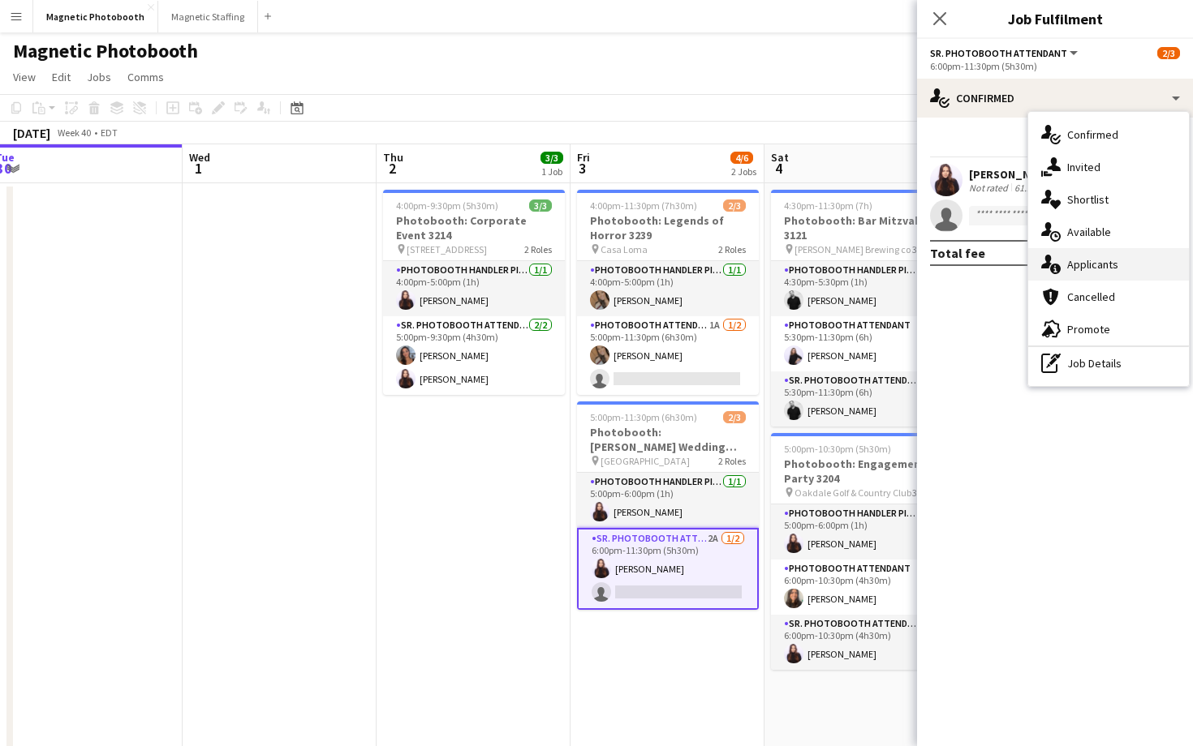
click at [1069, 267] on span "Applicants" at bounding box center [1092, 264] width 51 height 15
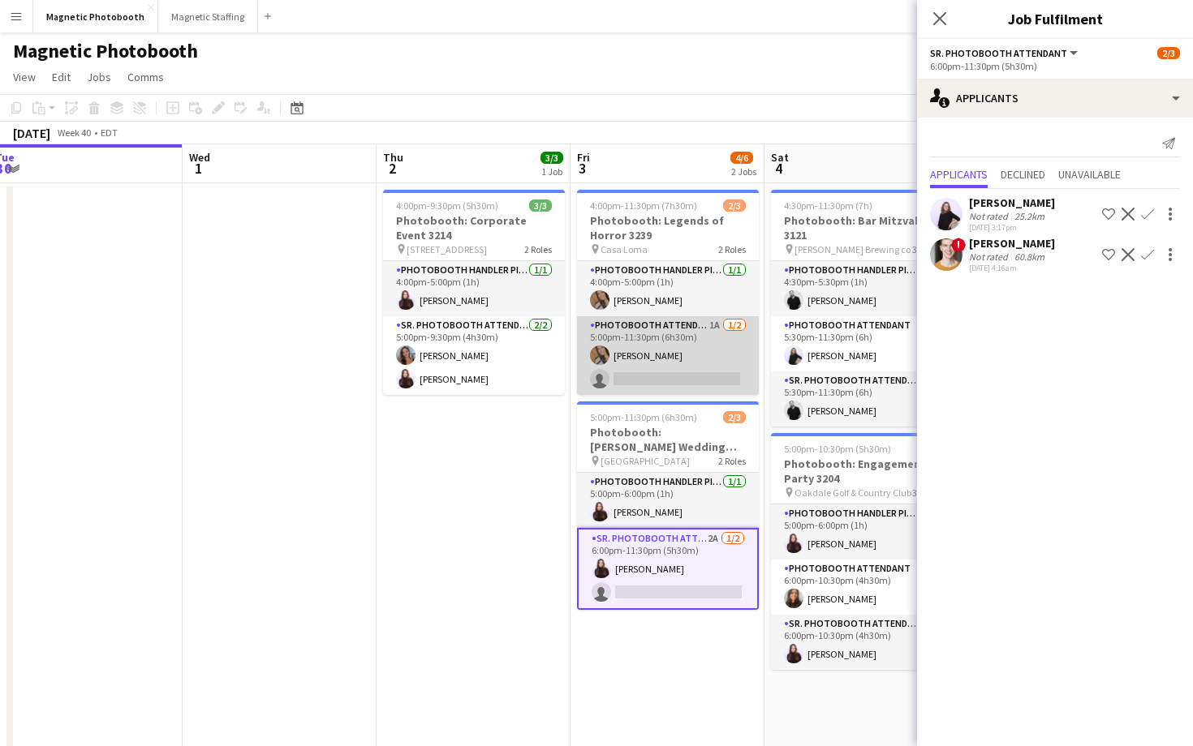
click at [704, 346] on app-card-role "Photobooth Attendant 1A [DATE] 5:00pm-11:30pm (6h30m) [PERSON_NAME] single-neut…" at bounding box center [668, 355] width 182 height 79
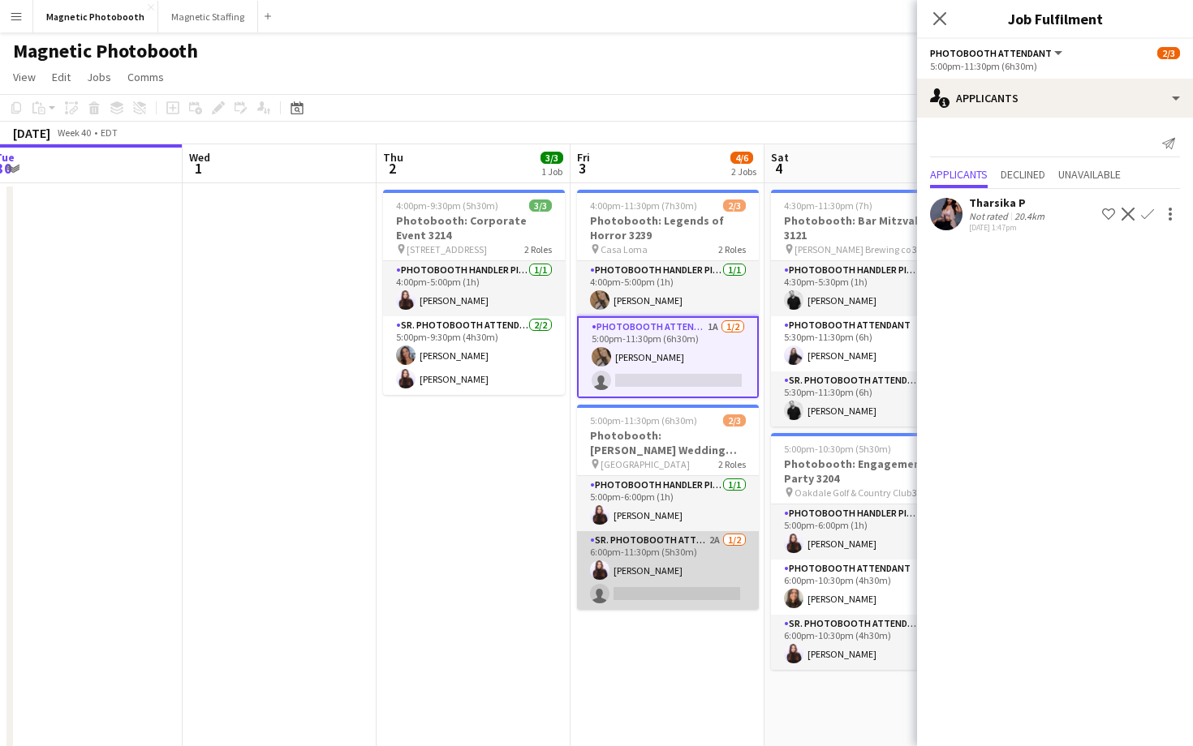
click at [692, 588] on app-card-role "Sr. Photobooth Attendant 2A [DATE] 6:00pm-11:30pm (5h30m) [PERSON_NAME] single-…" at bounding box center [668, 570] width 182 height 79
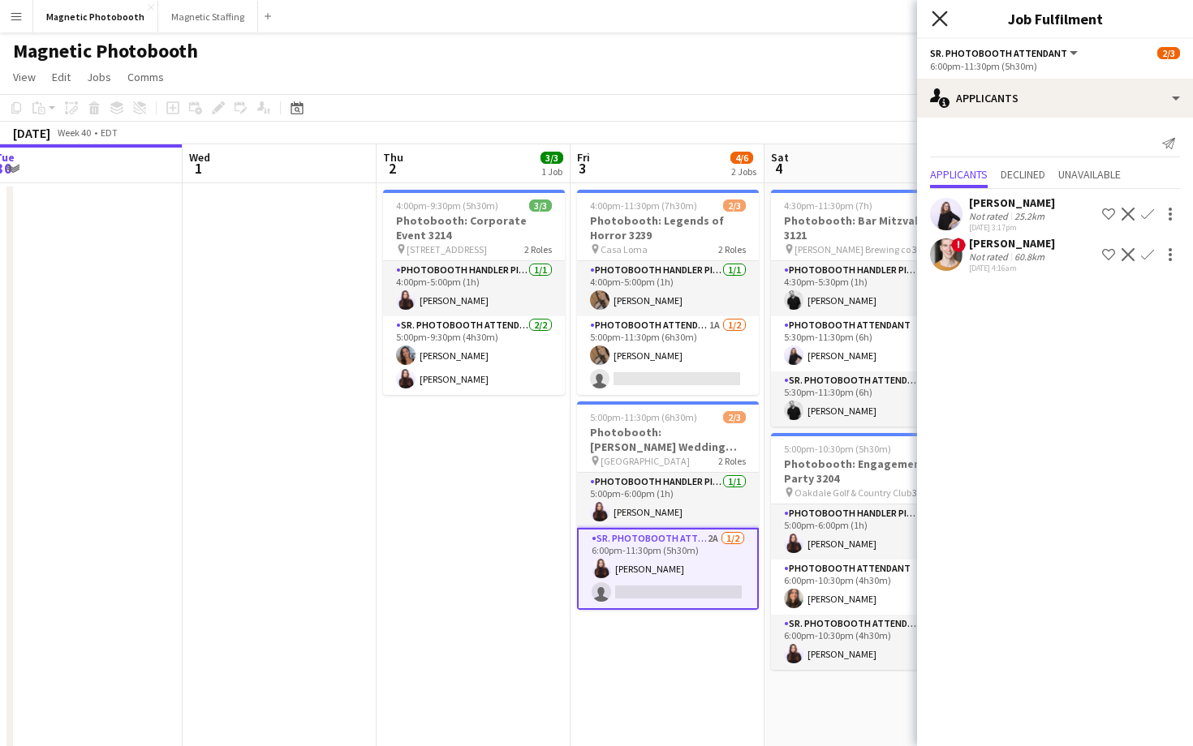
click at [936, 23] on icon "Close pop-in" at bounding box center [938, 18] width 15 height 15
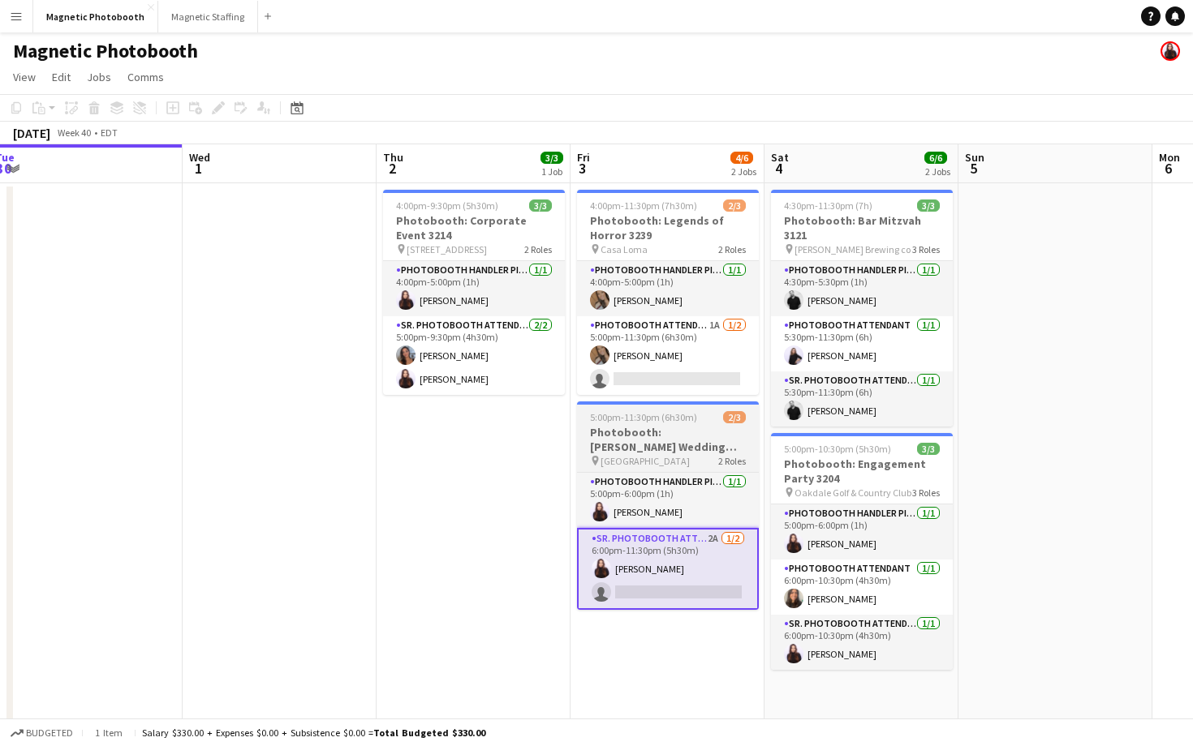
click at [682, 404] on div at bounding box center [668, 403] width 182 height 3
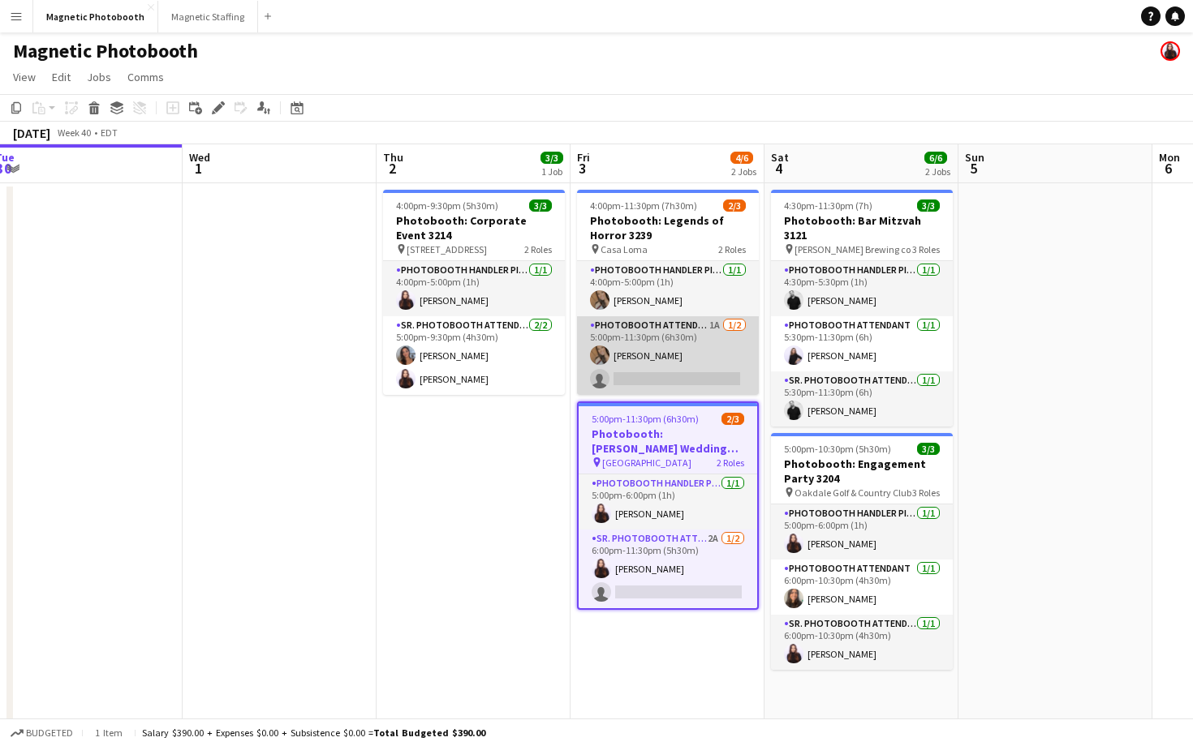
click at [694, 367] on app-card-role "Photobooth Attendant 1A [DATE] 5:00pm-11:30pm (6h30m) [PERSON_NAME] single-neut…" at bounding box center [668, 355] width 182 height 79
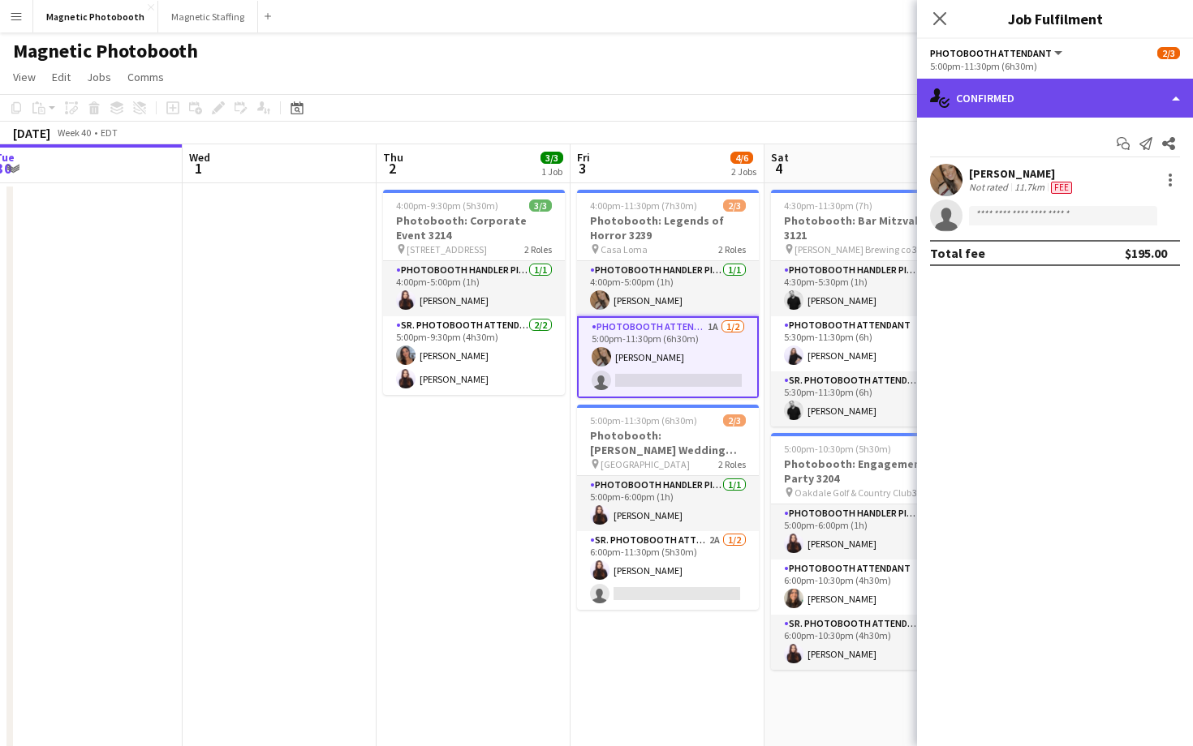
click at [1107, 101] on div "single-neutral-actions-check-2 Confirmed" at bounding box center [1055, 98] width 276 height 39
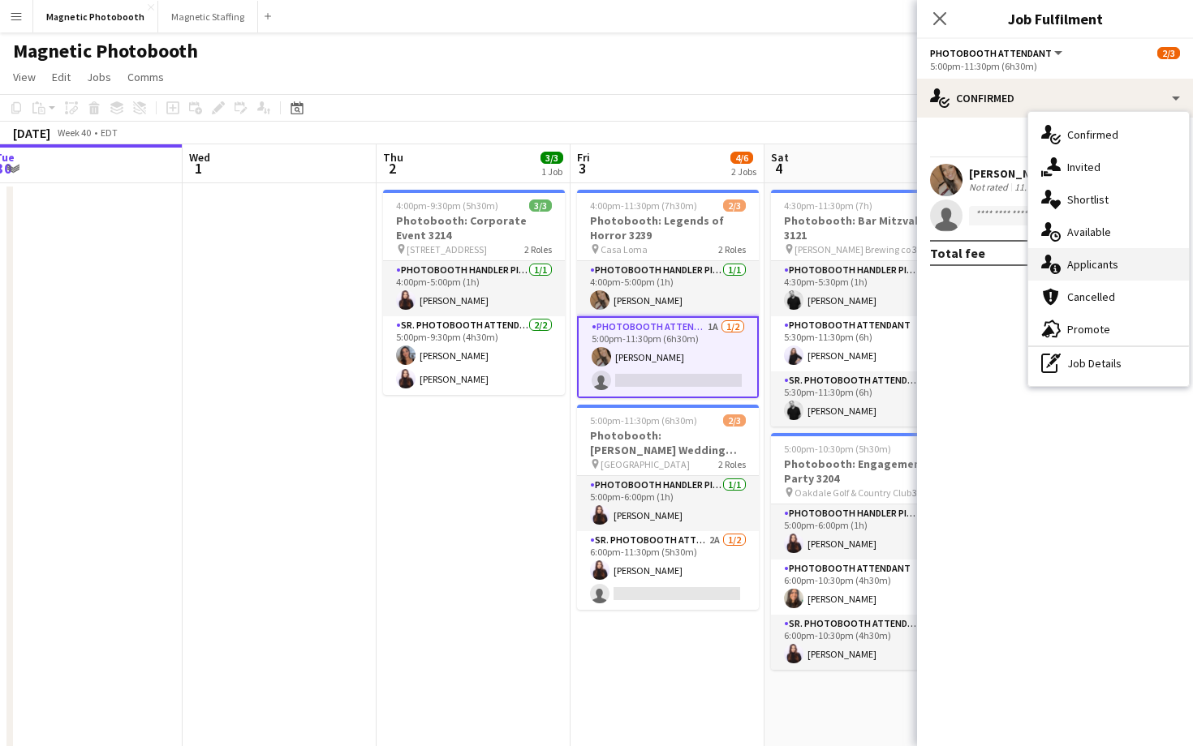
click at [1113, 270] on span "Applicants" at bounding box center [1092, 264] width 51 height 15
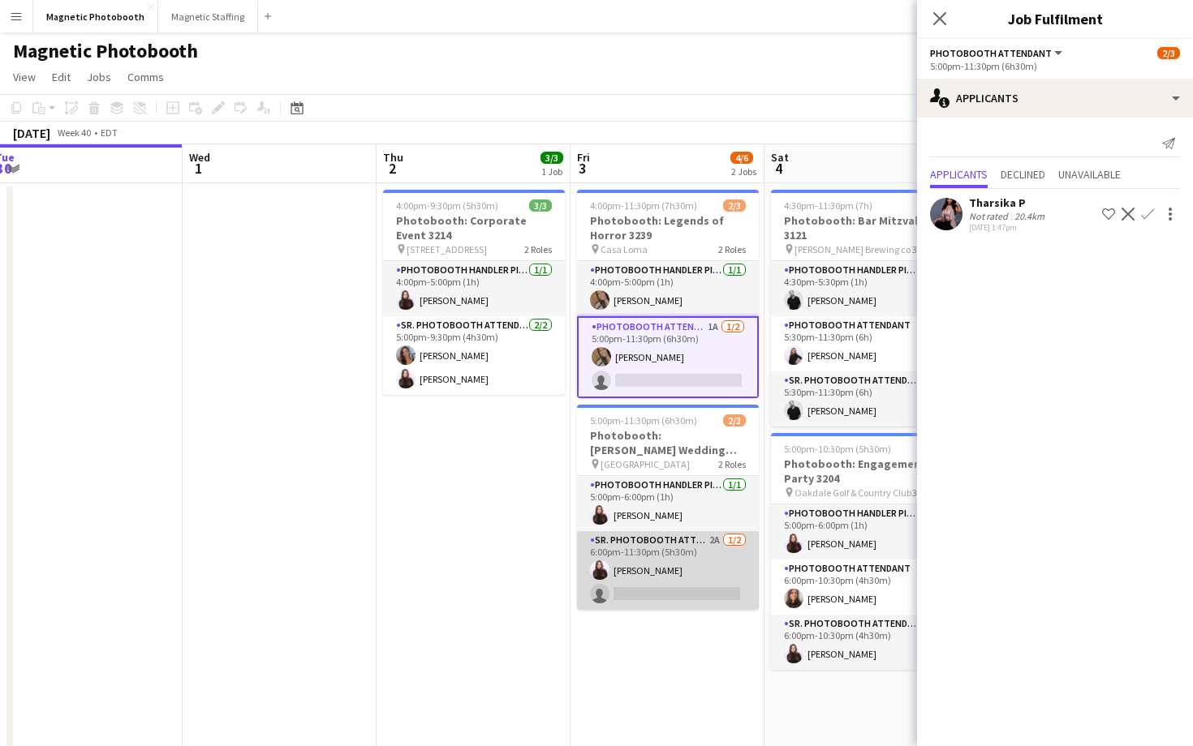
click at [694, 547] on app-card-role "Sr. Photobooth Attendant 2A [DATE] 6:00pm-11:30pm (5h30m) [PERSON_NAME] single-…" at bounding box center [668, 570] width 182 height 79
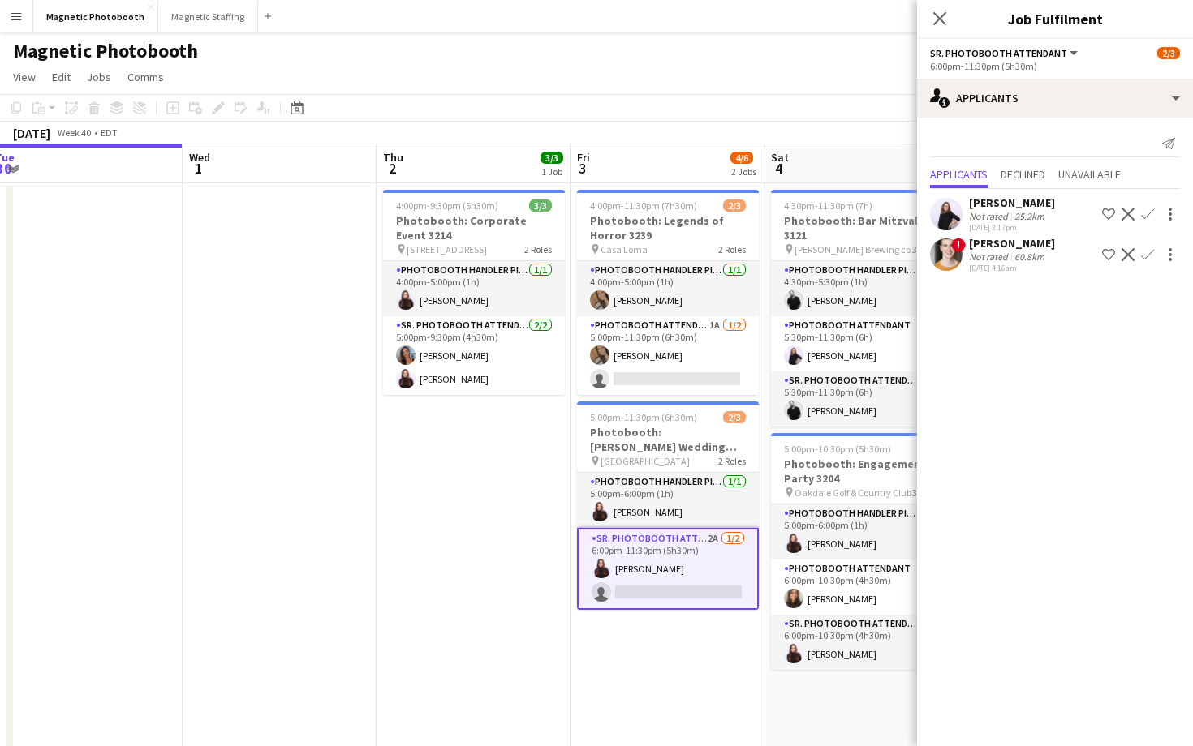
click at [760, 111] on app-toolbar "Copy Paste Paste Command V Paste with crew Command Shift V Paste linked Job [GE…" at bounding box center [596, 108] width 1193 height 28
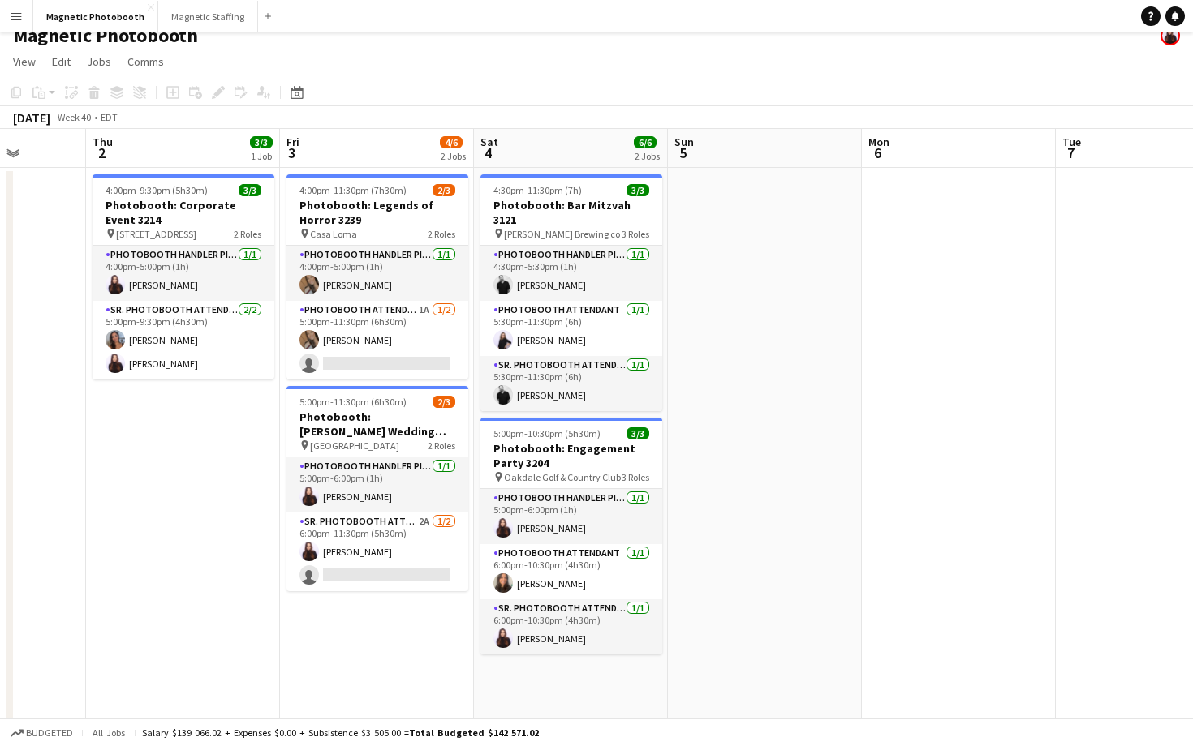
scroll to position [0, 475]
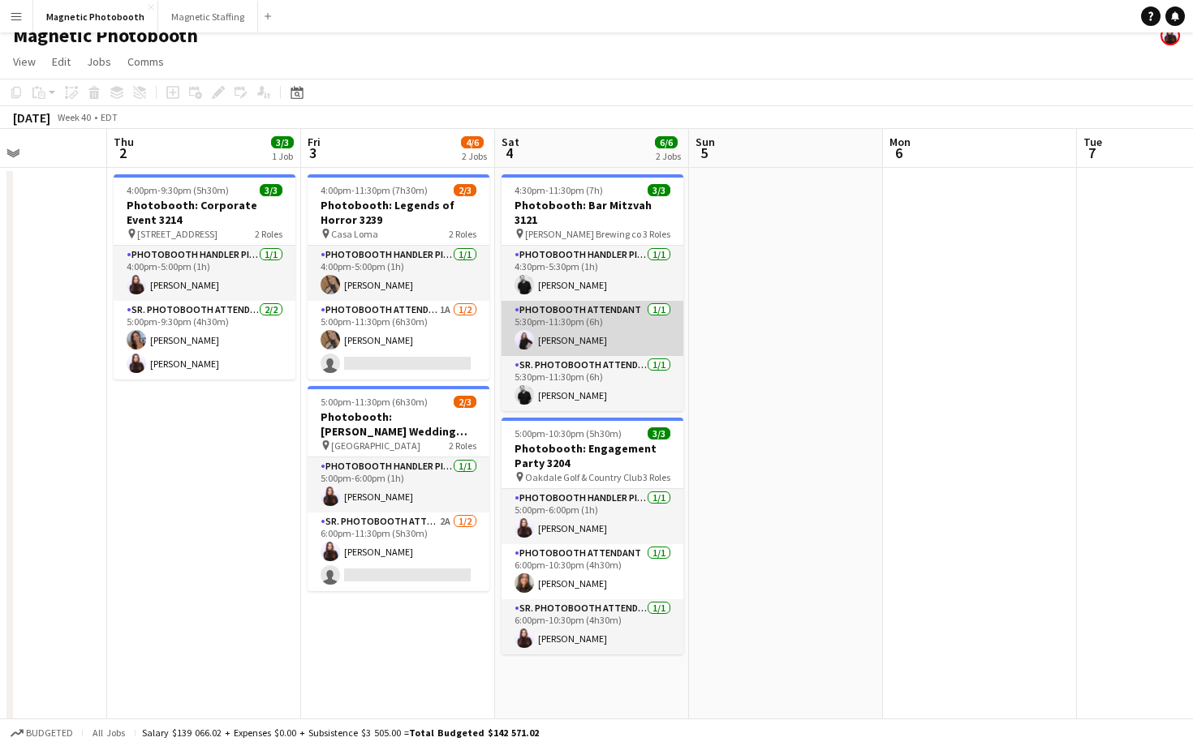
click at [621, 320] on app-card-role "Photobooth Attendant [DATE] 5:30pm-11:30pm (6h) [PERSON_NAME]" at bounding box center [592, 328] width 182 height 55
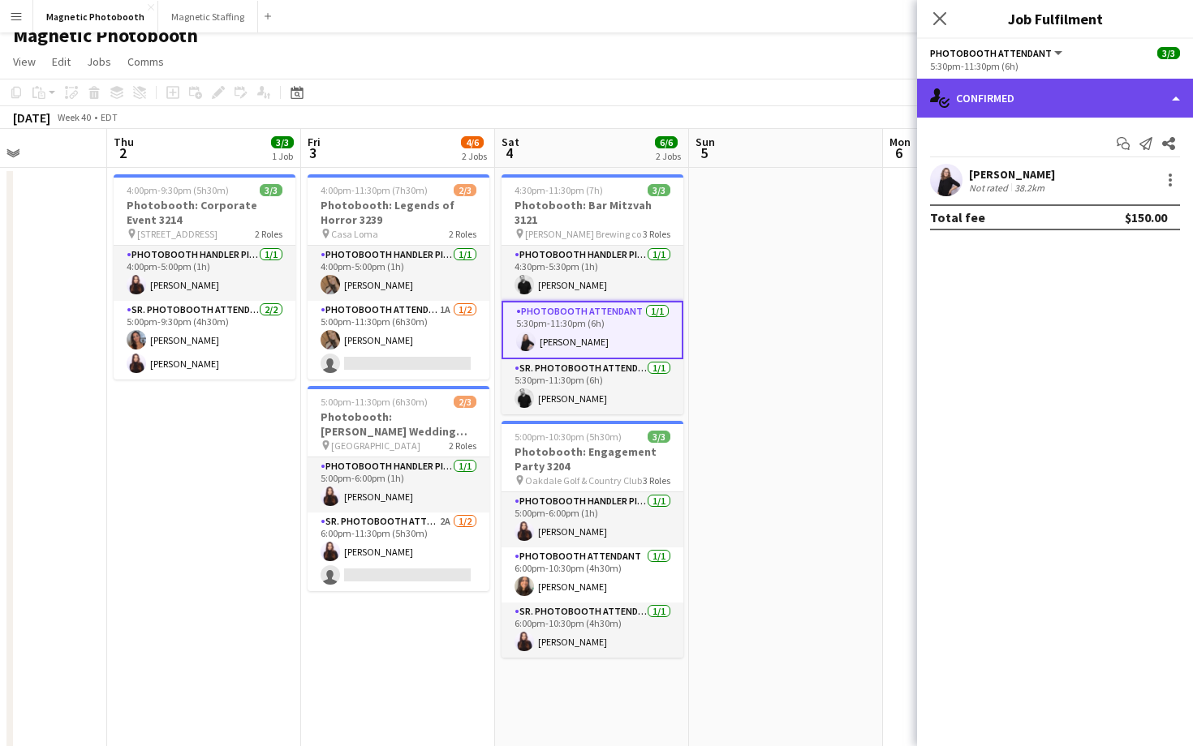
click at [1053, 92] on div "single-neutral-actions-check-2 Confirmed" at bounding box center [1055, 98] width 276 height 39
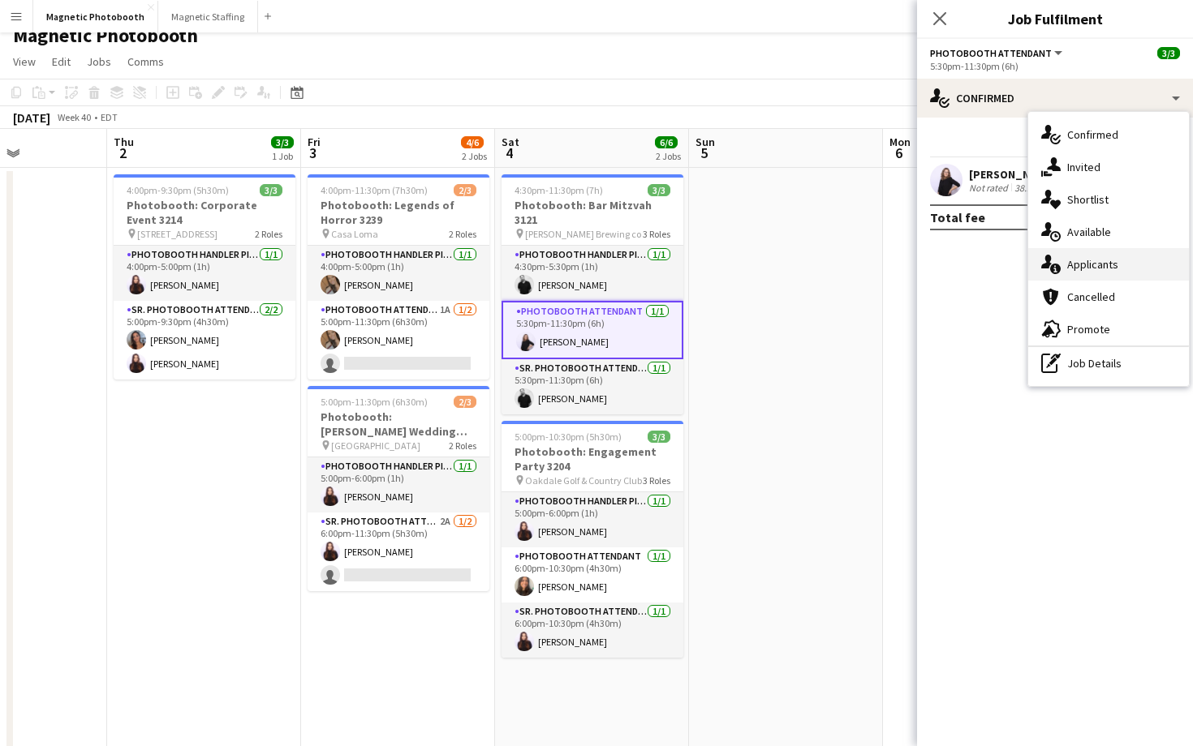
click at [1100, 268] on span "Applicants" at bounding box center [1092, 264] width 51 height 15
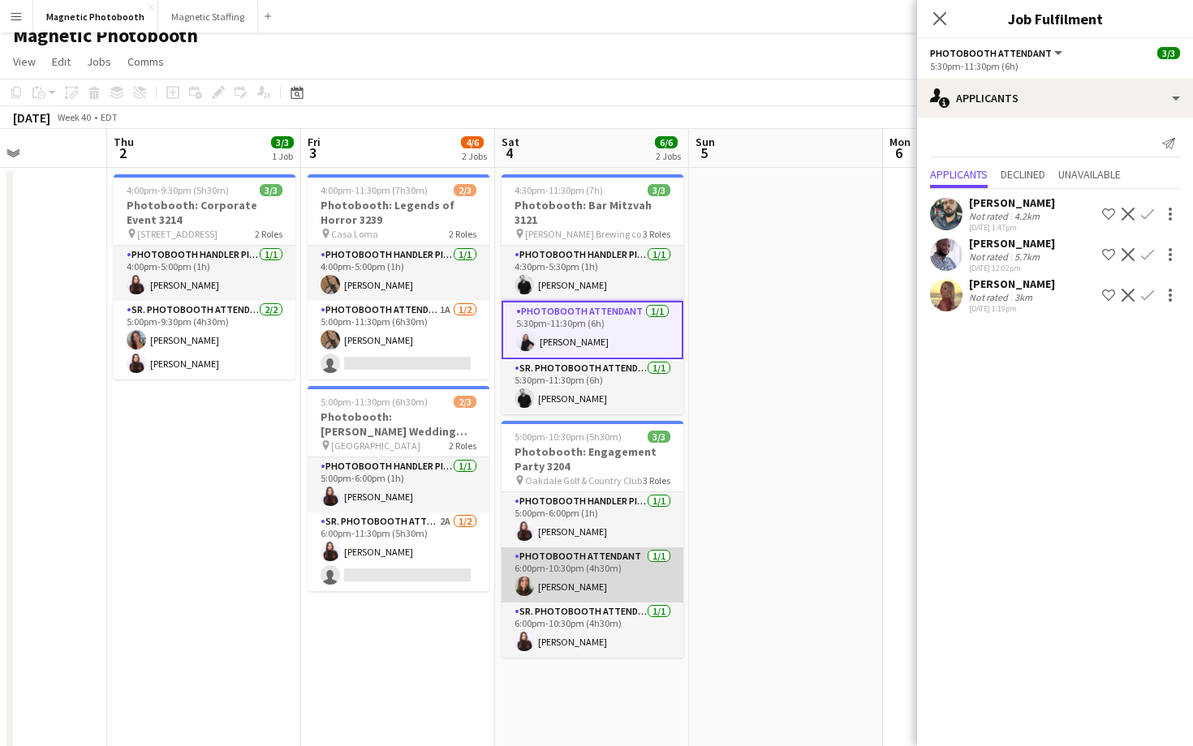
click at [642, 569] on app-card-role "Photobooth Attendant [DATE] 6:00pm-10:30pm (4h30m) [PERSON_NAME]" at bounding box center [592, 575] width 182 height 55
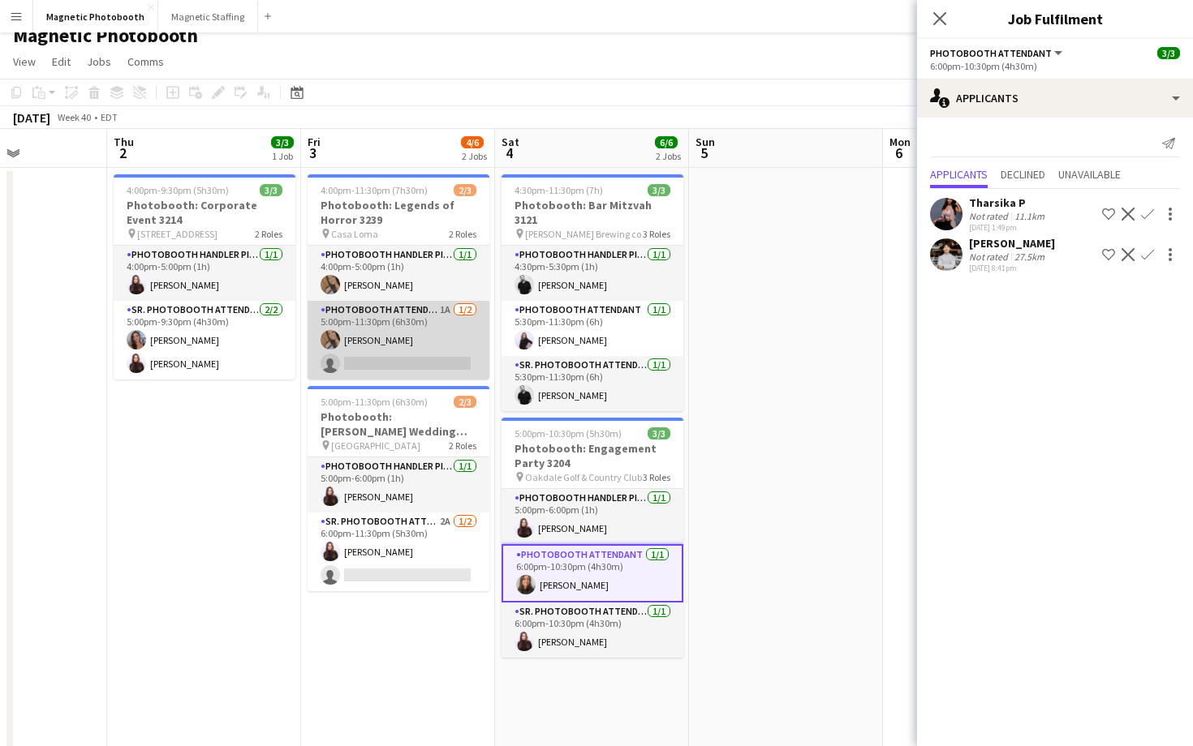
click at [452, 343] on app-card-role "Photobooth Attendant 1A [DATE] 5:00pm-11:30pm (6h30m) [PERSON_NAME] single-neut…" at bounding box center [398, 340] width 182 height 79
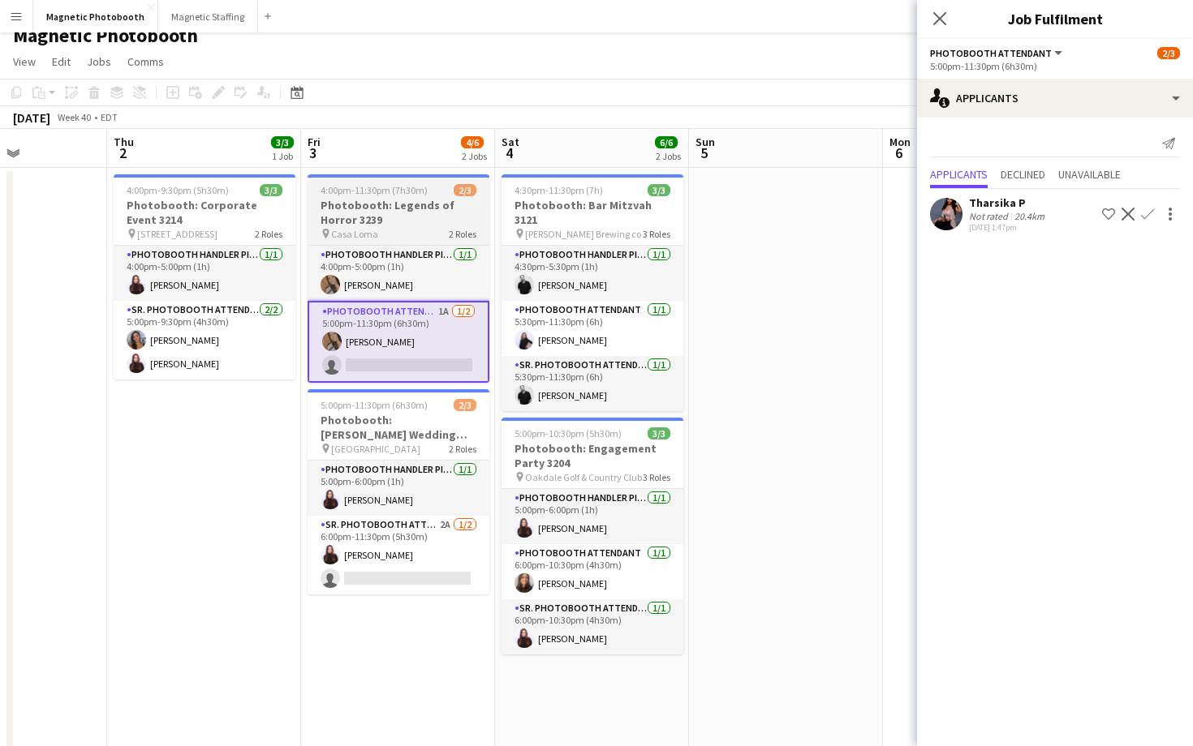
click at [450, 210] on h3 "Photobooth: Legends of Horror 3239" at bounding box center [398, 212] width 182 height 29
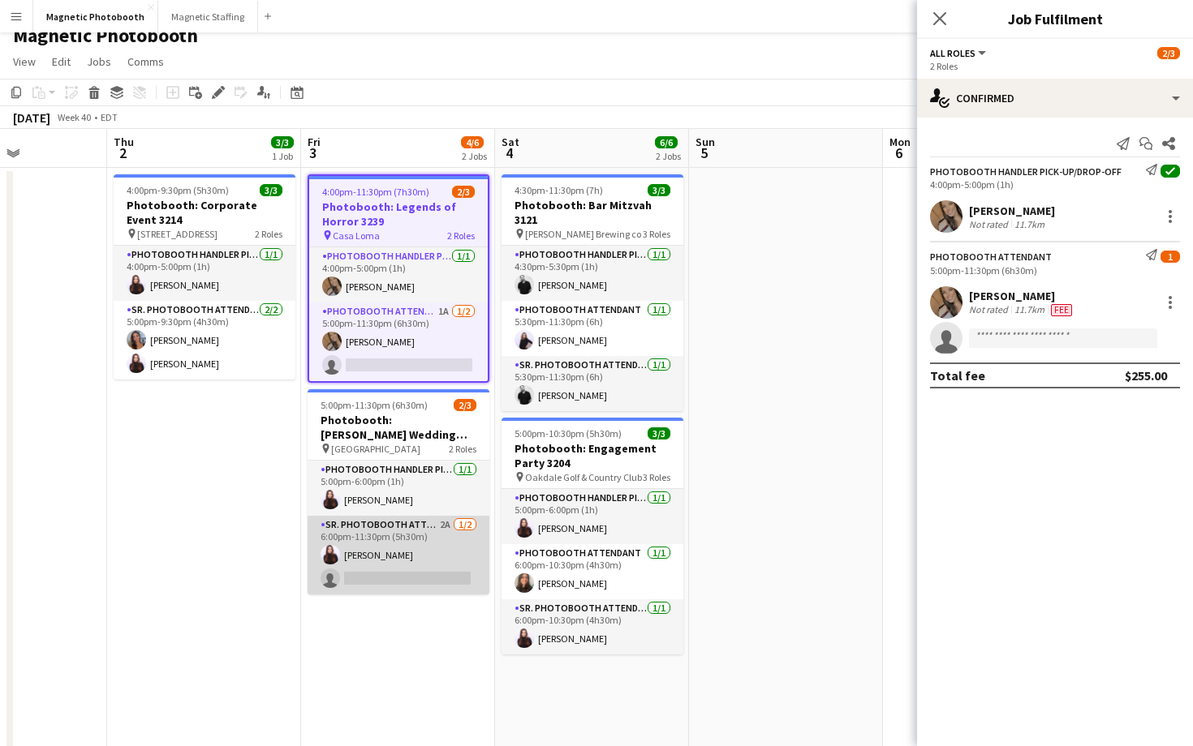
click at [427, 539] on app-card-role "Sr. Photobooth Attendant 2A [DATE] 6:00pm-11:30pm (5h30m) [PERSON_NAME] single-…" at bounding box center [398, 555] width 182 height 79
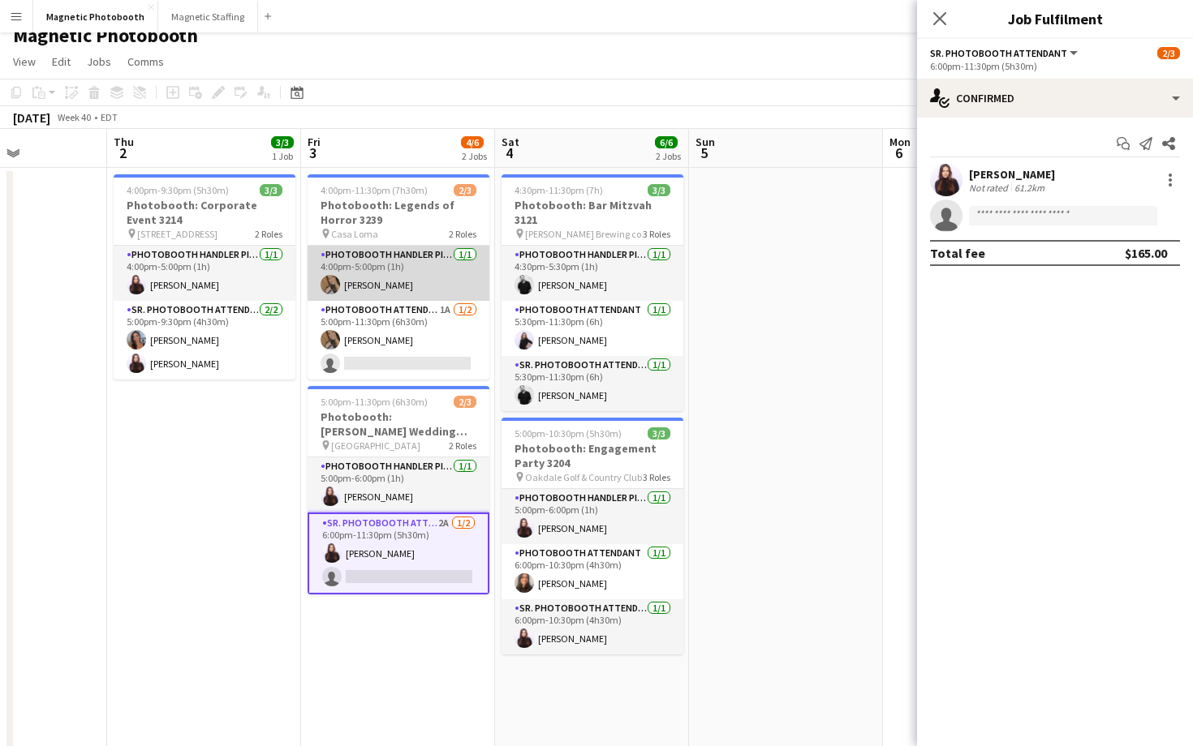
click at [446, 262] on app-card-role "Photobooth Handler Pick-Up/Drop-Off [DATE] 4:00pm-5:00pm (1h) [PERSON_NAME]" at bounding box center [398, 273] width 182 height 55
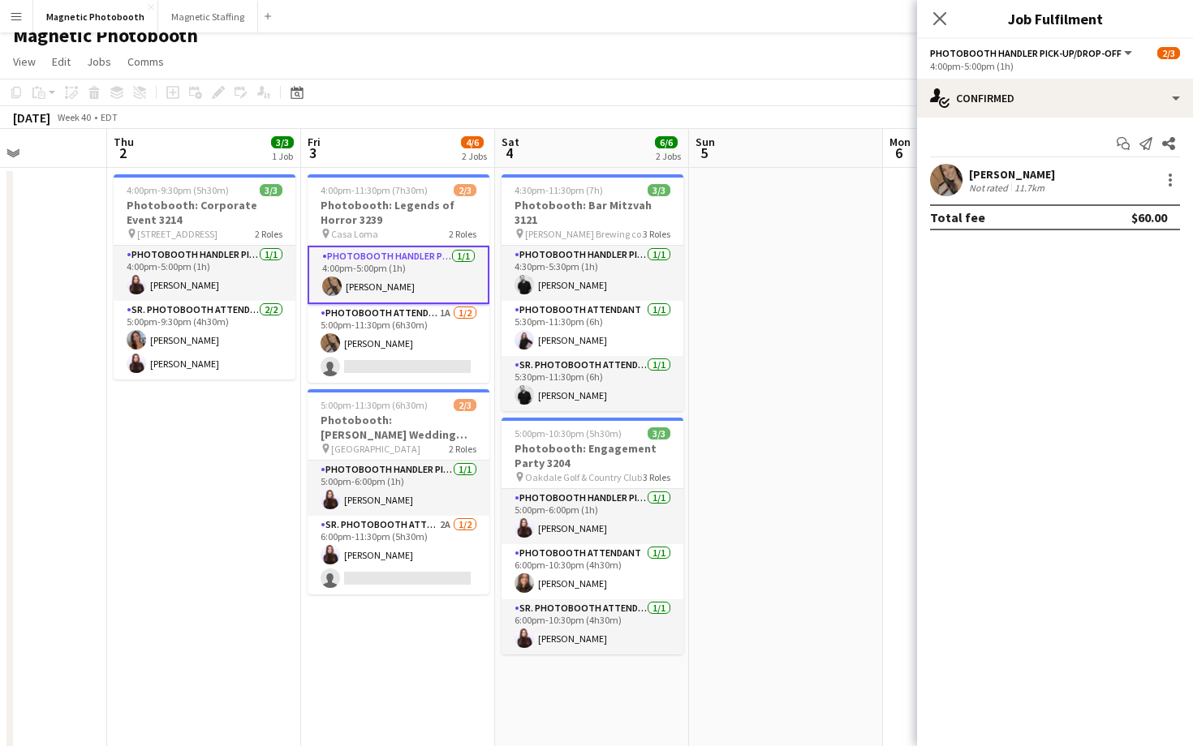
click at [434, 293] on app-card-role "Photobooth Handler Pick-Up/Drop-Off [DATE] 4:00pm-5:00pm (1h) [PERSON_NAME]" at bounding box center [398, 275] width 182 height 58
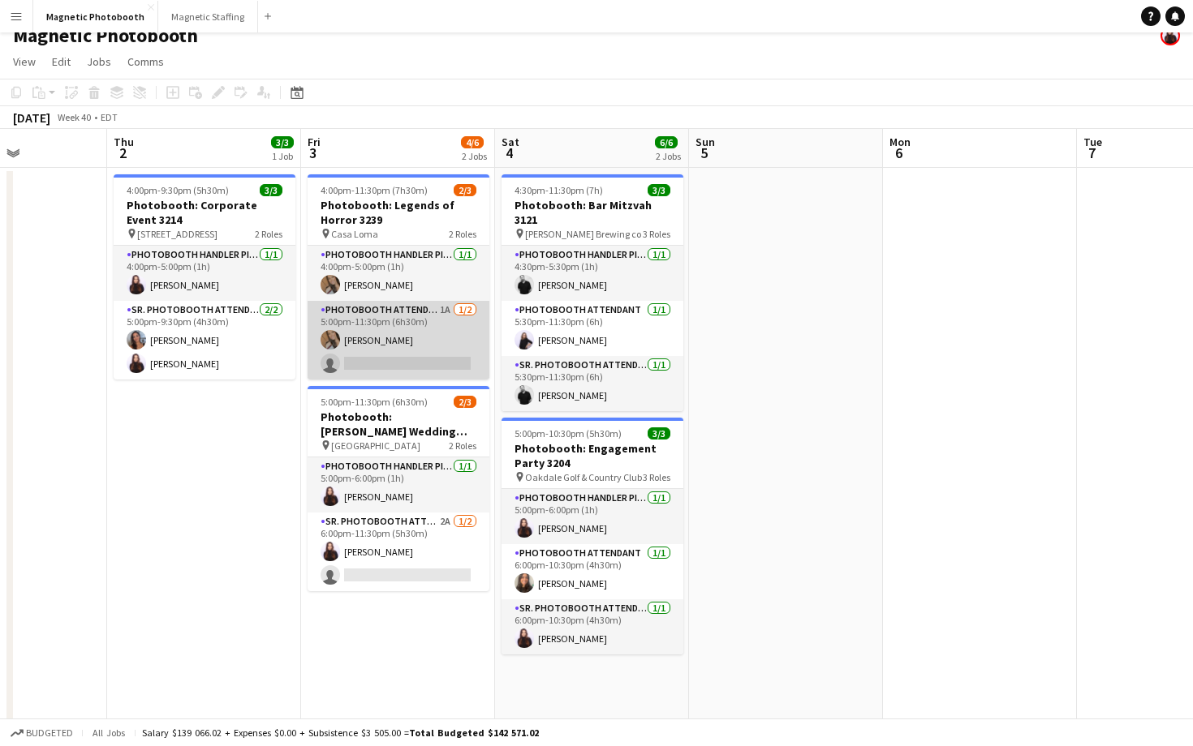
click at [423, 325] on app-card-role "Photobooth Attendant 1A [DATE] 5:00pm-11:30pm (6h30m) [PERSON_NAME] single-neut…" at bounding box center [398, 340] width 182 height 79
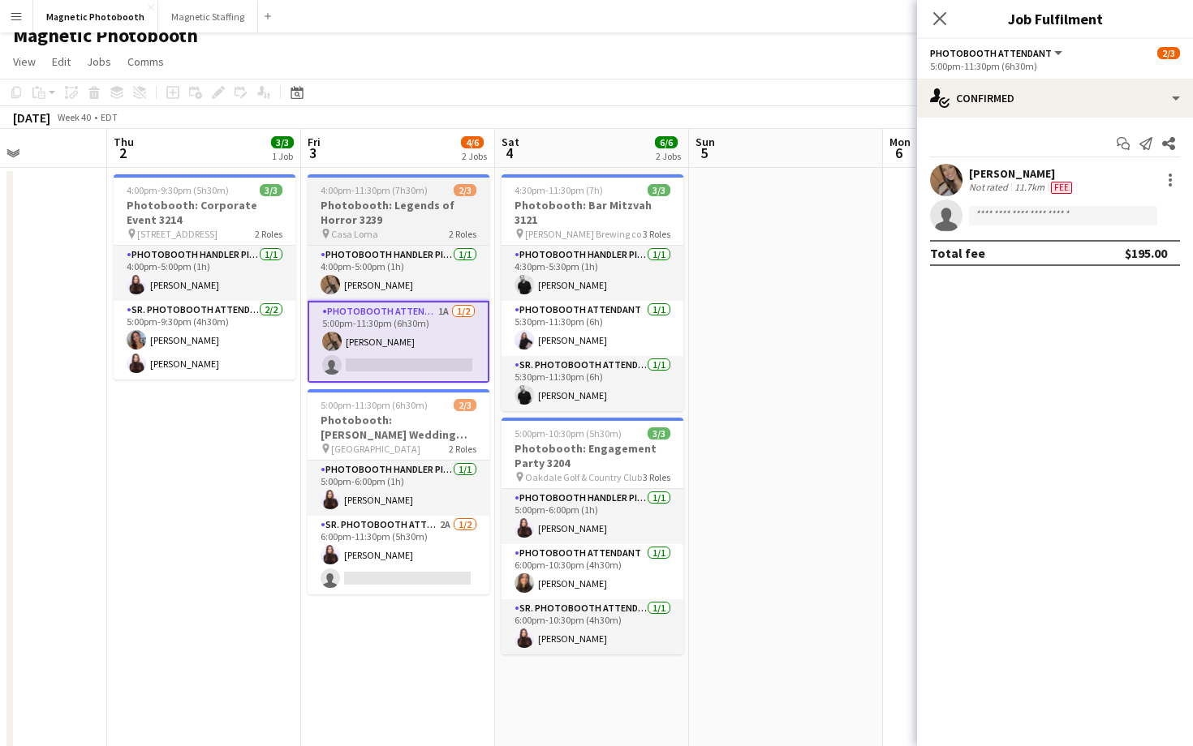
click at [432, 217] on h3 "Photobooth: Legends of Horror 3239" at bounding box center [398, 212] width 182 height 29
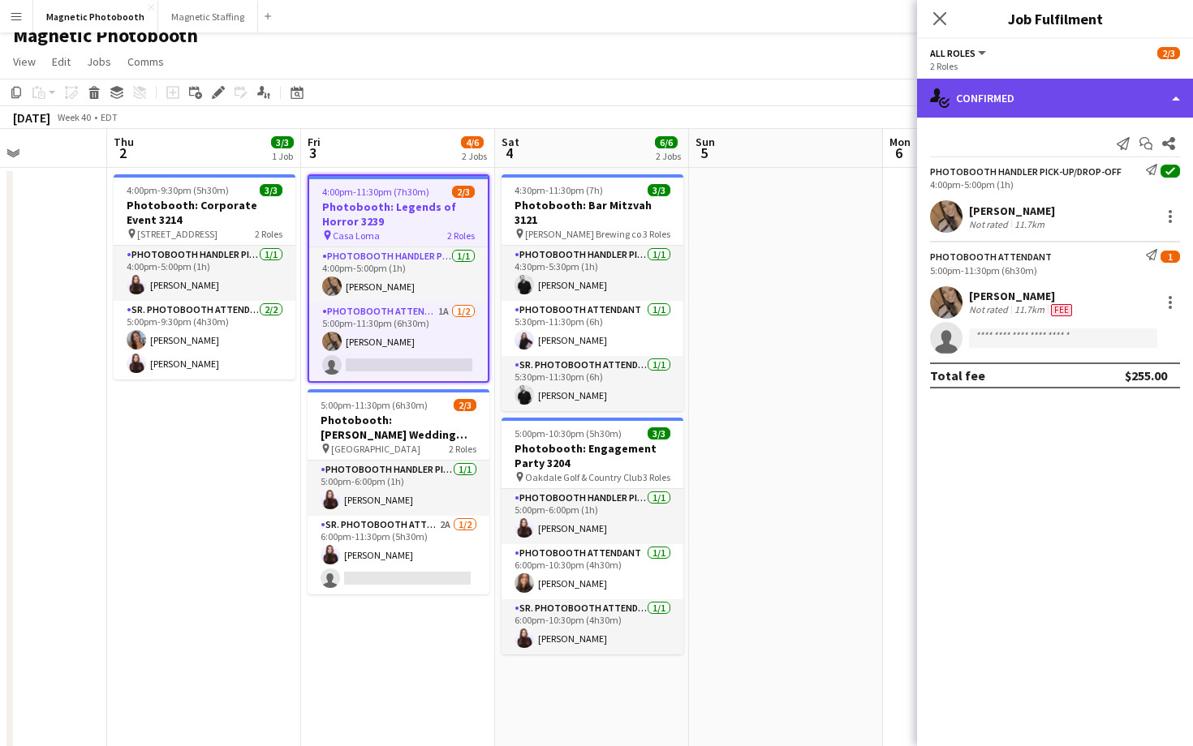
click at [954, 111] on div "single-neutral-actions-check-2 Confirmed" at bounding box center [1055, 98] width 276 height 39
click at [967, 111] on div "single-neutral-actions-check-2 Confirmed" at bounding box center [1055, 98] width 276 height 39
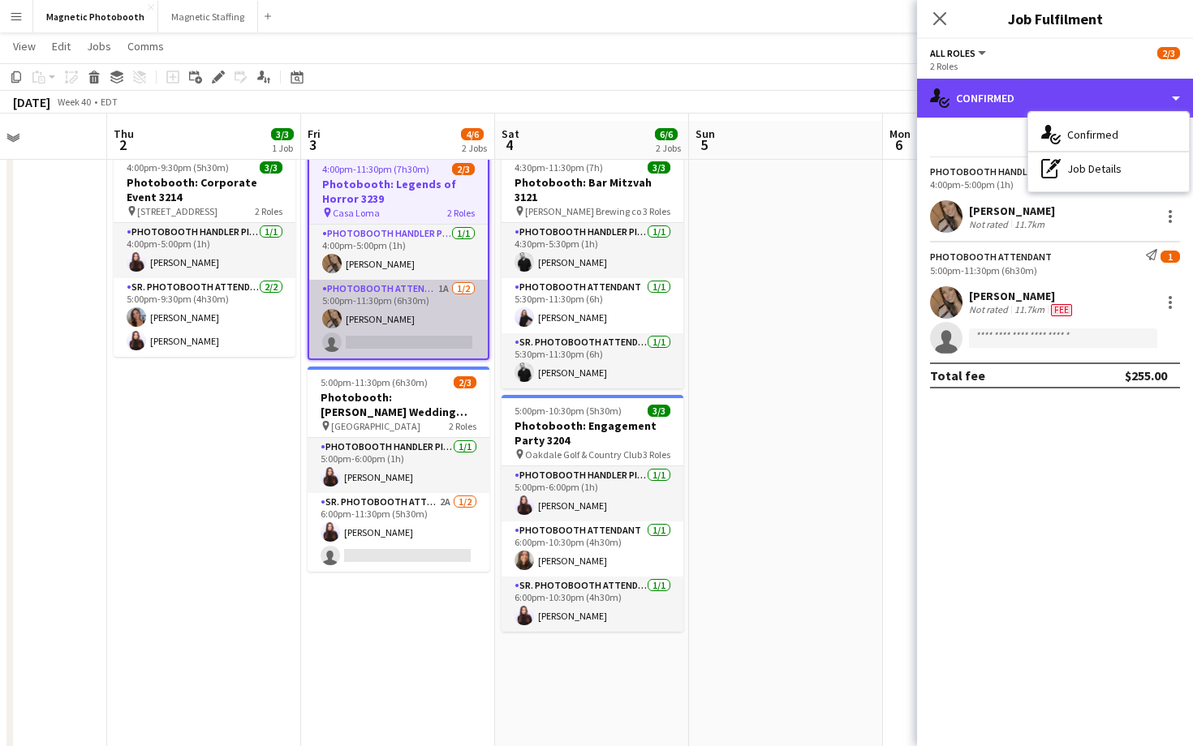
scroll to position [46, 0]
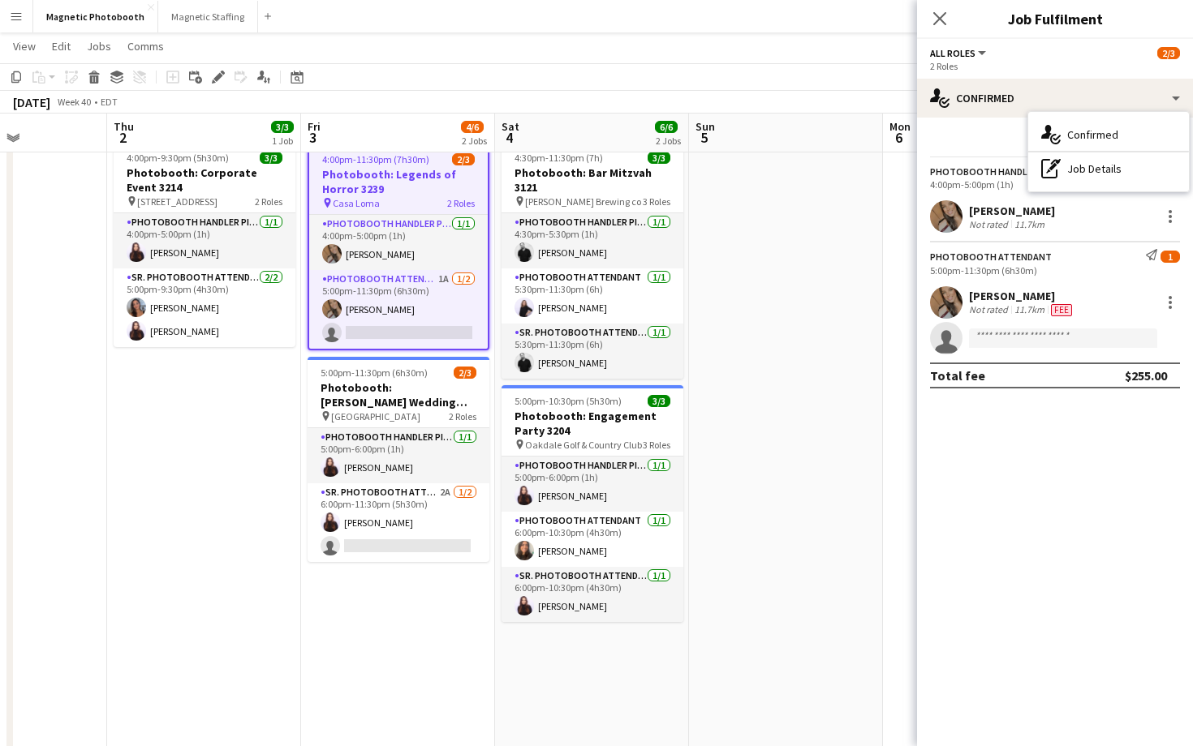
click at [767, 417] on app-date-cell at bounding box center [786, 490] width 194 height 711
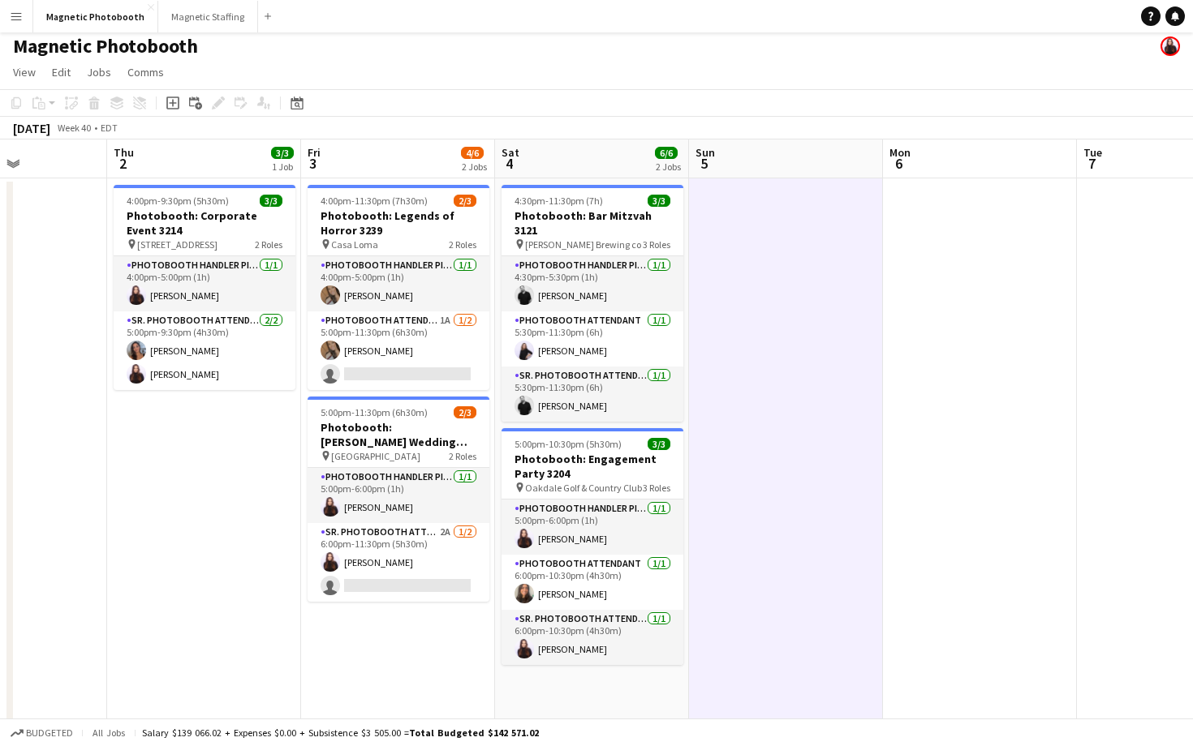
scroll to position [6, 0]
